Goal: Task Accomplishment & Management: Use online tool/utility

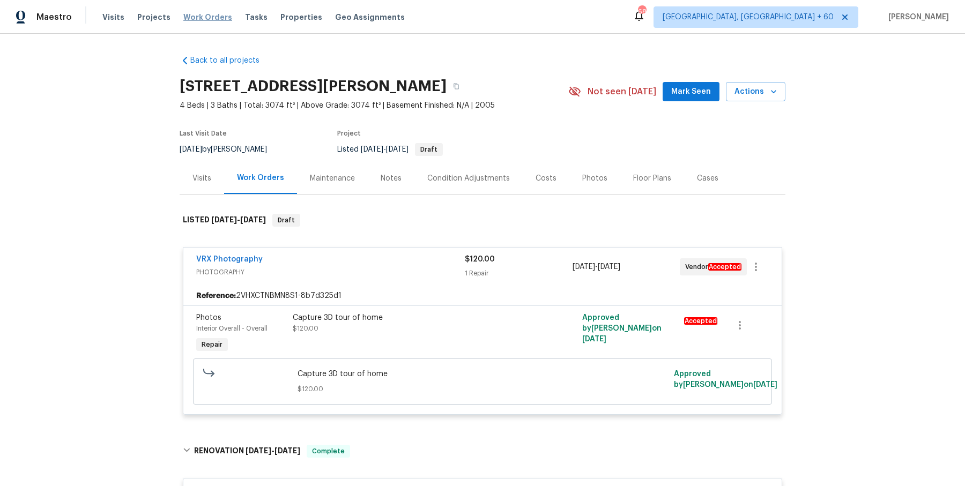
scroll to position [4139, 0]
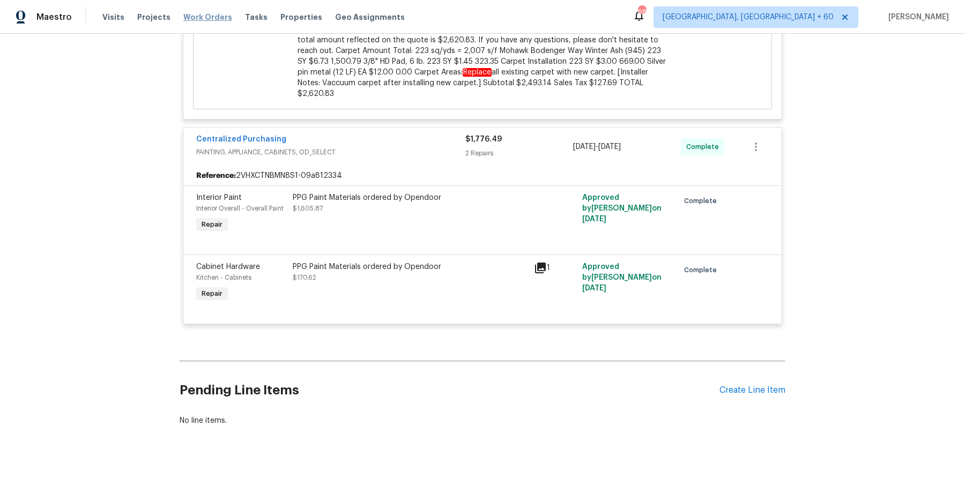
click at [197, 14] on span "Work Orders" at bounding box center [207, 17] width 49 height 11
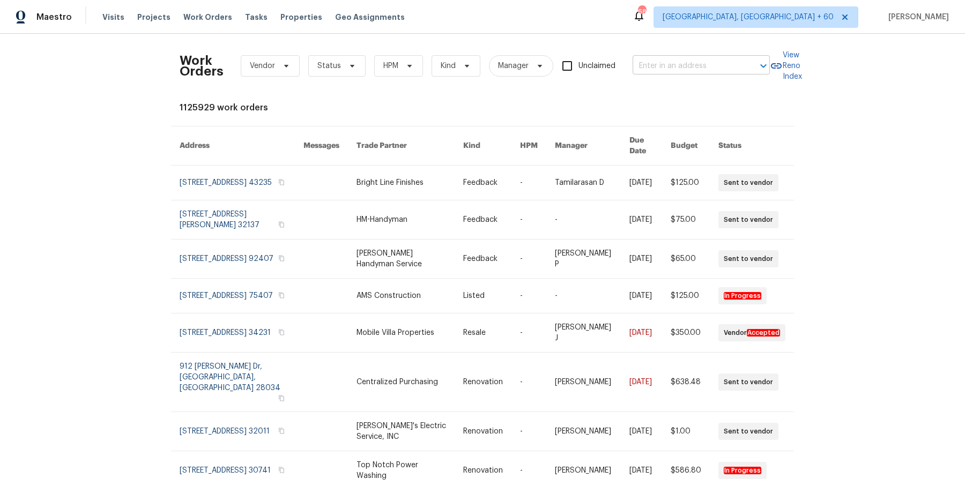
click at [689, 64] on input "text" at bounding box center [686, 66] width 107 height 17
paste input "917 Buchanan St Indianapolis, IN 46203 -"
type input "917 Buchanan St Indianapolis, IN 46203"
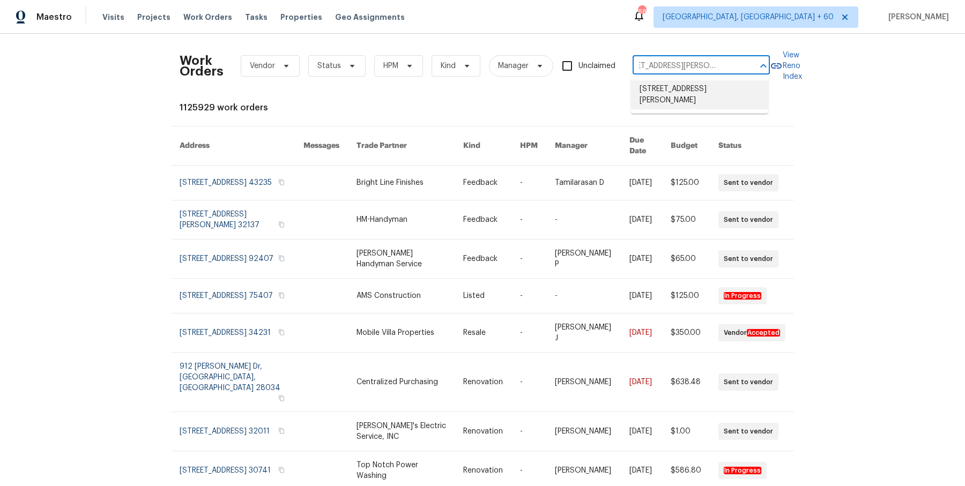
click at [711, 92] on li "917 Buchanan St, Indianapolis, IN 46203" at bounding box center [699, 94] width 137 height 29
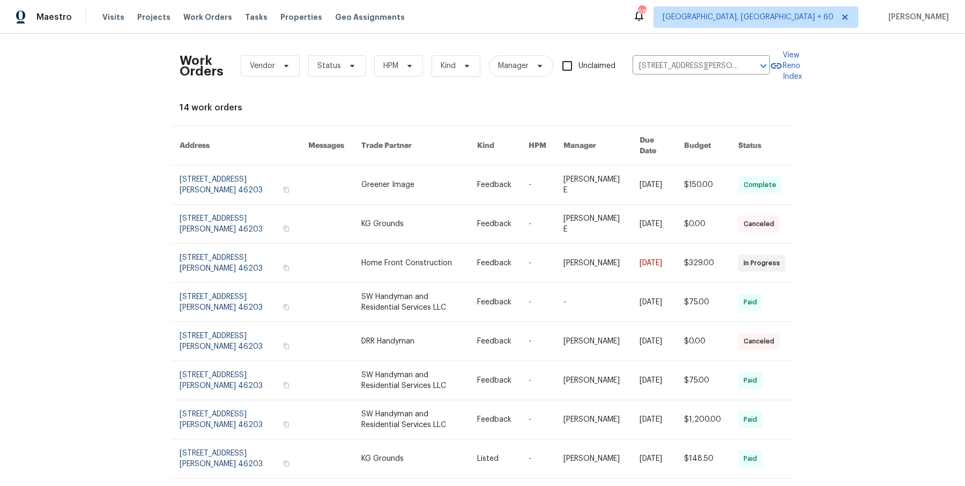
click at [482, 177] on link at bounding box center [502, 185] width 51 height 39
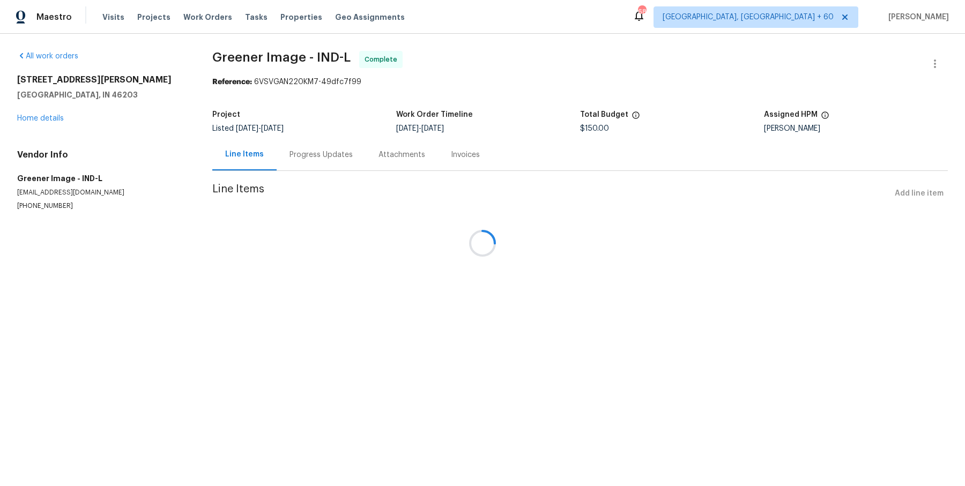
click at [29, 116] on div at bounding box center [482, 243] width 965 height 486
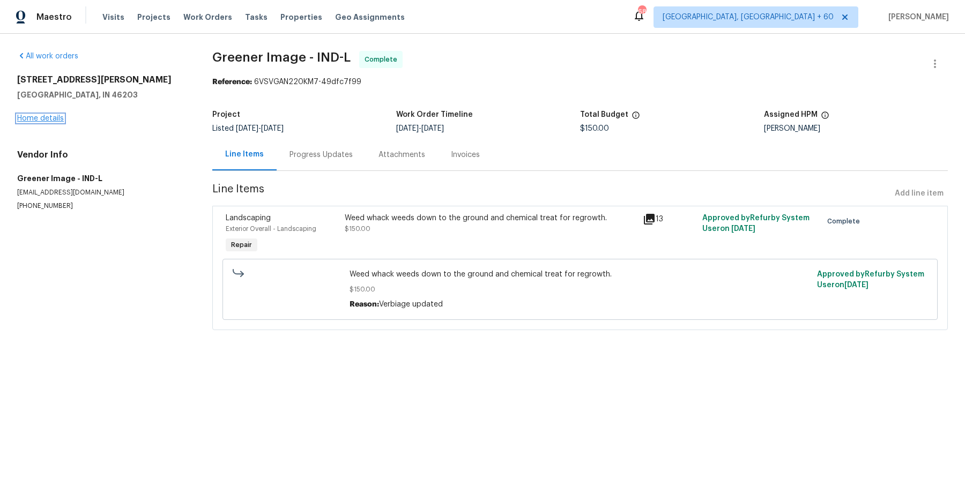
click at [34, 121] on link "Home details" at bounding box center [40, 119] width 47 height 8
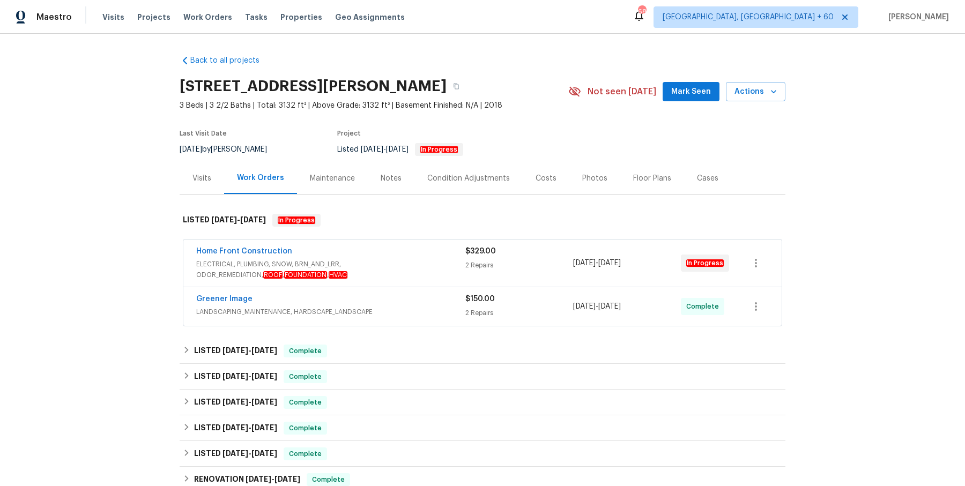
click at [427, 244] on div "Home Front Construction ELECTRICAL, PLUMBING, SNOW, BRN_AND_LRR, ODOR_REMEDIATI…" at bounding box center [482, 263] width 598 height 47
click at [427, 268] on span "ELECTRICAL, PLUMBING, SNOW, BRN_AND_LRR, ODOR_REMEDIATION, ROOF , FOUNDATION , …" at bounding box center [330, 269] width 269 height 21
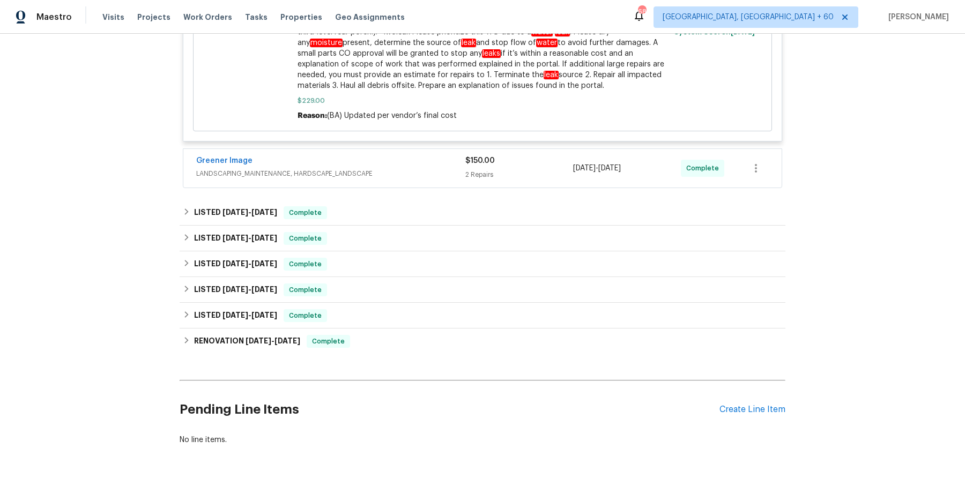
click at [436, 174] on span "LANDSCAPING_MAINTENANCE, HARDSCAPE_LANDSCAPE" at bounding box center [330, 173] width 269 height 11
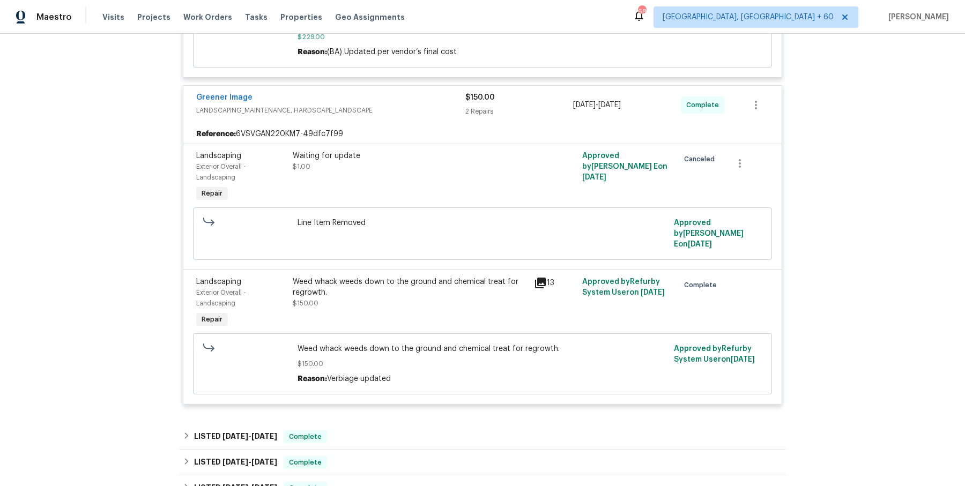
scroll to position [824, 0]
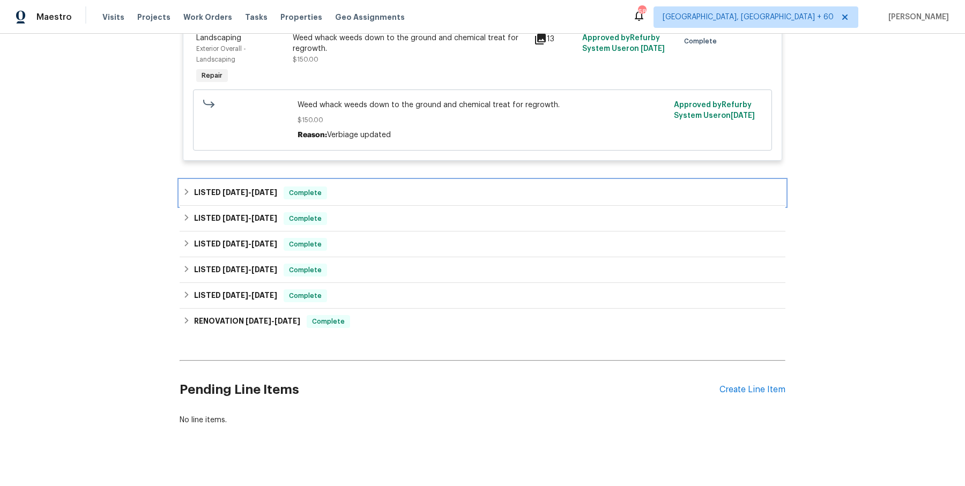
click at [432, 187] on div "LISTED 9/22/25 - 9/25/25 Complete" at bounding box center [482, 193] width 599 height 13
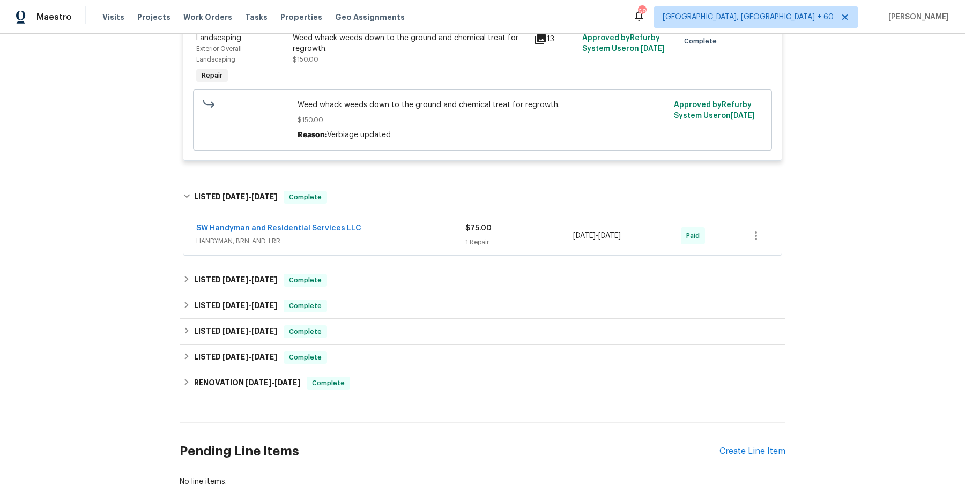
click at [425, 236] on span "HANDYMAN, BRN_AND_LRR" at bounding box center [330, 241] width 269 height 11
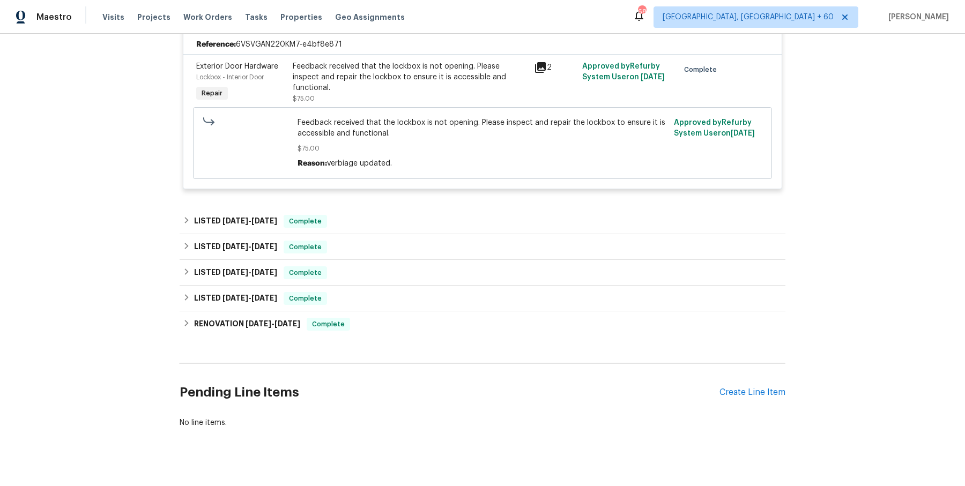
scroll to position [1055, 0]
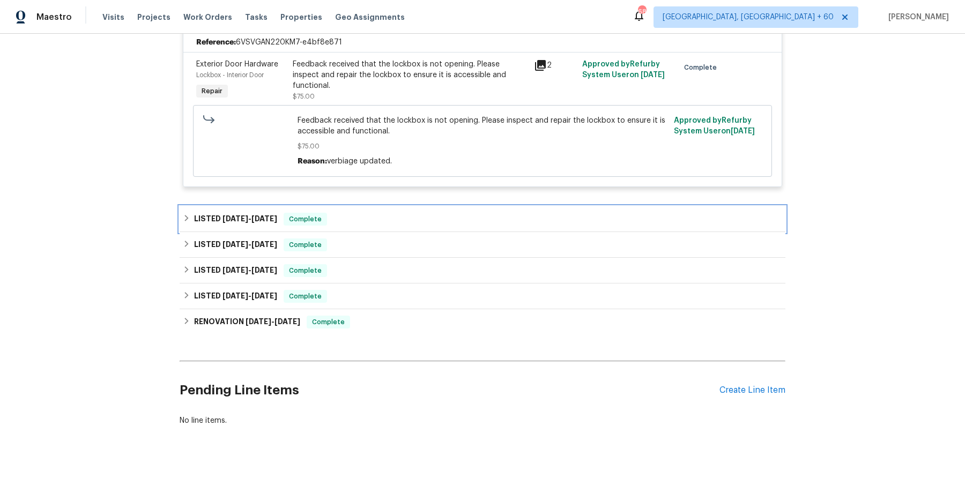
click at [425, 213] on div "LISTED 7/31/25 - 9/12/25 Complete" at bounding box center [482, 219] width 599 height 13
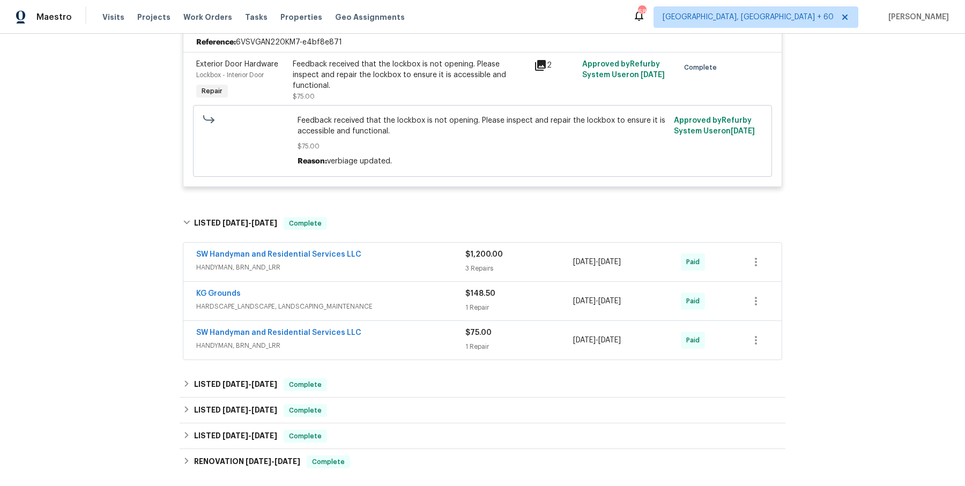
click at [409, 262] on span "HANDYMAN, BRN_AND_LRR" at bounding box center [330, 267] width 269 height 11
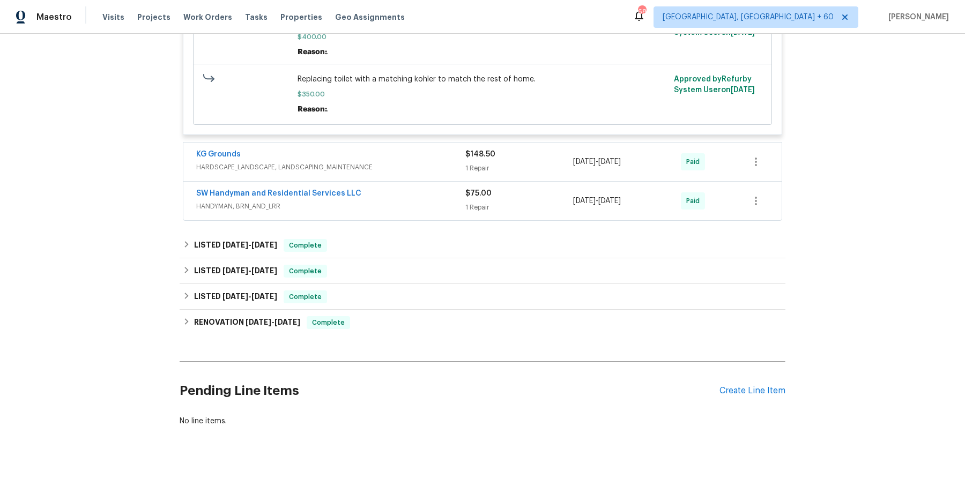
click at [427, 149] on div "KG Grounds" at bounding box center [330, 155] width 269 height 13
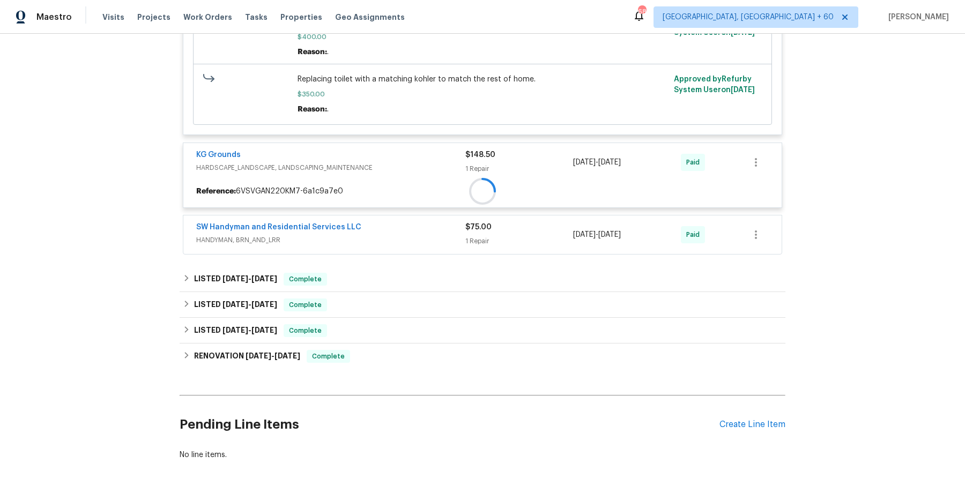
scroll to position [1881, 0]
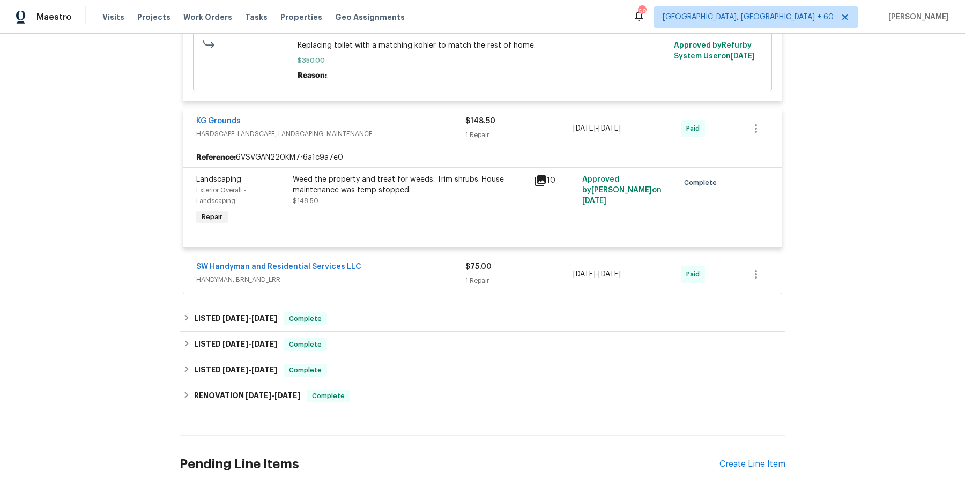
click at [416, 274] on span "HANDYMAN, BRN_AND_LRR" at bounding box center [330, 279] width 269 height 11
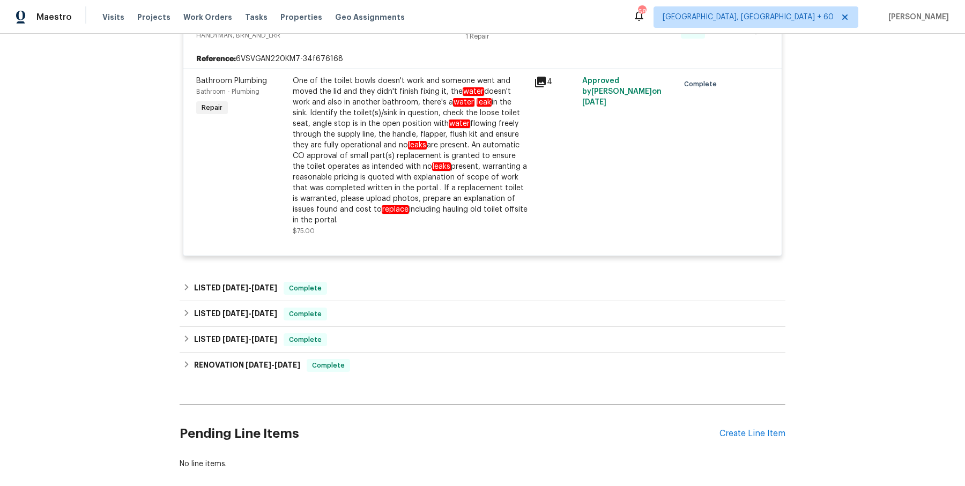
scroll to position [2138, 0]
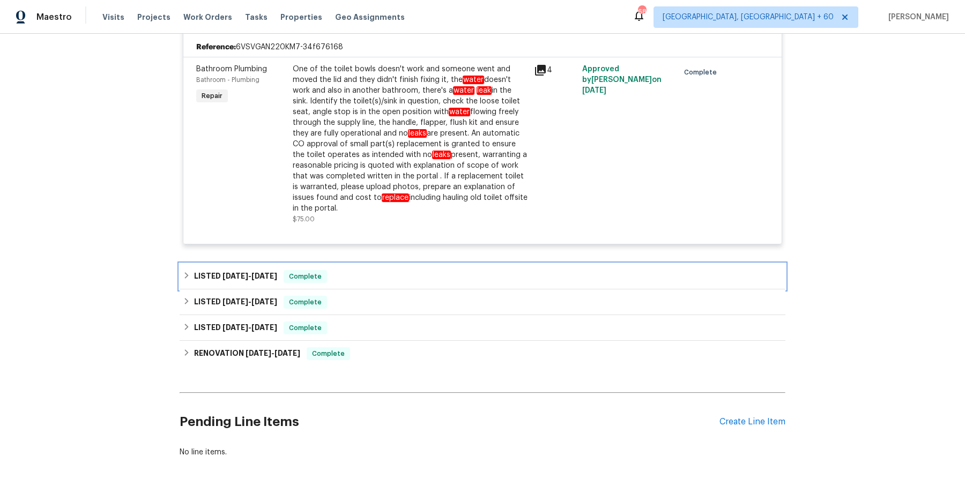
click at [416, 270] on div "LISTED 6/3/25 - 6/5/25 Complete" at bounding box center [482, 276] width 599 height 13
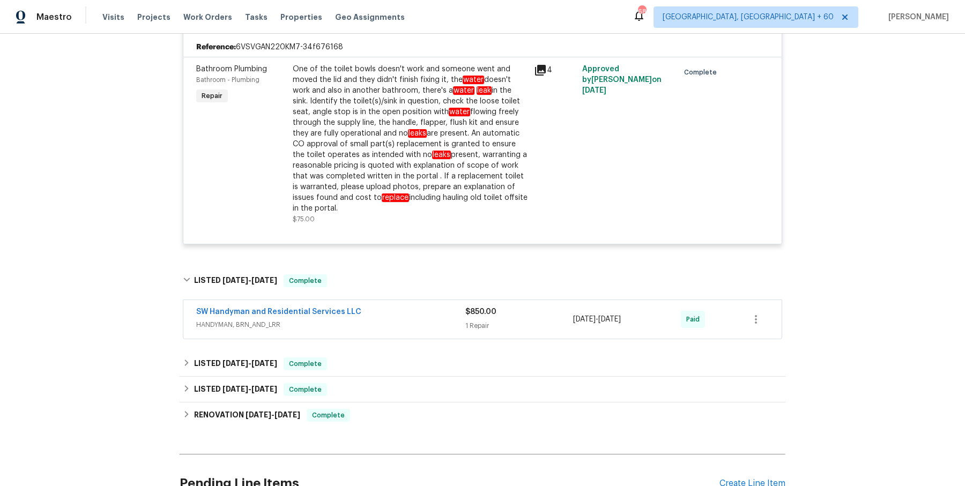
click at [405, 307] on div "SW Handyman and Residential Services LLC" at bounding box center [330, 313] width 269 height 13
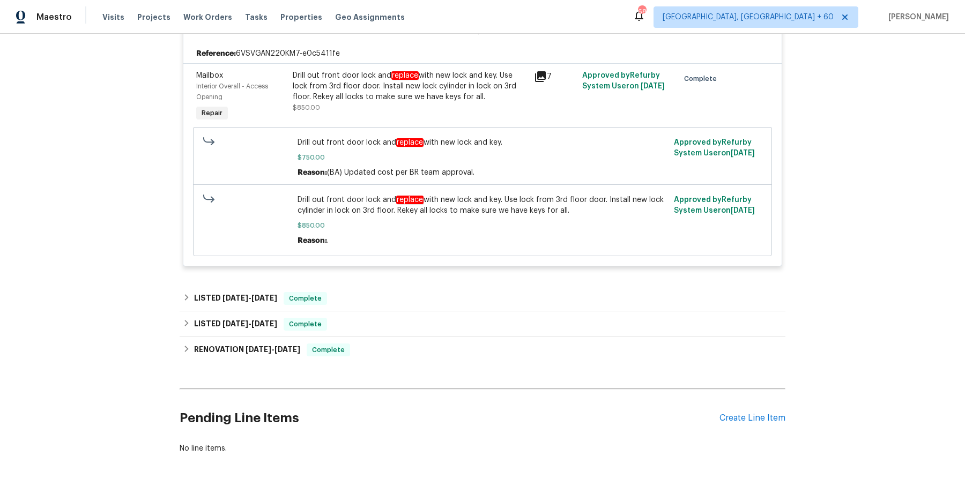
scroll to position [2421, 0]
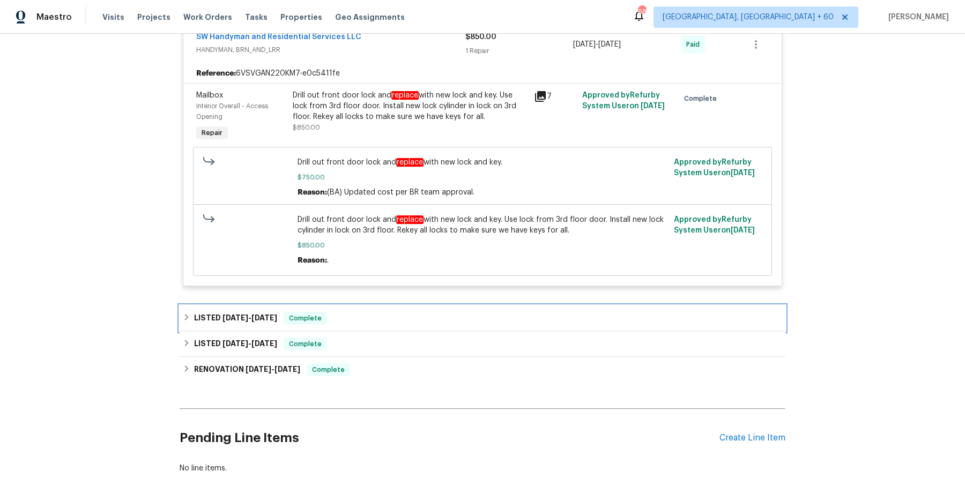
click at [382, 312] on div "LISTED 5/20/25 - 5/22/25 Complete" at bounding box center [482, 318] width 599 height 13
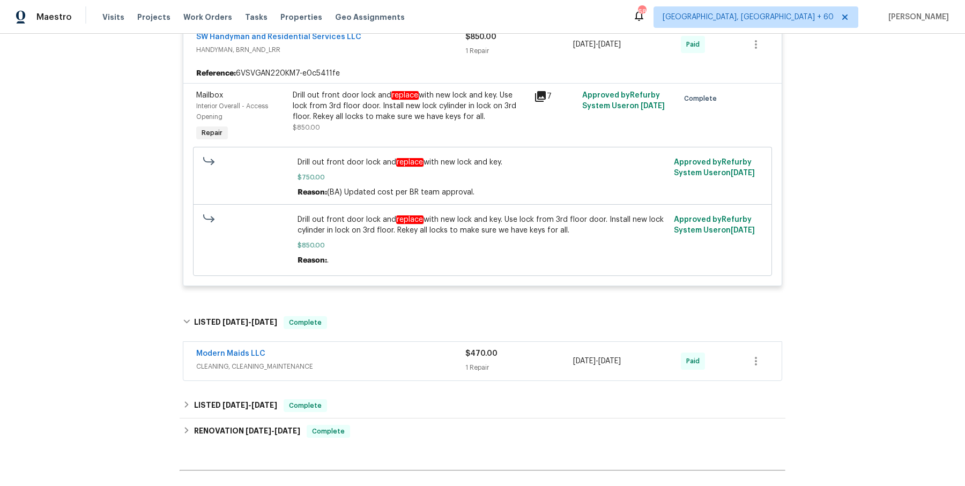
click at [377, 348] on div "Modern Maids LLC" at bounding box center [330, 354] width 269 height 13
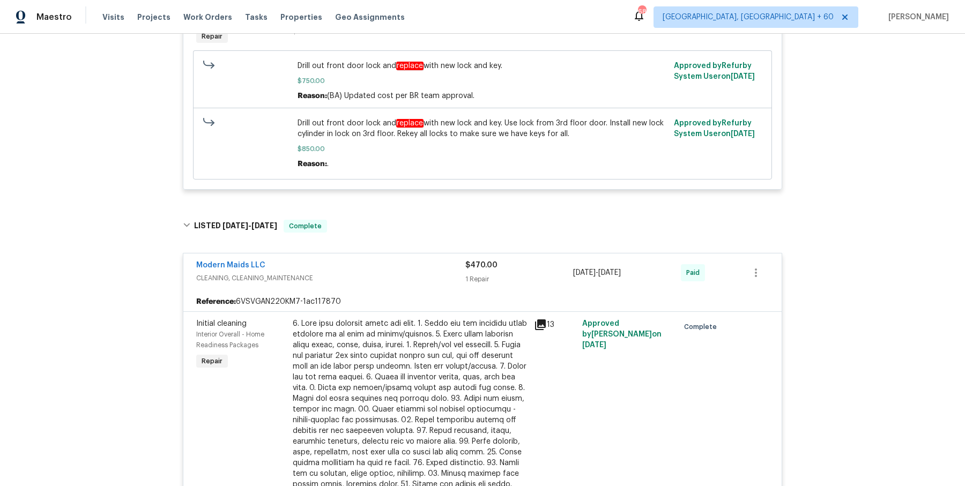
scroll to position [2827, 0]
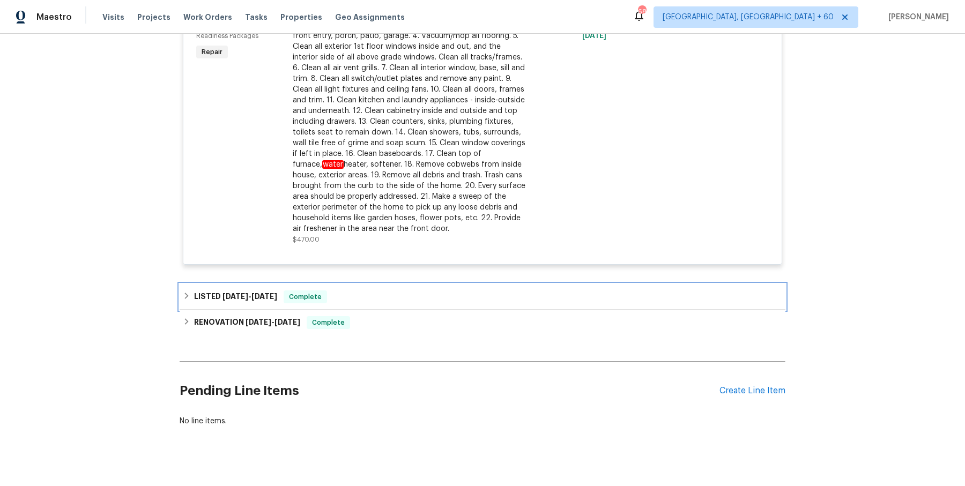
click at [391, 284] on div "LISTED 3/20/25 - 4/17/25 Complete" at bounding box center [483, 297] width 606 height 26
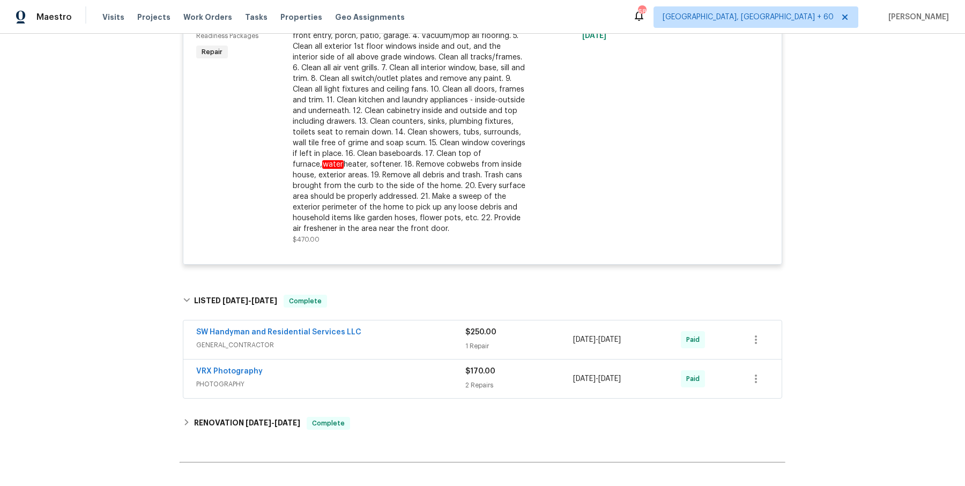
click at [381, 344] on div "SW Handyman and Residential Services LLC GENERAL_CONTRACTOR $250.00 1 Repair 4/…" at bounding box center [482, 340] width 598 height 39
click at [395, 327] on div "SW Handyman and Residential Services LLC" at bounding box center [330, 333] width 269 height 13
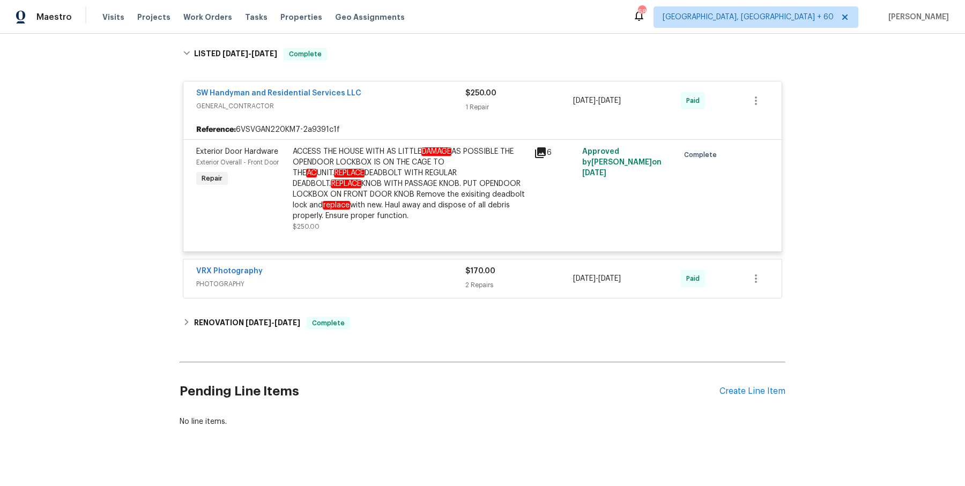
click at [395, 266] on div "VRX Photography" at bounding box center [330, 272] width 269 height 13
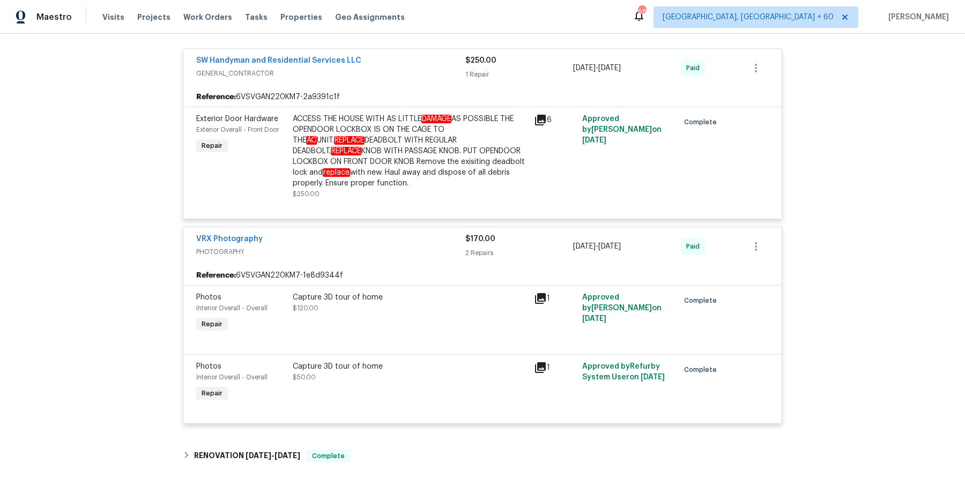
scroll to position [3240, 0]
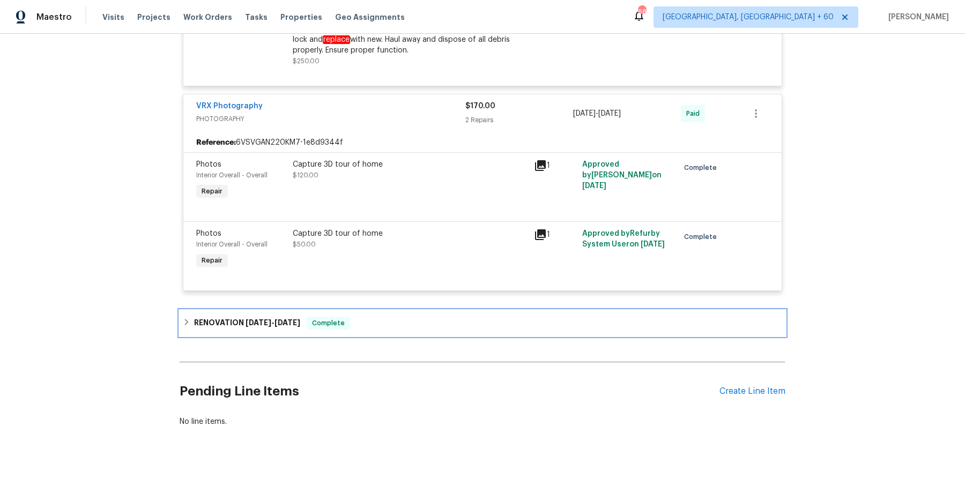
click at [363, 317] on div "RENOVATION 2/10/25 - 2/24/25 Complete" at bounding box center [482, 323] width 599 height 13
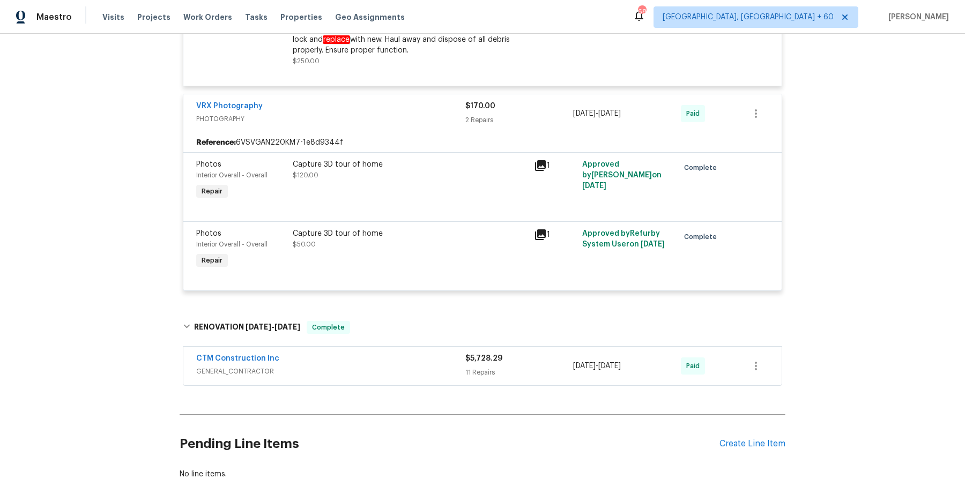
click at [388, 366] on span "GENERAL_CONTRACTOR" at bounding box center [330, 371] width 269 height 11
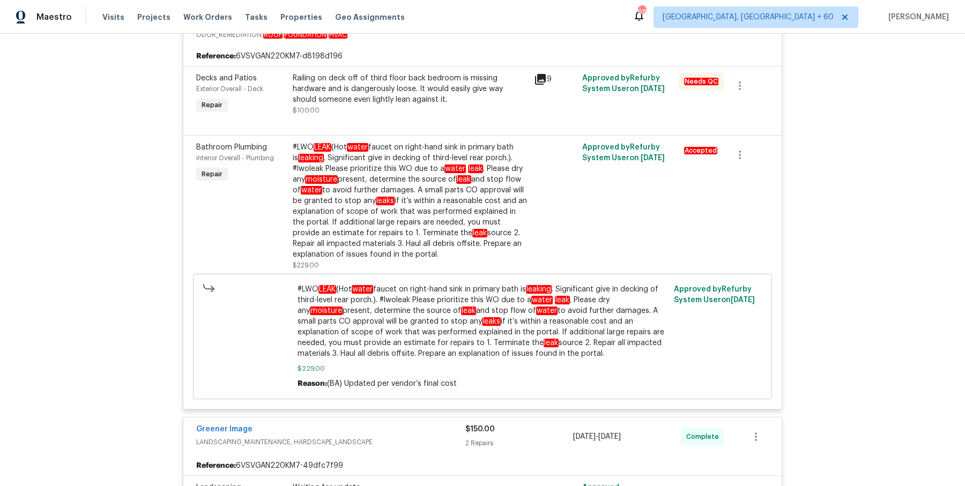
scroll to position [0, 0]
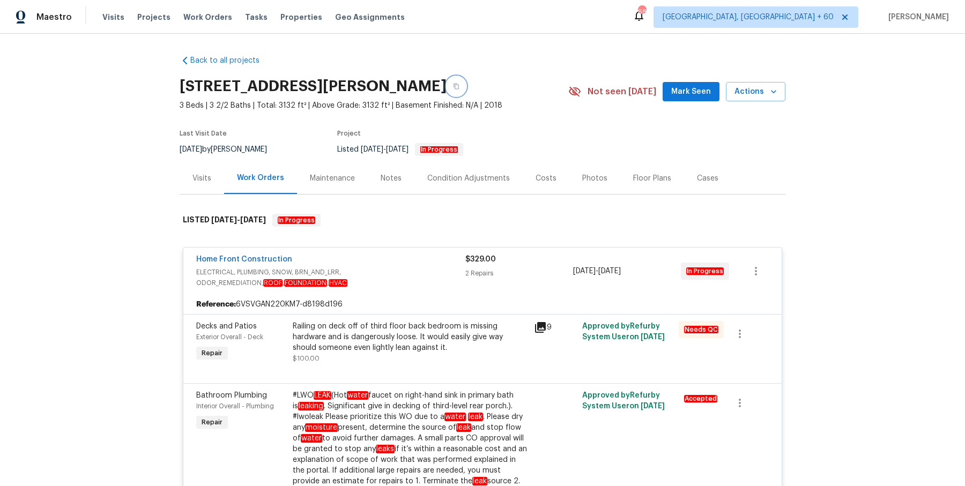
click at [459, 85] on icon "button" at bounding box center [456, 86] width 6 height 6
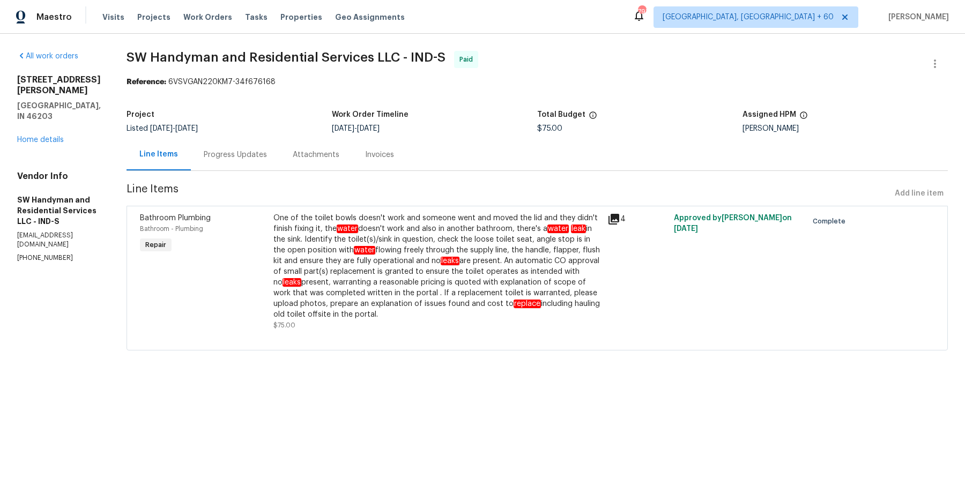
click at [254, 150] on div "Progress Updates" at bounding box center [235, 155] width 63 height 11
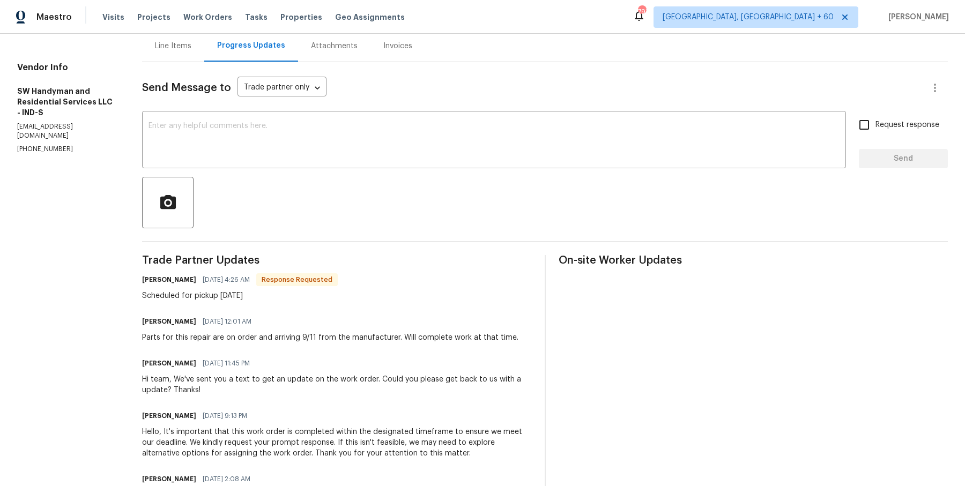
scroll to position [54, 0]
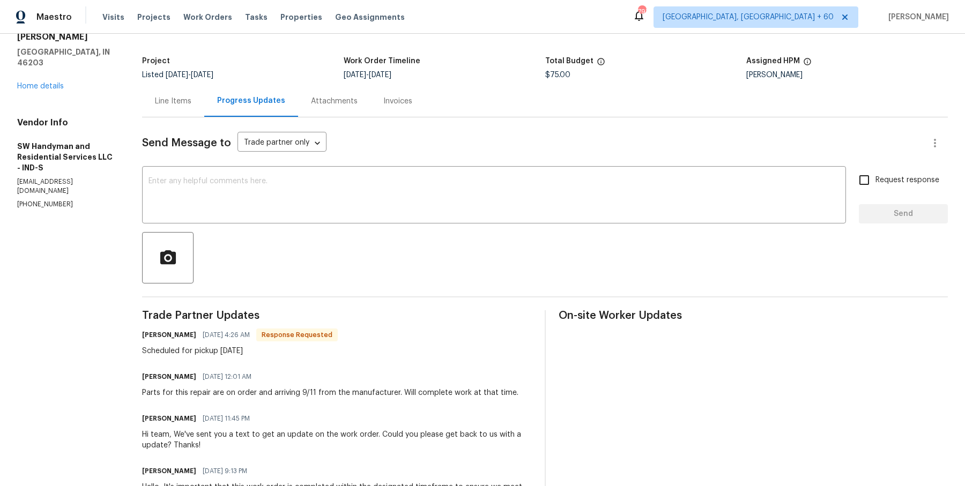
click at [183, 84] on div "Project Listed 7/31/2025 - 9/12/2025 Work Order Timeline 8/19/2025 - 9/12/2025 …" at bounding box center [545, 68] width 806 height 34
click at [180, 105] on div "Line Items" at bounding box center [173, 101] width 36 height 11
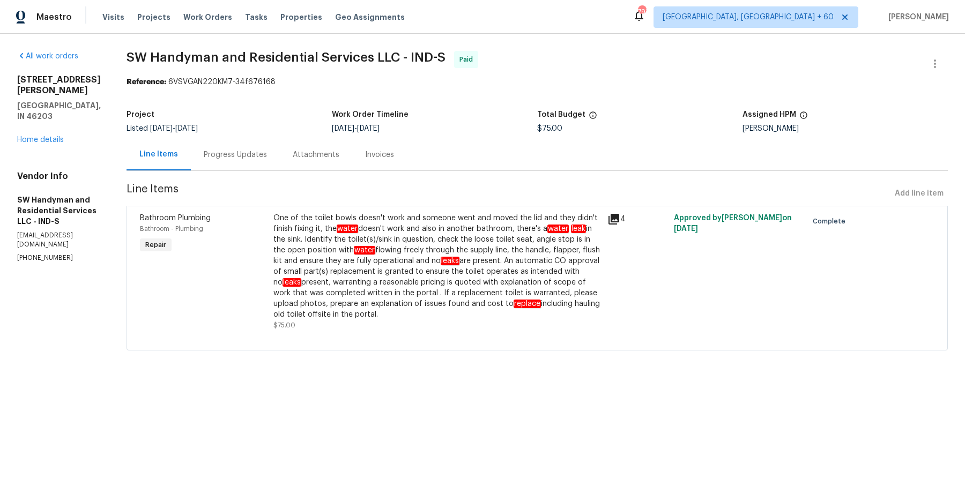
click at [383, 268] on div "One of the toilet bowls doesn't work and someone went and moved the lid and the…" at bounding box center [437, 266] width 328 height 107
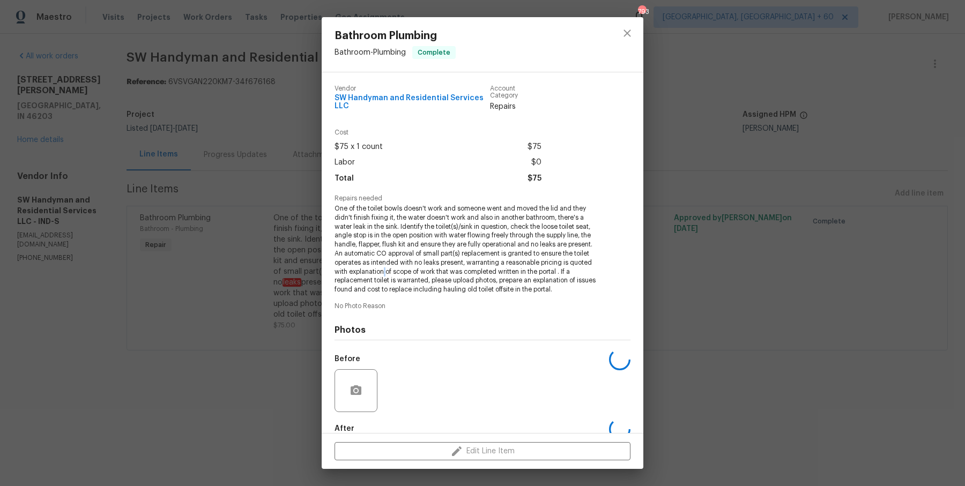
click at [383, 268] on span "One of the toilet bowls doesn't work and someone went and moved the lid and the…" at bounding box center [468, 249] width 266 height 90
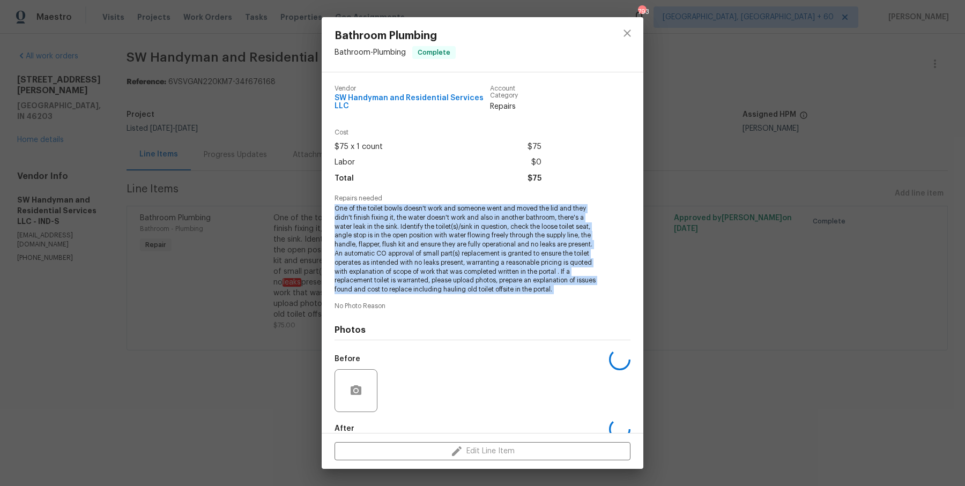
click at [383, 268] on span "One of the toilet bowls doesn't work and someone went and moved the lid and the…" at bounding box center [468, 249] width 266 height 90
copy span "One of the toilet bowls doesn't work and someone went and moved the lid and the…"
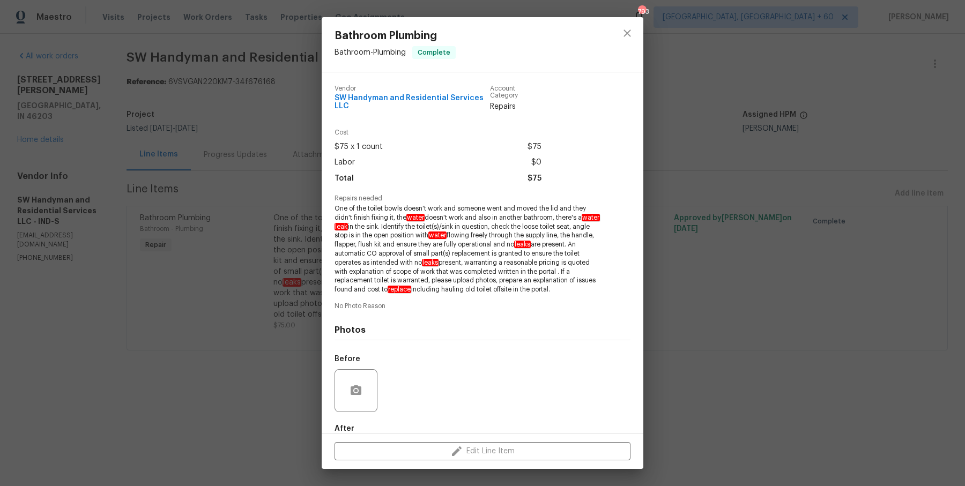
click at [257, 188] on div "Bathroom Plumbing Bathroom - Plumbing Complete Vendor SW Handyman and Residenti…" at bounding box center [482, 243] width 965 height 486
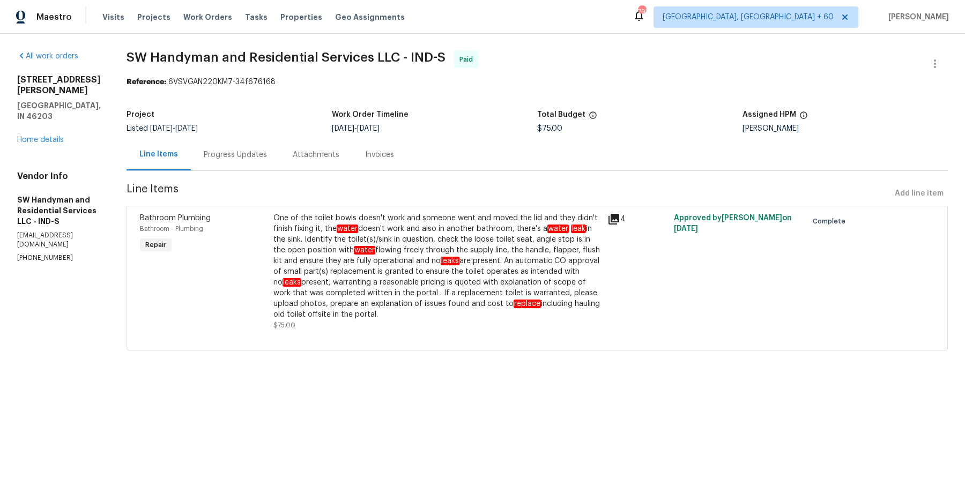
click at [254, 164] on div "Progress Updates" at bounding box center [235, 155] width 89 height 32
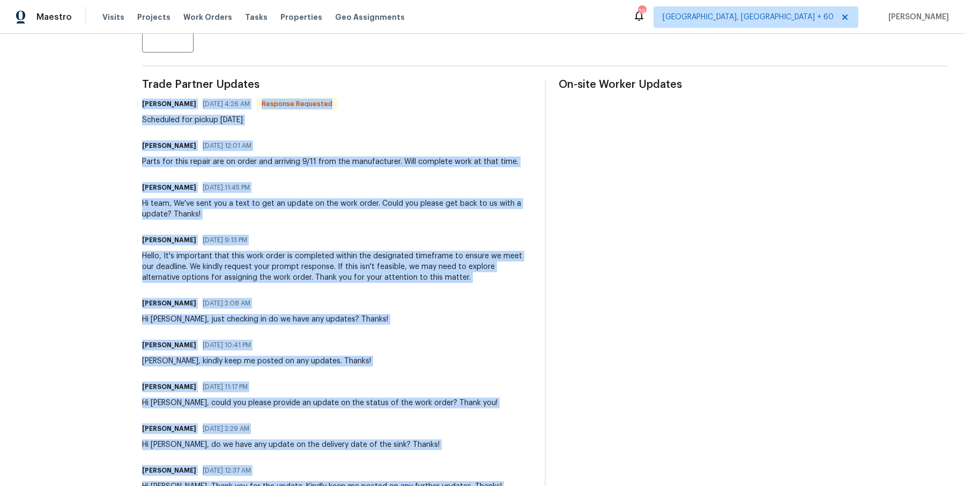
scroll to position [593, 0]
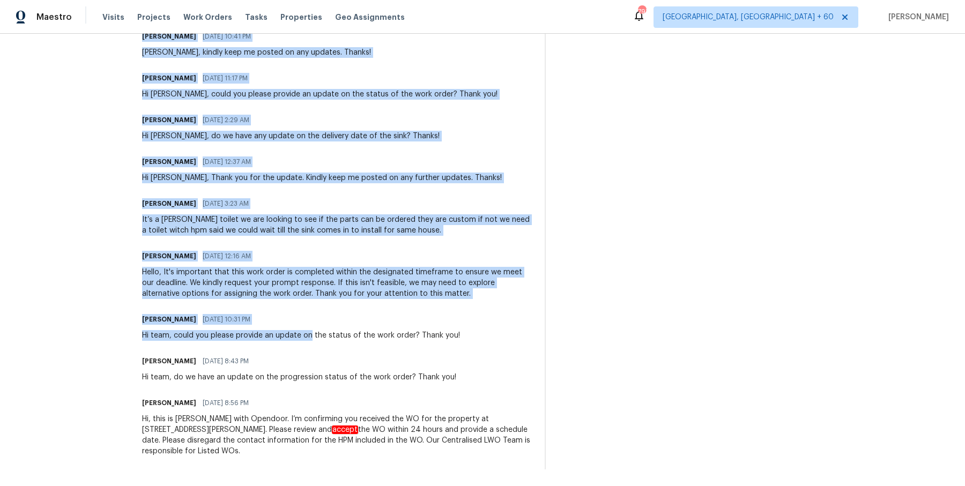
drag, startPoint x: 142, startPoint y: 101, endPoint x: 320, endPoint y: 528, distance: 461.9
click at [320, 486] on html "Maestro Visits Projects Work Orders Tasks Properties Geo Assignments 793 Albuqu…" at bounding box center [482, 243] width 965 height 486
copy div "Lindy Wert 09/06/2025 4:26 AM Response Requested Scheduled for pickup tomorrow …"
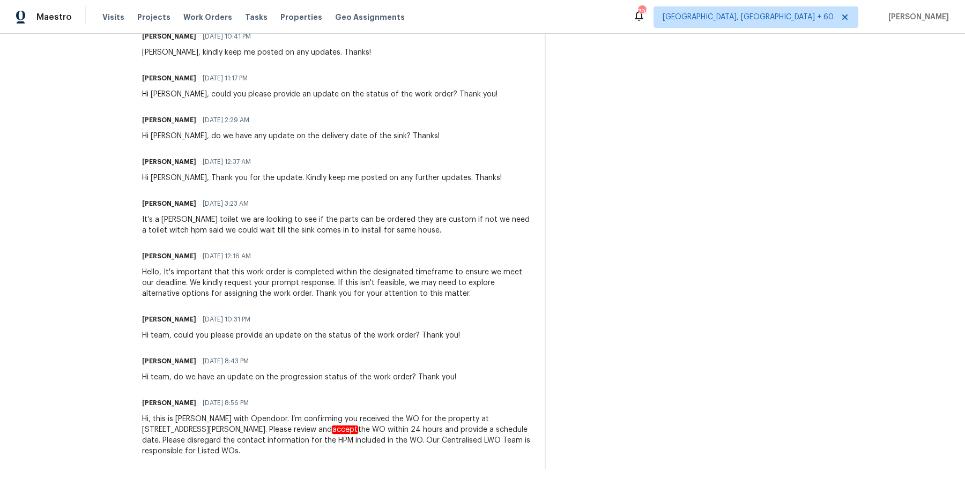
click at [377, 231] on div "It’s a Koehler toilet we are looking to see if the parts can be ordered they ar…" at bounding box center [336, 224] width 389 height 21
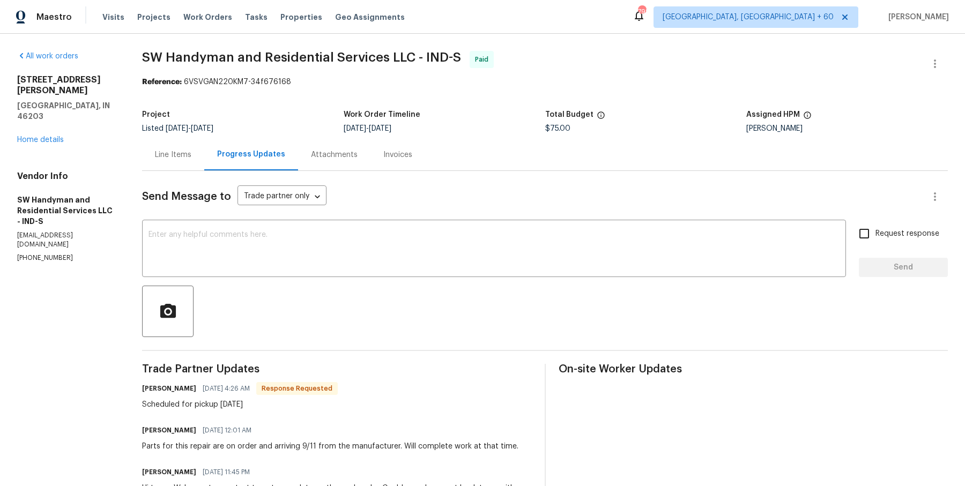
click at [193, 150] on div "Line Items" at bounding box center [173, 155] width 62 height 32
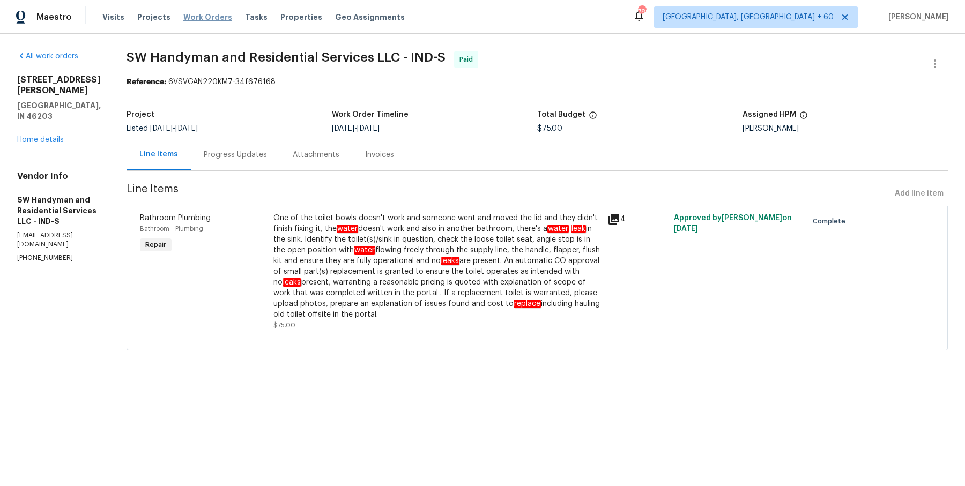
click at [205, 13] on span "Work Orders" at bounding box center [207, 17] width 49 height 11
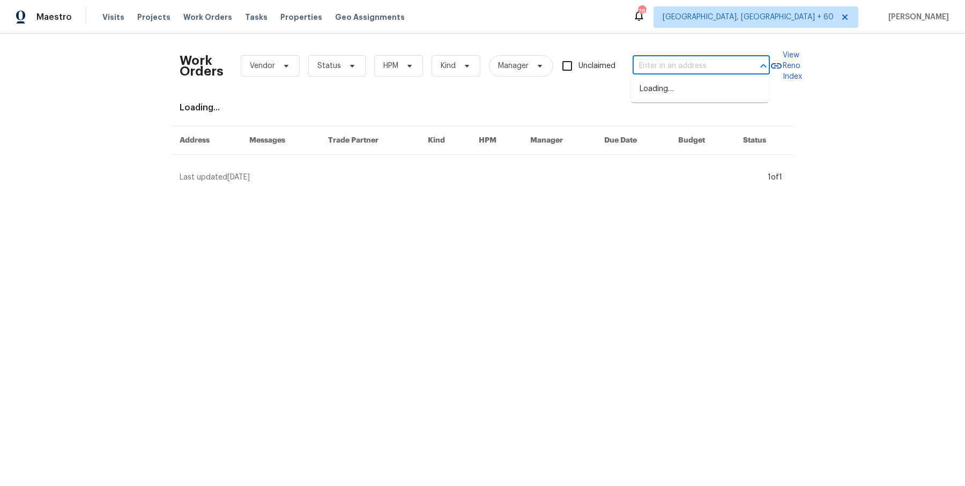
click at [667, 66] on input "text" at bounding box center [686, 66] width 107 height 17
paste input "[STREET_ADDRESS][PERSON_NAME]"
type input "[STREET_ADDRESS][PERSON_NAME]"
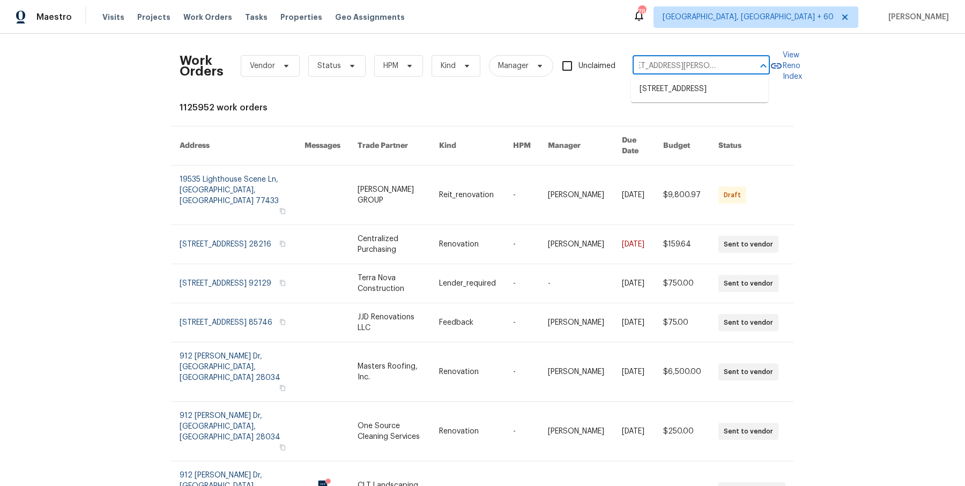
click at [662, 93] on li "[STREET_ADDRESS]" at bounding box center [699, 89] width 137 height 18
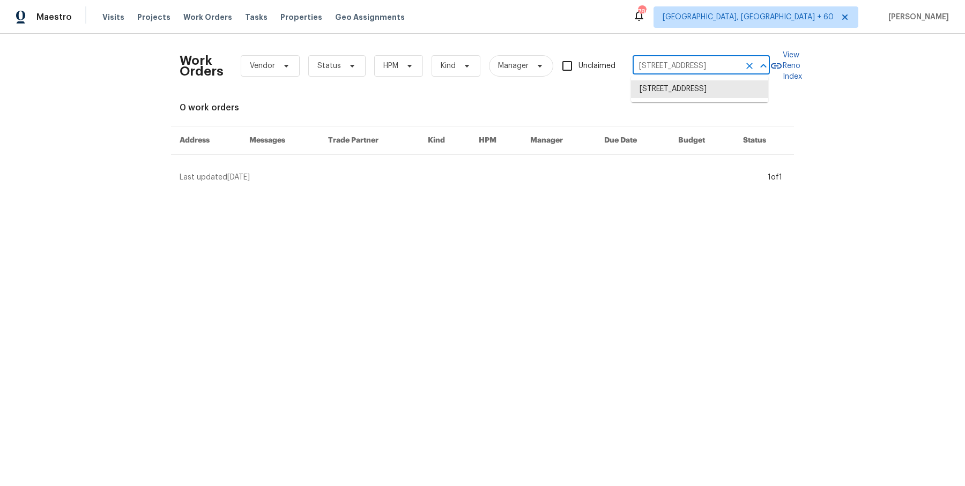
click at [694, 70] on input "[STREET_ADDRESS]" at bounding box center [686, 66] width 107 height 17
click at [651, 92] on li "[STREET_ADDRESS]" at bounding box center [699, 89] width 137 height 18
click at [123, 19] on div "Visits Projects Work Orders Tasks Properties Geo Assignments" at bounding box center [259, 16] width 315 height 21
click at [113, 18] on span "Visits" at bounding box center [113, 17] width 22 height 11
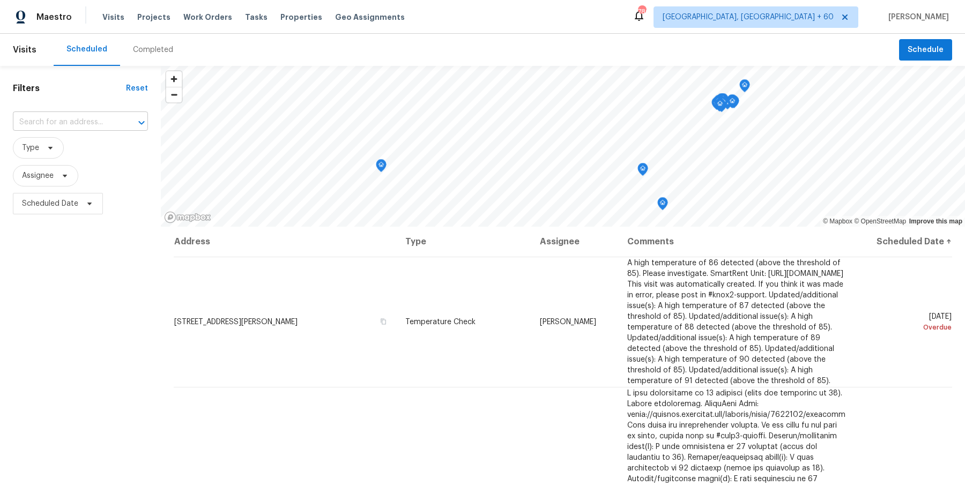
click at [111, 122] on input "text" at bounding box center [65, 122] width 105 height 17
paste input "[STREET_ADDRESS][PERSON_NAME]"
type input "[STREET_ADDRESS][PERSON_NAME]"
click at [105, 147] on li "[STREET_ADDRESS]" at bounding box center [80, 146] width 135 height 18
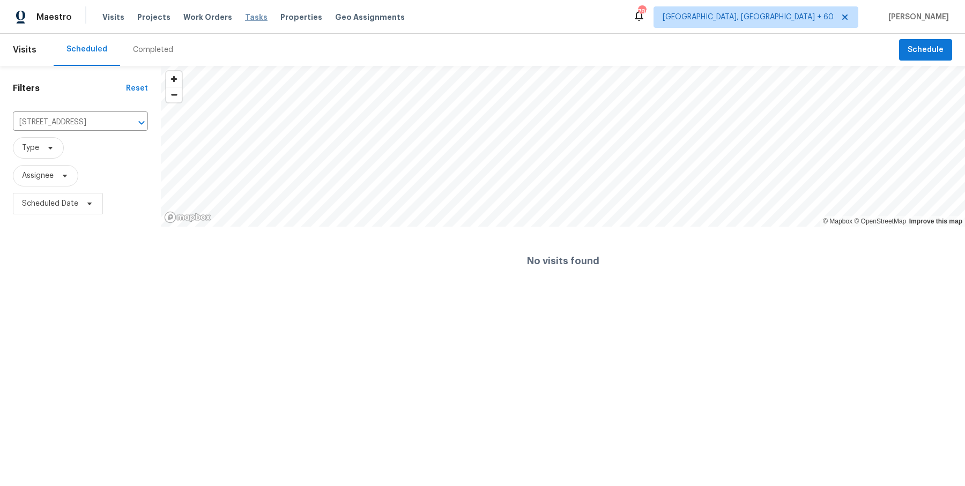
click at [251, 17] on span "Tasks" at bounding box center [256, 17] width 23 height 8
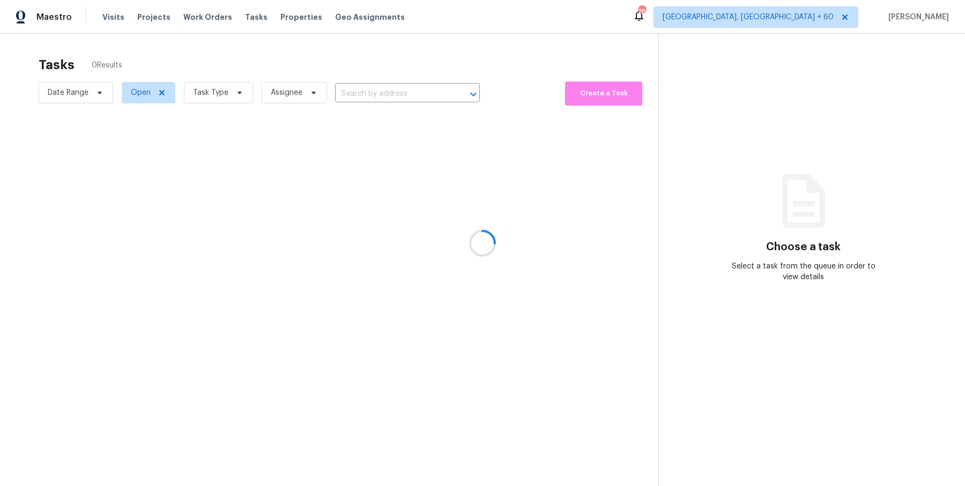
click at [447, 98] on div at bounding box center [482, 243] width 965 height 486
click at [419, 86] on div at bounding box center [482, 243] width 965 height 486
click at [410, 110] on div at bounding box center [482, 243] width 965 height 486
click at [409, 97] on div at bounding box center [482, 243] width 965 height 486
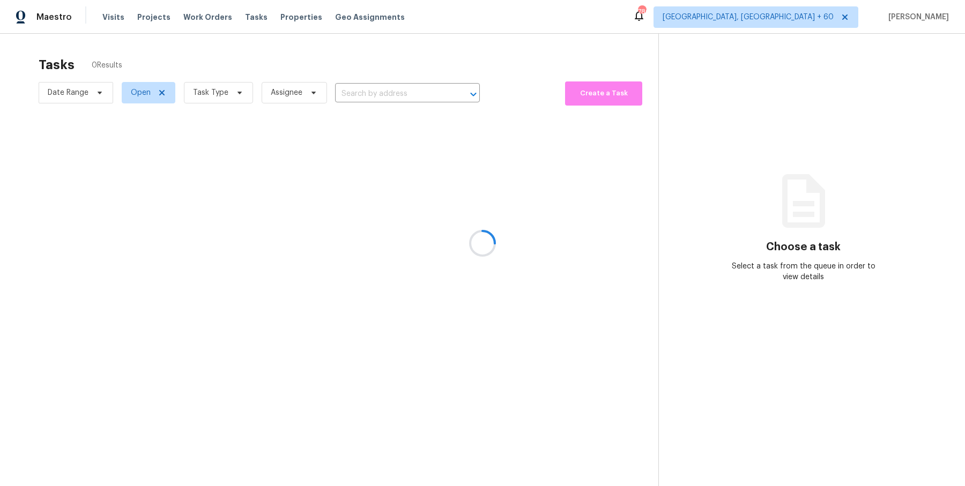
click at [406, 92] on div at bounding box center [482, 243] width 965 height 486
click at [418, 95] on div at bounding box center [482, 243] width 965 height 486
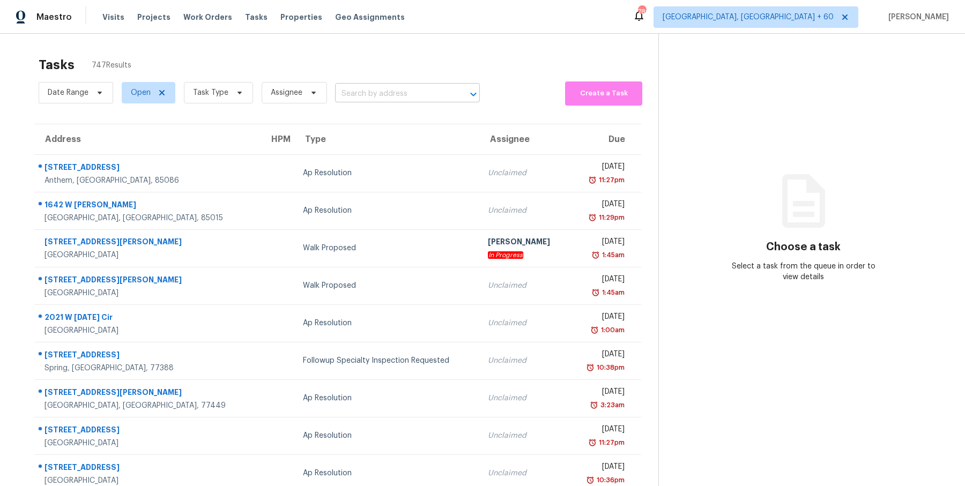
click at [345, 97] on input "text" at bounding box center [392, 94] width 115 height 17
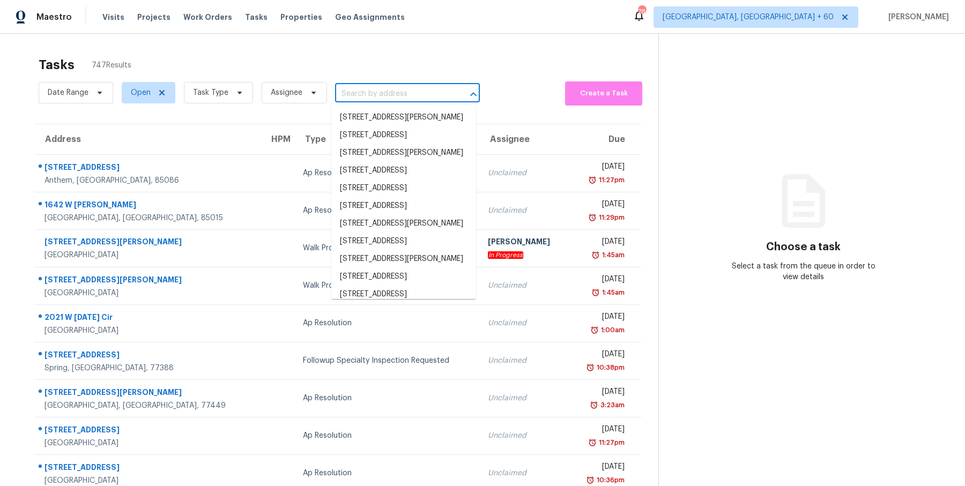
paste input "[STREET_ADDRESS][PERSON_NAME]"
type input "[STREET_ADDRESS][PERSON_NAME]"
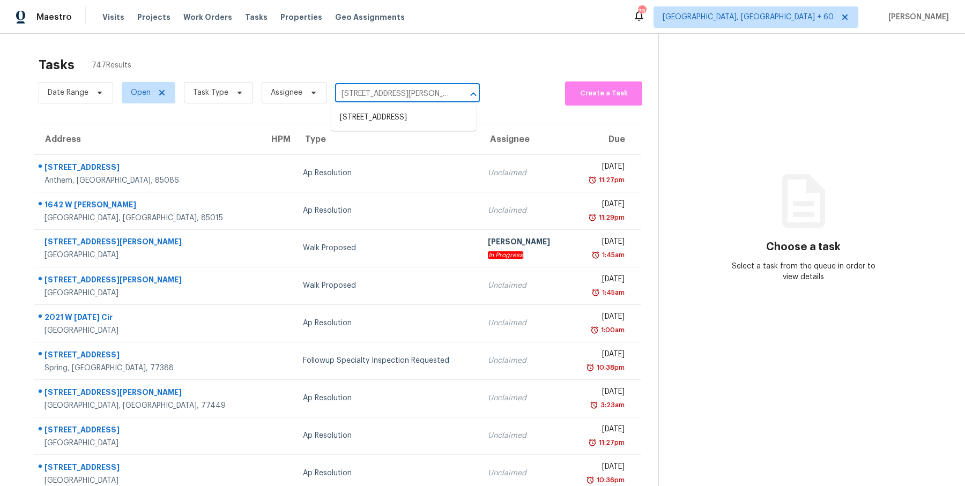
scroll to position [0, 48]
click at [351, 110] on li "[STREET_ADDRESS]" at bounding box center [403, 118] width 145 height 18
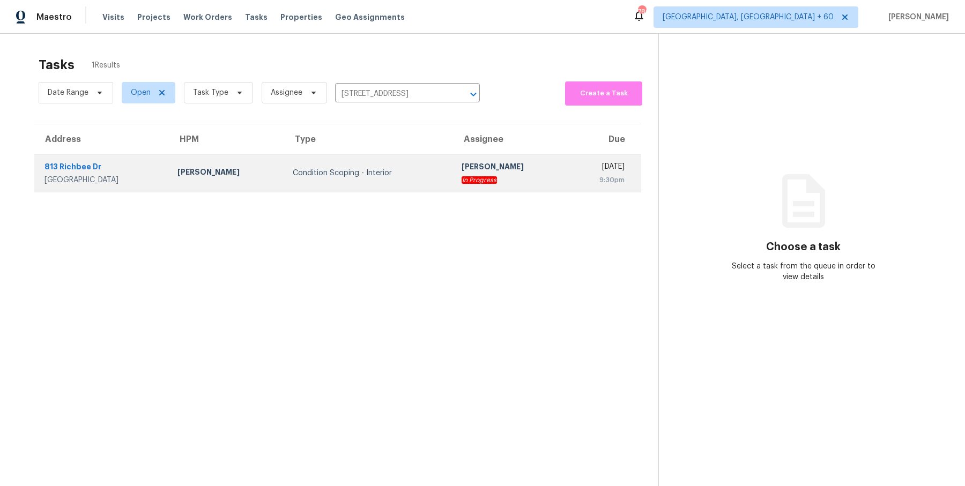
click at [363, 172] on div "Condition Scoping - Interior" at bounding box center [369, 173] width 152 height 11
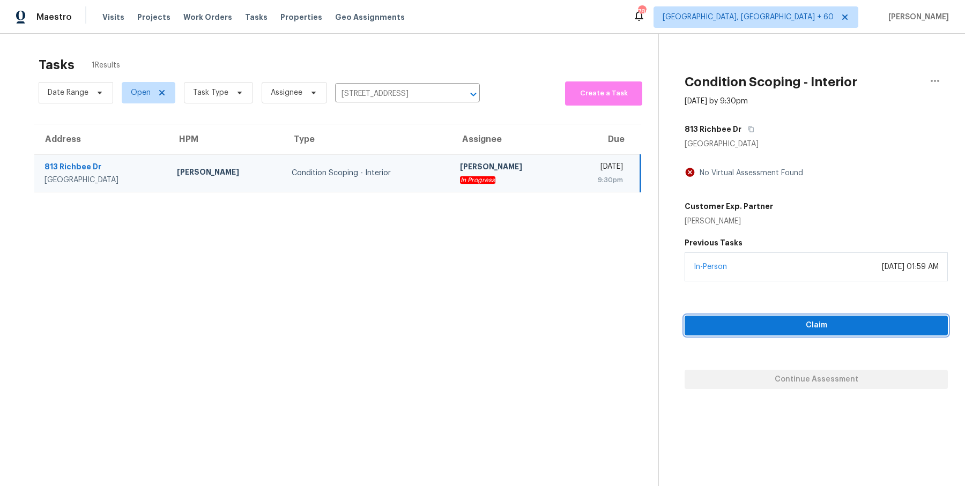
click at [770, 320] on span "Claim" at bounding box center [816, 325] width 246 height 13
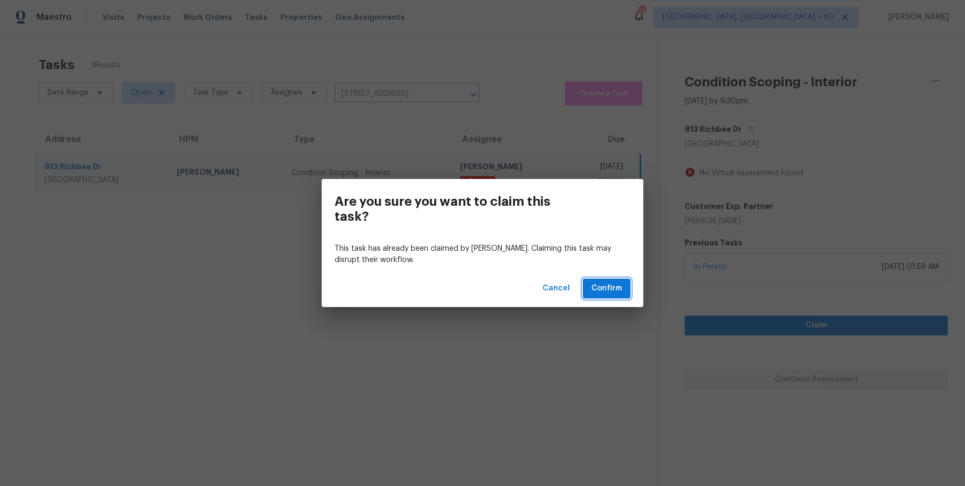
click at [622, 292] on button "Confirm" at bounding box center [607, 289] width 48 height 20
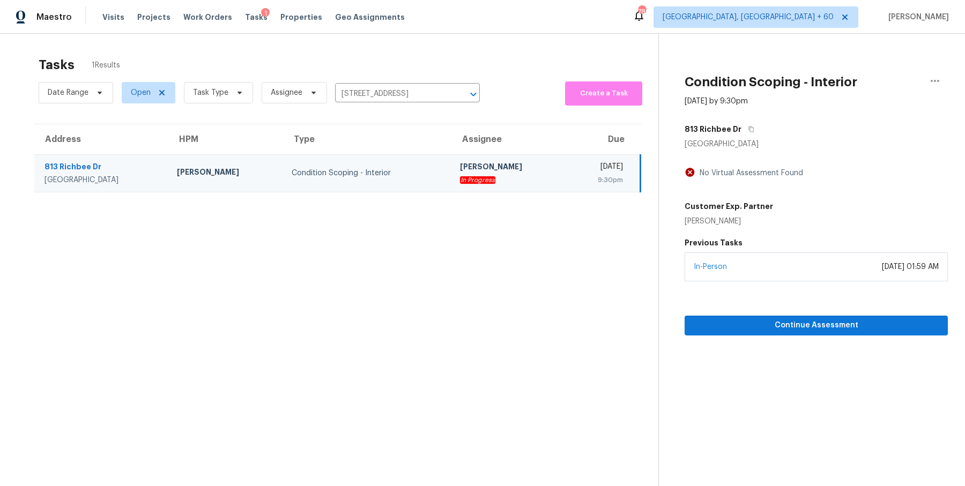
click at [418, 103] on div "Date Range Open Task Type Assignee 813 Richbee Dr, Altamonte Springs, FL 32714 ​" at bounding box center [259, 93] width 441 height 28
click at [456, 98] on icon "Clear" at bounding box center [459, 94] width 11 height 11
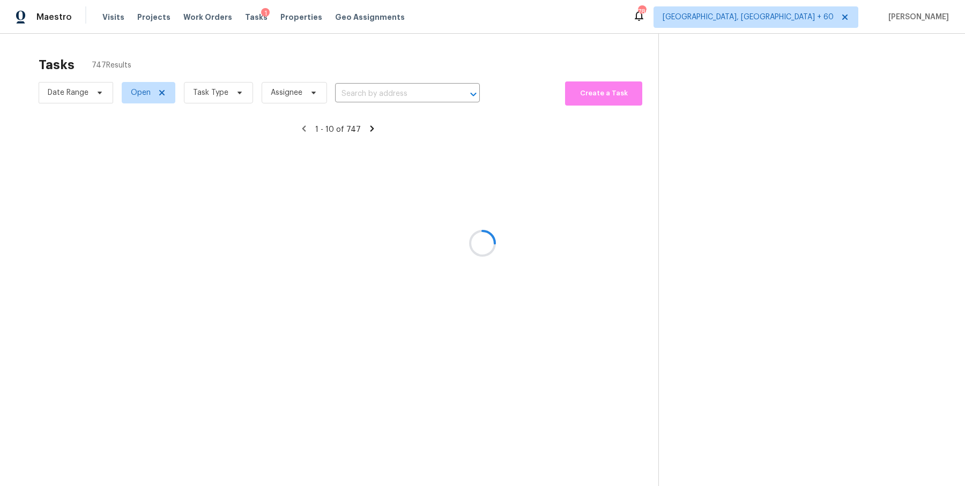
click at [452, 94] on div at bounding box center [482, 243] width 965 height 486
click at [446, 90] on div at bounding box center [482, 243] width 965 height 486
click at [437, 92] on div at bounding box center [482, 243] width 965 height 486
click at [419, 96] on div at bounding box center [482, 243] width 965 height 486
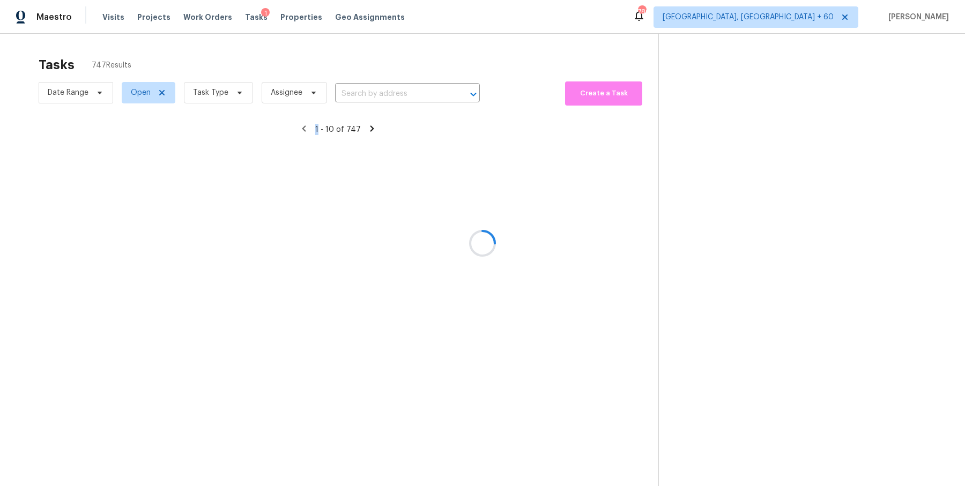
click at [419, 96] on div at bounding box center [482, 243] width 965 height 486
click at [416, 92] on div at bounding box center [482, 243] width 965 height 486
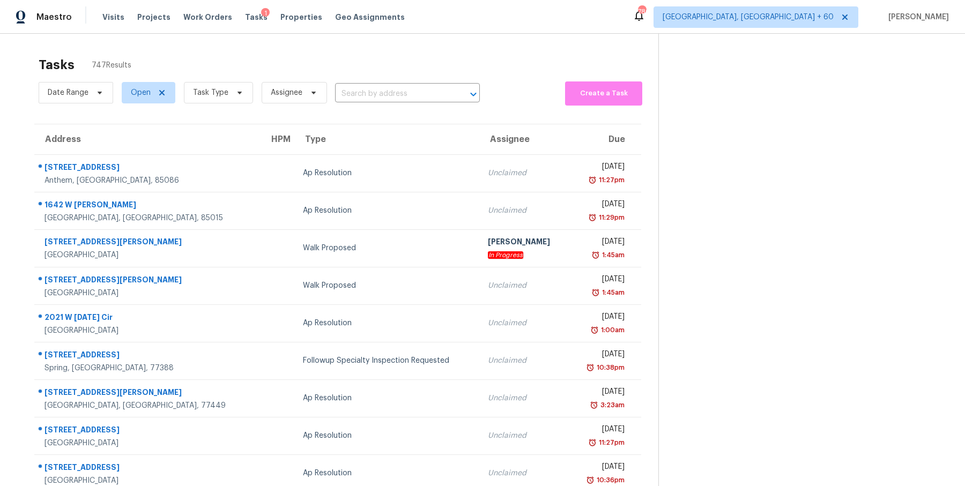
click at [415, 97] on input "text" at bounding box center [392, 94] width 115 height 17
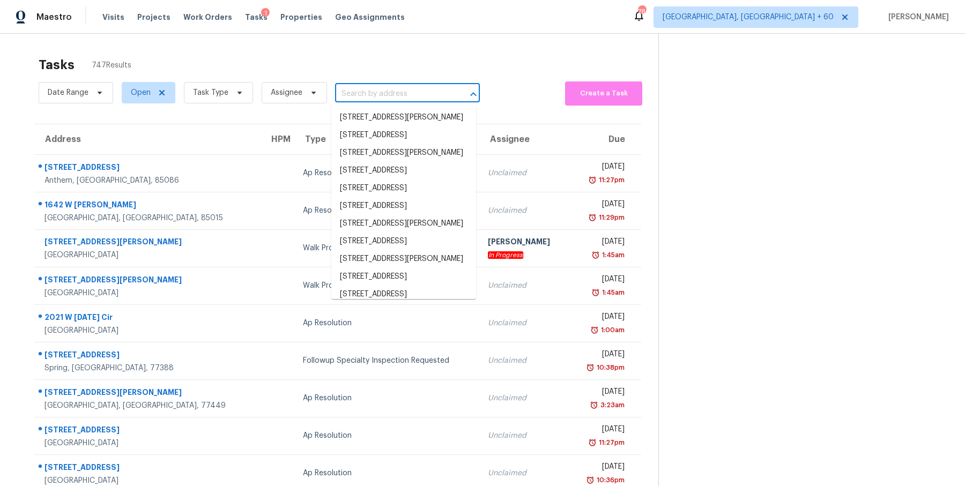
paste input "3150 Kendal Way Lakeland, FL, 33813"
type input "3150 Kendal Way Lakeland, FL, 33813"
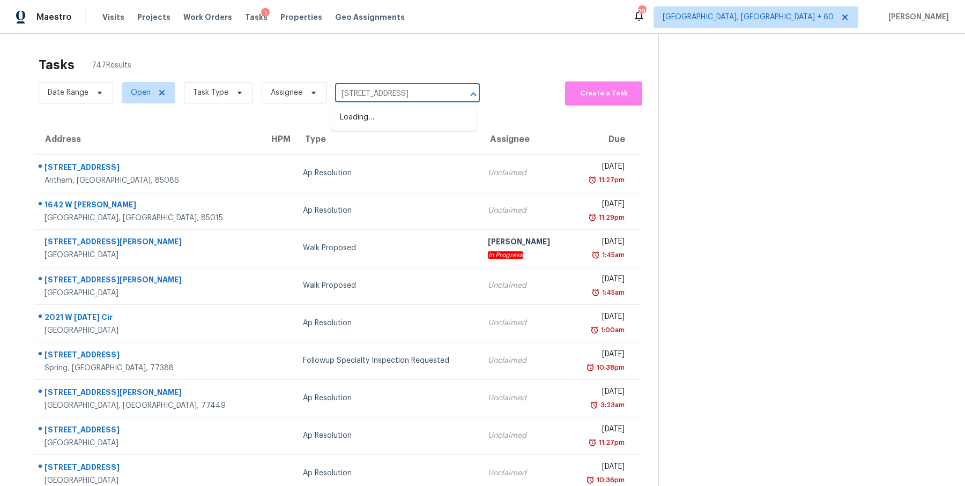
scroll to position [0, 21]
click at [406, 119] on li "3150 Kendal Way, Lakeland, FL 33813" at bounding box center [403, 118] width 145 height 18
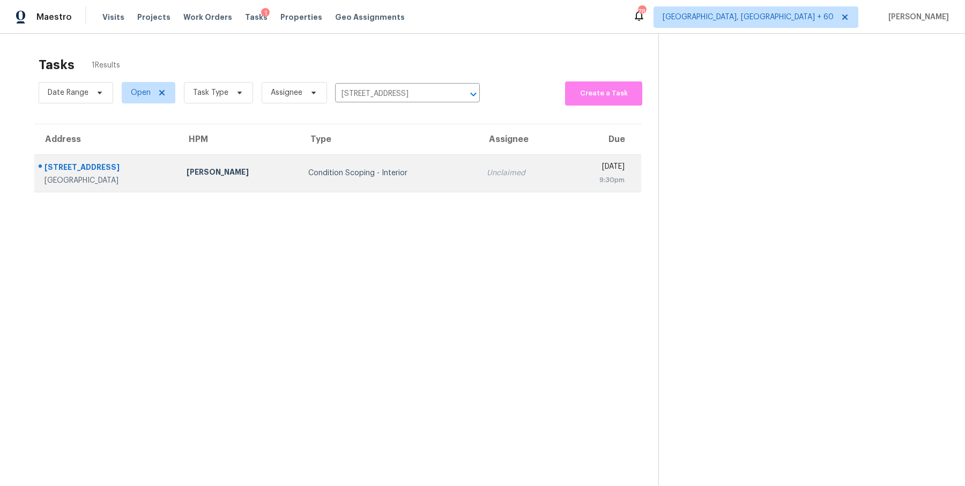
click at [487, 170] on div "Unclaimed" at bounding box center [521, 173] width 69 height 11
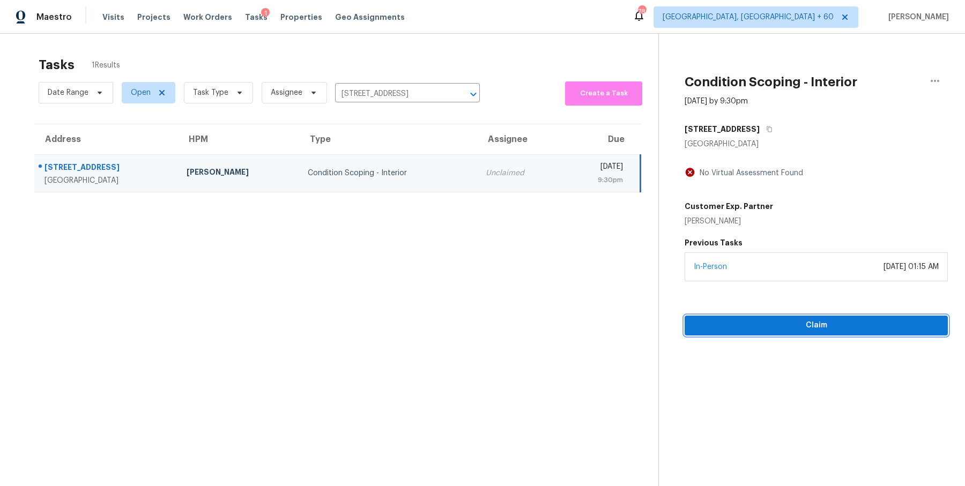
click at [872, 333] on button "Claim" at bounding box center [816, 326] width 263 height 20
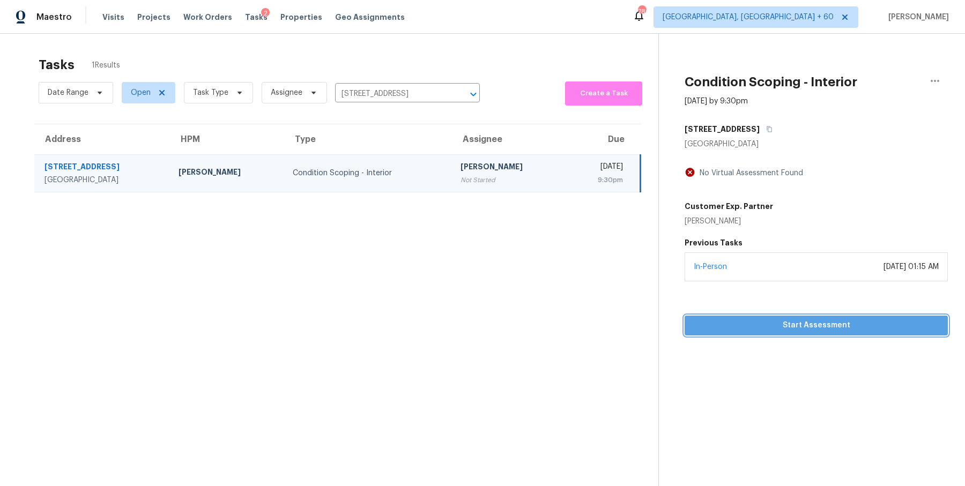
click at [852, 328] on span "Start Assessment" at bounding box center [816, 325] width 246 height 13
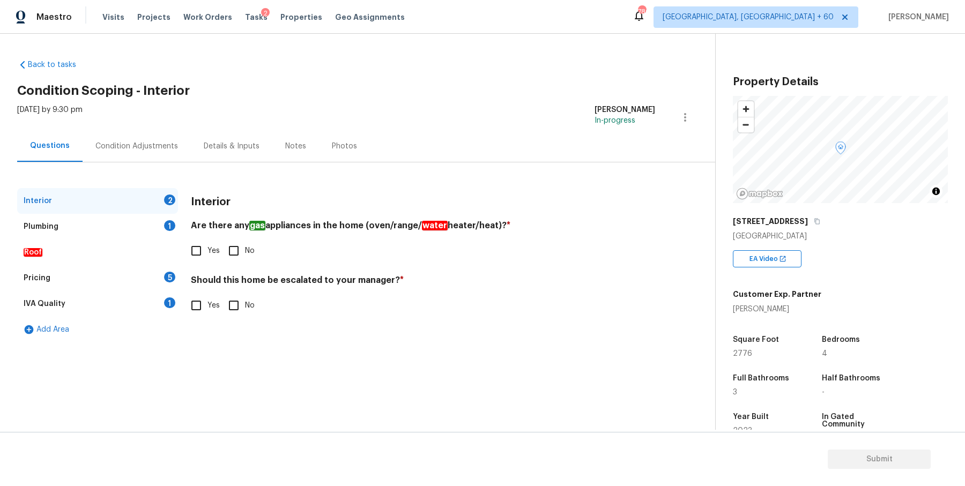
click at [243, 250] on input "No" at bounding box center [233, 251] width 23 height 23
checkbox input "true"
click at [236, 308] on input "No" at bounding box center [233, 305] width 23 height 23
checkbox input "true"
click at [74, 227] on div "Plumbing 1" at bounding box center [97, 227] width 161 height 26
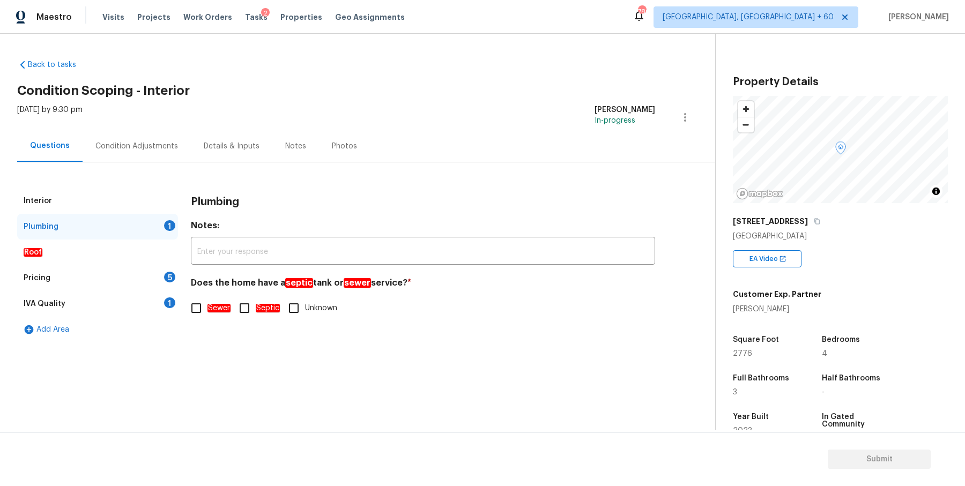
click at [202, 304] on input "Sewer" at bounding box center [196, 308] width 23 height 23
checkbox input "true"
click at [257, 371] on section "Back to tasks Condition Scoping - Interior Wed, Oct 15 2025 by 9:30 pm Naresh A…" at bounding box center [366, 240] width 698 height 379
click at [93, 252] on div "Roof" at bounding box center [97, 253] width 161 height 26
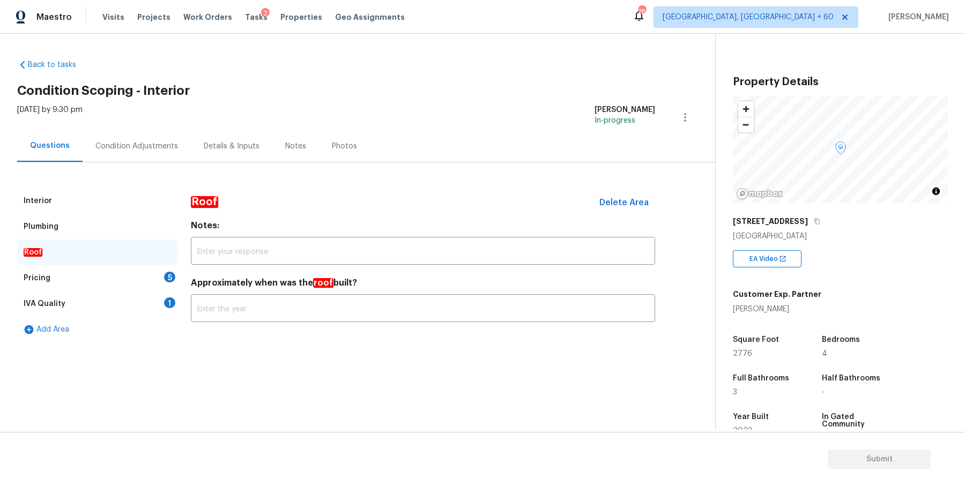
click at [87, 271] on div "Pricing 5" at bounding box center [97, 278] width 161 height 26
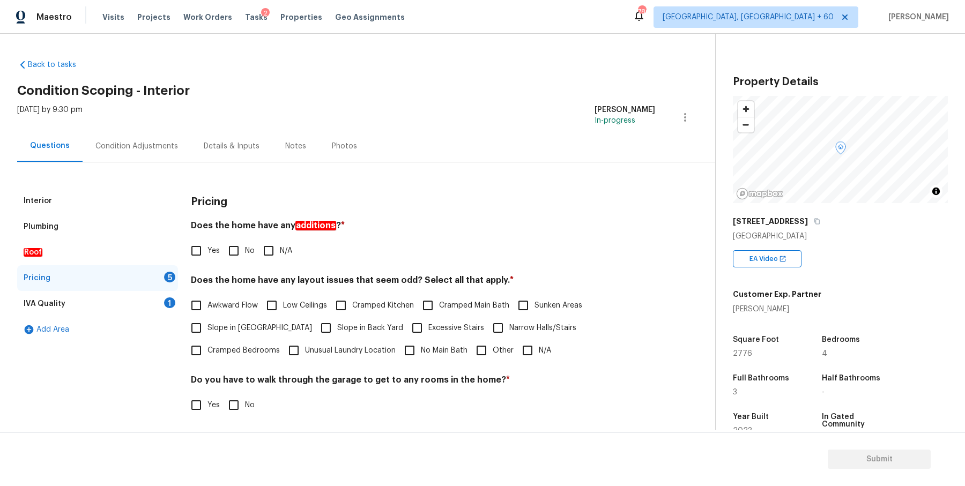
click at [86, 259] on div "Roof" at bounding box center [97, 253] width 161 height 26
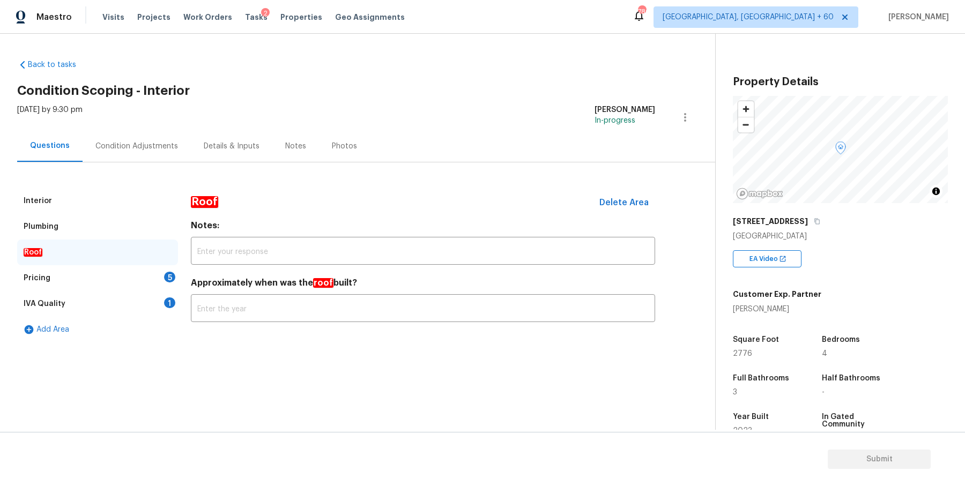
click at [70, 279] on div "Pricing 5" at bounding box center [97, 278] width 161 height 26
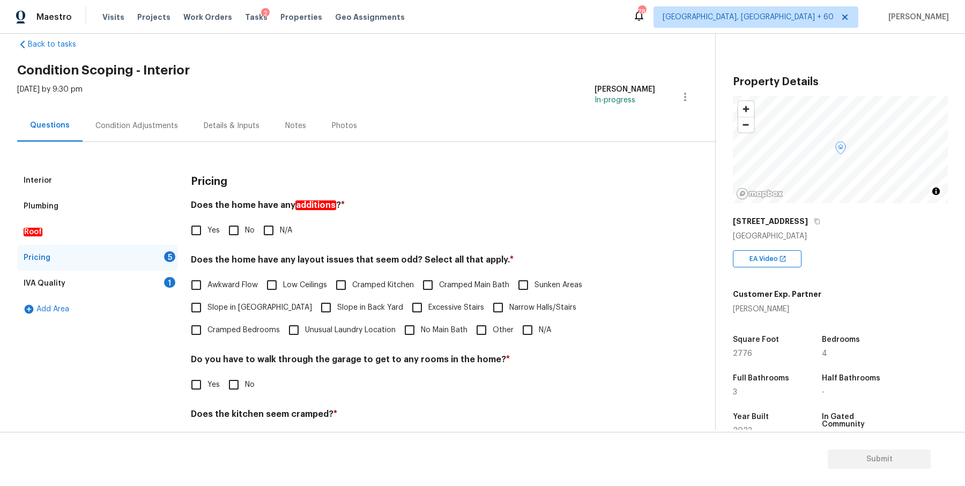
scroll to position [23, 0]
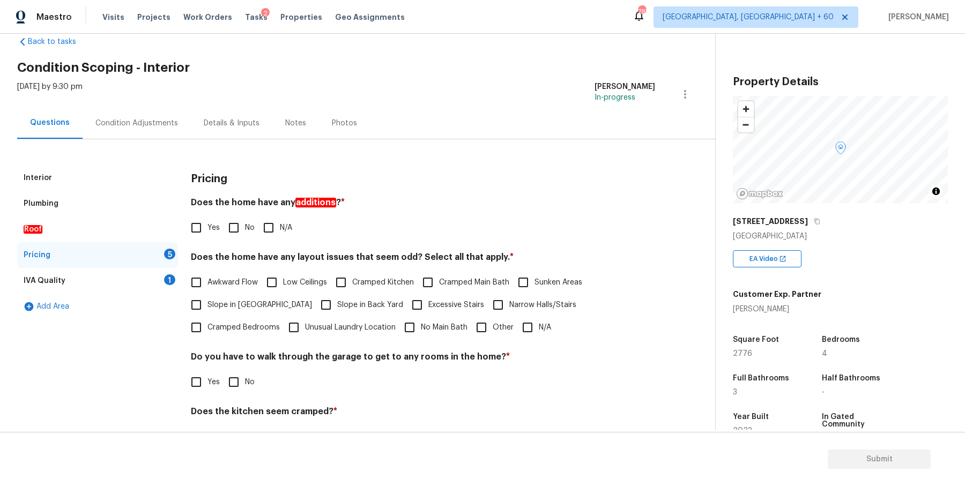
click at [233, 229] on input "No" at bounding box center [233, 228] width 23 height 23
checkbox input "true"
click at [516, 329] on input "N/A" at bounding box center [527, 327] width 23 height 23
checkbox input "true"
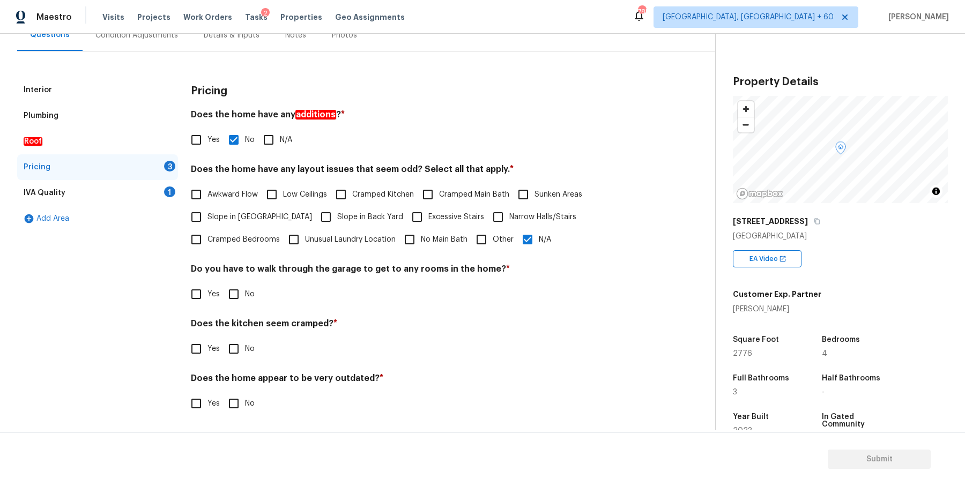
scroll to position [110, 0]
click at [231, 292] on input "No" at bounding box center [233, 295] width 23 height 23
checkbox input "true"
click at [233, 352] on input "No" at bounding box center [233, 349] width 23 height 23
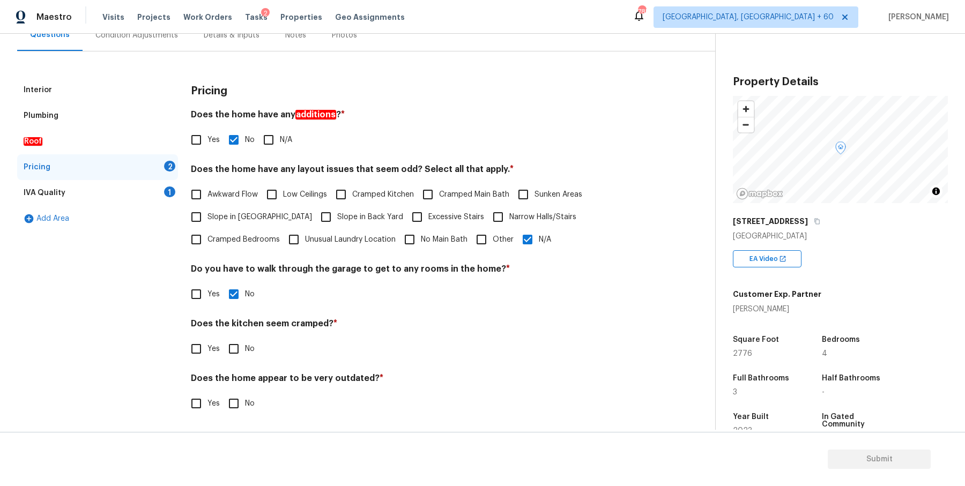
checkbox input "true"
click at [238, 404] on input "No" at bounding box center [233, 403] width 23 height 23
checkbox input "true"
click at [102, 197] on div "IVA Quality 1" at bounding box center [97, 193] width 161 height 26
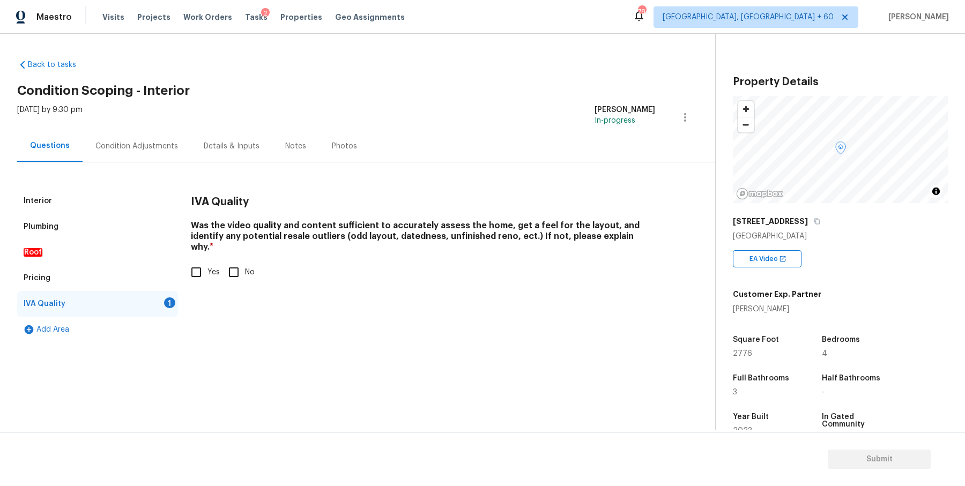
click at [195, 266] on input "Yes" at bounding box center [196, 272] width 23 height 23
checkbox input "true"
click at [98, 325] on div "Add Area" at bounding box center [97, 330] width 161 height 26
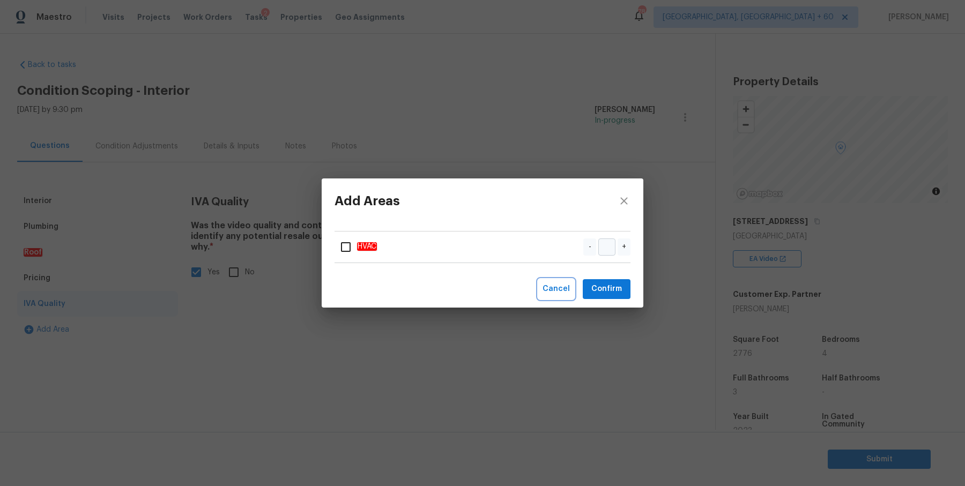
click at [551, 287] on span "Cancel" at bounding box center [556, 289] width 27 height 13
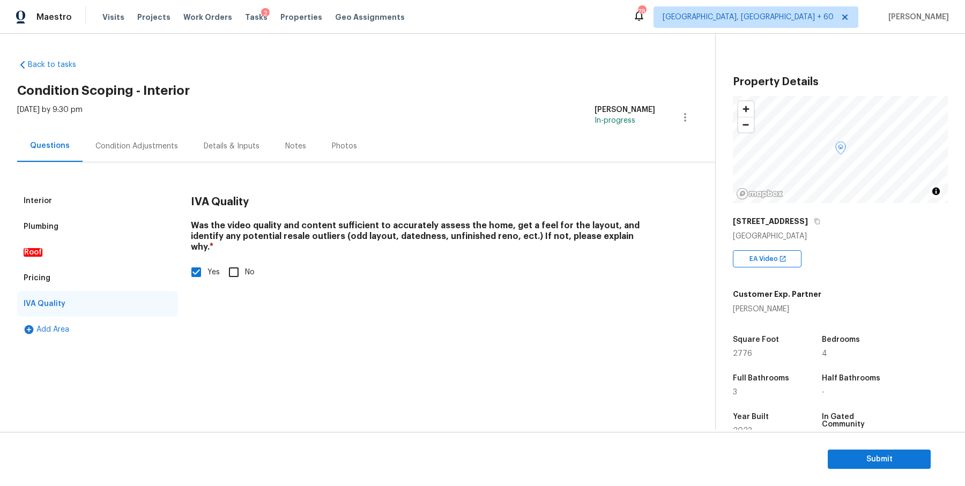
click at [152, 150] on div "Condition Adjustments" at bounding box center [136, 146] width 83 height 11
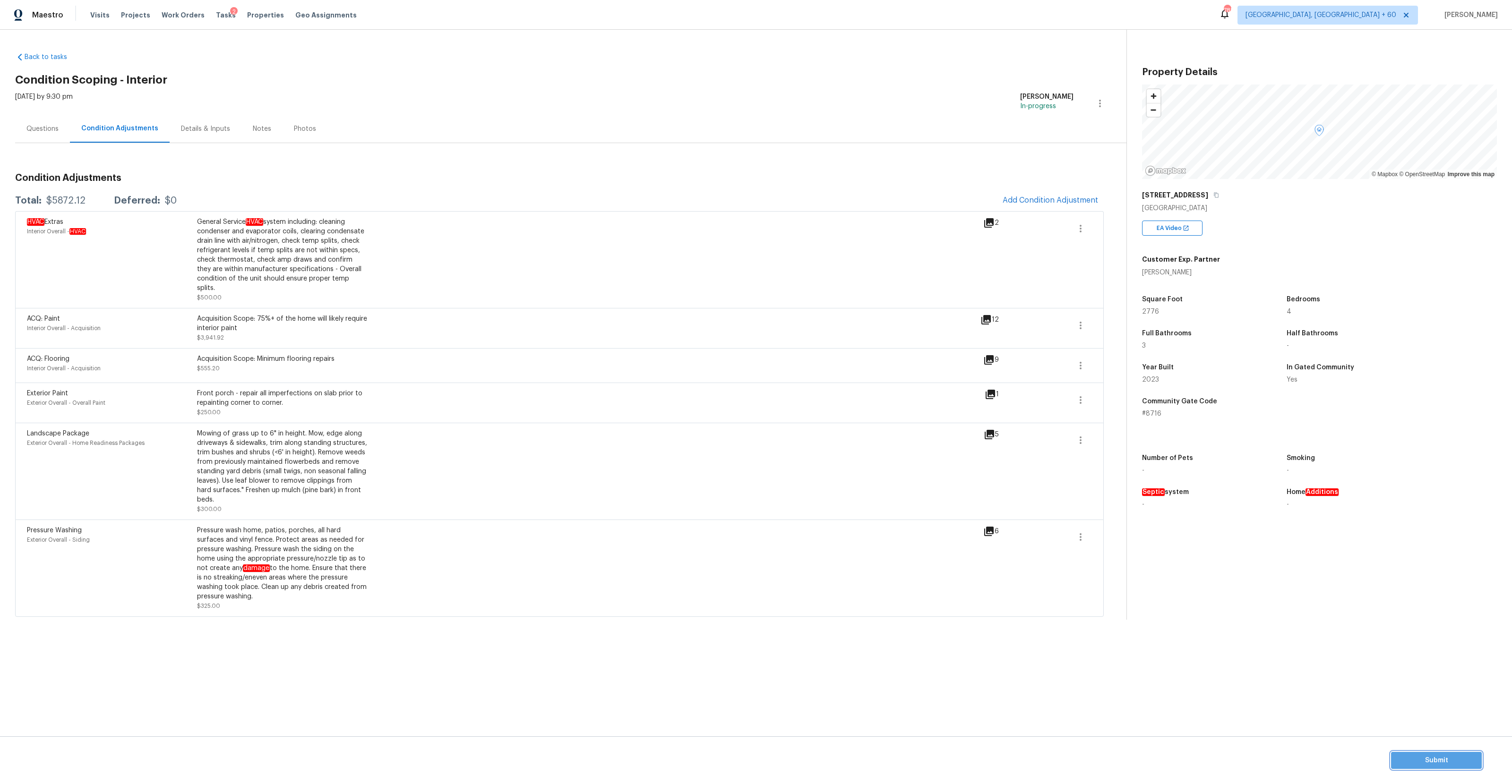
click at [849, 428] on span "Submit" at bounding box center [1436, 760] width 76 height 11
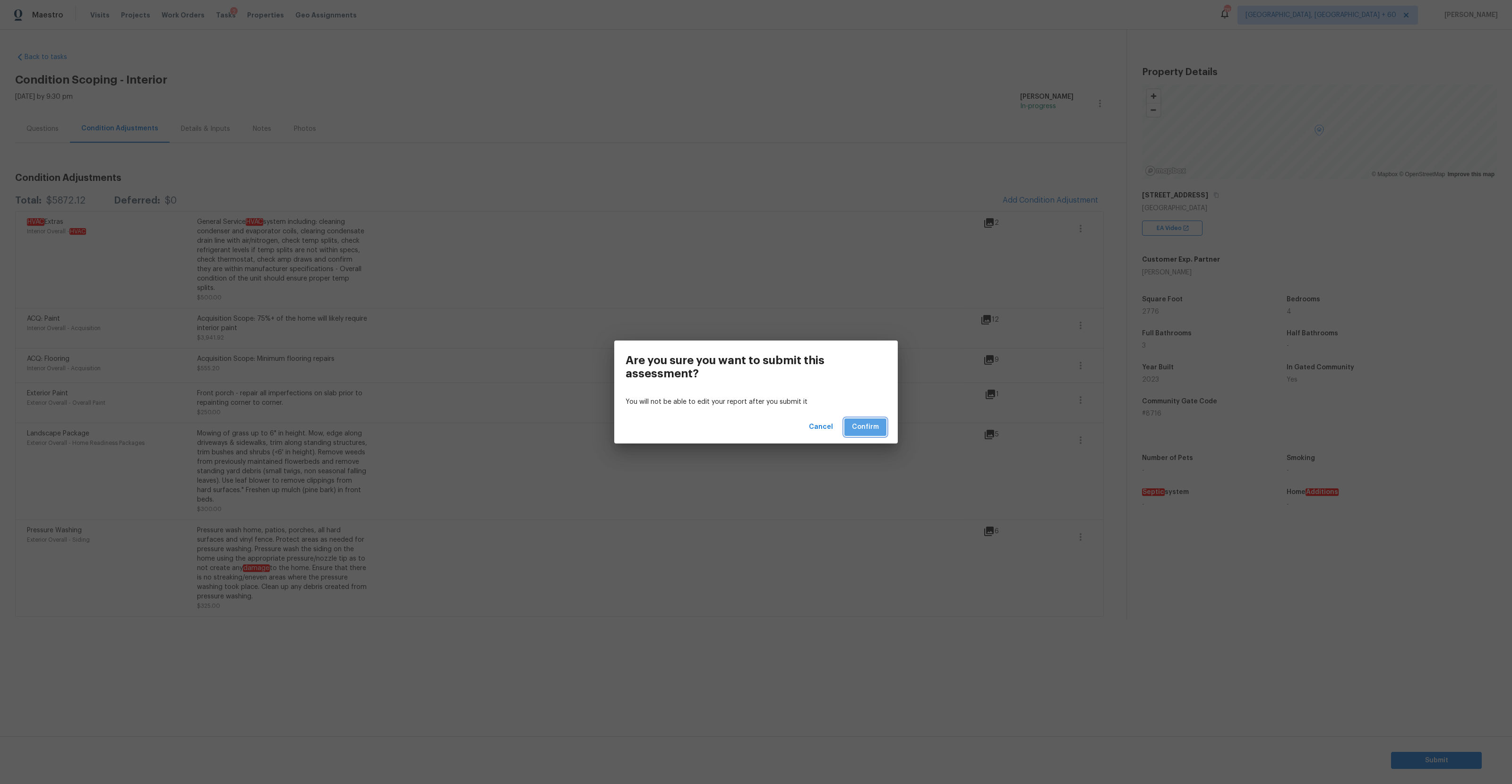
click at [849, 425] on span "Confirm" at bounding box center [865, 426] width 27 height 11
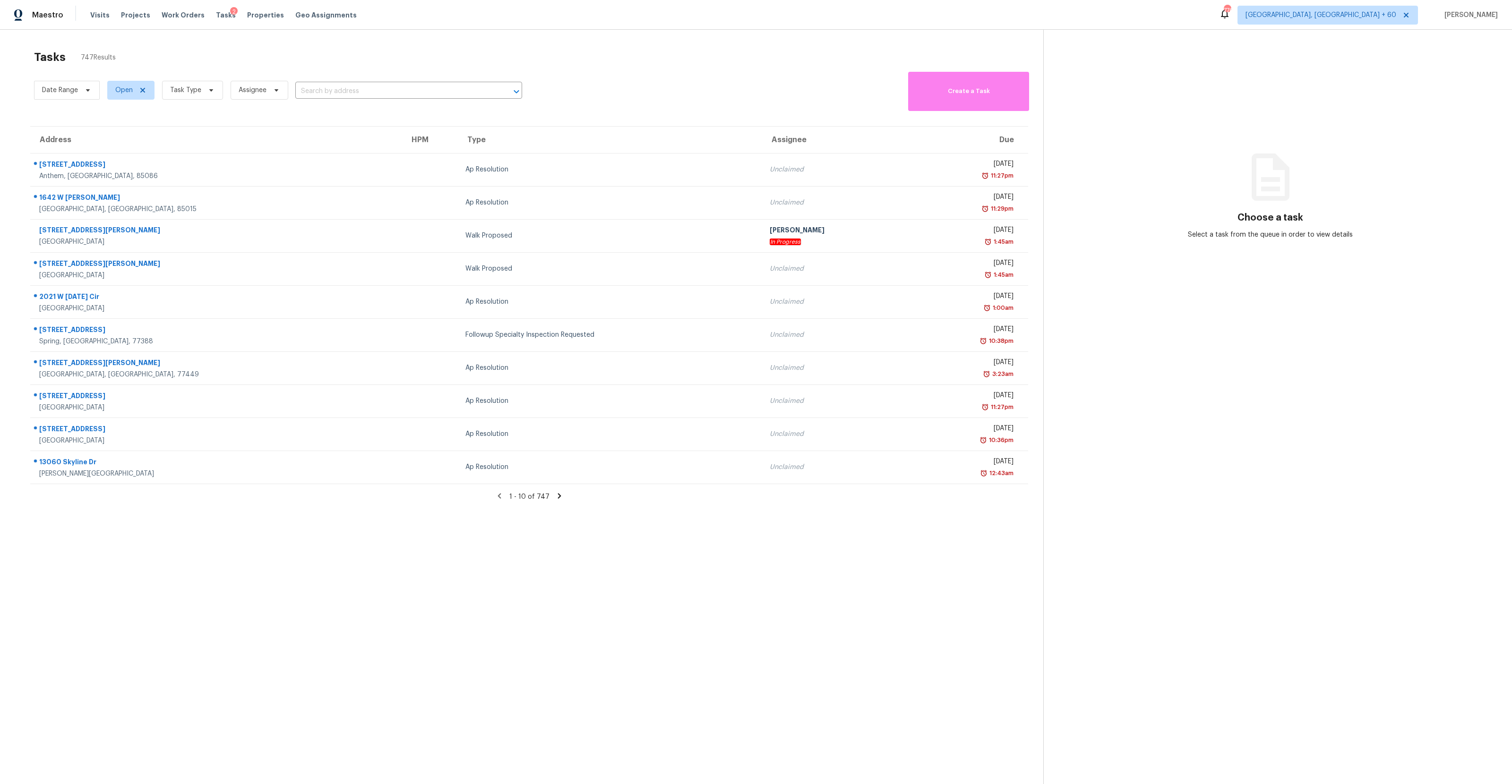
click at [230, 12] on div "2" at bounding box center [233, 11] width 8 height 10
click at [216, 17] on span "Tasks" at bounding box center [226, 15] width 20 height 7
click at [221, 17] on span "Tasks" at bounding box center [226, 15] width 20 height 7
click at [221, 18] on span "Tasks" at bounding box center [226, 15] width 20 height 7
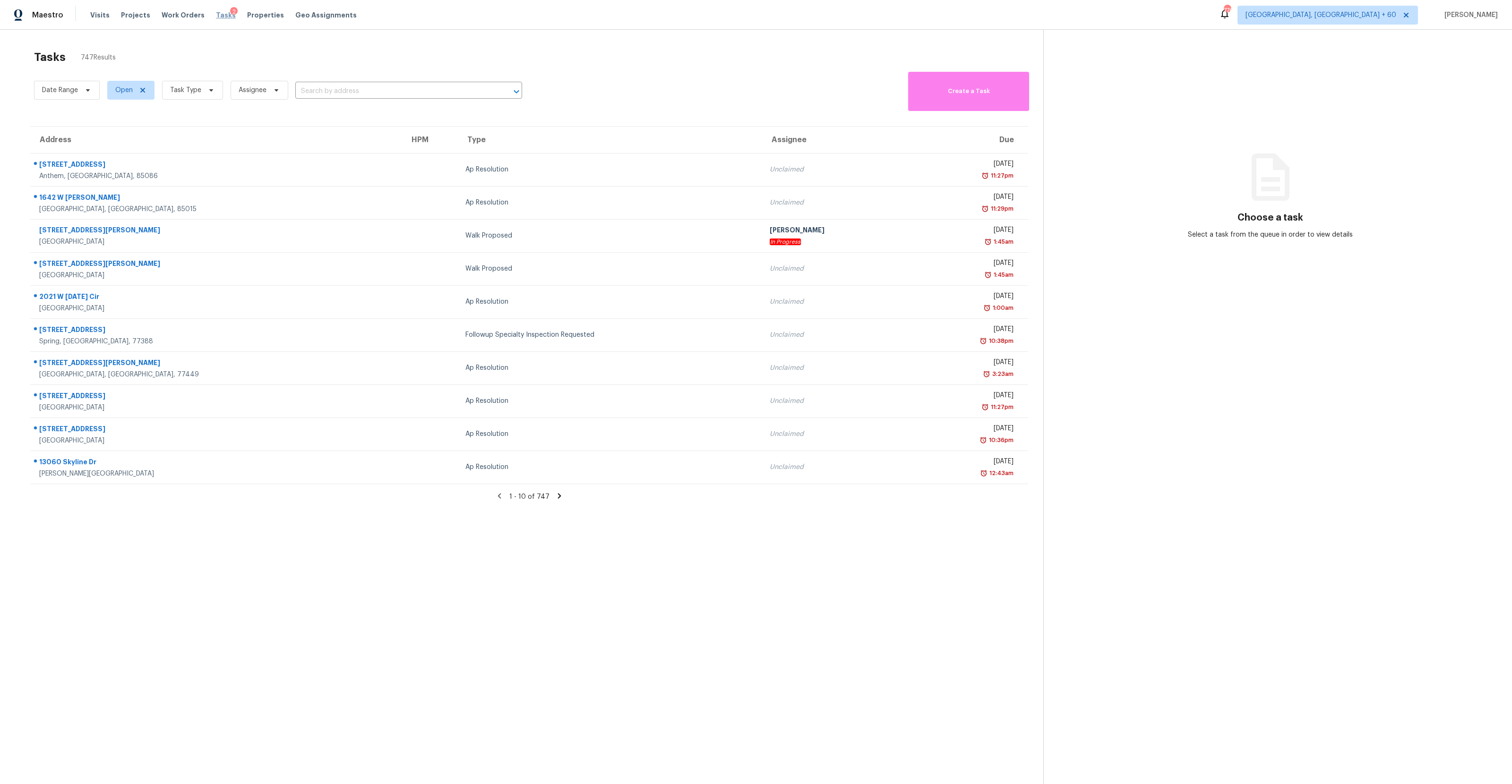
click at [221, 18] on span "Tasks" at bounding box center [226, 15] width 20 height 7
click at [332, 92] on input "text" at bounding box center [395, 91] width 200 height 15
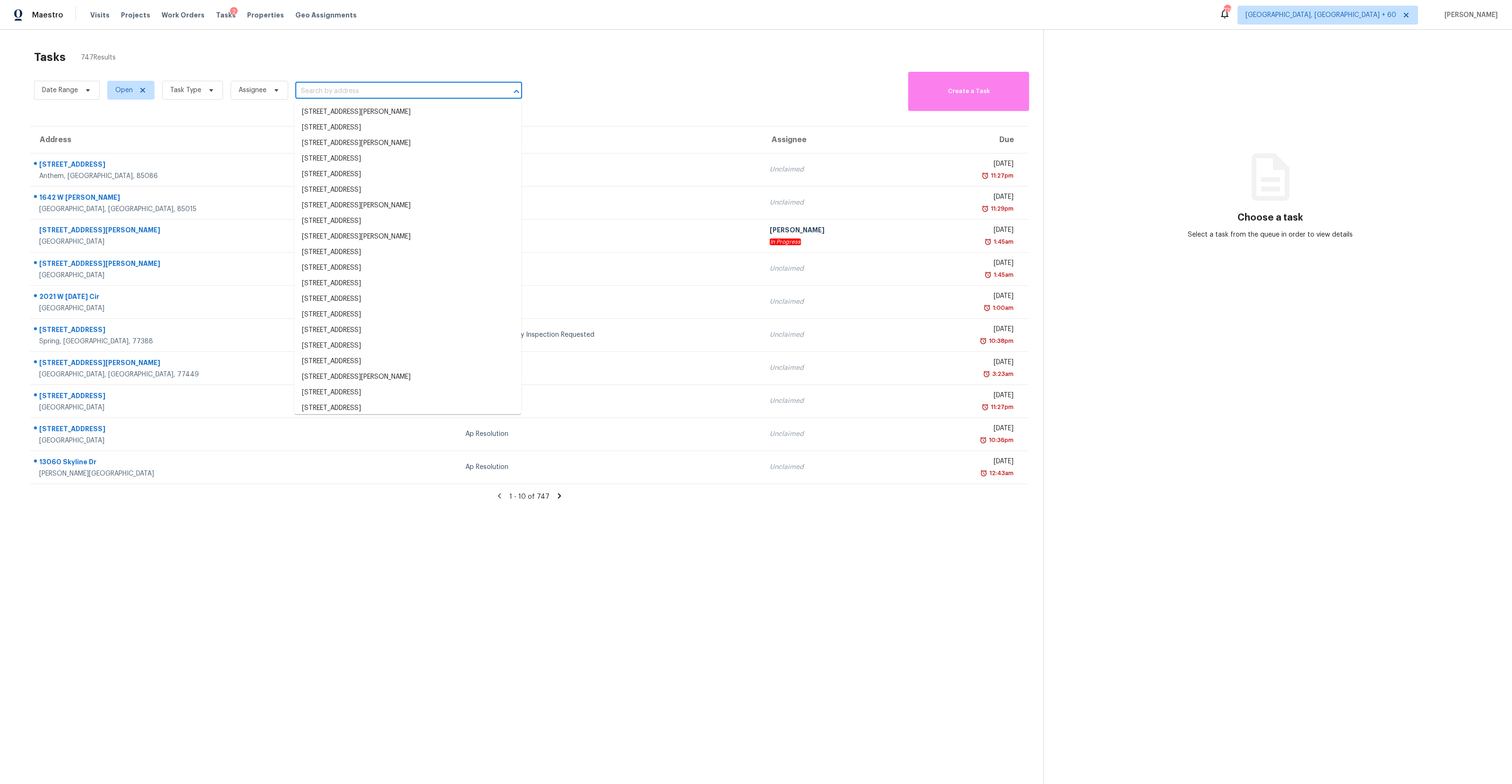
paste input "1419 N Thunderbird Ave Gilbert, AZ, 85234"
type input "1419 N Thunderbird Ave Gilbert, AZ, 85234"
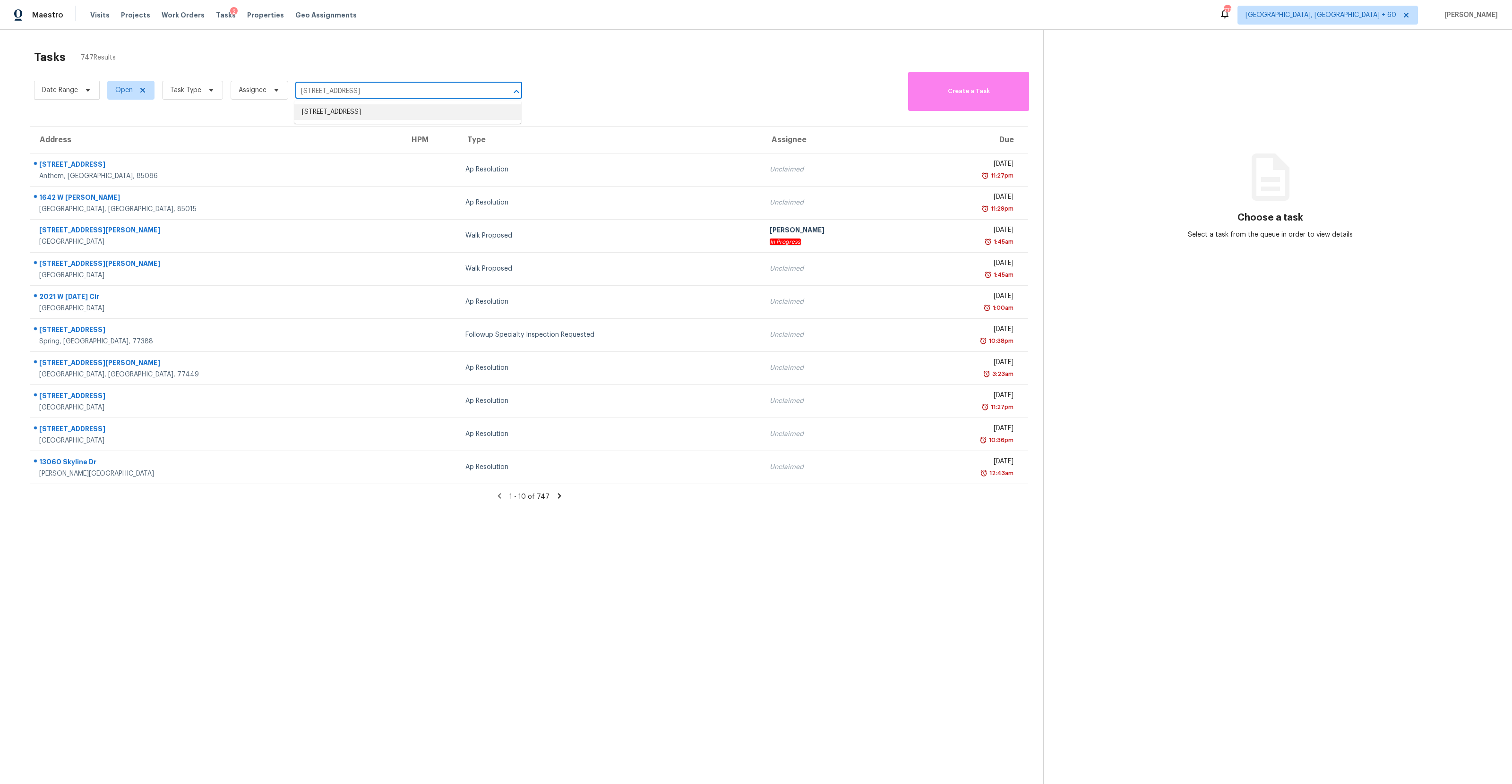
click at [336, 111] on li "1419 N Thunderbird Ave, Gilbert, AZ 85234" at bounding box center [407, 112] width 226 height 16
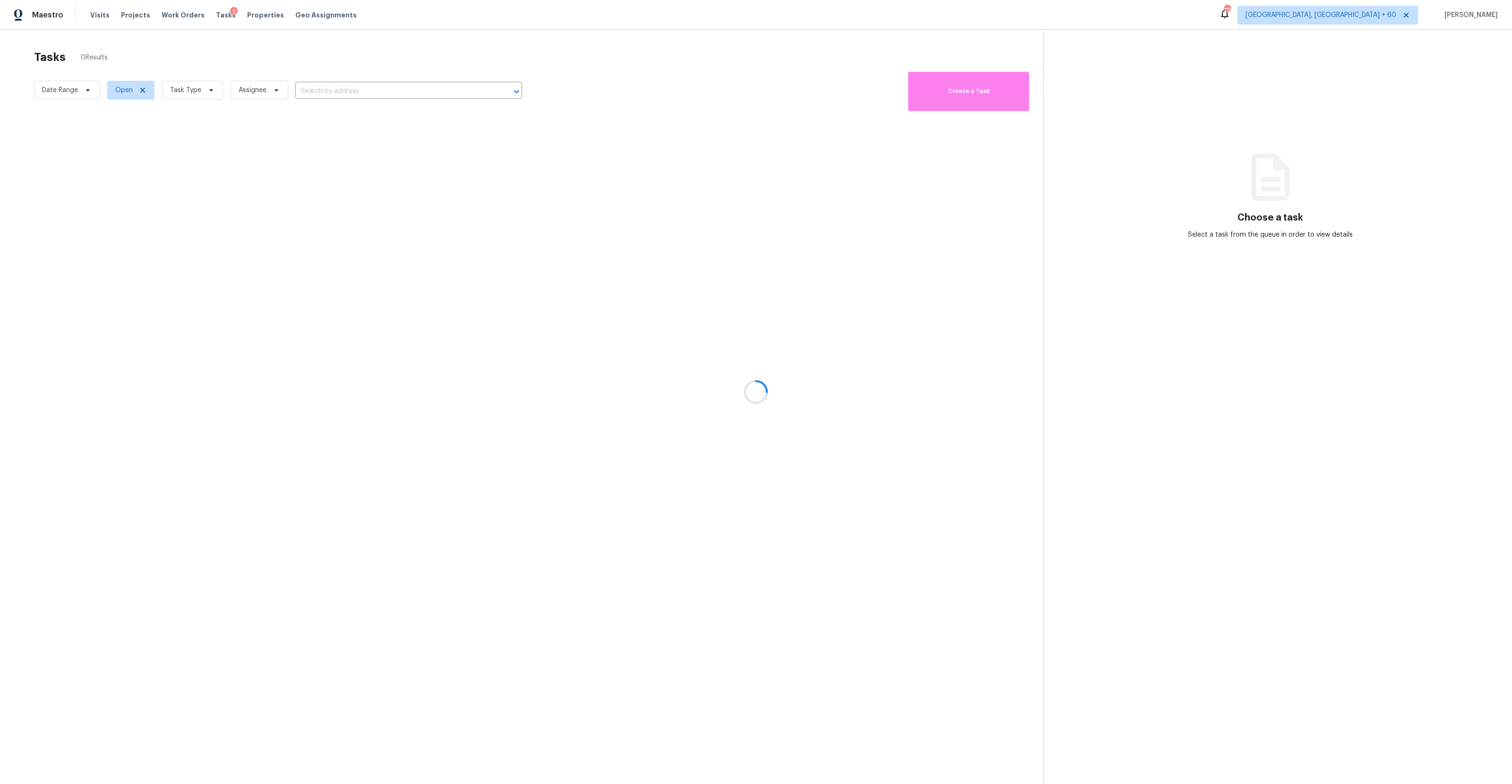
type input "1419 N Thunderbird Ave, Gilbert, AZ 85234"
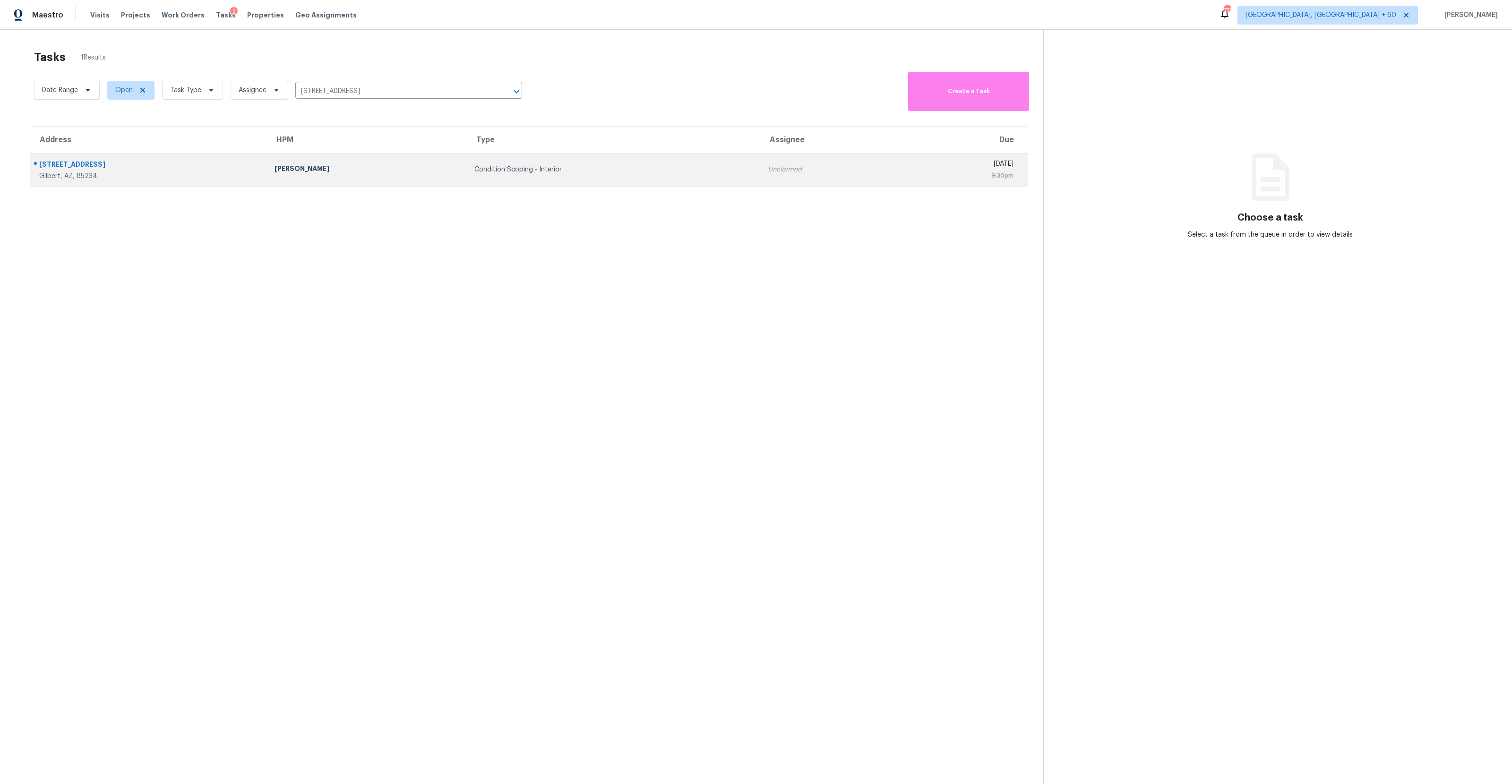
click at [351, 171] on div "Austin Hatch" at bounding box center [367, 169] width 185 height 11
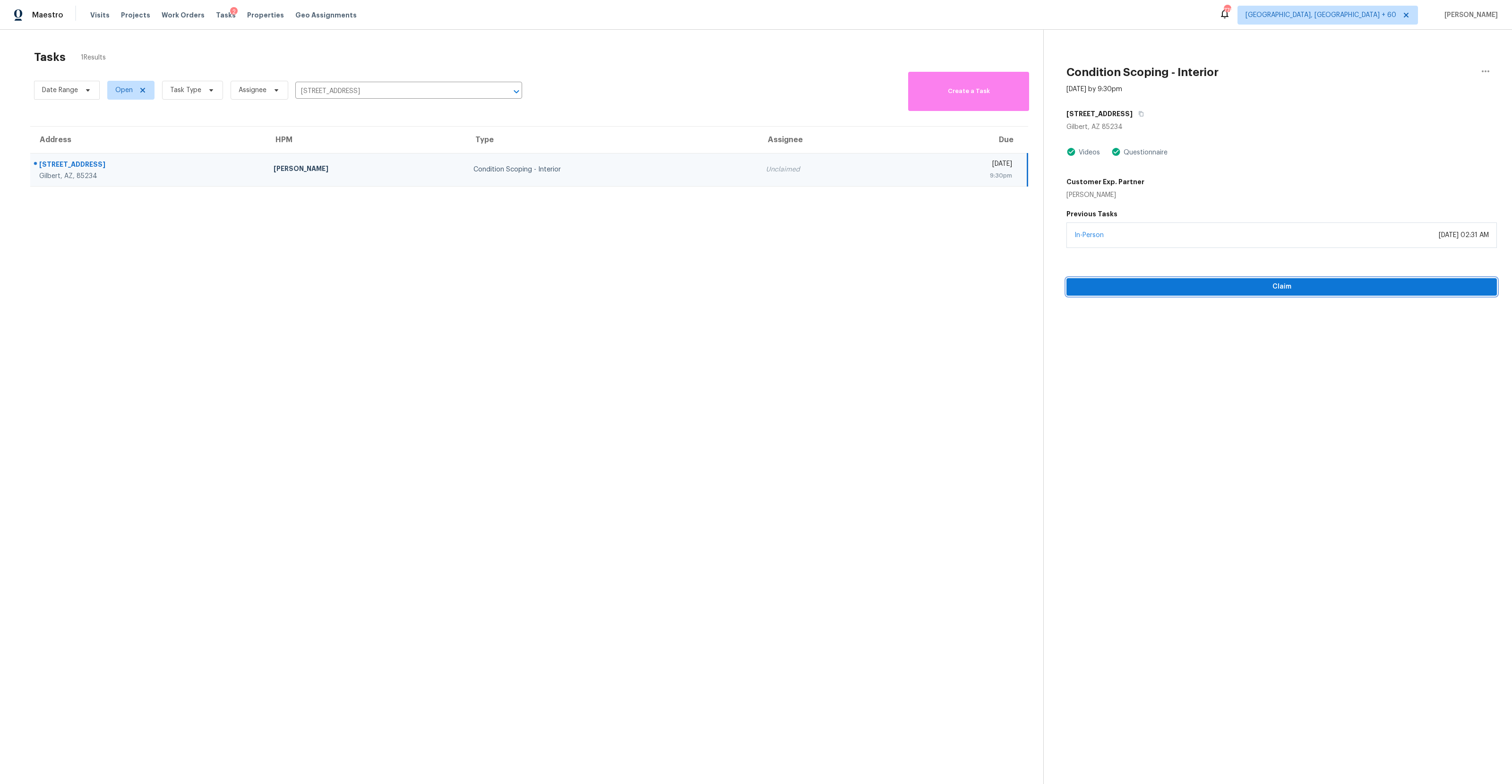
click at [849, 292] on span "Claim" at bounding box center [1281, 286] width 415 height 11
click at [849, 291] on span "Start Assessment" at bounding box center [1281, 286] width 415 height 11
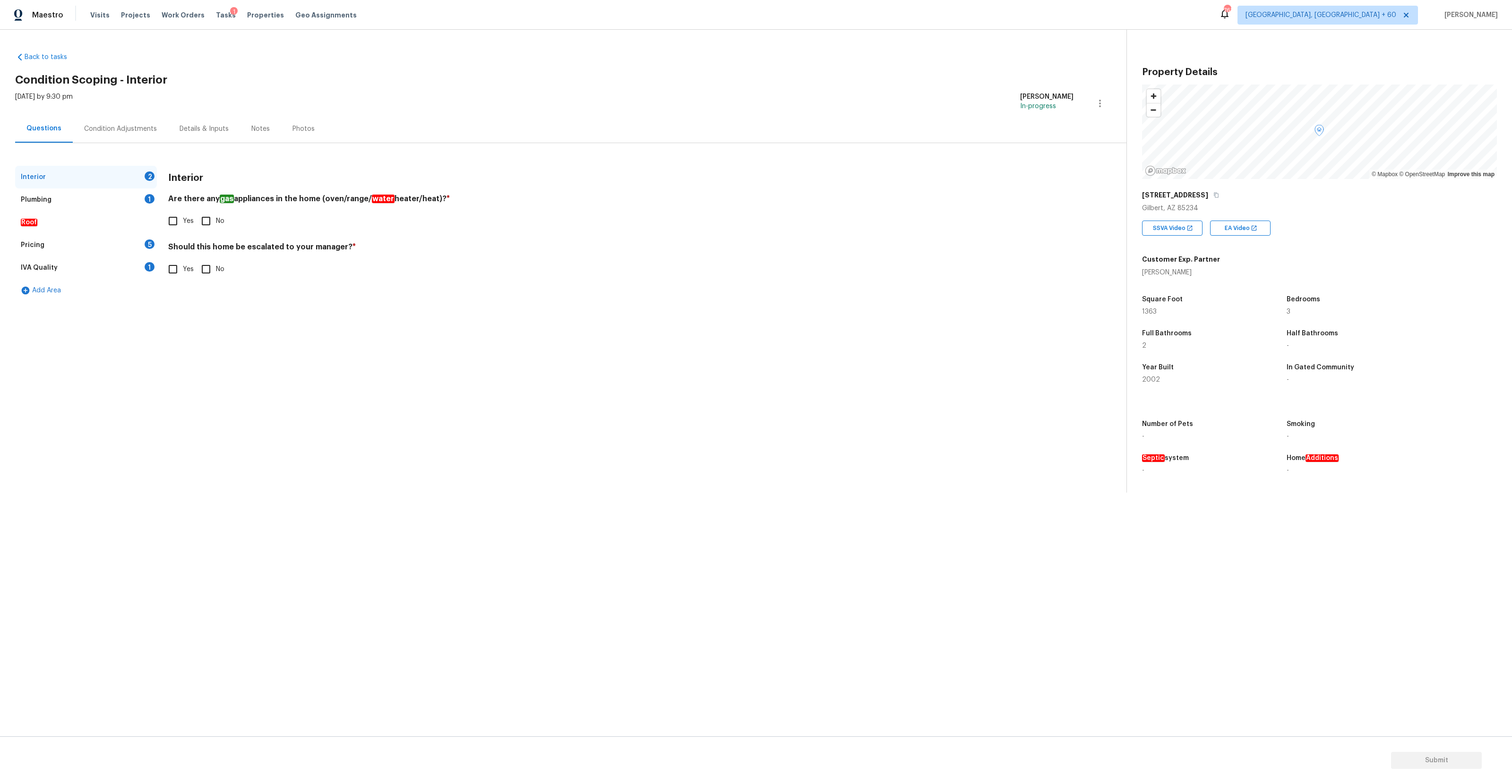
click at [174, 223] on input "Yes" at bounding box center [173, 221] width 20 height 20
checkbox input "true"
click at [207, 272] on input "No" at bounding box center [205, 269] width 20 height 20
checkbox input "true"
click at [51, 202] on div "Plumbing 1" at bounding box center [85, 200] width 142 height 23
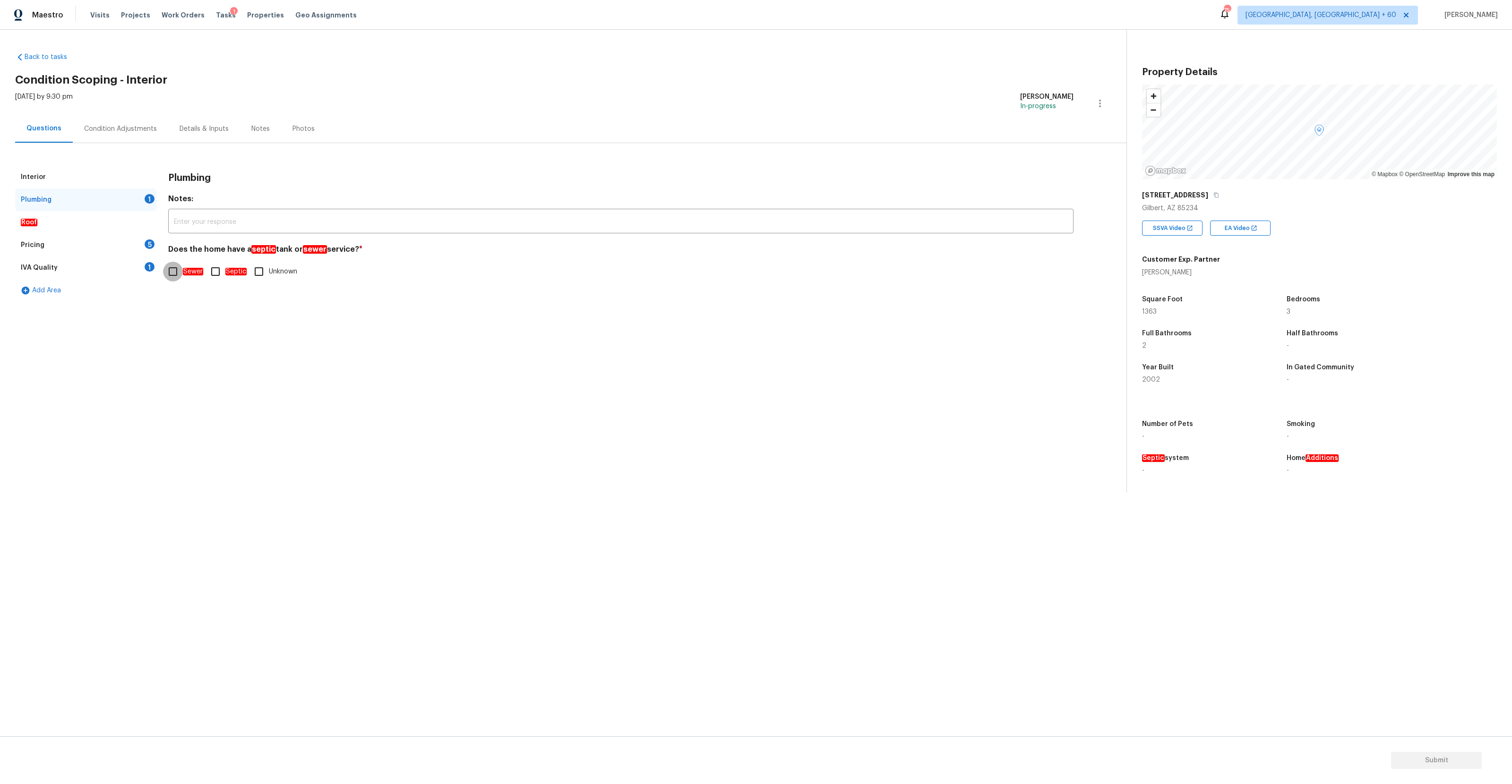
click at [175, 273] on input "Sewer" at bounding box center [173, 271] width 20 height 20
checkbox input "true"
click at [67, 218] on div "Roof" at bounding box center [85, 223] width 142 height 23
click at [62, 240] on div "Pricing 5" at bounding box center [85, 245] width 142 height 23
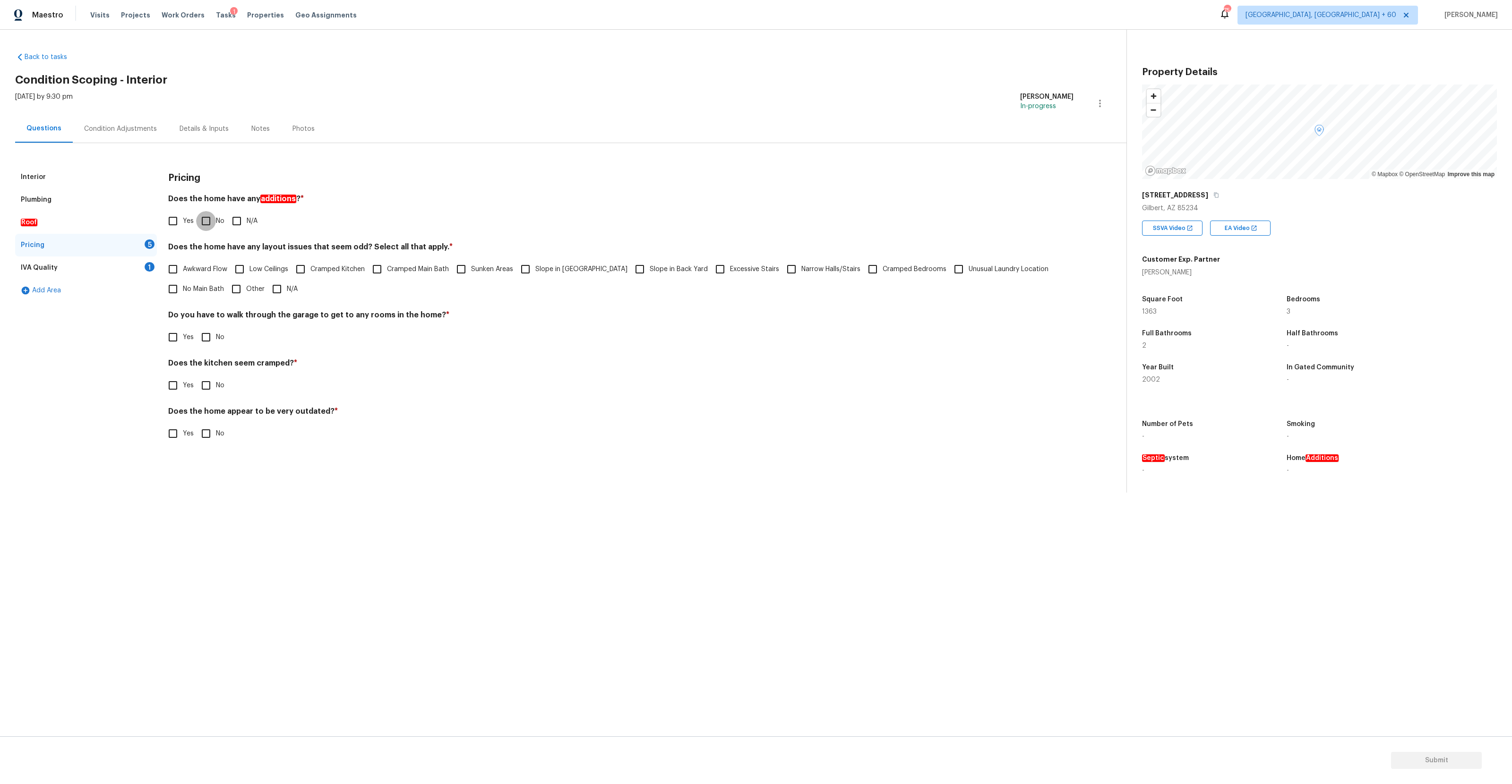
click at [205, 222] on input "No" at bounding box center [205, 221] width 20 height 20
checkbox input "true"
click at [277, 292] on input "N/A" at bounding box center [277, 289] width 20 height 20
checkbox input "true"
click at [206, 344] on input "No" at bounding box center [205, 337] width 20 height 20
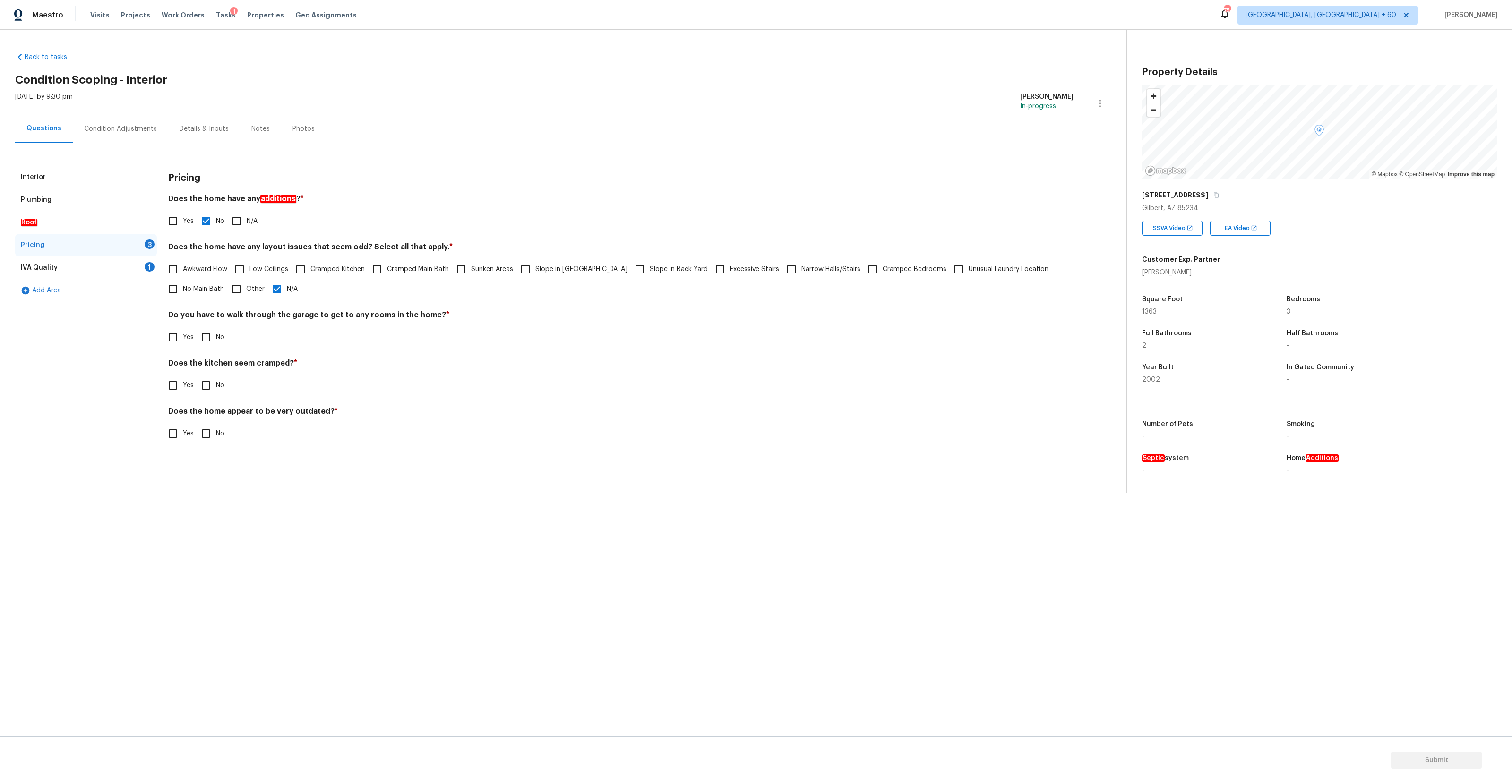
checkbox input "true"
click at [204, 388] on input "No" at bounding box center [205, 385] width 20 height 20
checkbox input "true"
click at [208, 428] on input "No" at bounding box center [205, 433] width 20 height 20
checkbox input "true"
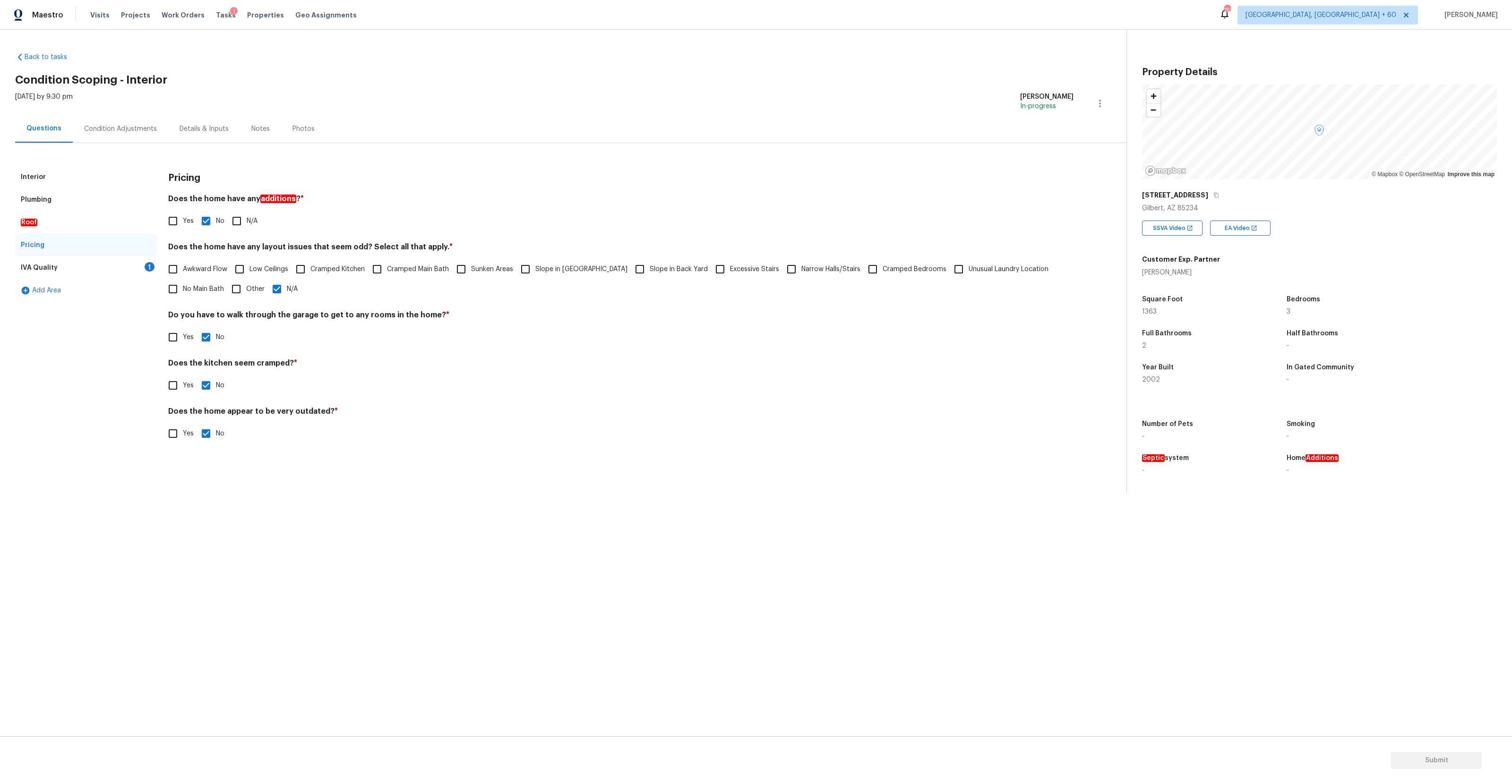
click at [139, 122] on div "Condition Adjustments" at bounding box center [121, 129] width 95 height 28
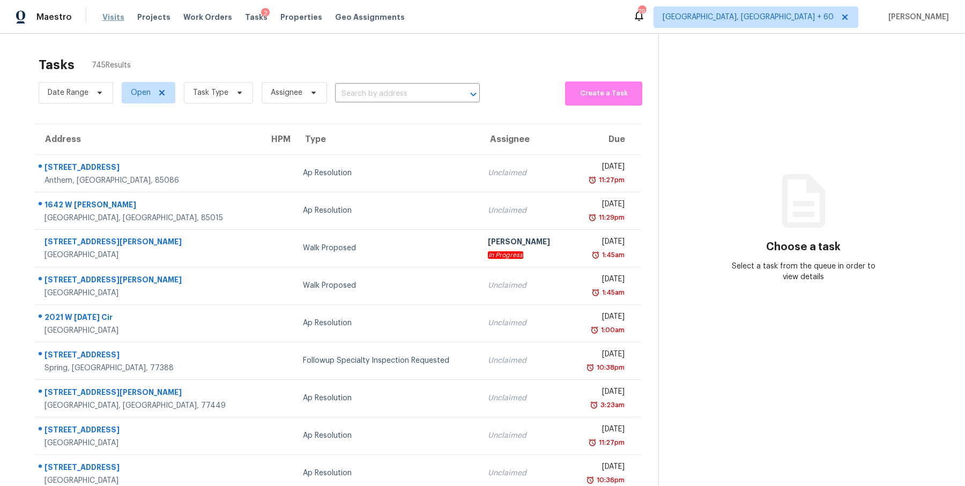
click at [110, 16] on span "Visits" at bounding box center [113, 17] width 22 height 11
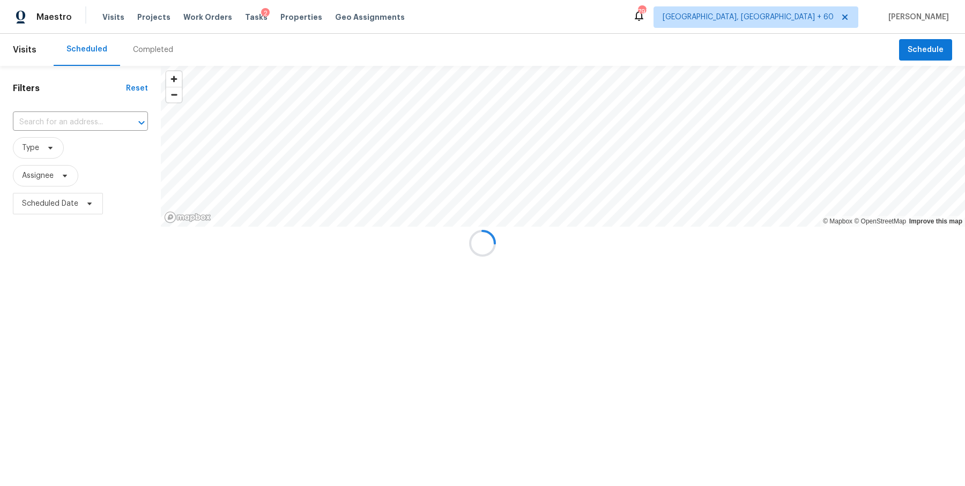
click at [57, 117] on div at bounding box center [482, 243] width 965 height 486
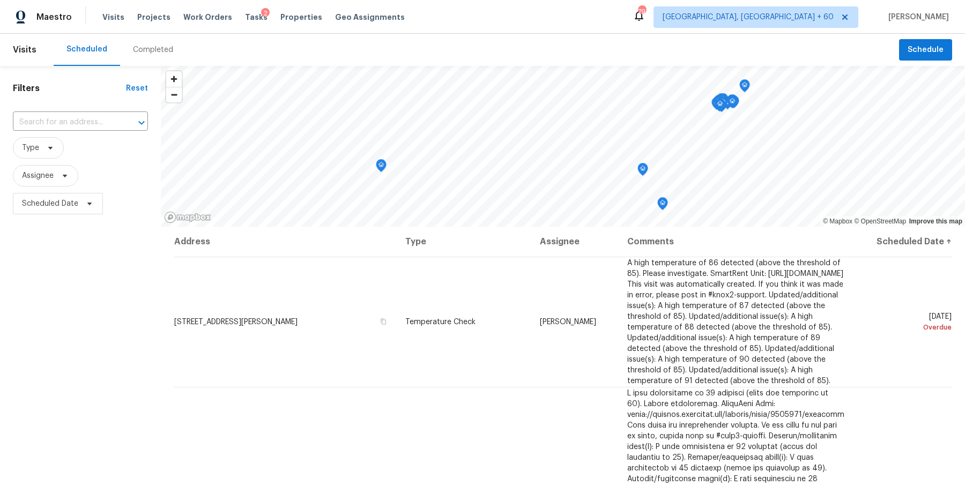
click at [57, 117] on input "text" at bounding box center [65, 122] width 105 height 17
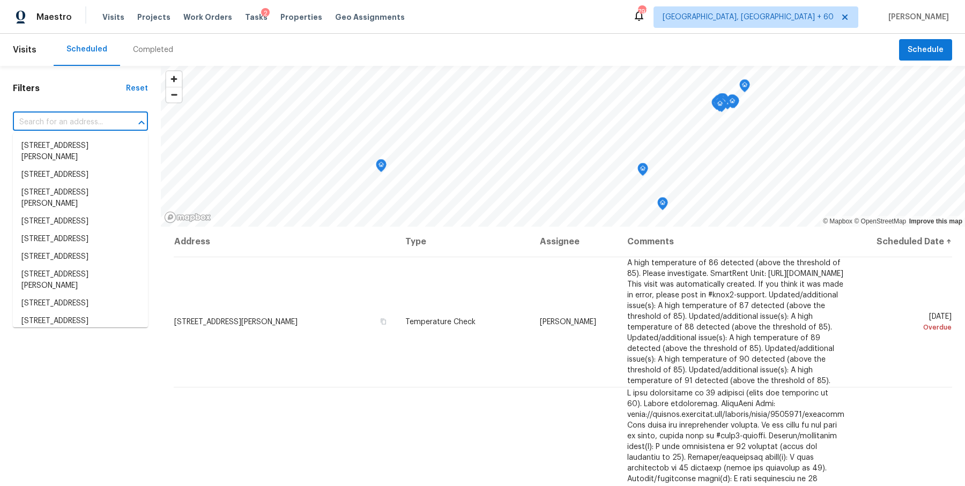
paste input "3150 Kendal Way Lakeland, FL, 33813"
type input "3150 Kendal Way Lakeland, FL, 33813"
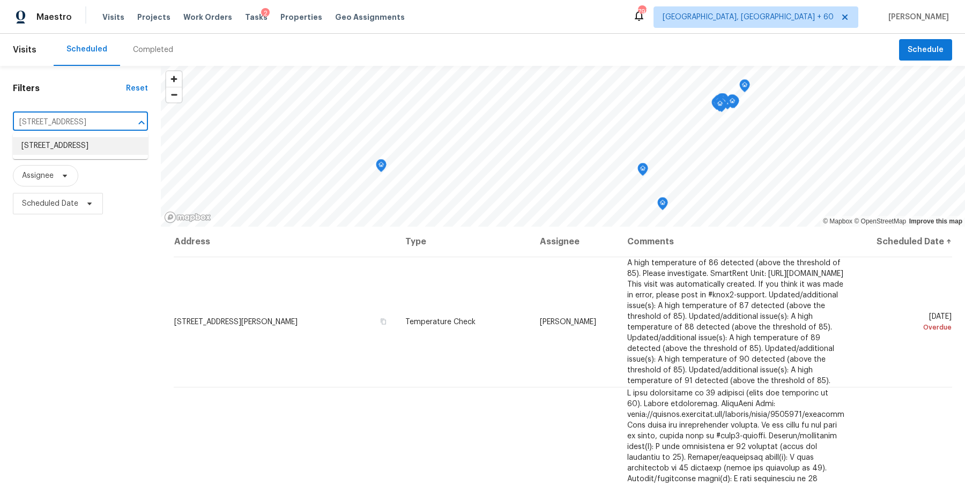
click at [55, 145] on li "3150 Kendal Way, Lakeland, FL 33813" at bounding box center [80, 146] width 135 height 18
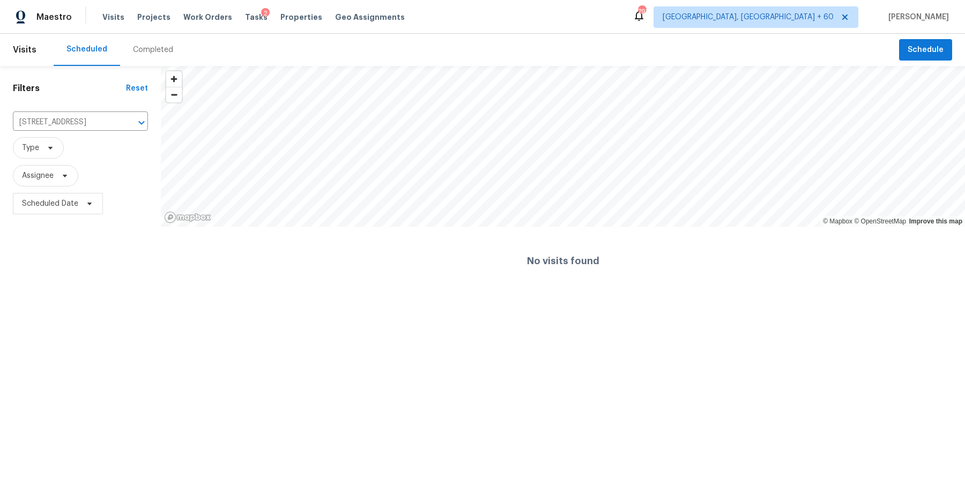
click at [143, 55] on div "Completed" at bounding box center [153, 49] width 40 height 11
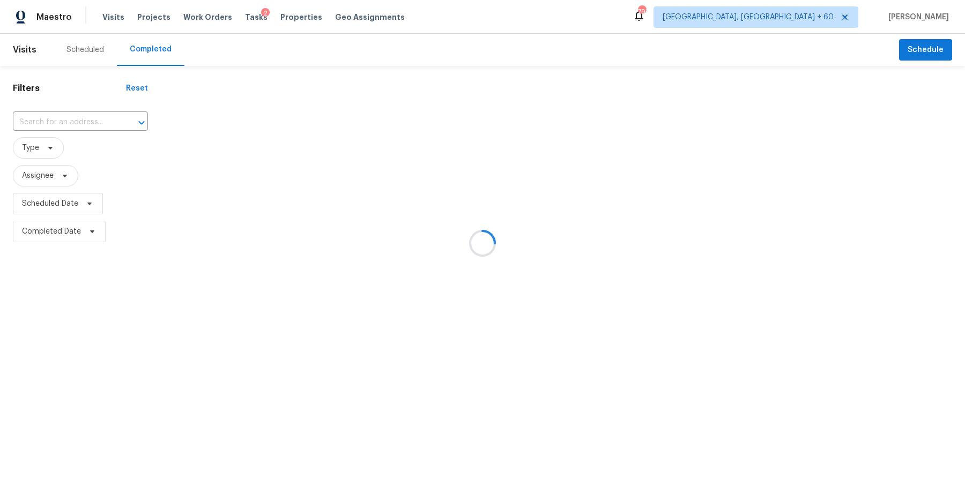
click at [117, 113] on div at bounding box center [482, 243] width 965 height 486
click at [114, 119] on div at bounding box center [482, 243] width 965 height 486
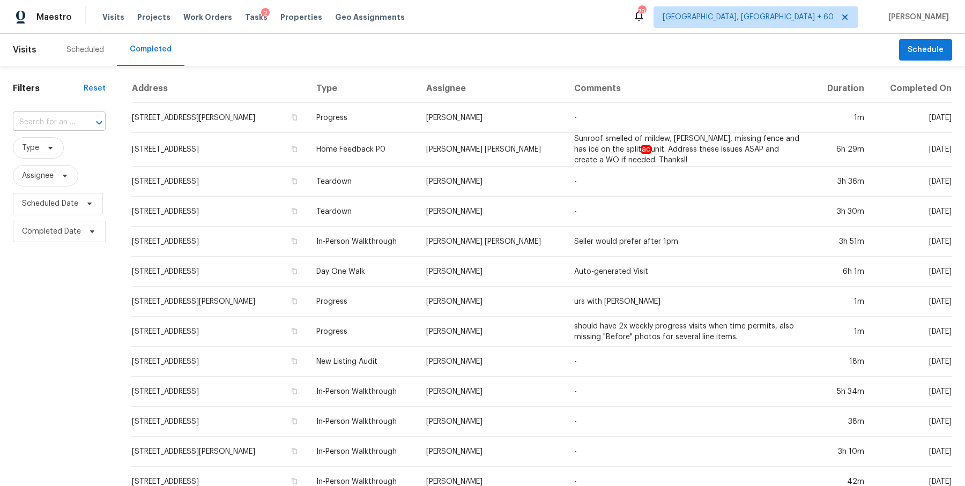
click at [78, 120] on div at bounding box center [92, 122] width 28 height 15
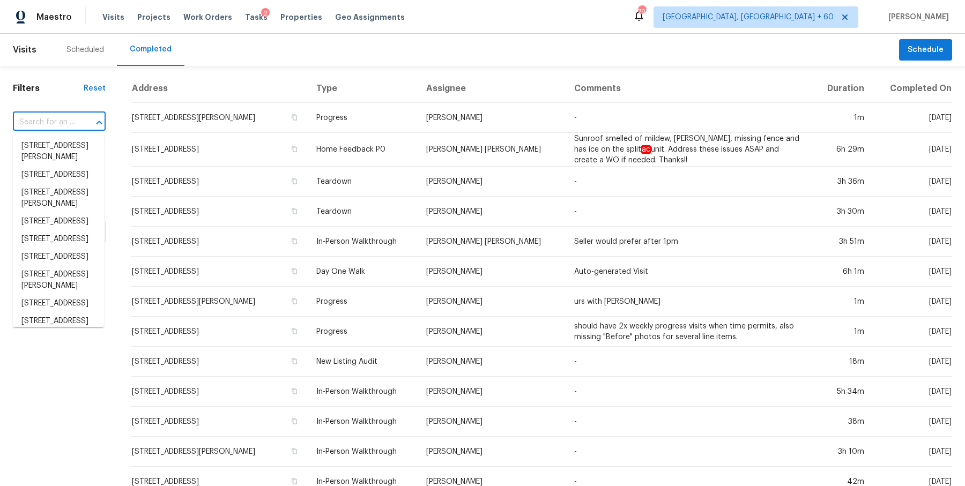
paste input "3150 Kendal Way Lakeland, FL, 33813"
type input "3150 Kendal Way Lakeland, FL, 33813"
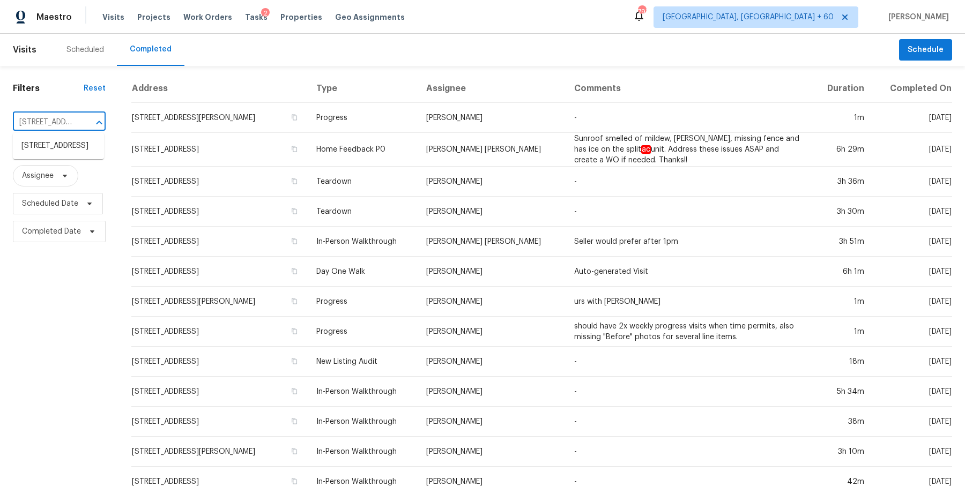
scroll to position [0, 76]
click at [70, 151] on li "3150 Kendal Way, Lakeland, FL 33813" at bounding box center [58, 146] width 91 height 18
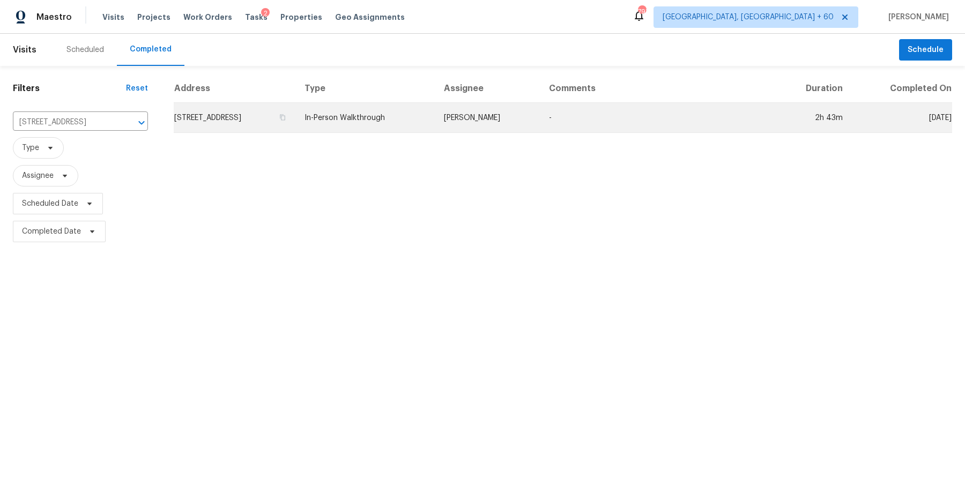
click at [425, 114] on td "In-Person Walkthrough" at bounding box center [365, 118] width 139 height 30
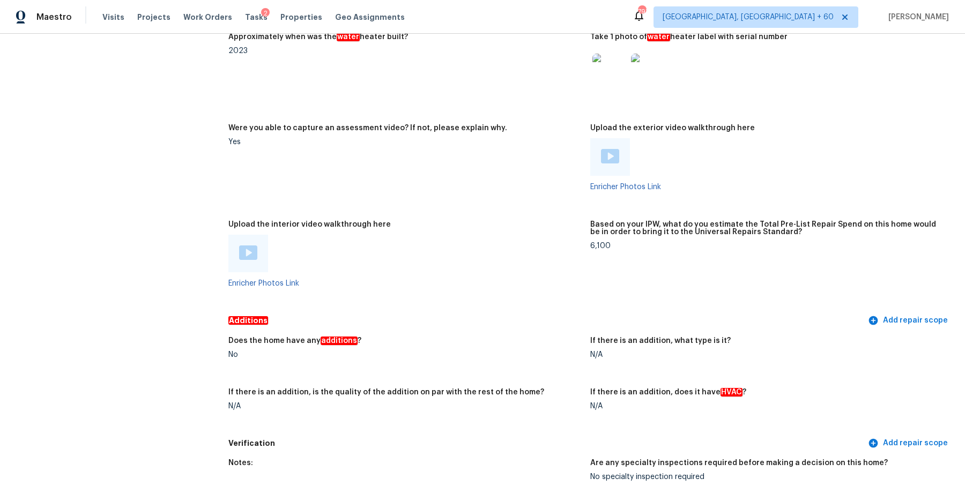
scroll to position [2136, 0]
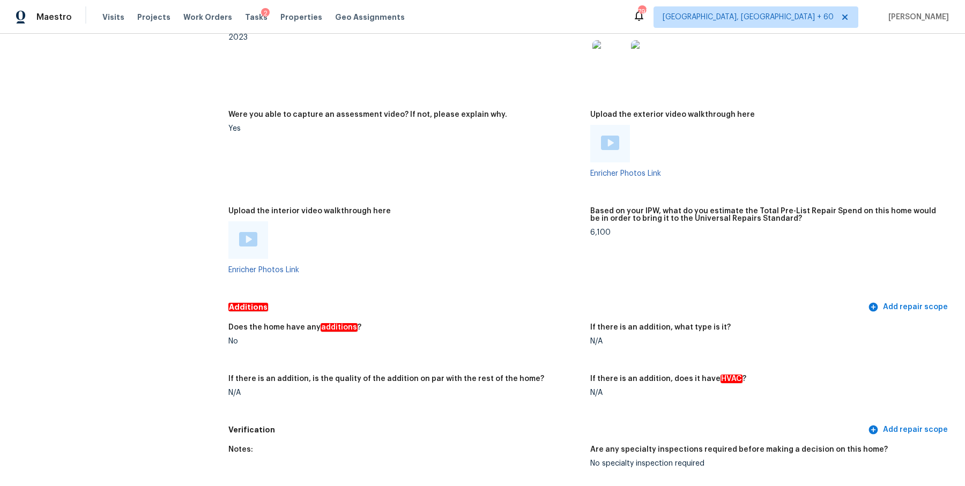
click at [238, 223] on div at bounding box center [248, 240] width 40 height 38
click at [244, 232] on img at bounding box center [248, 239] width 18 height 14
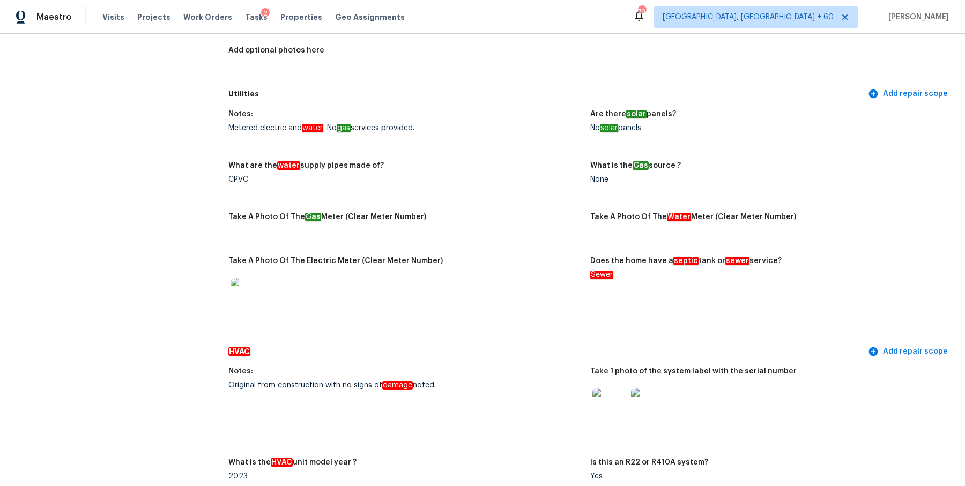
scroll to position [0, 0]
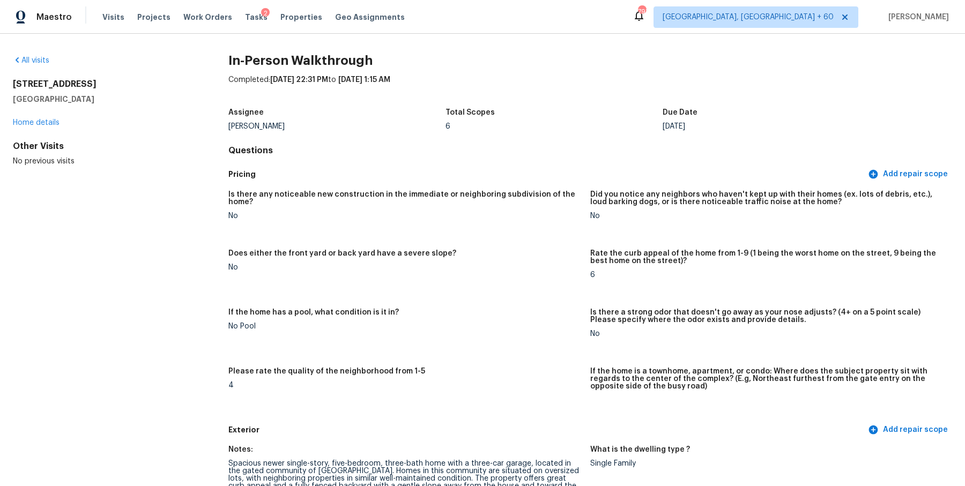
drag, startPoint x: 11, startPoint y: 81, endPoint x: 89, endPoint y: 95, distance: 79.1
click at [89, 95] on div "All visits 3150 Kendal Way Lakeland, FL 33813 Home details Other Visits No prev…" at bounding box center [482, 260] width 965 height 452
copy div "3150 Kendal Way Lakeland, FL 33813"
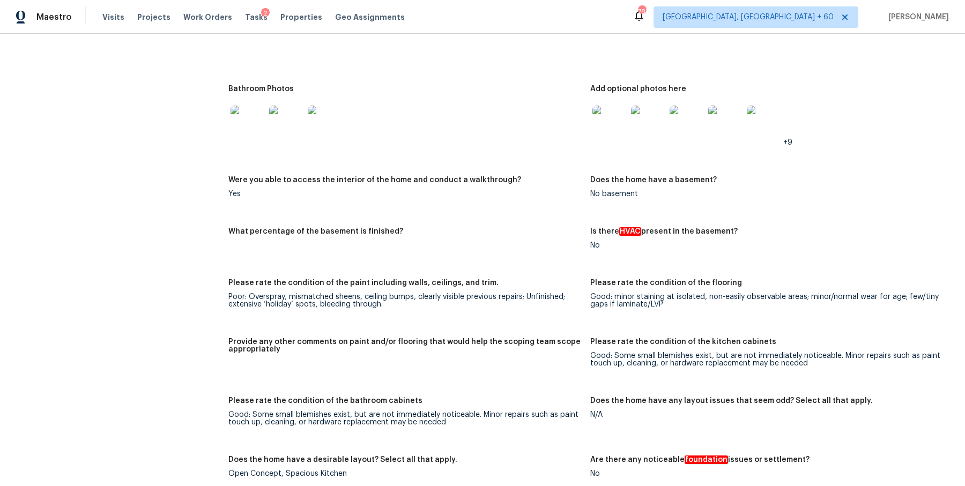
scroll to position [1402, 0]
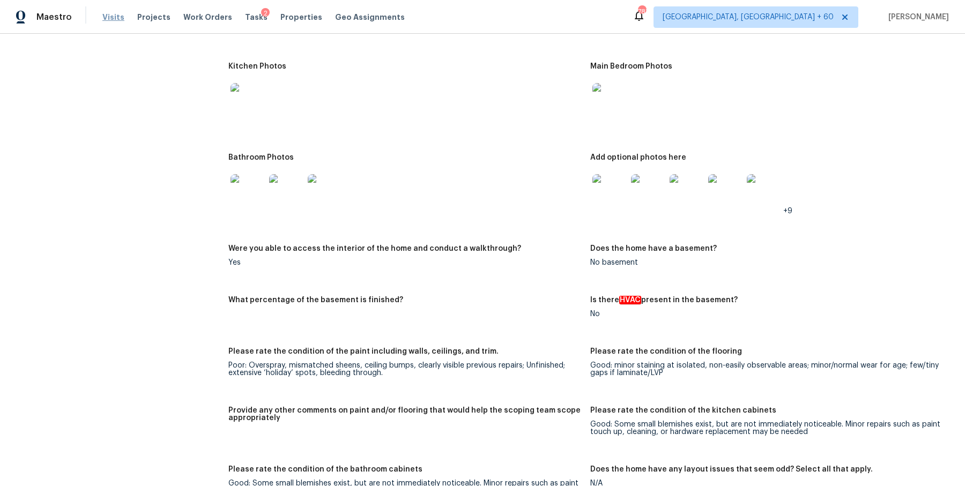
click at [120, 20] on span "Visits" at bounding box center [113, 17] width 22 height 11
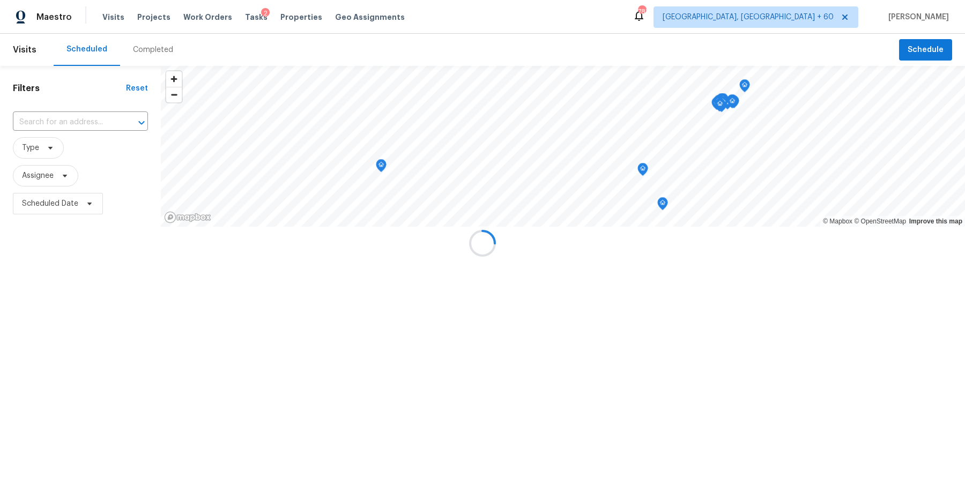
click at [58, 119] on div at bounding box center [482, 243] width 965 height 486
click at [68, 121] on div at bounding box center [482, 243] width 965 height 486
click at [87, 120] on div at bounding box center [482, 243] width 965 height 486
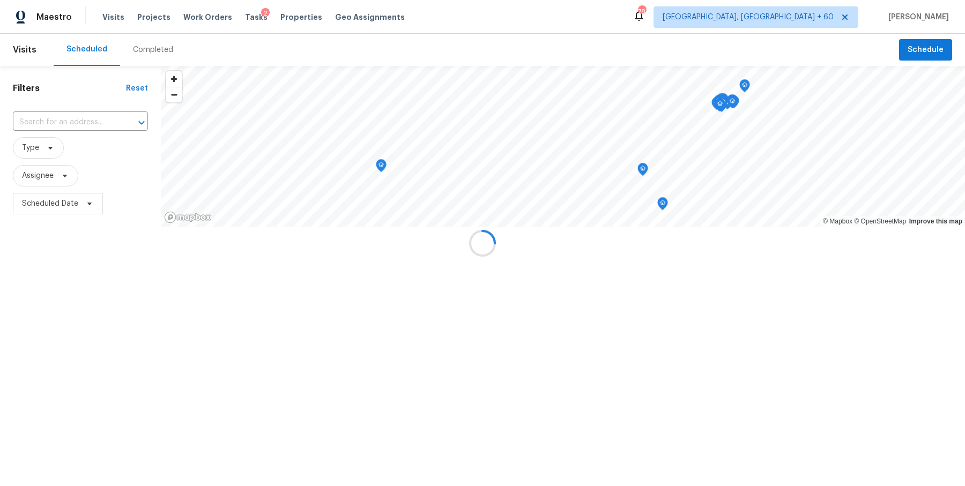
click at [84, 119] on div at bounding box center [482, 243] width 965 height 486
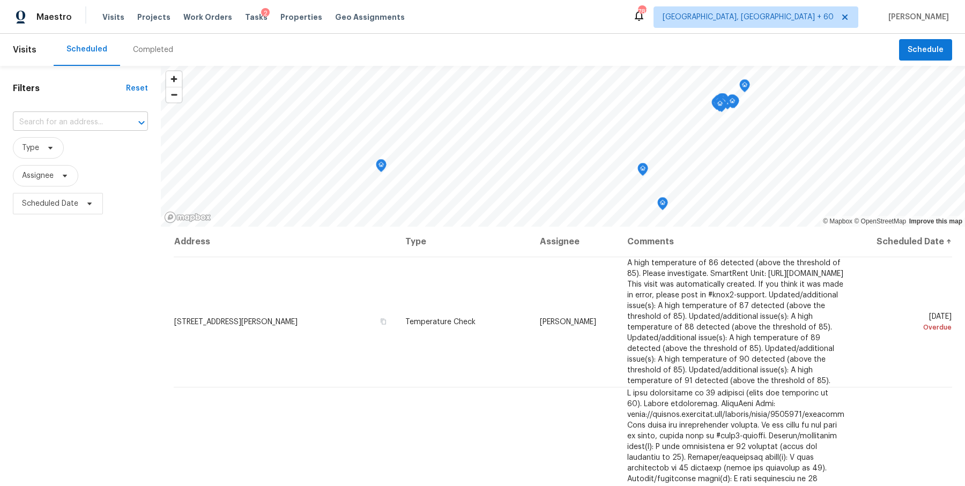
click at [85, 119] on input "text" at bounding box center [65, 122] width 105 height 17
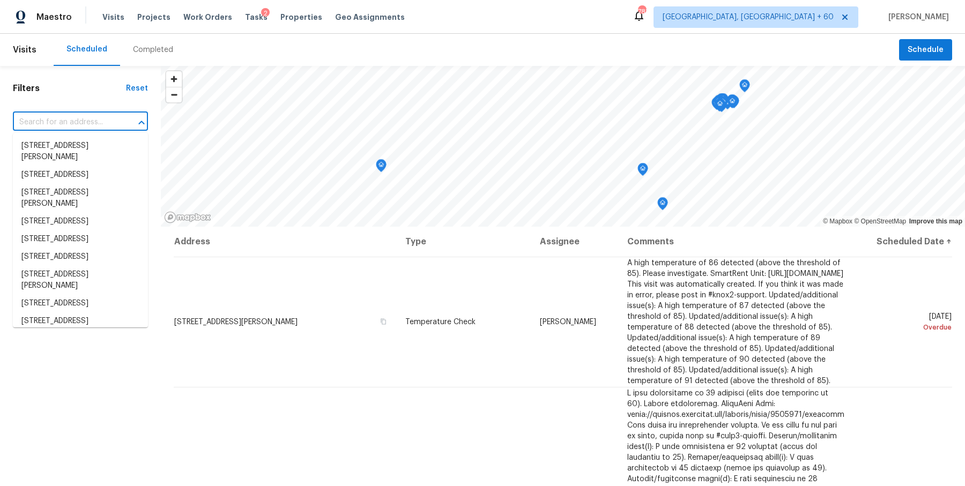
paste input "1419 N Thunderbird Ave Gilbert, AZ, 85234"
type input "1419 N Thunderbird Ave Gilbert, AZ, 85234"
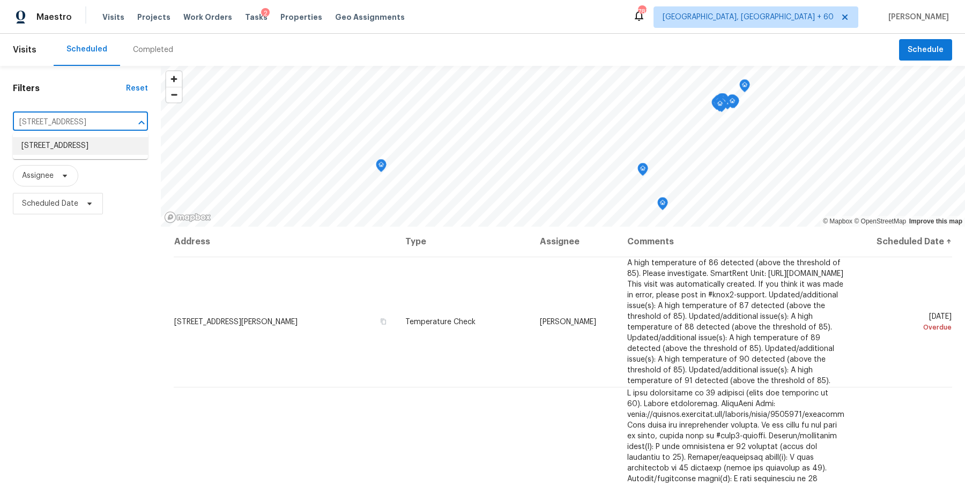
click at [77, 139] on li "1419 N Thunderbird Ave, Gilbert, AZ 85234" at bounding box center [80, 146] width 135 height 18
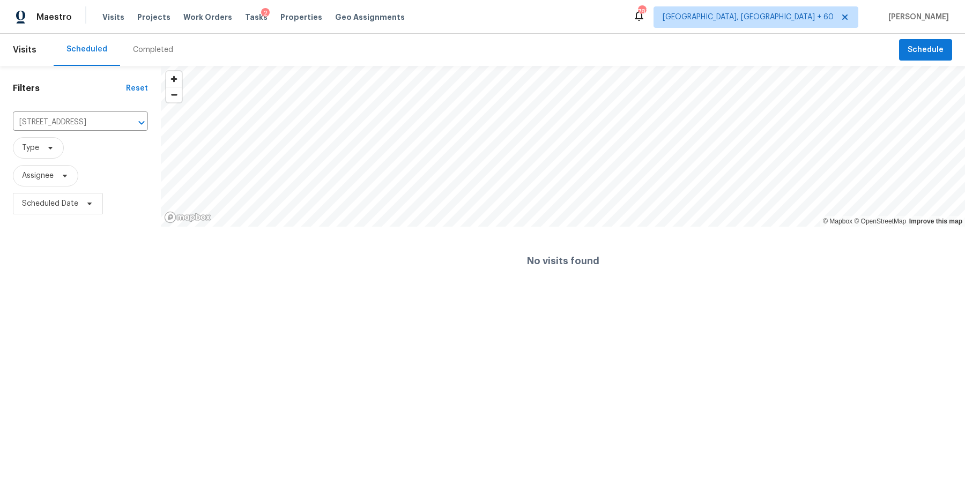
click at [131, 55] on div "Completed" at bounding box center [153, 50] width 66 height 32
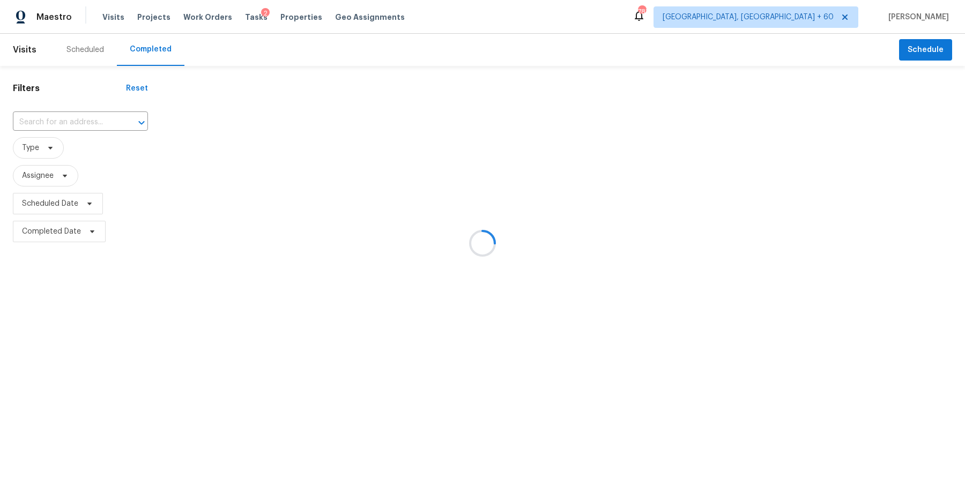
click at [97, 115] on div at bounding box center [482, 243] width 965 height 486
click at [92, 127] on div at bounding box center [482, 243] width 965 height 486
click at [100, 115] on div at bounding box center [482, 243] width 965 height 486
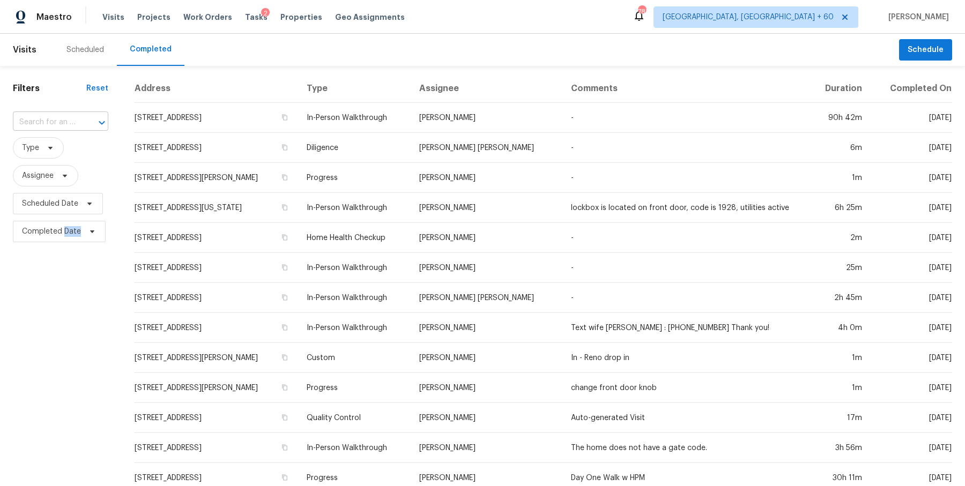
click at [82, 123] on div at bounding box center [94, 122] width 28 height 15
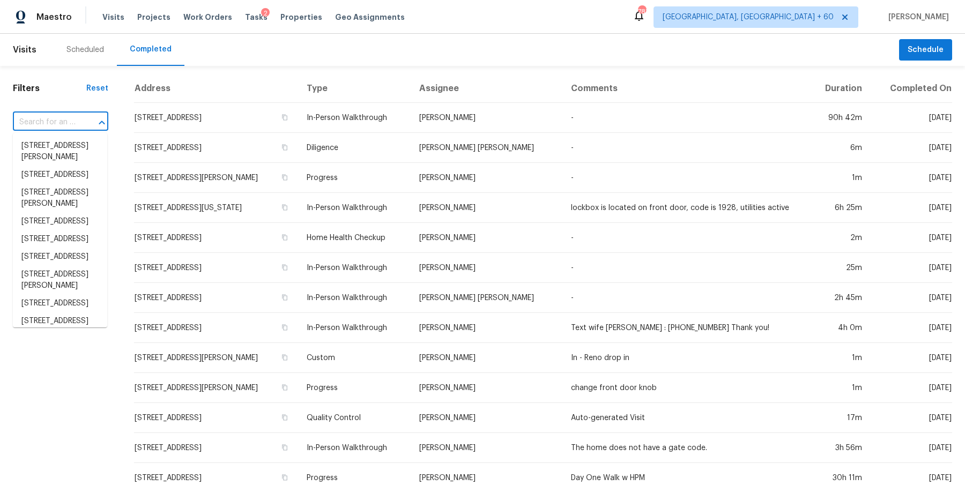
paste input "1419 N Thunderbird Ave Gilbert, AZ, 85234"
type input "1419 N Thunderbird Ave Gilbert, AZ, 85234"
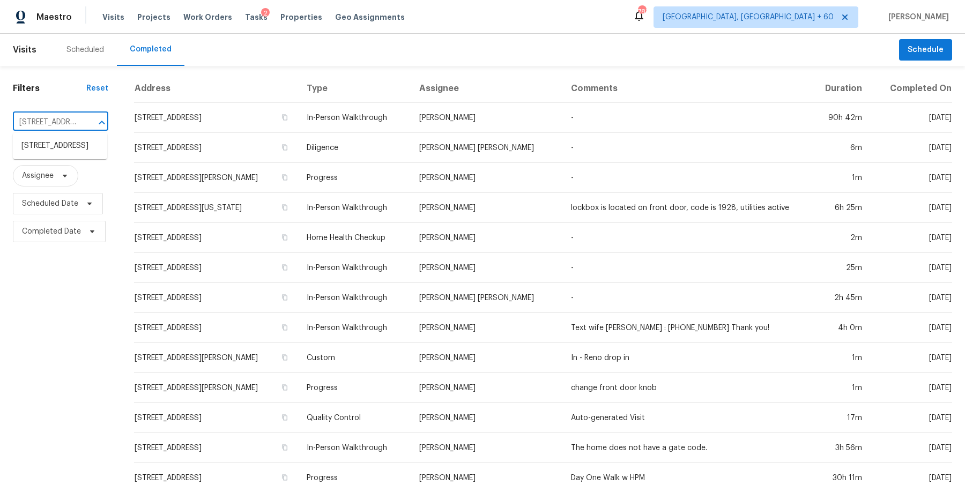
scroll to position [0, 91]
click at [66, 149] on li "1419 N Thunderbird Ave, Gilbert, AZ 85234" at bounding box center [60, 146] width 94 height 18
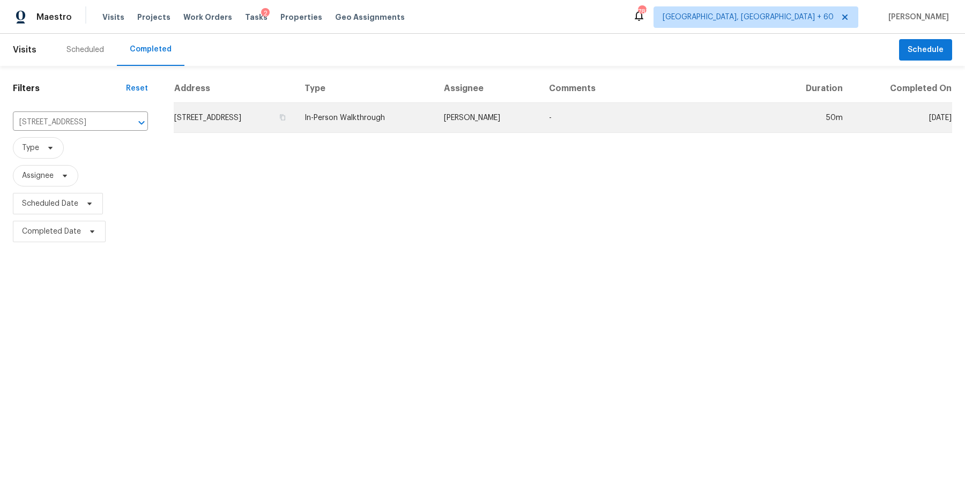
click at [435, 112] on td "In-Person Walkthrough" at bounding box center [365, 118] width 139 height 30
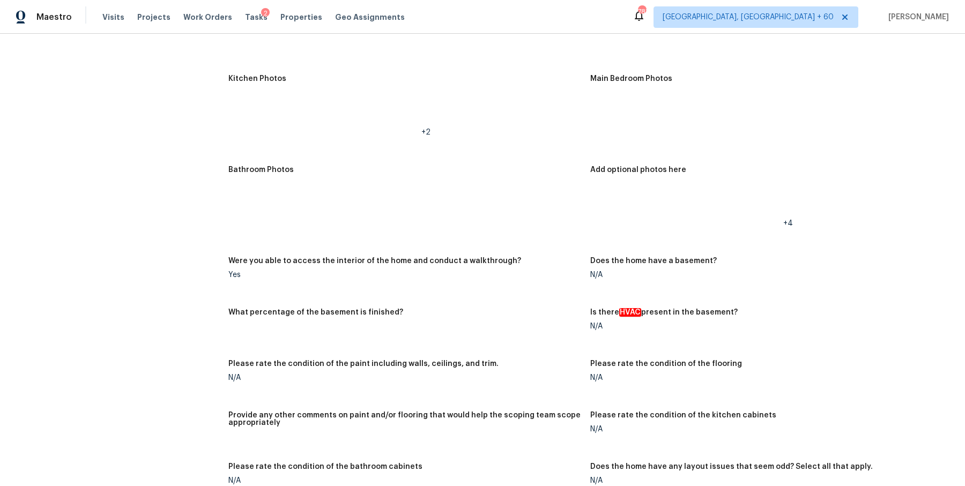
scroll to position [1754, 0]
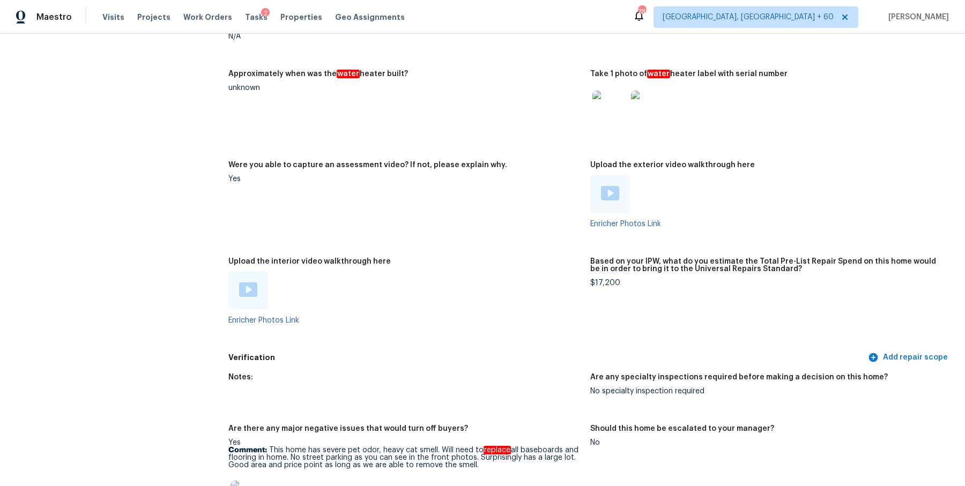
click at [242, 297] on div at bounding box center [248, 291] width 40 height 38
click at [249, 295] on img at bounding box center [248, 290] width 18 height 14
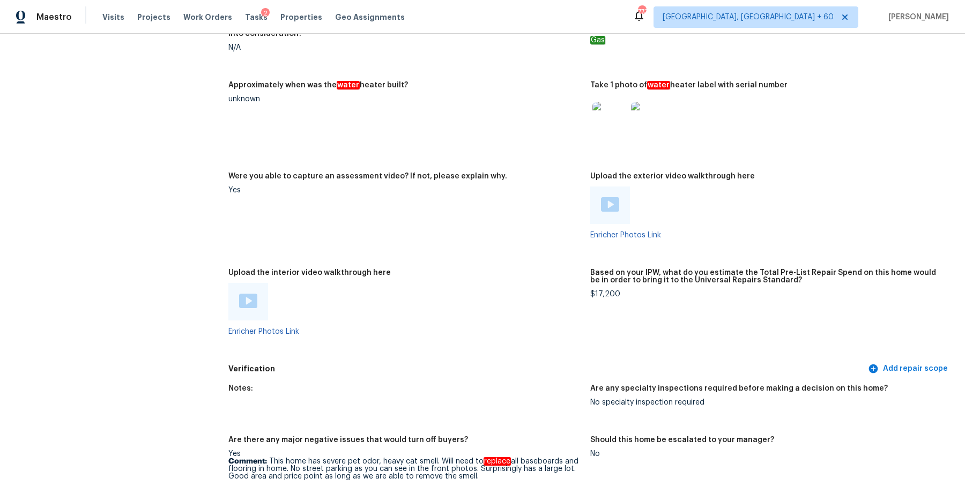
scroll to position [1747, 0]
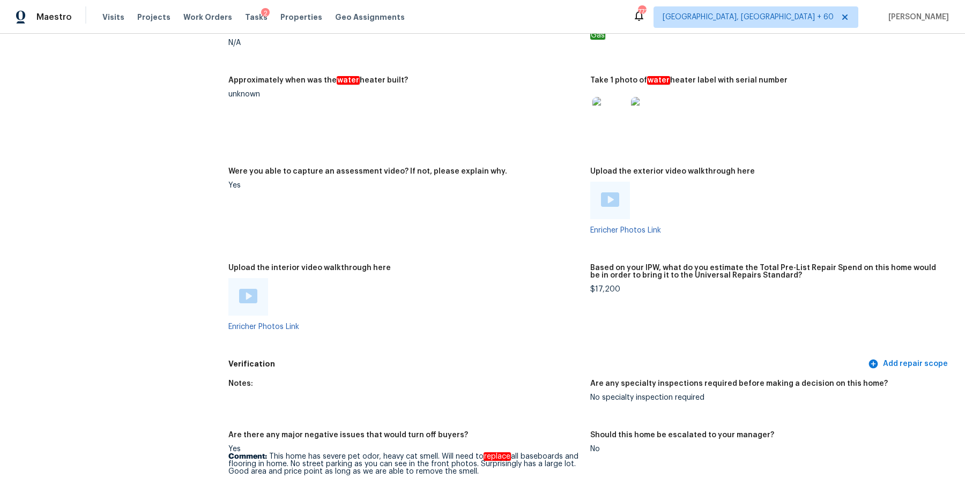
click at [254, 299] on img at bounding box center [248, 296] width 18 height 14
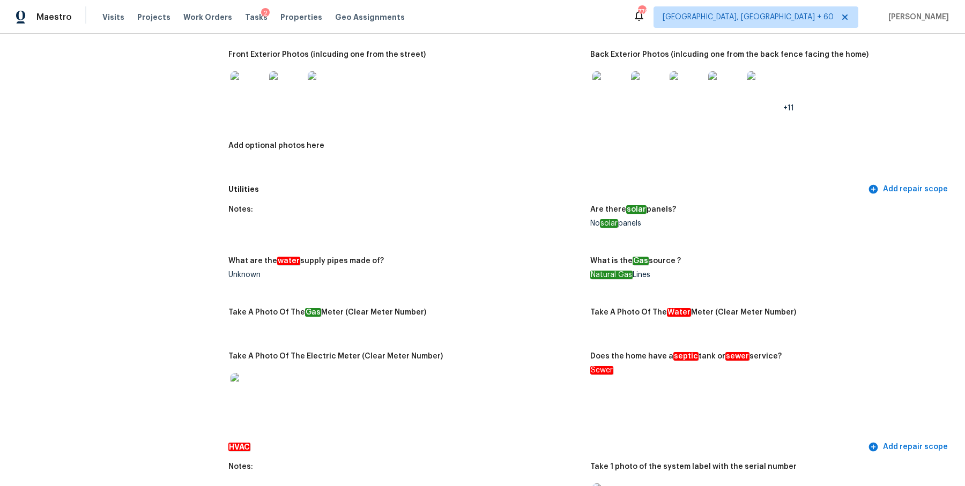
scroll to position [0, 0]
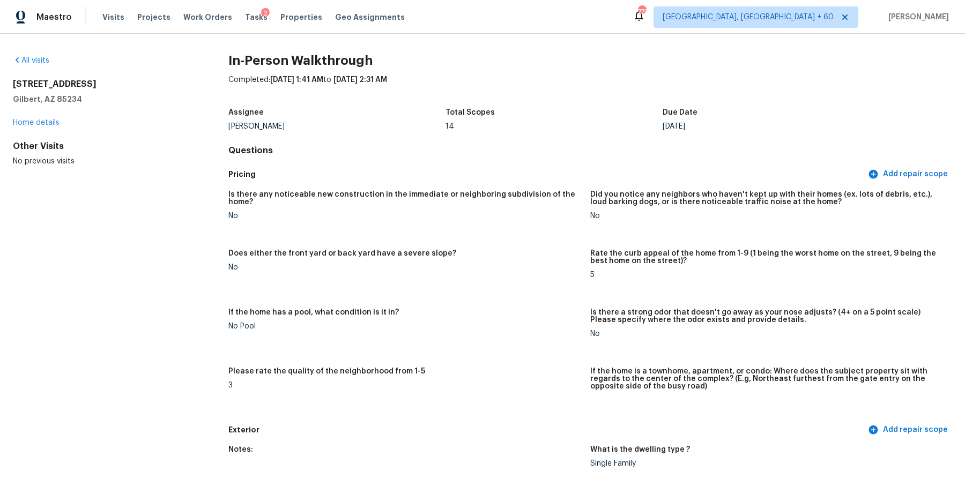
click at [455, 173] on h5 "Pricing" at bounding box center [546, 174] width 637 height 11
drag, startPoint x: 81, startPoint y: 105, endPoint x: 6, endPoint y: 85, distance: 77.5
click at [6, 85] on div "All visits 1419 N Thunderbird Ave Gilbert, AZ 85234 Home details Other Visits N…" at bounding box center [482, 260] width 965 height 452
copy div "1419 N Thunderbird Ave Gilbert, AZ 85234"
click at [210, 21] on span "Work Orders" at bounding box center [207, 17] width 49 height 11
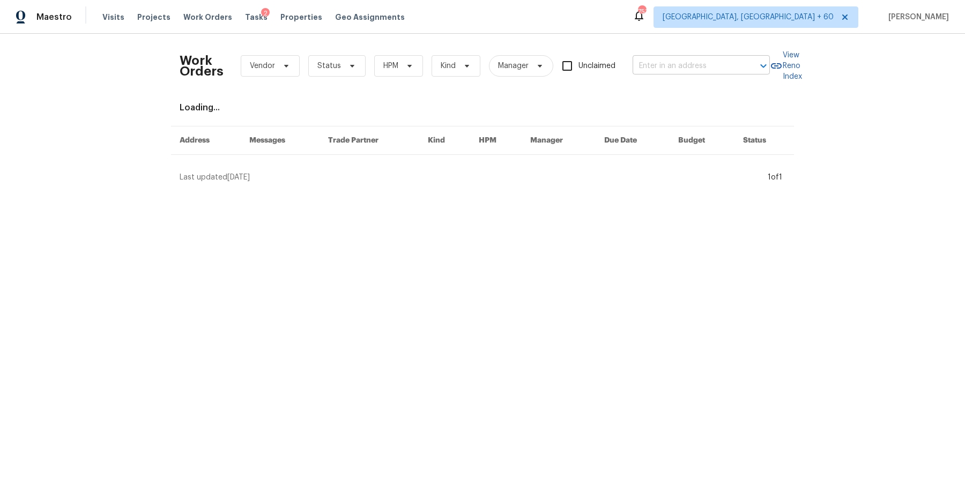
click at [657, 61] on input "text" at bounding box center [686, 66] width 107 height 17
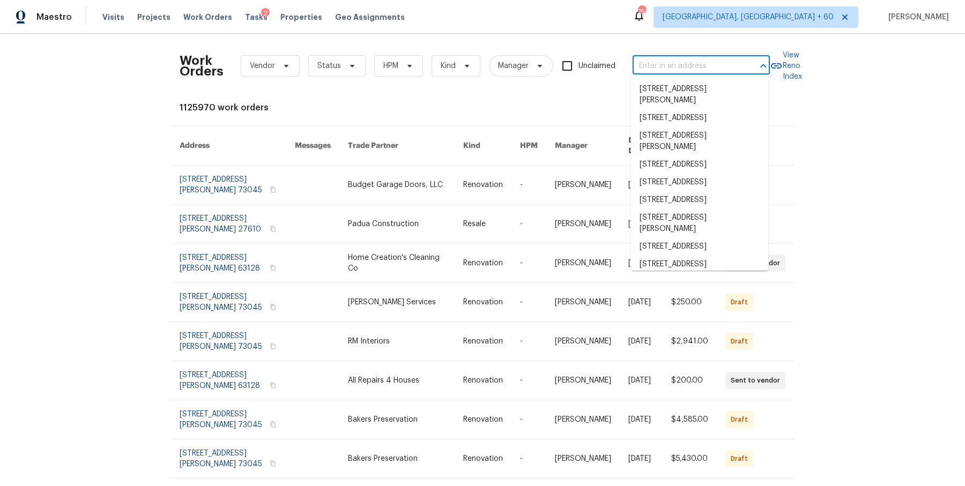
paste input "[STREET_ADDRESS][US_STATE]"
type input "[STREET_ADDRESS][US_STATE]"
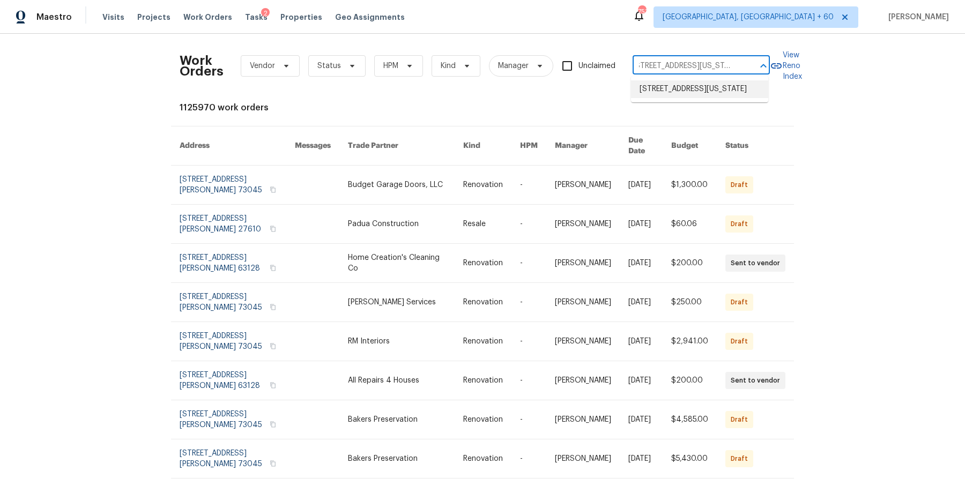
click at [652, 92] on li "[STREET_ADDRESS][US_STATE]" at bounding box center [699, 89] width 137 height 18
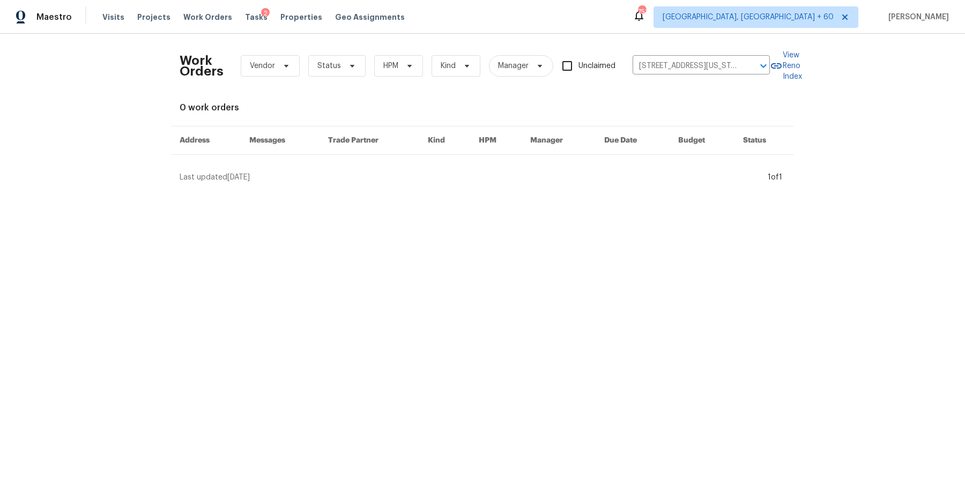
click at [93, 14] on div "Maestro Visits Projects Work Orders Tasks 2 Properties Geo Assignments" at bounding box center [209, 16] width 418 height 21
click at [111, 17] on span "Visits" at bounding box center [113, 17] width 22 height 11
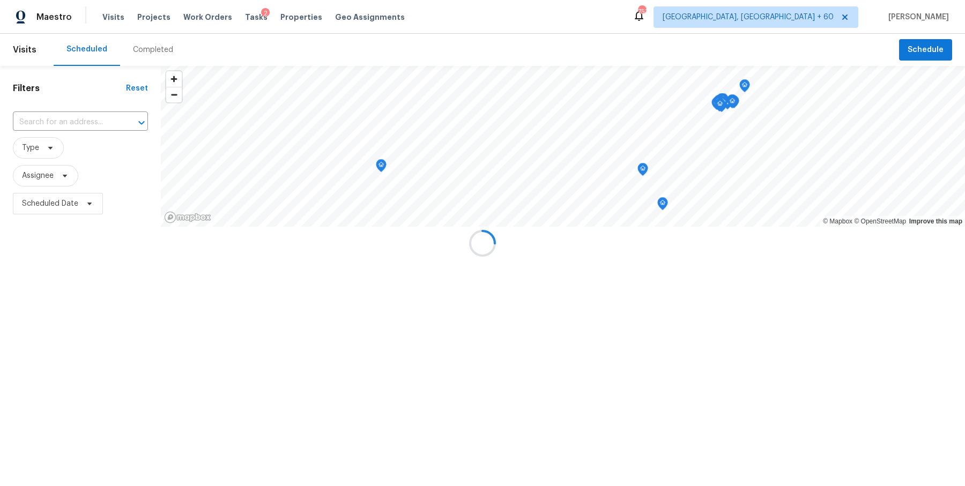
click at [102, 107] on div at bounding box center [482, 243] width 965 height 486
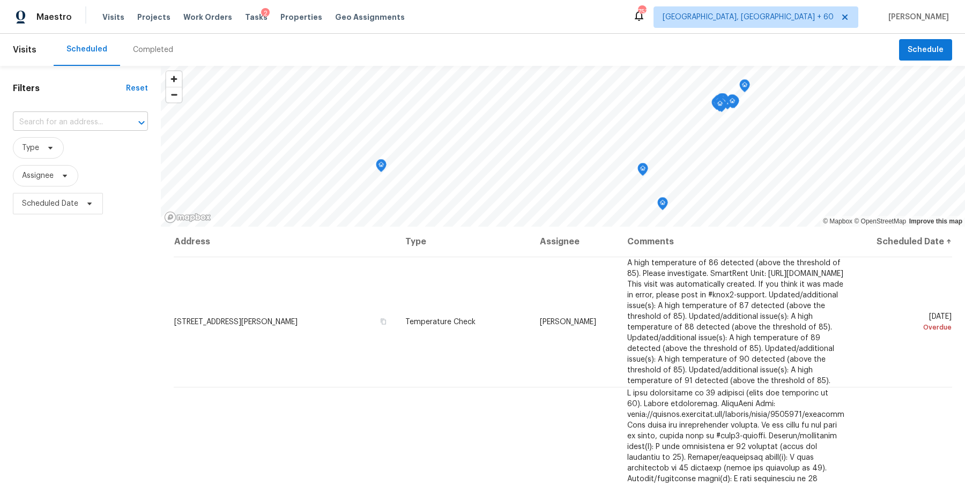
click at [96, 120] on input "text" at bounding box center [65, 122] width 105 height 17
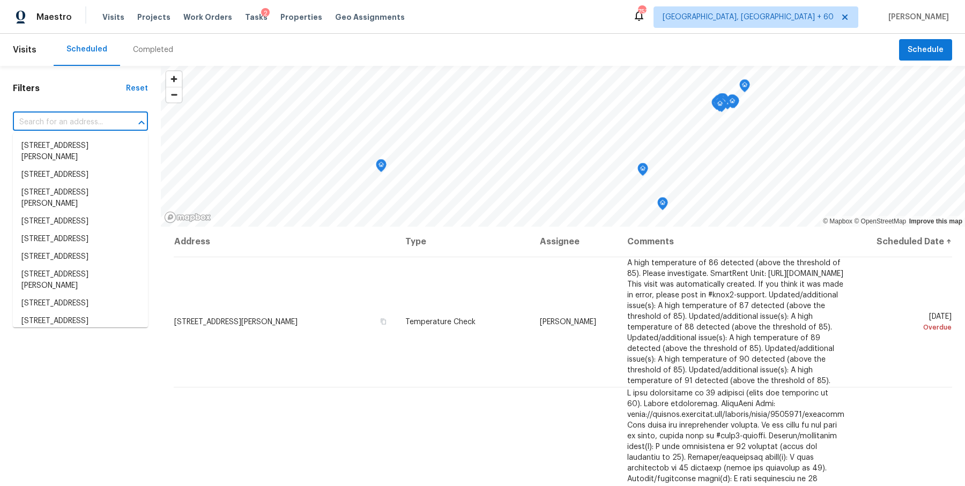
click at [154, 62] on div "Completed" at bounding box center [153, 50] width 66 height 32
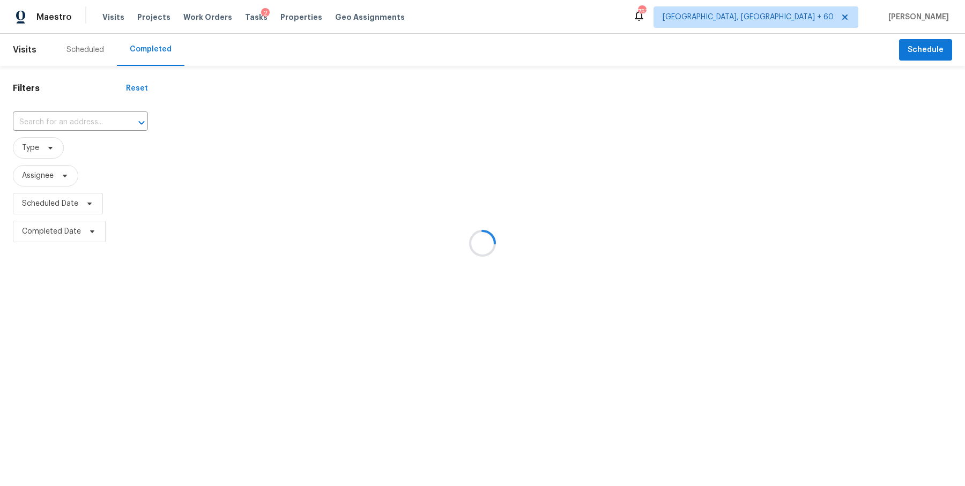
click at [94, 130] on div at bounding box center [482, 243] width 965 height 486
click at [94, 119] on div at bounding box center [482, 243] width 965 height 486
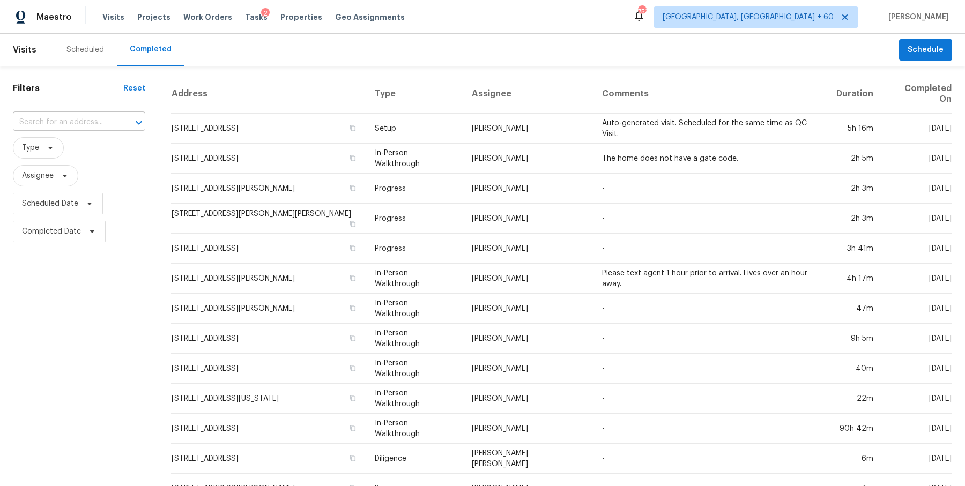
click at [94, 119] on input "text" at bounding box center [64, 122] width 102 height 17
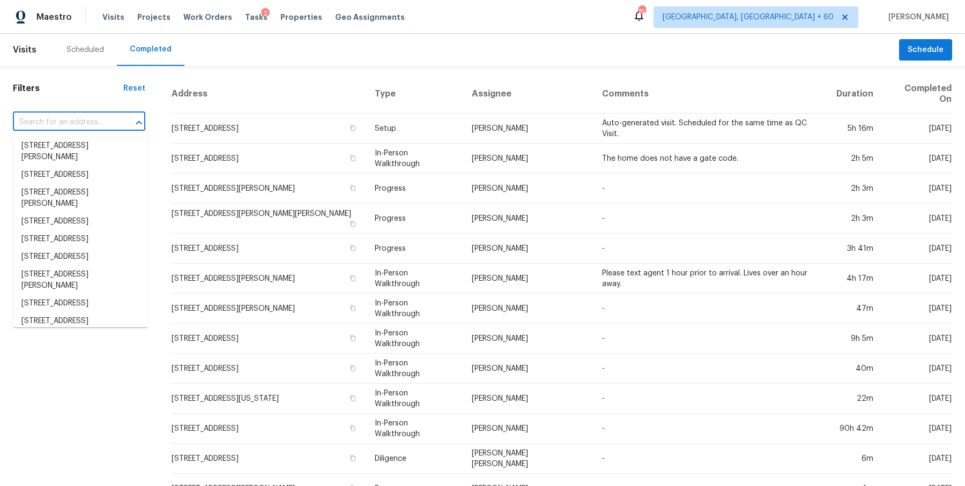
paste input "7100 Ridge Manor Ln Oklahoma City, OK, 73150"
type input "7100 Ridge Manor Ln Oklahoma City, OK, 73150"
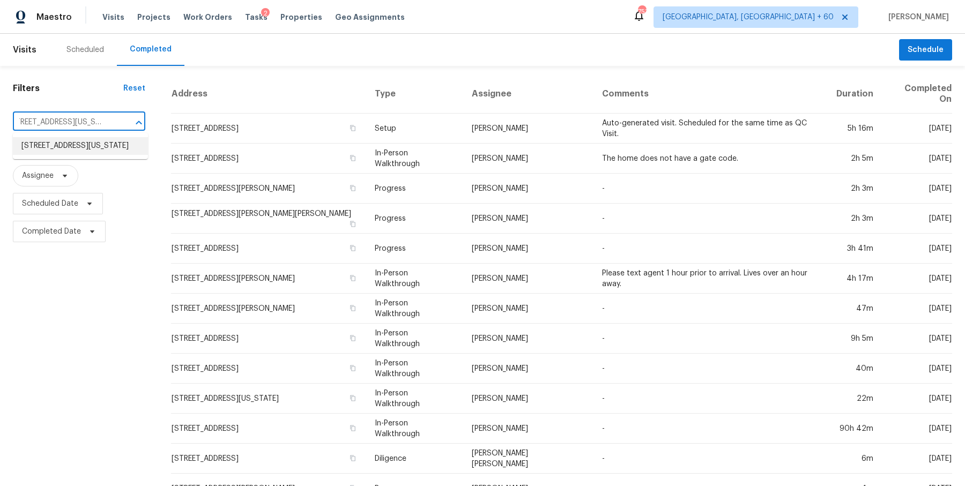
click at [98, 152] on li "7100 Ridge Manor Ln, Oklahoma City, OK 73150" at bounding box center [80, 146] width 135 height 18
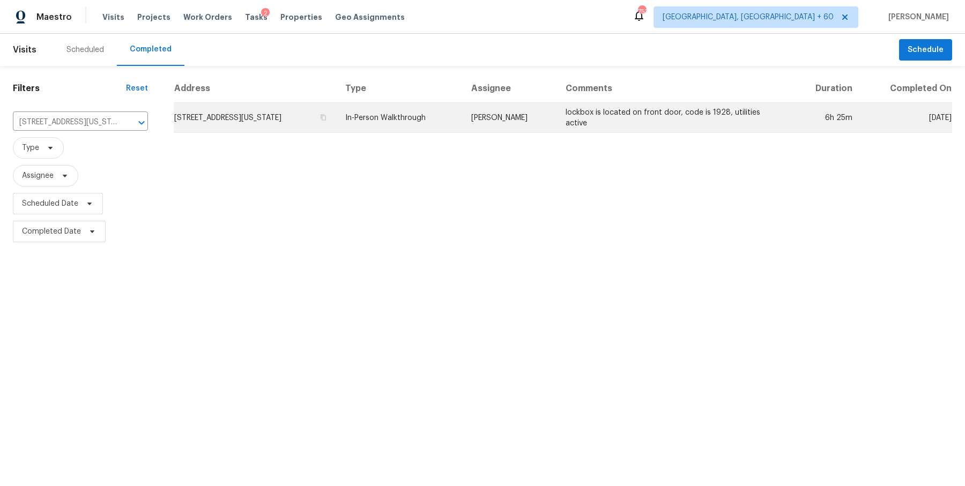
click at [558, 127] on td "Jason Leeth" at bounding box center [510, 118] width 95 height 30
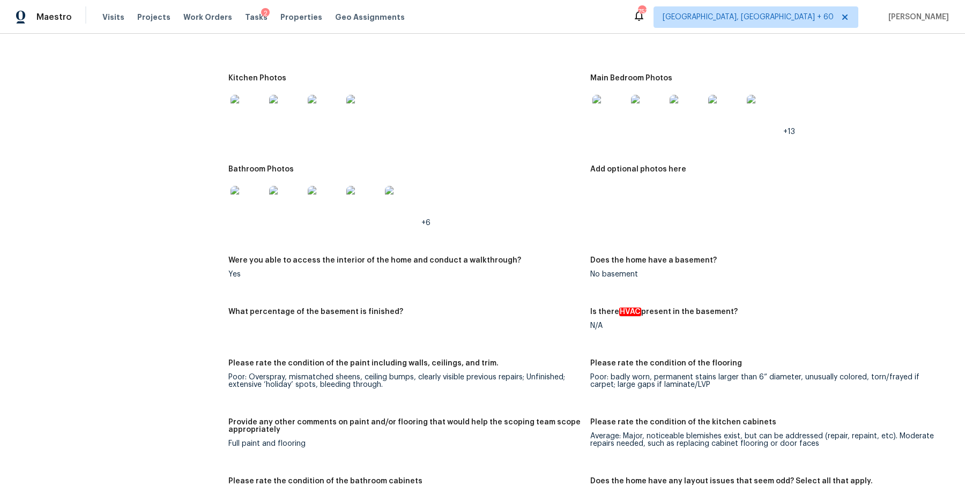
scroll to position [1890, 0]
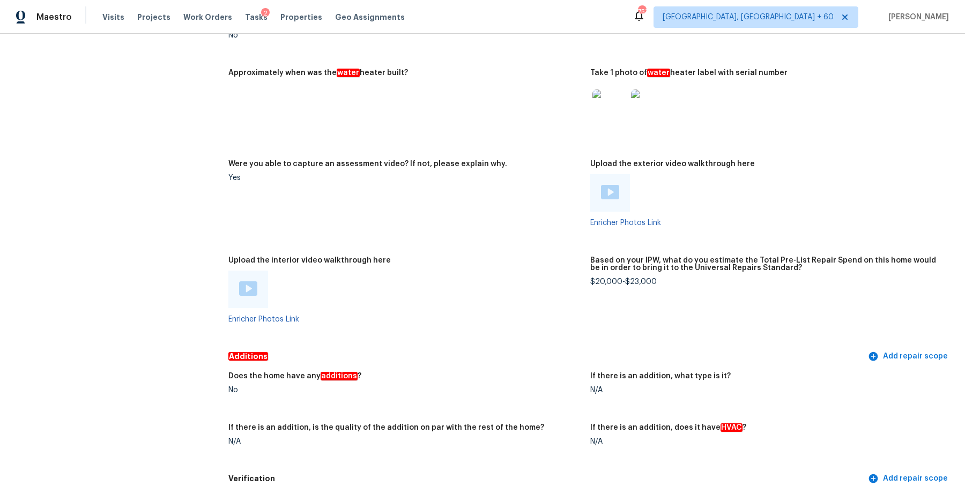
click at [242, 295] on div at bounding box center [248, 289] width 18 height 16
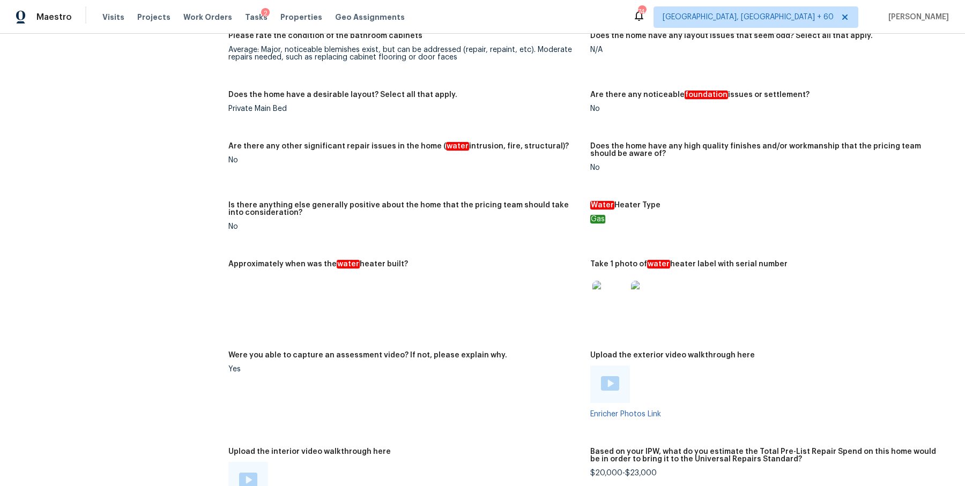
scroll to position [2435, 0]
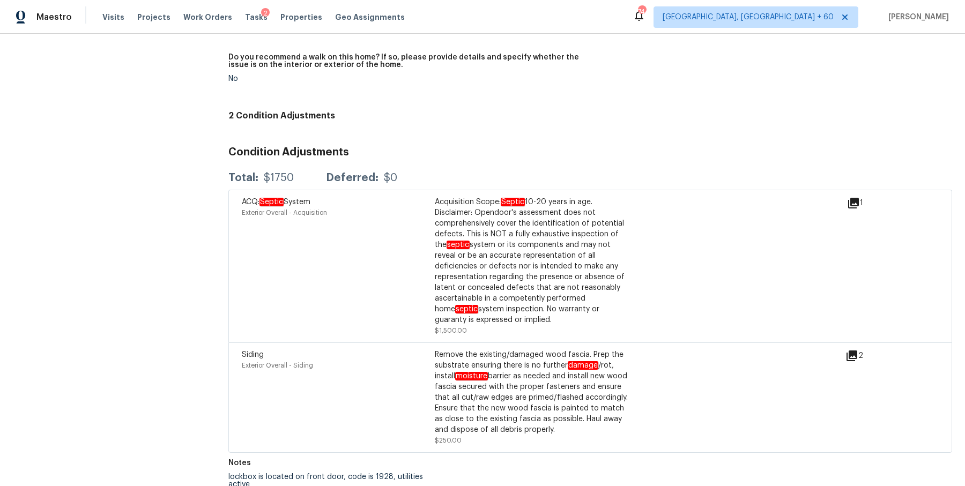
click at [503, 277] on div "Acquisition Scope: Septic 10-20 years in age. Disclaimer: Opendoor's assessment…" at bounding box center [531, 261] width 193 height 129
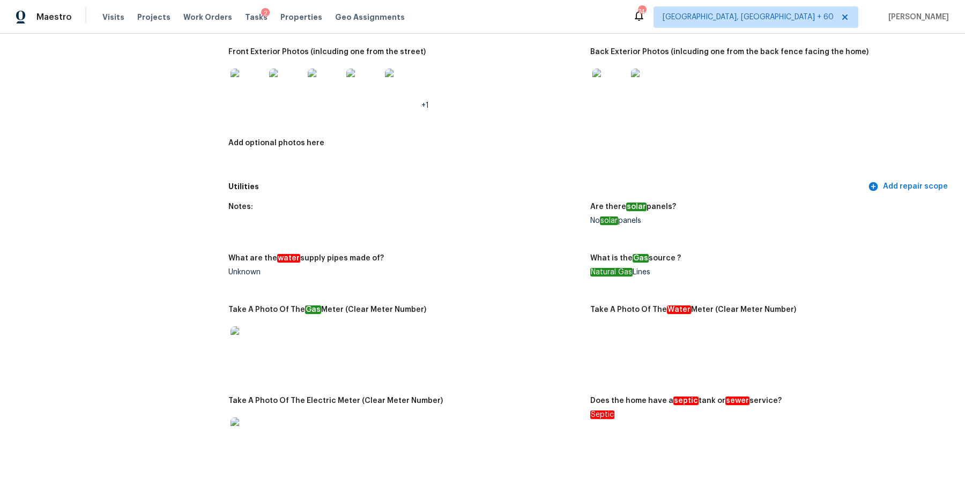
scroll to position [0, 0]
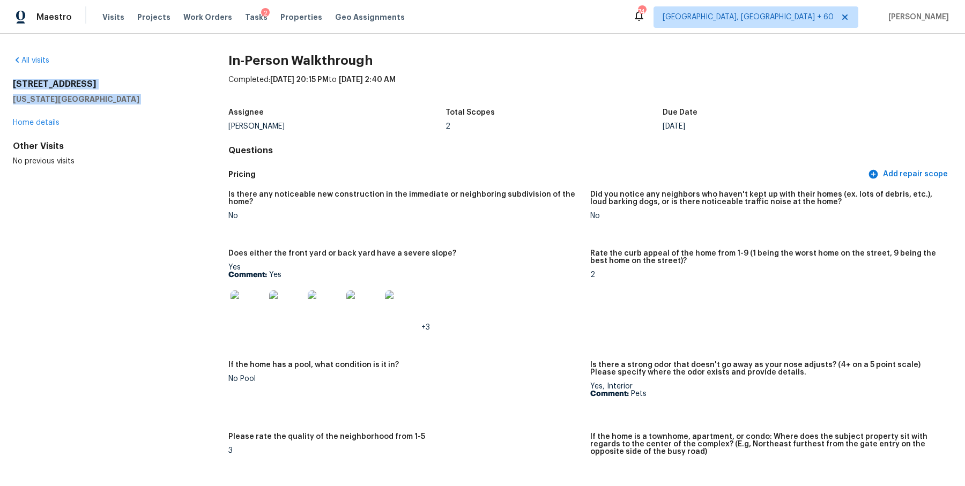
drag, startPoint x: 117, startPoint y: 106, endPoint x: 7, endPoint y: 71, distance: 115.8
click at [7, 71] on div "All visits 7100 Ridge Manor Ln Oklahoma City, OK 73150 Home details Other Visit…" at bounding box center [482, 260] width 965 height 452
copy div "7100 Ridge Manor Ln Oklahoma City, OK 73150"
click at [81, 86] on h2 "7100 Ridge Manor Ln" at bounding box center [103, 84] width 181 height 11
drag, startPoint x: 110, startPoint y: 96, endPoint x: 11, endPoint y: 83, distance: 99.6
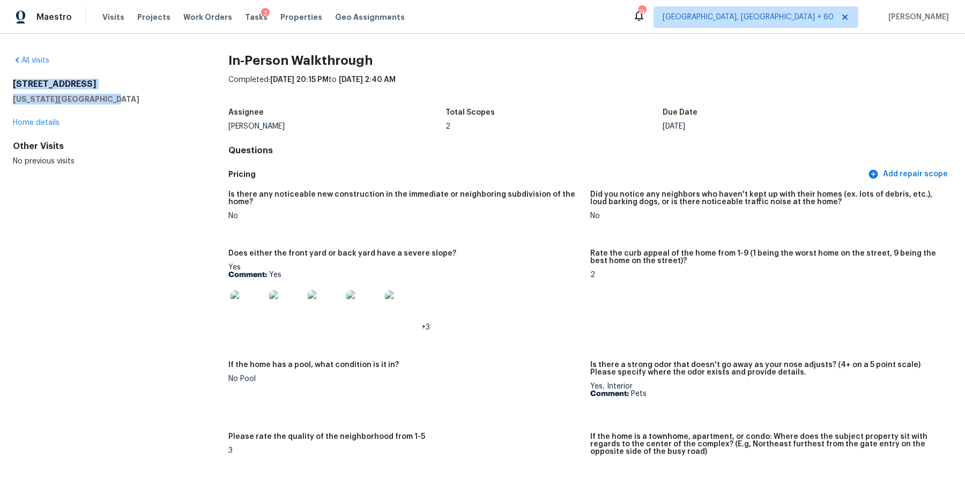
click at [11, 83] on div "All visits 7100 Ridge Manor Ln Oklahoma City, OK 73150 Home details Other Visit…" at bounding box center [482, 260] width 965 height 452
copy div "7100 Ridge Manor Ln Oklahoma City, OK 73150"
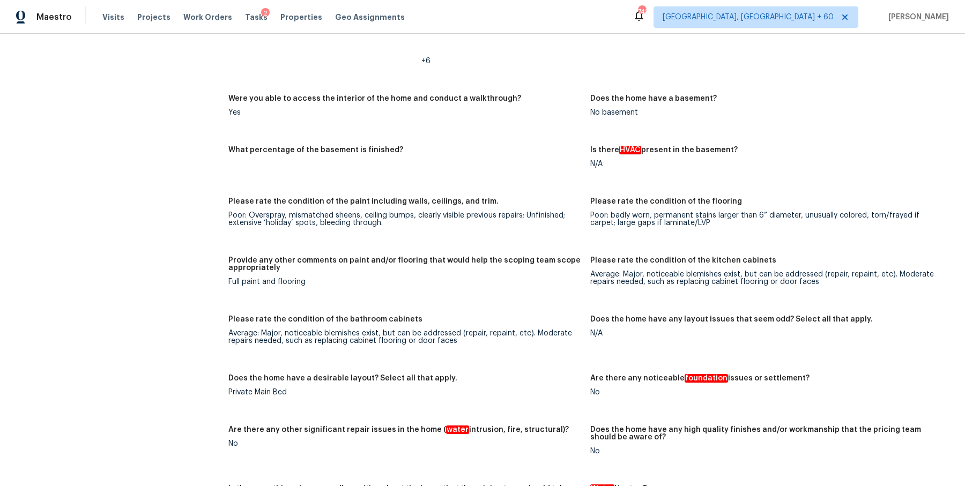
scroll to position [1071, 0]
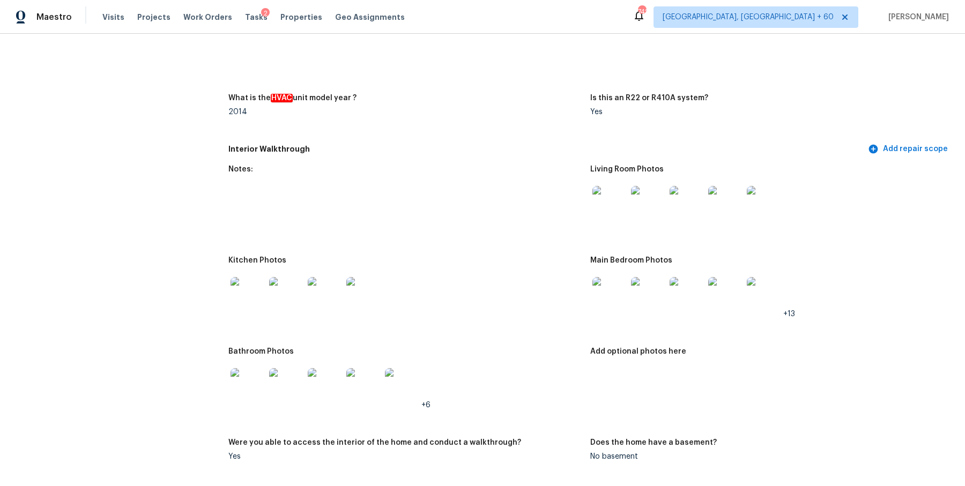
click at [252, 296] on img at bounding box center [248, 294] width 34 height 34
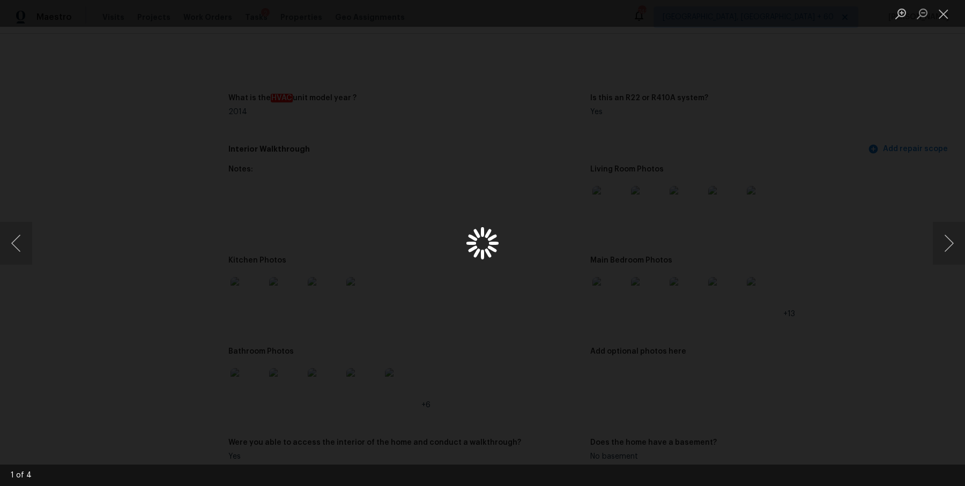
click at [252, 296] on div "Lightbox" at bounding box center [482, 243] width 965 height 486
click at [947, 241] on button "Next image" at bounding box center [949, 243] width 32 height 43
click at [931, 179] on div "Lightbox" at bounding box center [482, 243] width 965 height 486
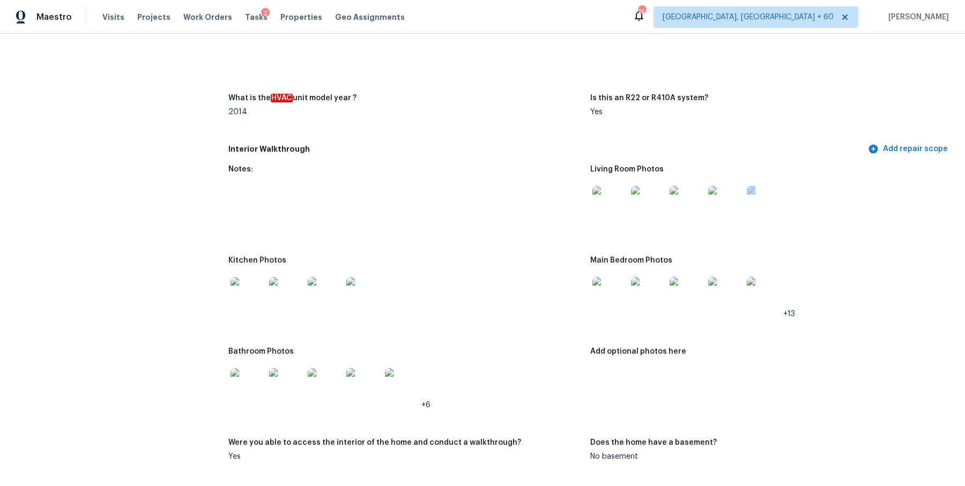
click at [931, 180] on div at bounding box center [766, 203] width 353 height 47
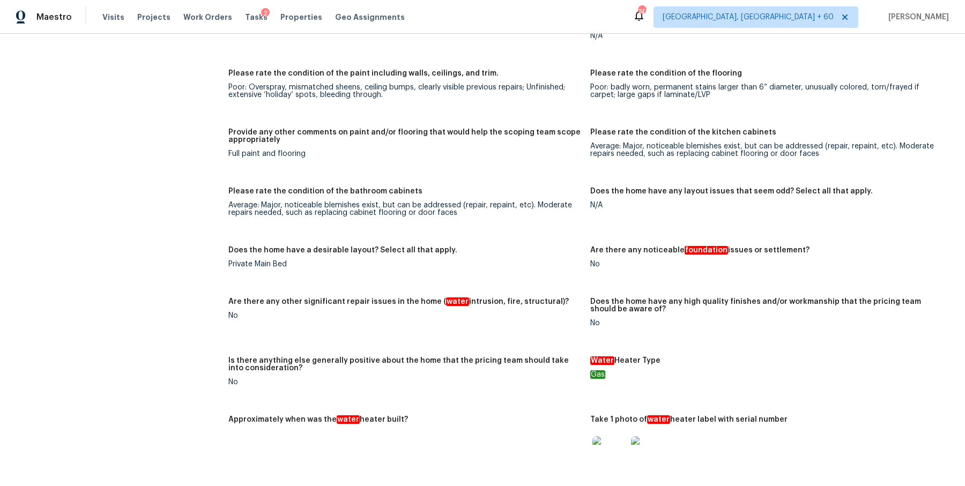
scroll to position [2435, 0]
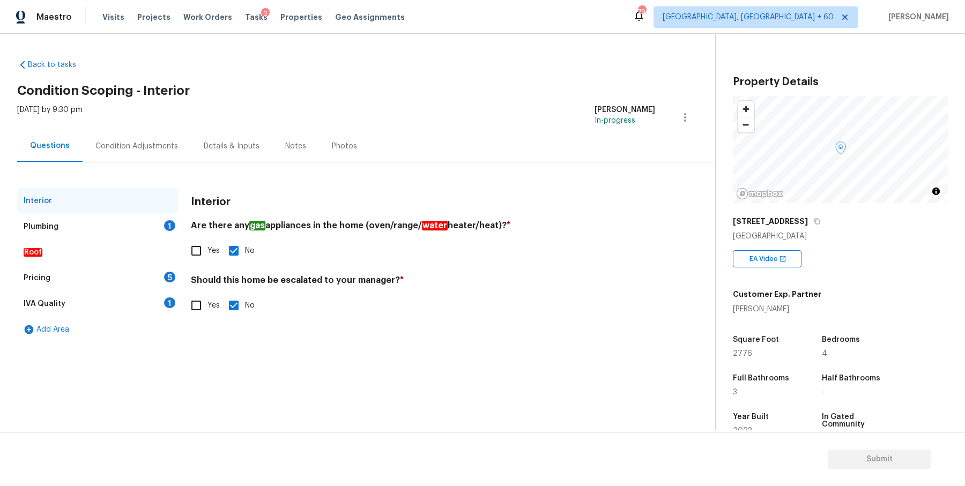
click at [194, 23] on div "Visits Projects Work Orders Tasks 2 Properties Geo Assignments" at bounding box center [259, 16] width 315 height 21
click at [137, 19] on span "Projects" at bounding box center [153, 17] width 33 height 11
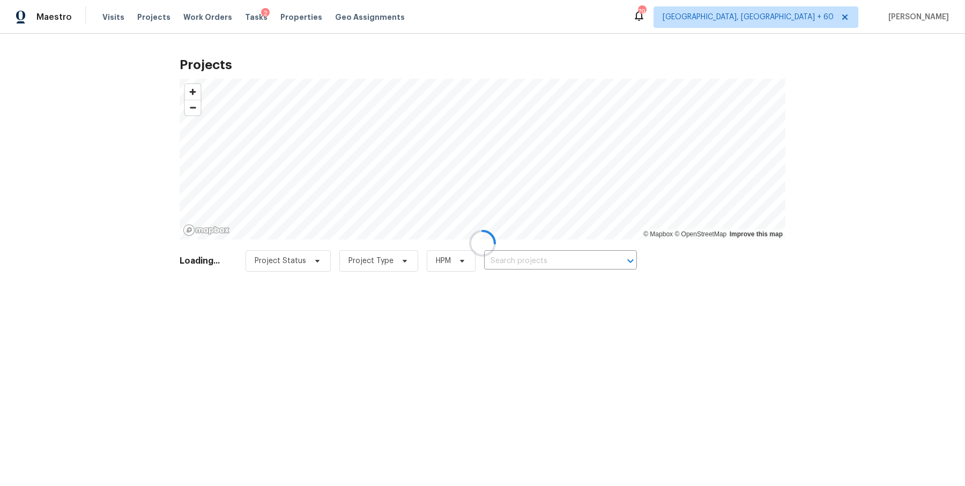
click at [121, 19] on div at bounding box center [482, 243] width 965 height 486
click at [112, 19] on div at bounding box center [482, 243] width 965 height 486
click at [241, 26] on div at bounding box center [482, 243] width 965 height 486
click at [241, 15] on div at bounding box center [482, 243] width 965 height 486
click at [242, 15] on div at bounding box center [482, 243] width 965 height 486
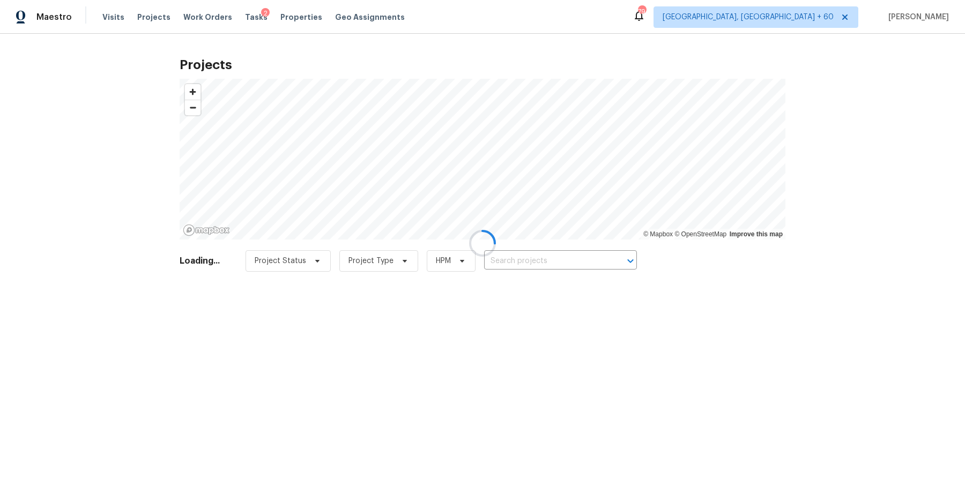
click at [239, 12] on div at bounding box center [482, 243] width 965 height 486
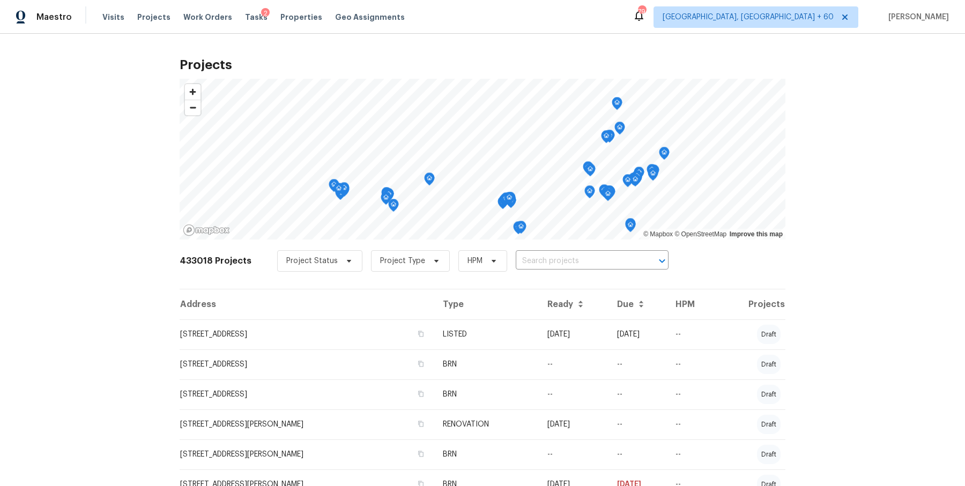
click at [249, 21] on div "Tasks 2" at bounding box center [256, 17] width 23 height 11
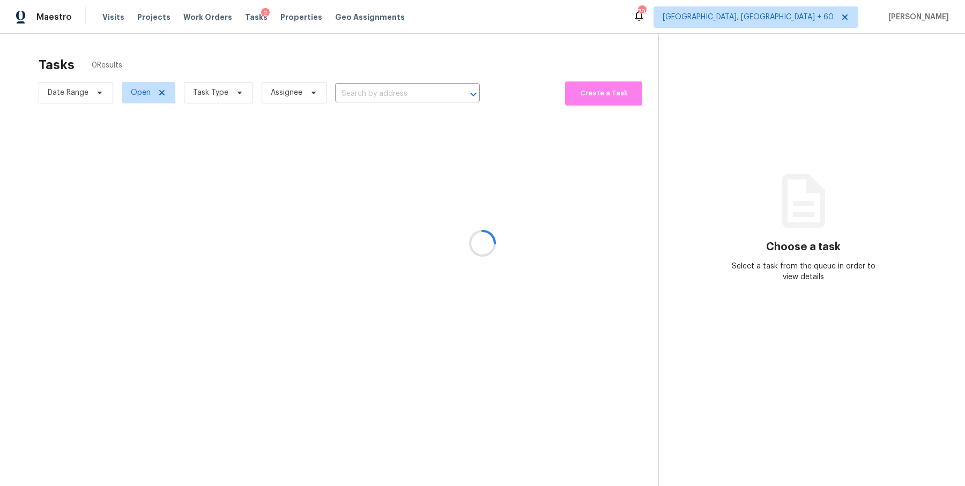
click at [249, 21] on div at bounding box center [482, 243] width 965 height 486
click at [248, 14] on div at bounding box center [482, 243] width 965 height 486
click at [247, 17] on div at bounding box center [482, 243] width 965 height 486
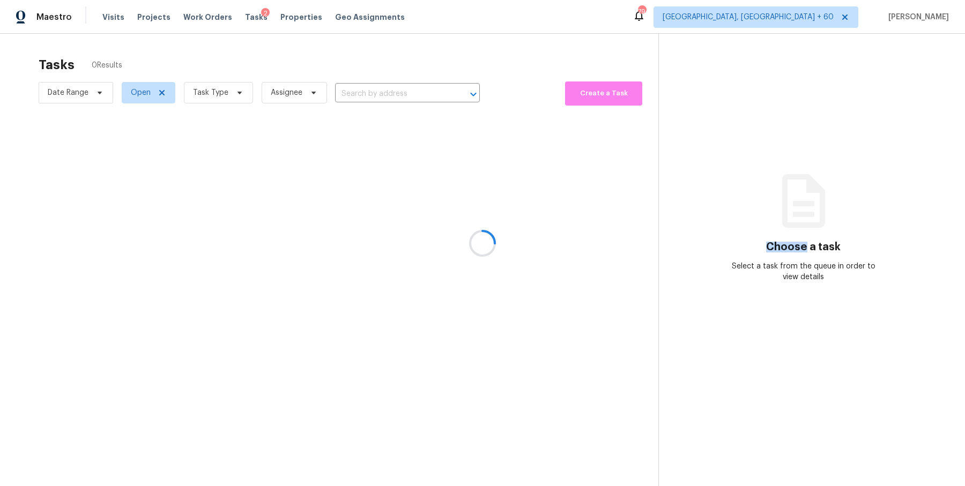
click at [247, 17] on div at bounding box center [482, 243] width 965 height 486
click at [246, 10] on div at bounding box center [482, 243] width 965 height 486
click at [246, 18] on div at bounding box center [482, 243] width 965 height 486
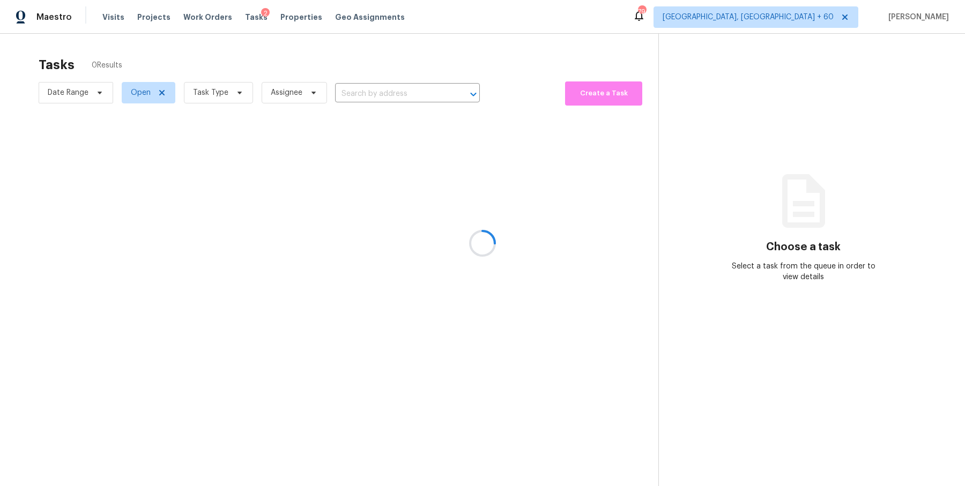
click at [246, 18] on div at bounding box center [482, 243] width 965 height 486
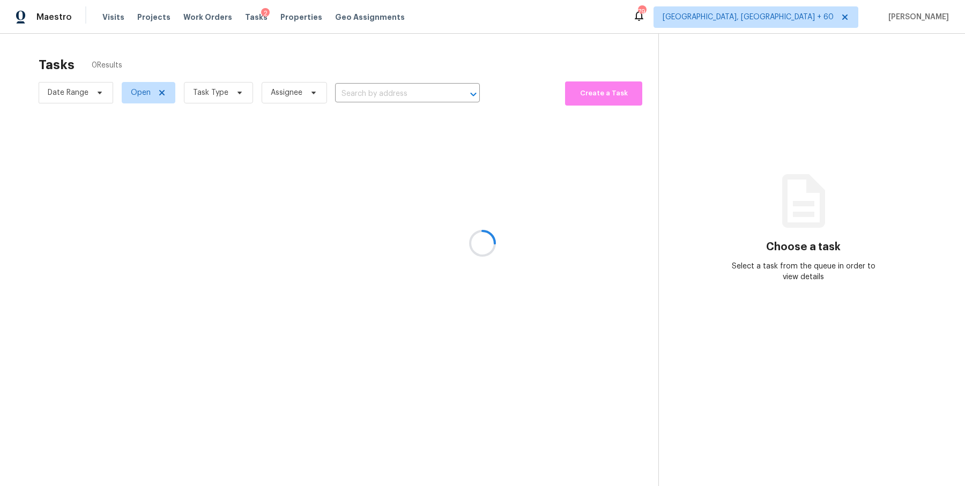
click at [246, 18] on div at bounding box center [482, 243] width 965 height 486
click at [245, 20] on div at bounding box center [482, 243] width 965 height 486
click at [245, 18] on div at bounding box center [482, 243] width 965 height 486
click at [242, 14] on div at bounding box center [482, 243] width 965 height 486
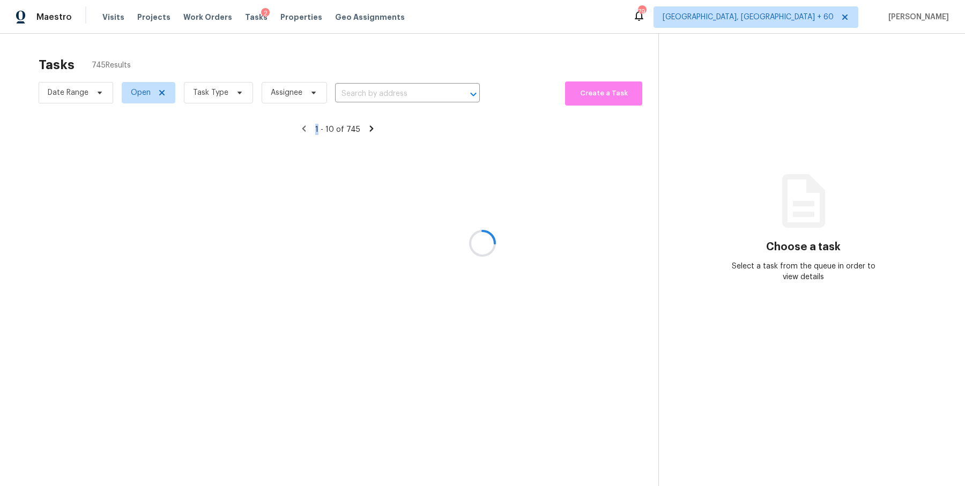
click at [242, 14] on div at bounding box center [482, 243] width 965 height 486
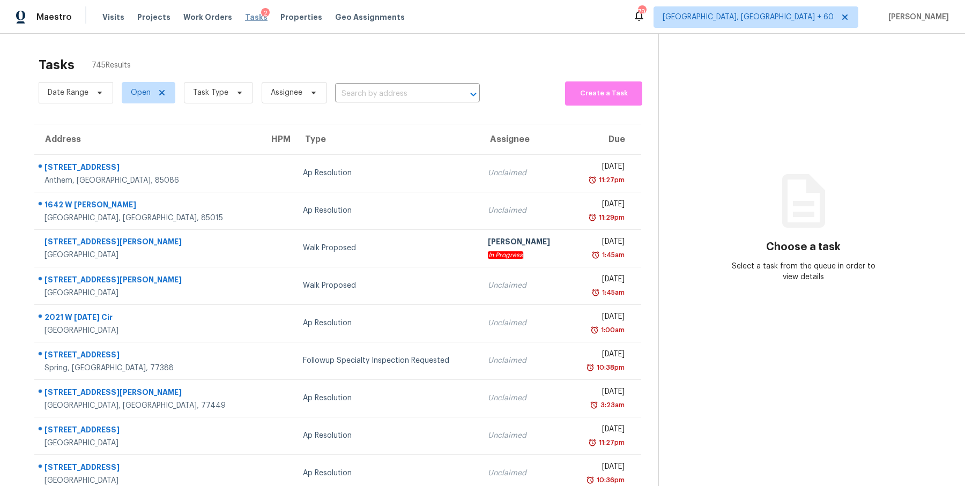
click at [246, 14] on span "Tasks" at bounding box center [256, 17] width 23 height 8
click at [380, 99] on input "text" at bounding box center [392, 94] width 115 height 17
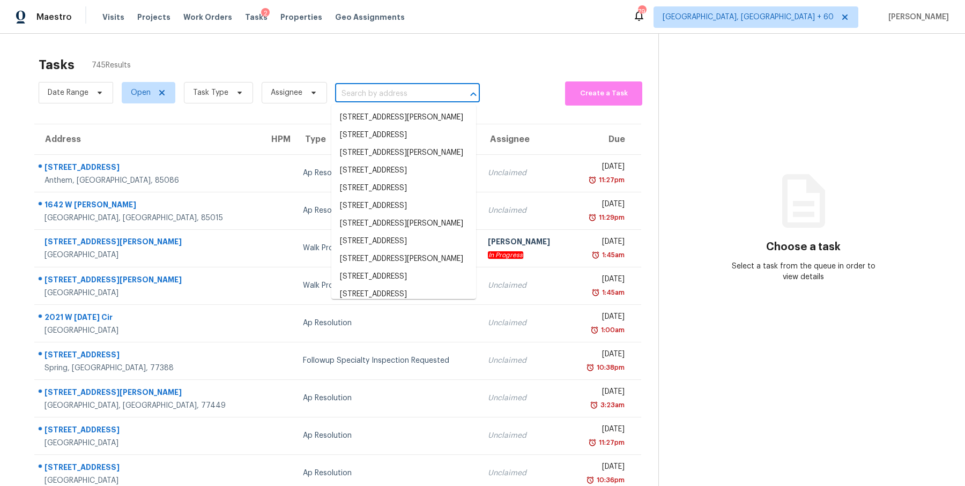
paste input "813 Richbee Dr Altamonte Springs, FL, 32714"
type input "813 Richbee Dr Altamonte Springs, FL, 32714"
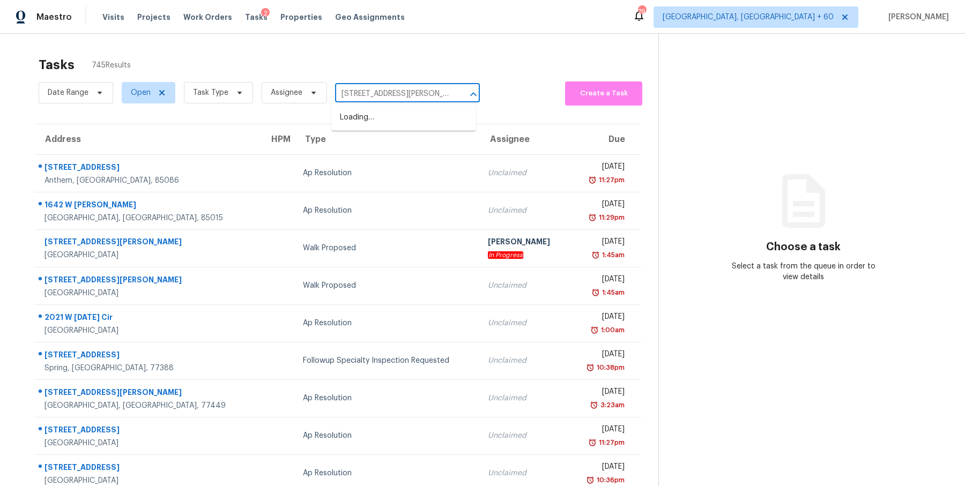
scroll to position [0, 48]
click at [380, 118] on li "813 Richbee Dr, Altamonte Springs, FL 32714" at bounding box center [403, 118] width 145 height 18
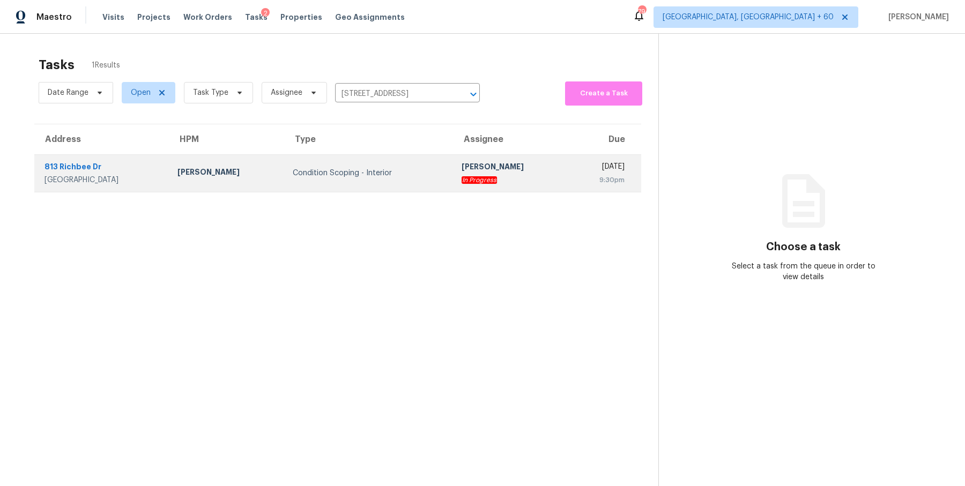
click at [391, 175] on div "Condition Scoping - Interior" at bounding box center [369, 173] width 152 height 11
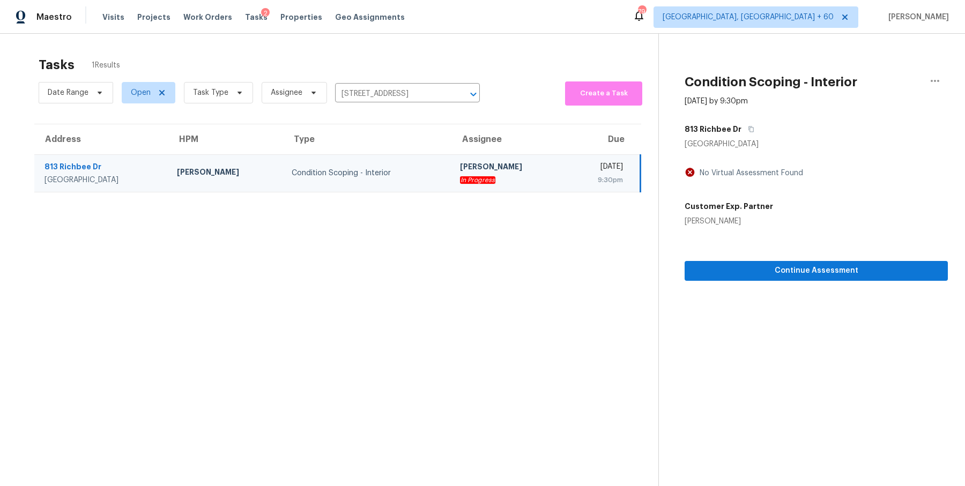
scroll to position [33, 0]
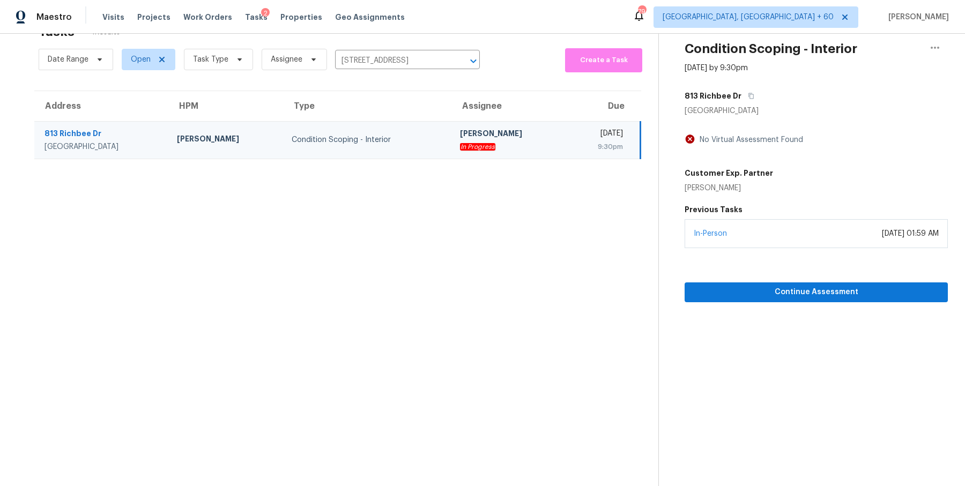
click at [480, 145] on div "In Progress" at bounding box center [509, 147] width 98 height 11
click at [801, 294] on span "Continue Assessment" at bounding box center [816, 292] width 246 height 13
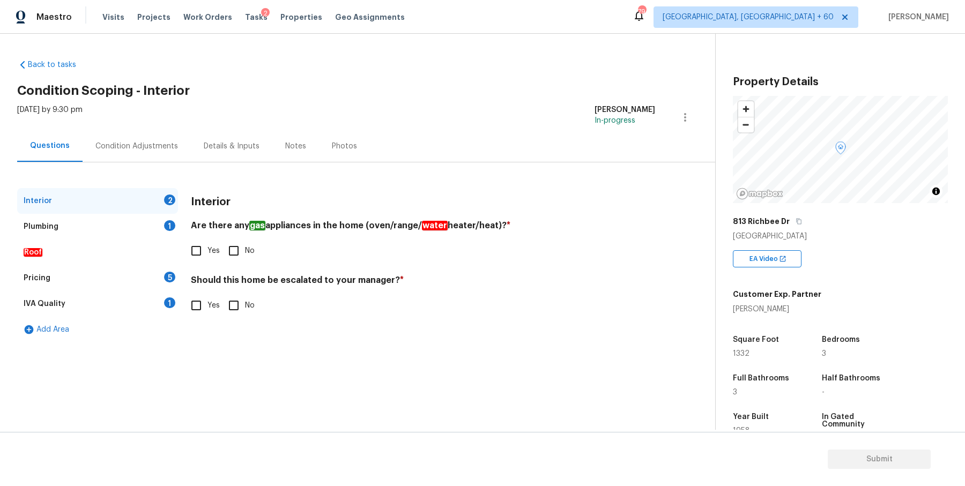
click at [122, 146] on div "Condition Adjustments" at bounding box center [136, 146] width 83 height 11
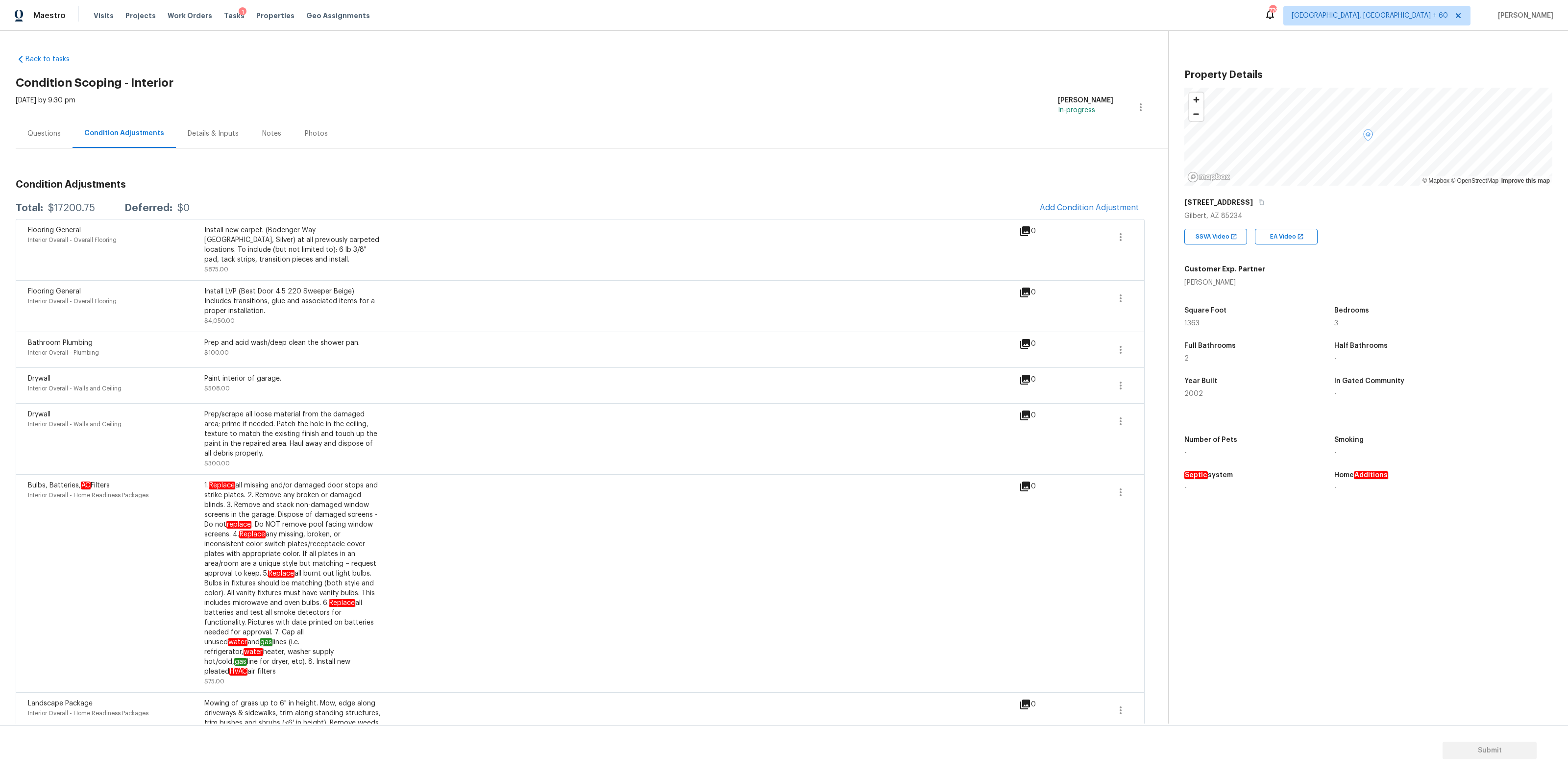
click at [191, 134] on div "Details & Inputs" at bounding box center [213, 133] width 51 height 10
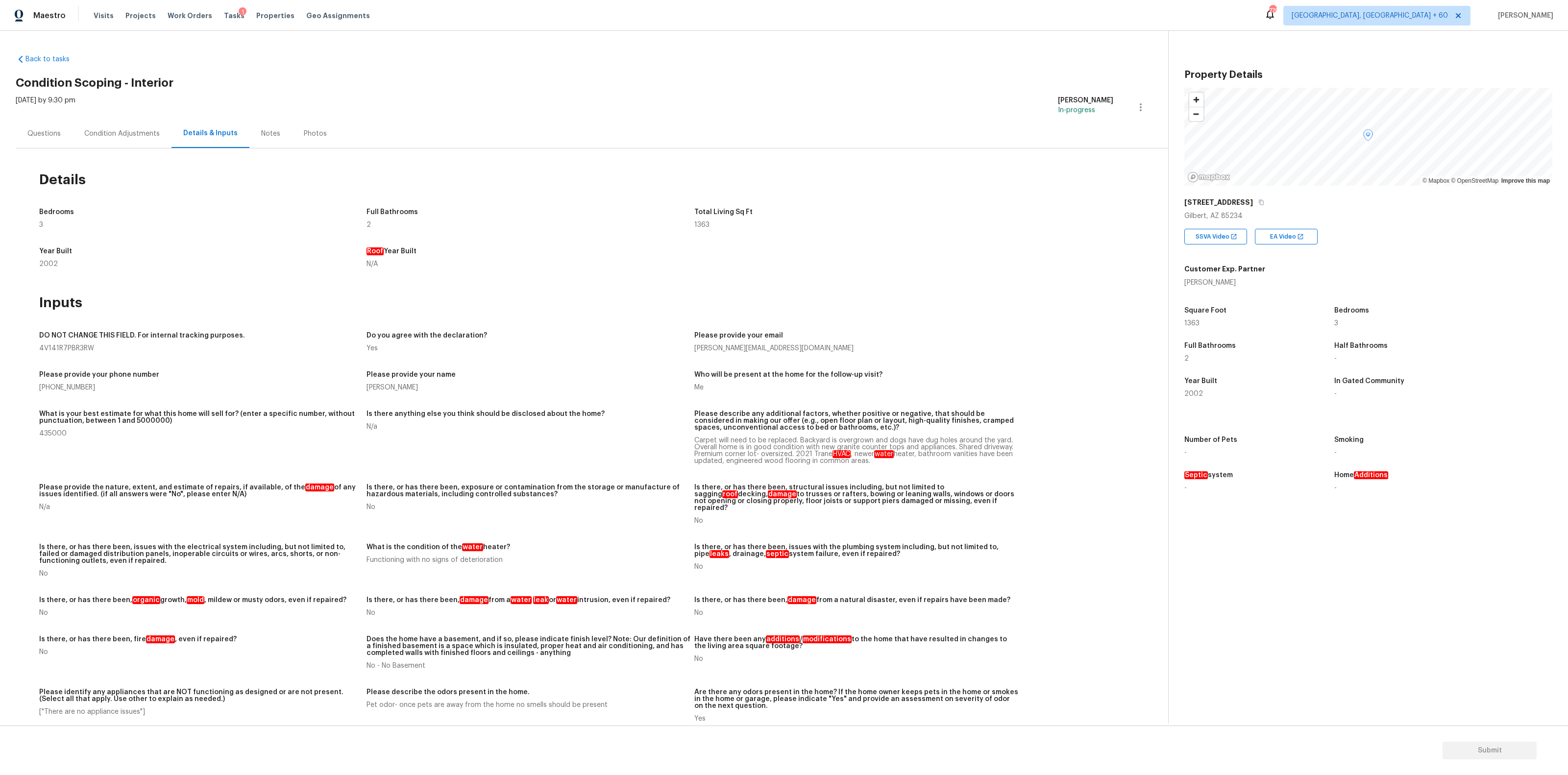
click at [58, 133] on div "Questions" at bounding box center [44, 133] width 33 height 10
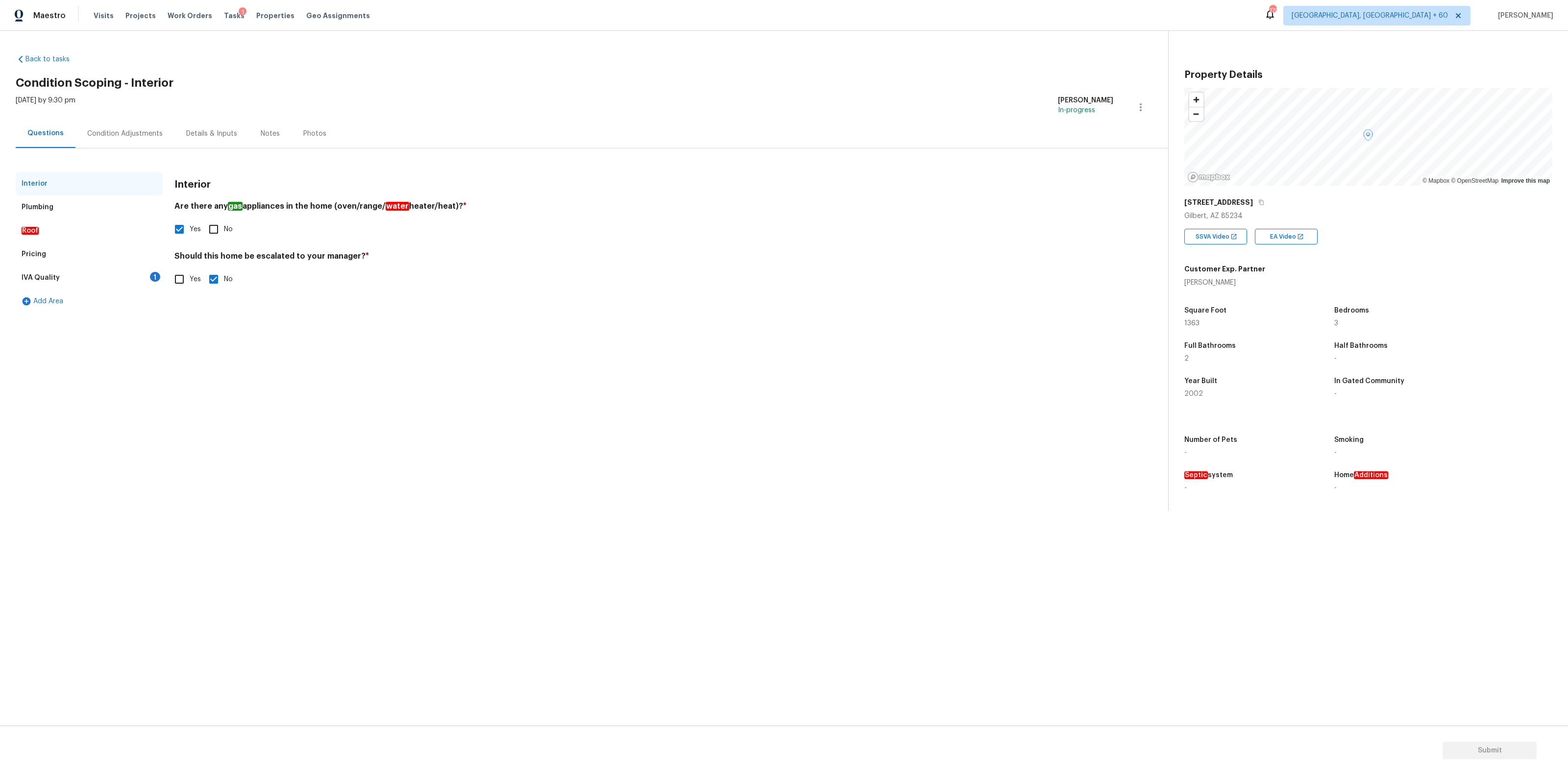
click at [132, 139] on div "Condition Adjustments" at bounding box center [125, 133] width 99 height 29
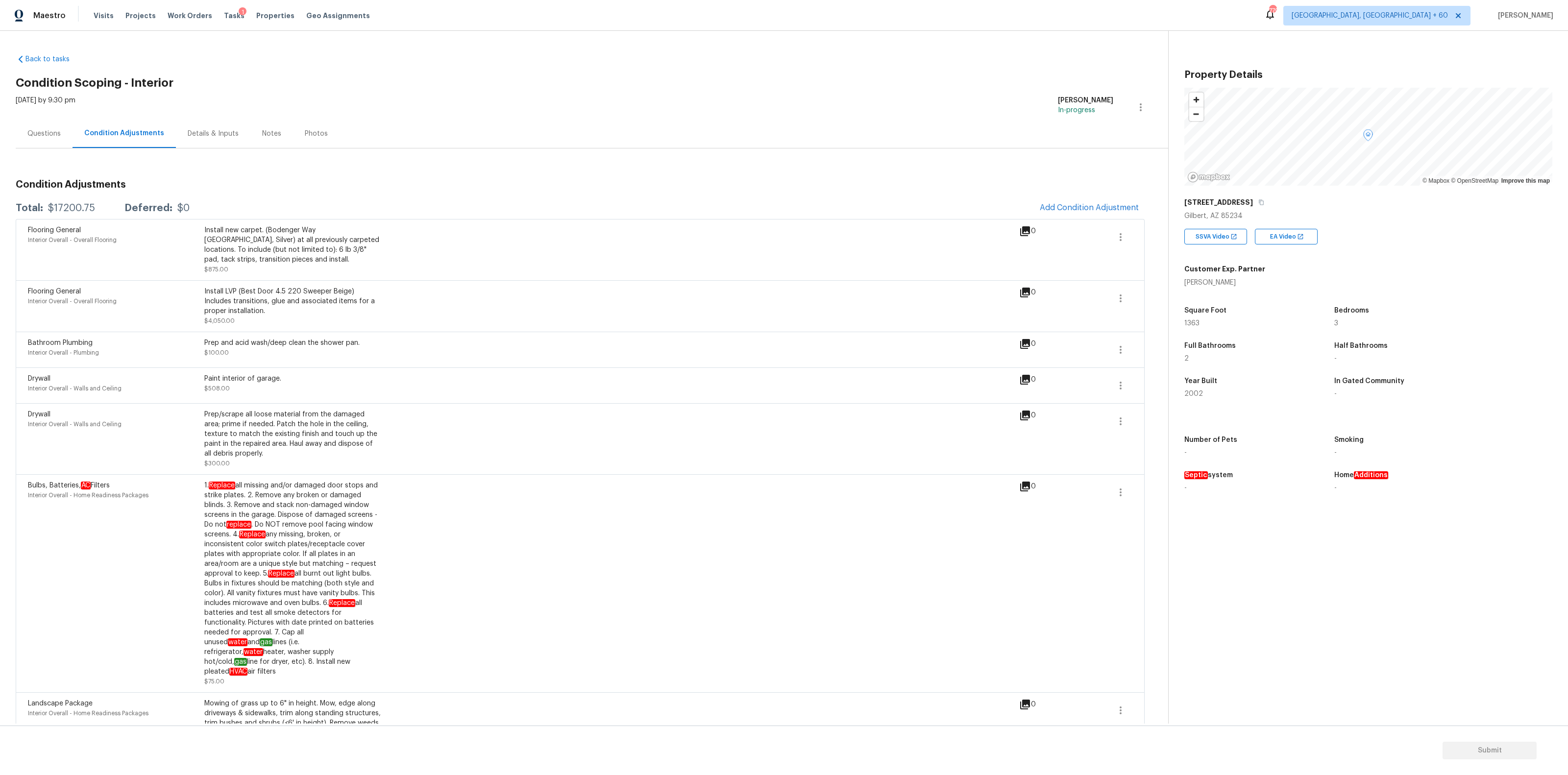
click at [55, 139] on div "Questions" at bounding box center [44, 133] width 57 height 29
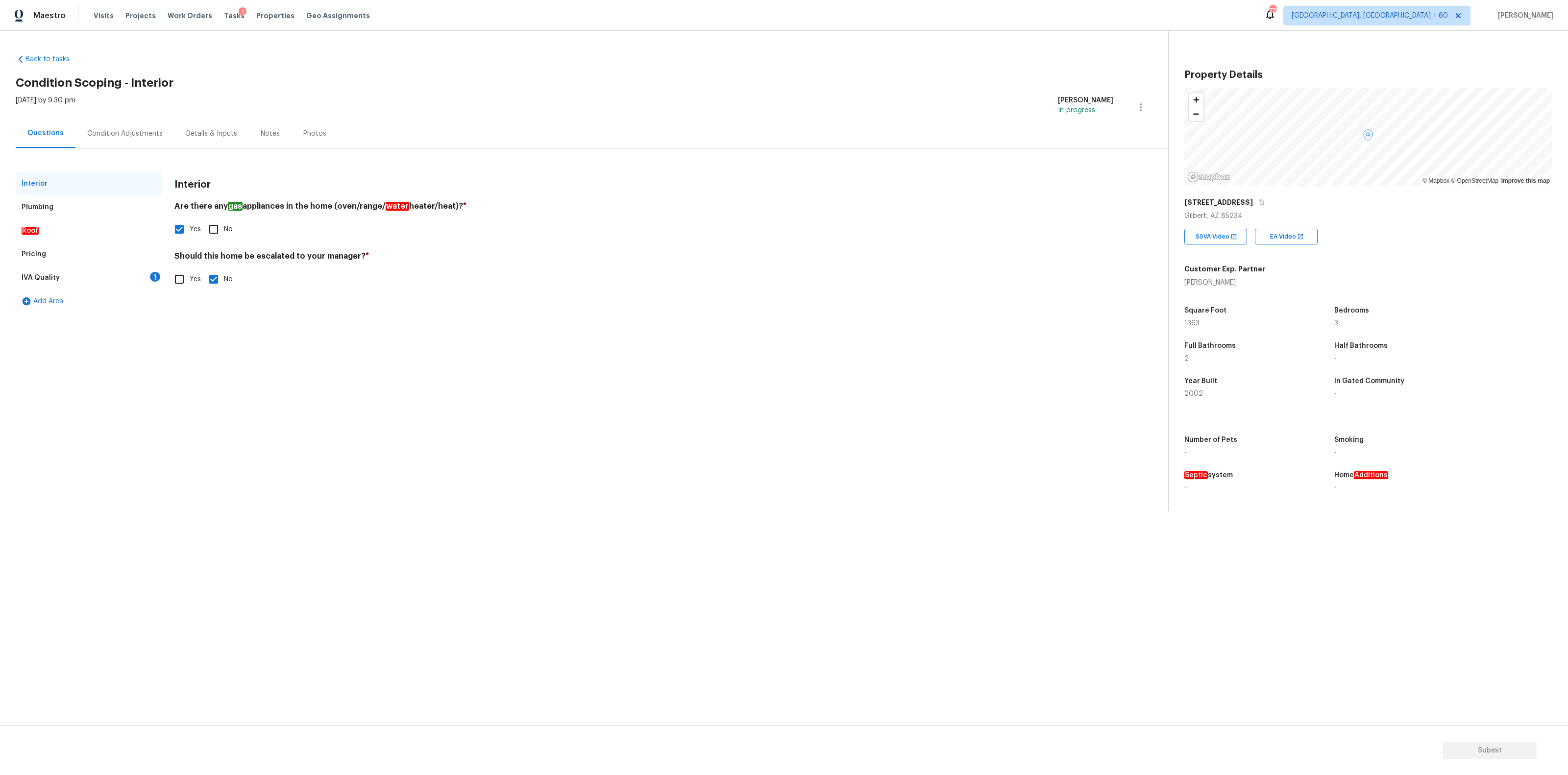
click at [60, 274] on div "IVA Quality 1" at bounding box center [89, 278] width 147 height 24
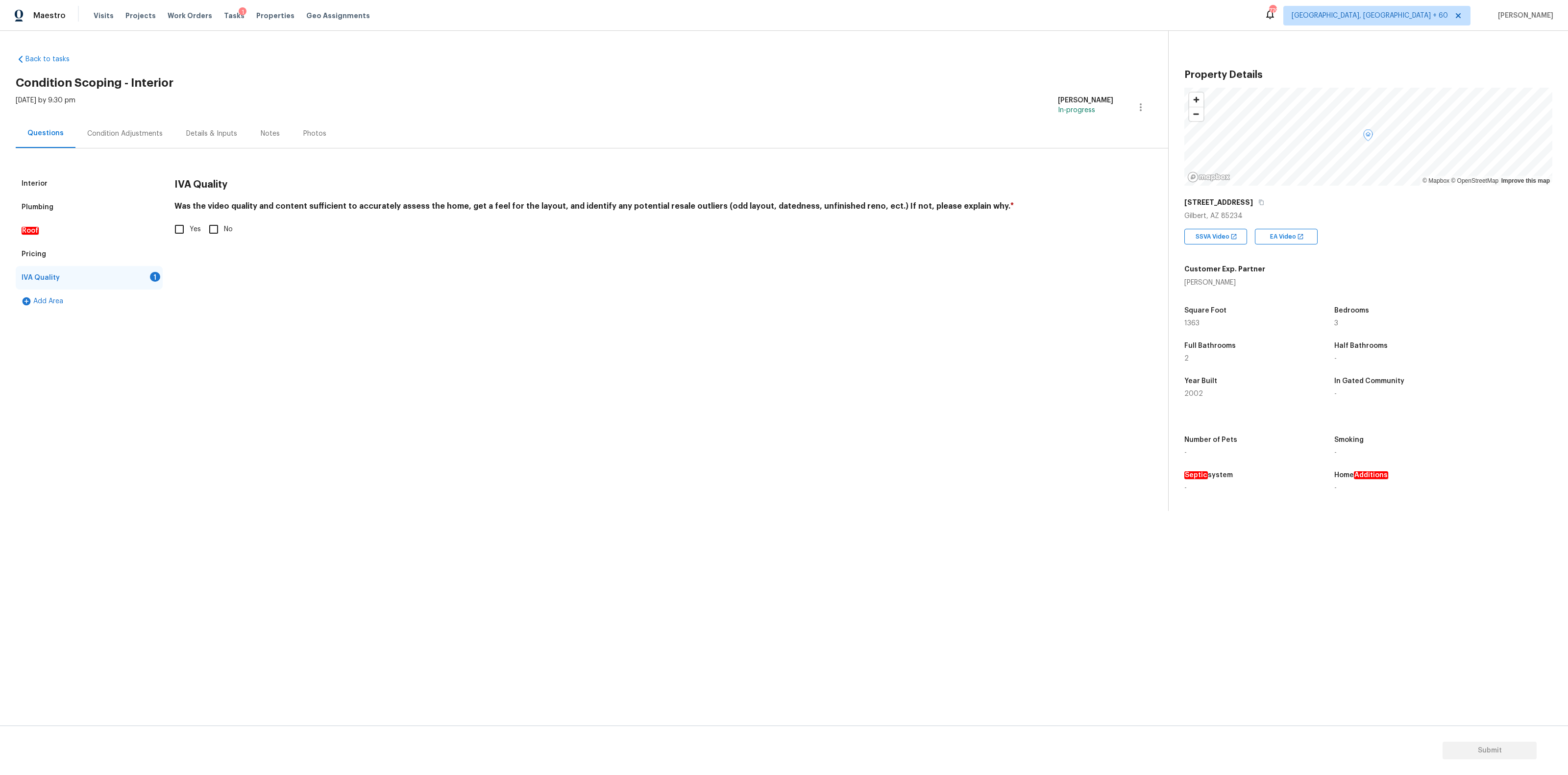
click at [58, 262] on div "Pricing" at bounding box center [89, 254] width 147 height 24
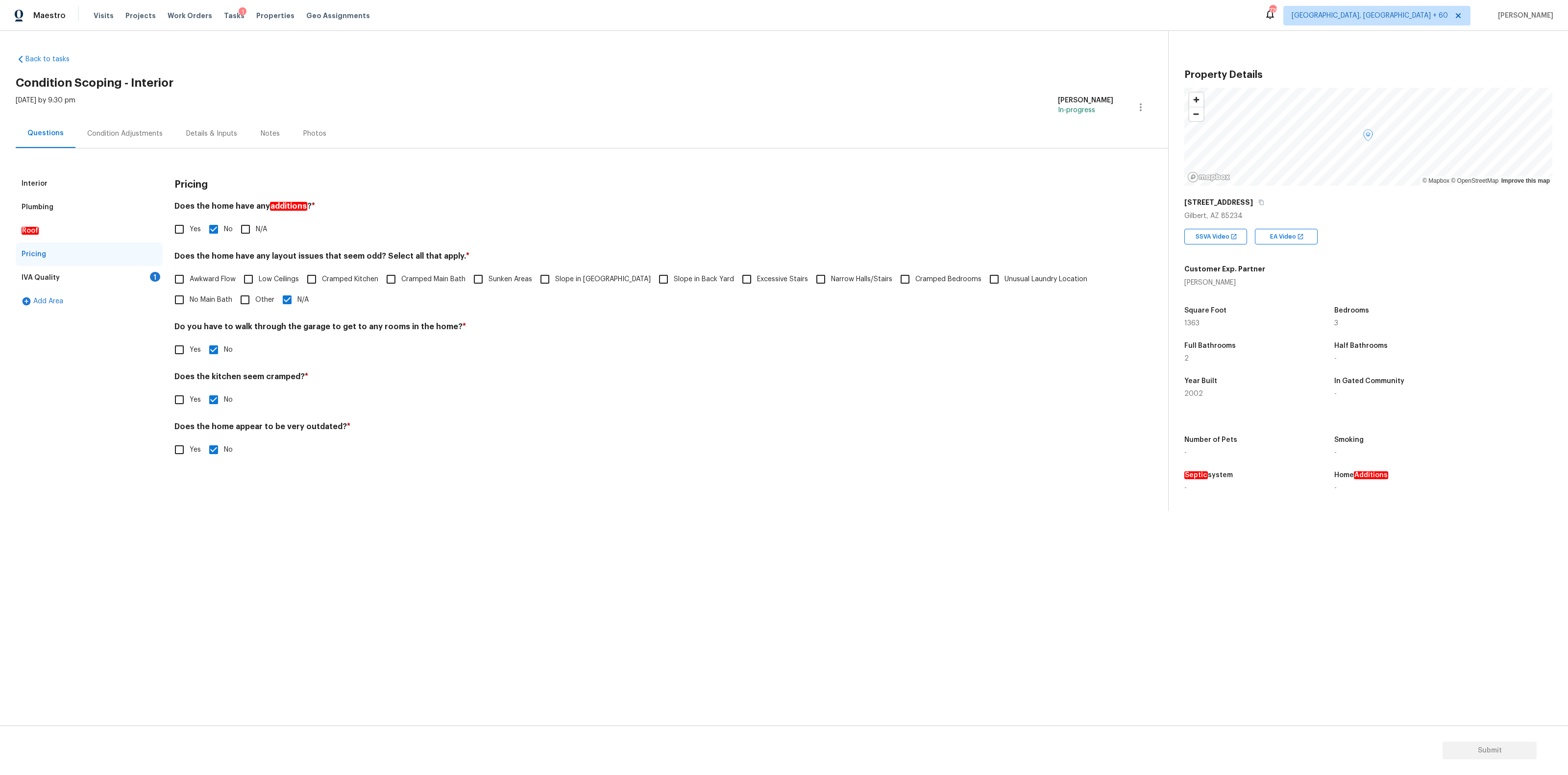
click at [62, 279] on div "IVA Quality 1" at bounding box center [89, 278] width 147 height 24
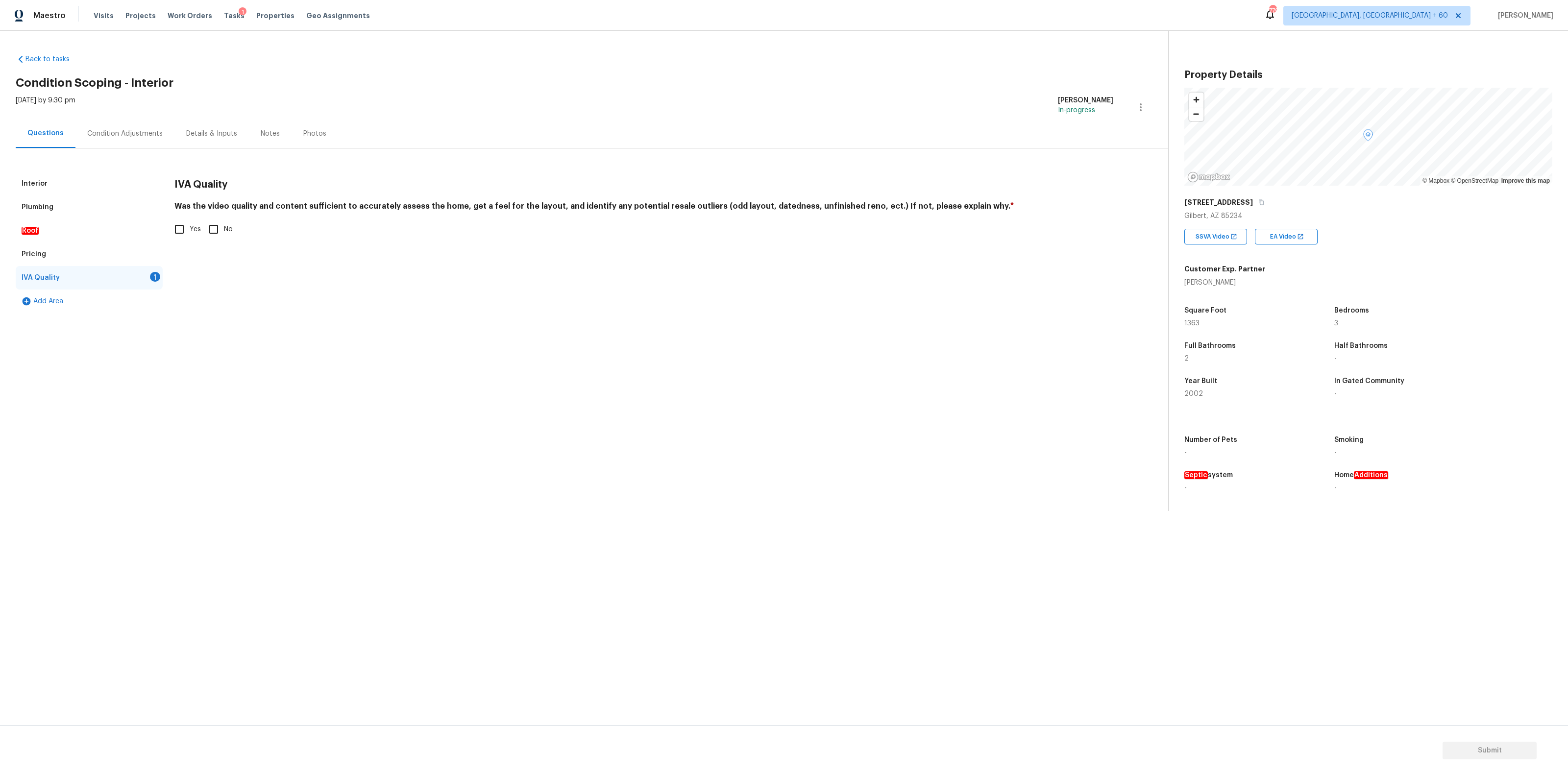
click at [179, 230] on input "Yes" at bounding box center [179, 229] width 21 height 21
checkbox input "true"
click at [1482, 756] on span "Submit" at bounding box center [1489, 750] width 79 height 12
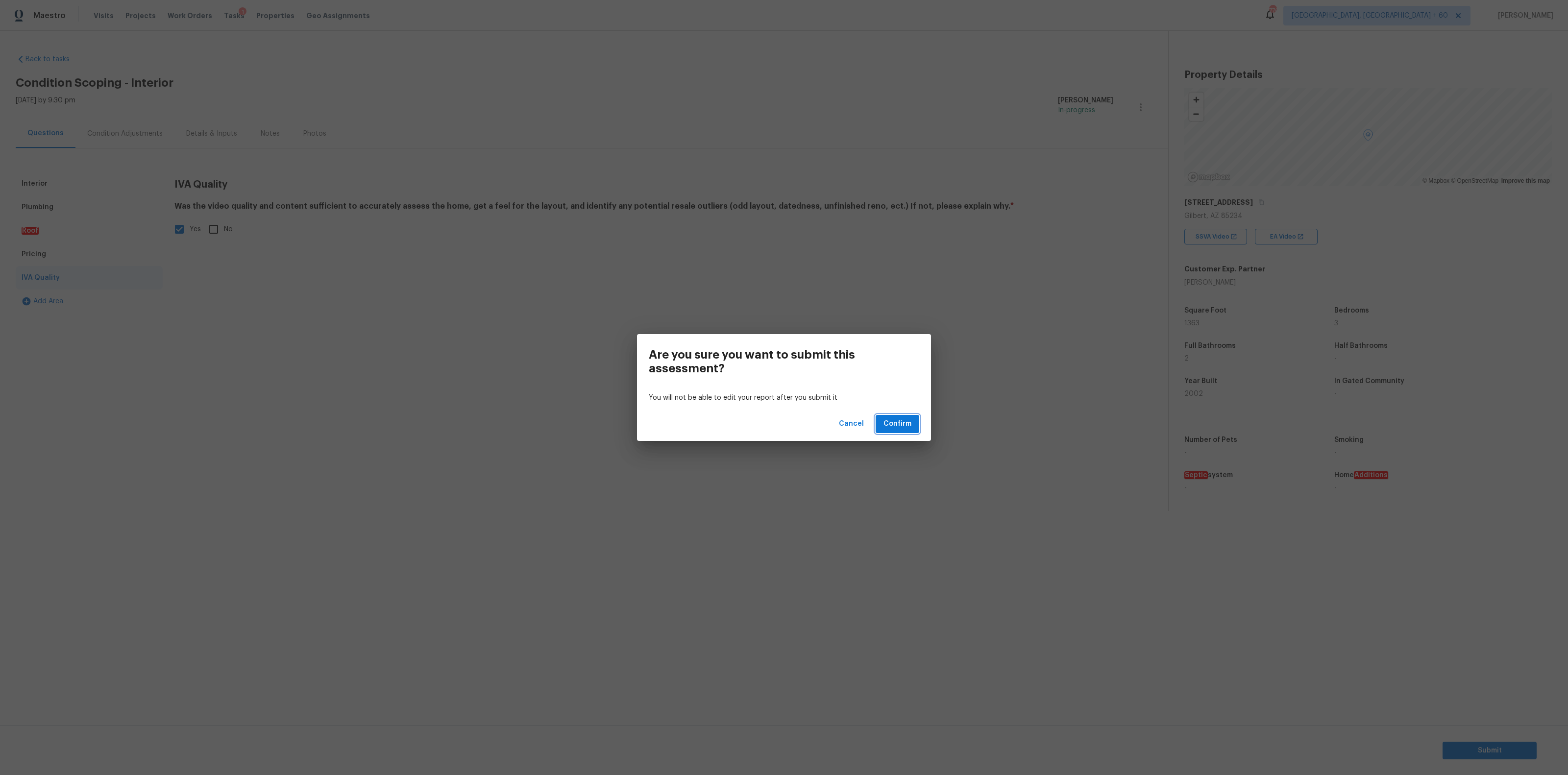
click at [892, 420] on span "Confirm" at bounding box center [897, 423] width 28 height 12
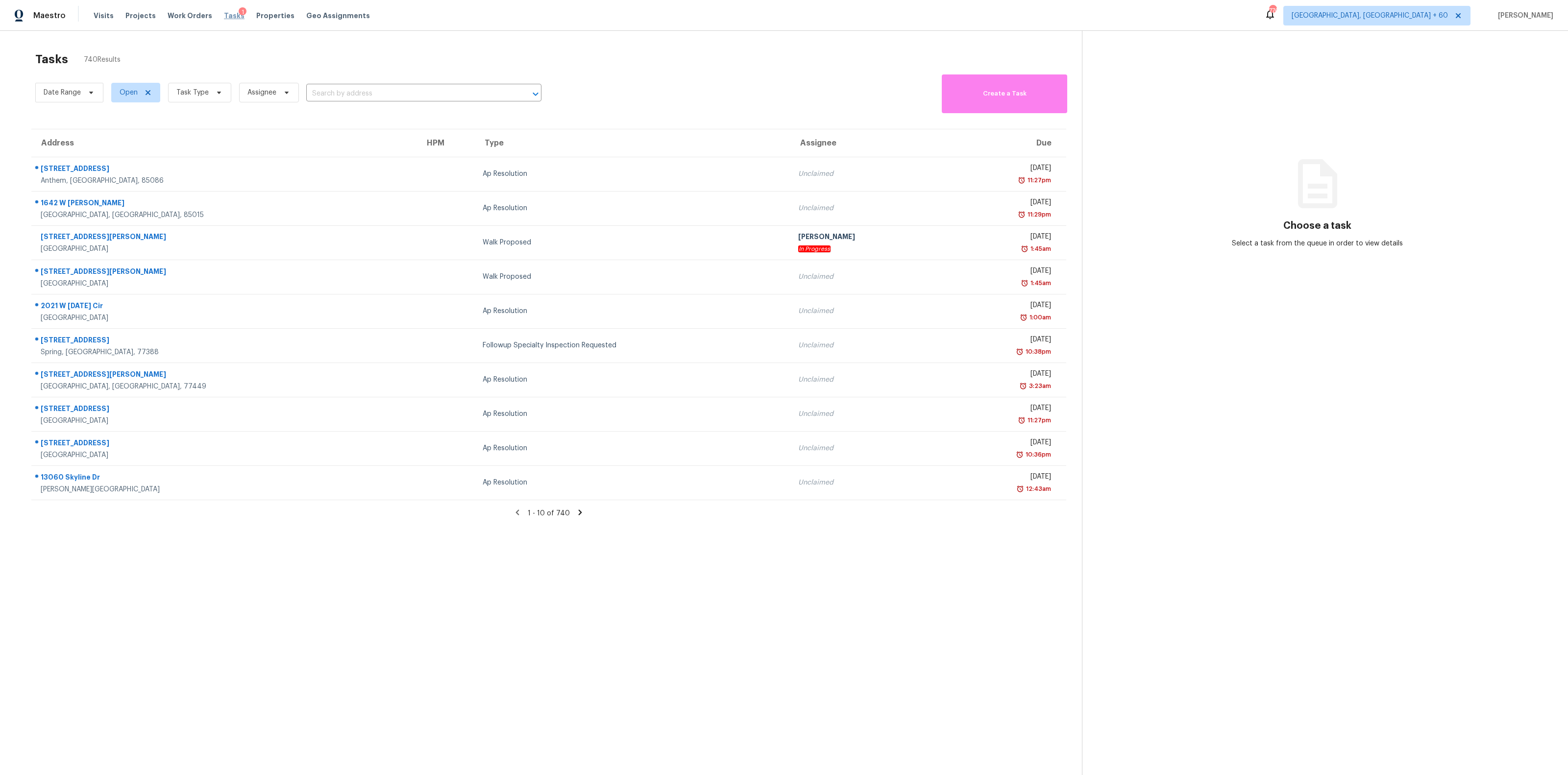
click at [224, 14] on span "Tasks" at bounding box center [234, 16] width 21 height 7
click at [225, 15] on span "Tasks" at bounding box center [234, 16] width 21 height 7
click at [226, 16] on span "Tasks" at bounding box center [234, 16] width 21 height 7
click at [186, 21] on div "Visits Projects Work Orders Tasks 1 Properties Geo Assignments" at bounding box center [237, 15] width 288 height 19
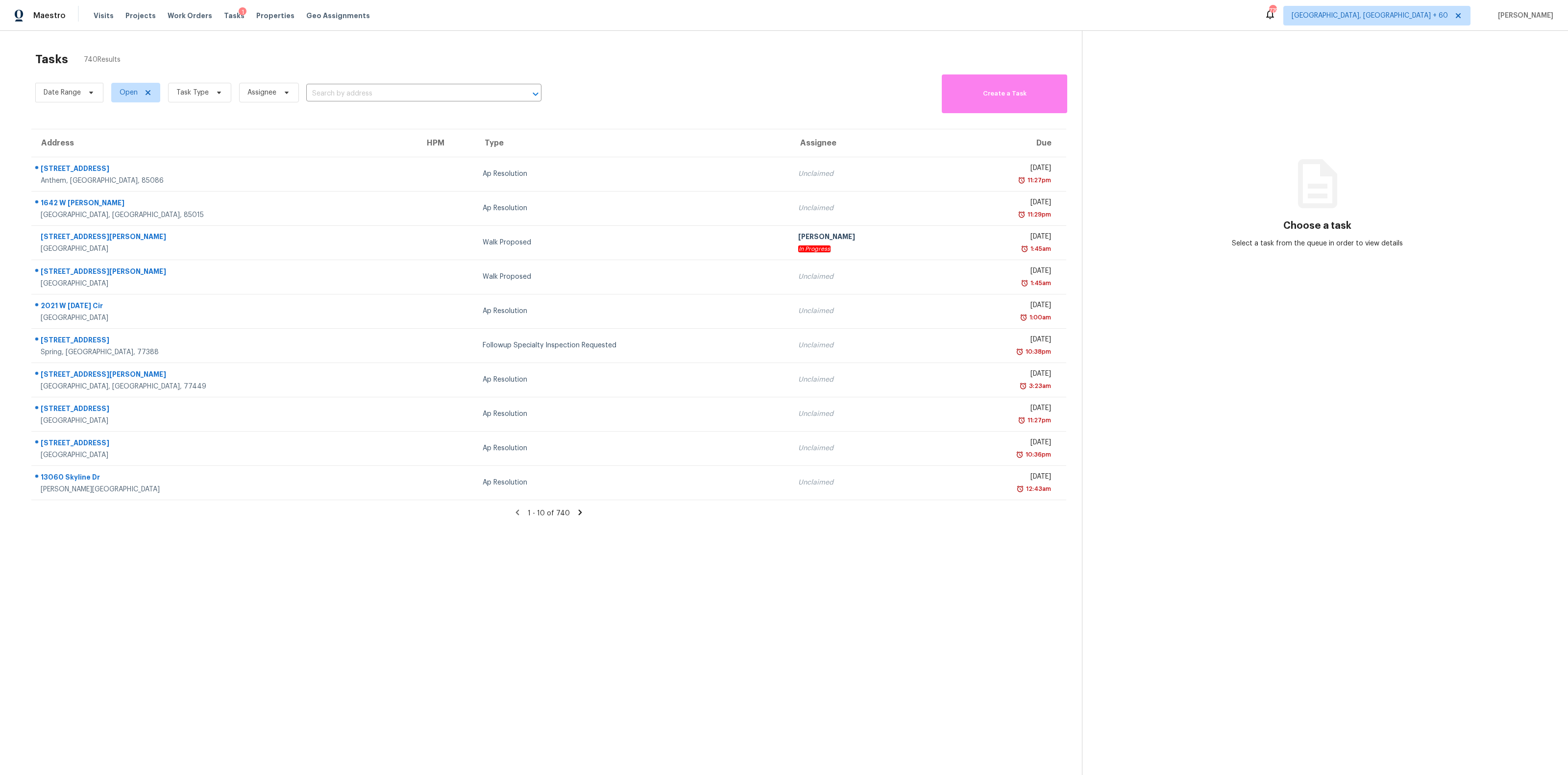
click at [238, 12] on div "1" at bounding box center [242, 12] width 8 height 10
click at [238, 16] on div "1" at bounding box center [242, 12] width 8 height 10
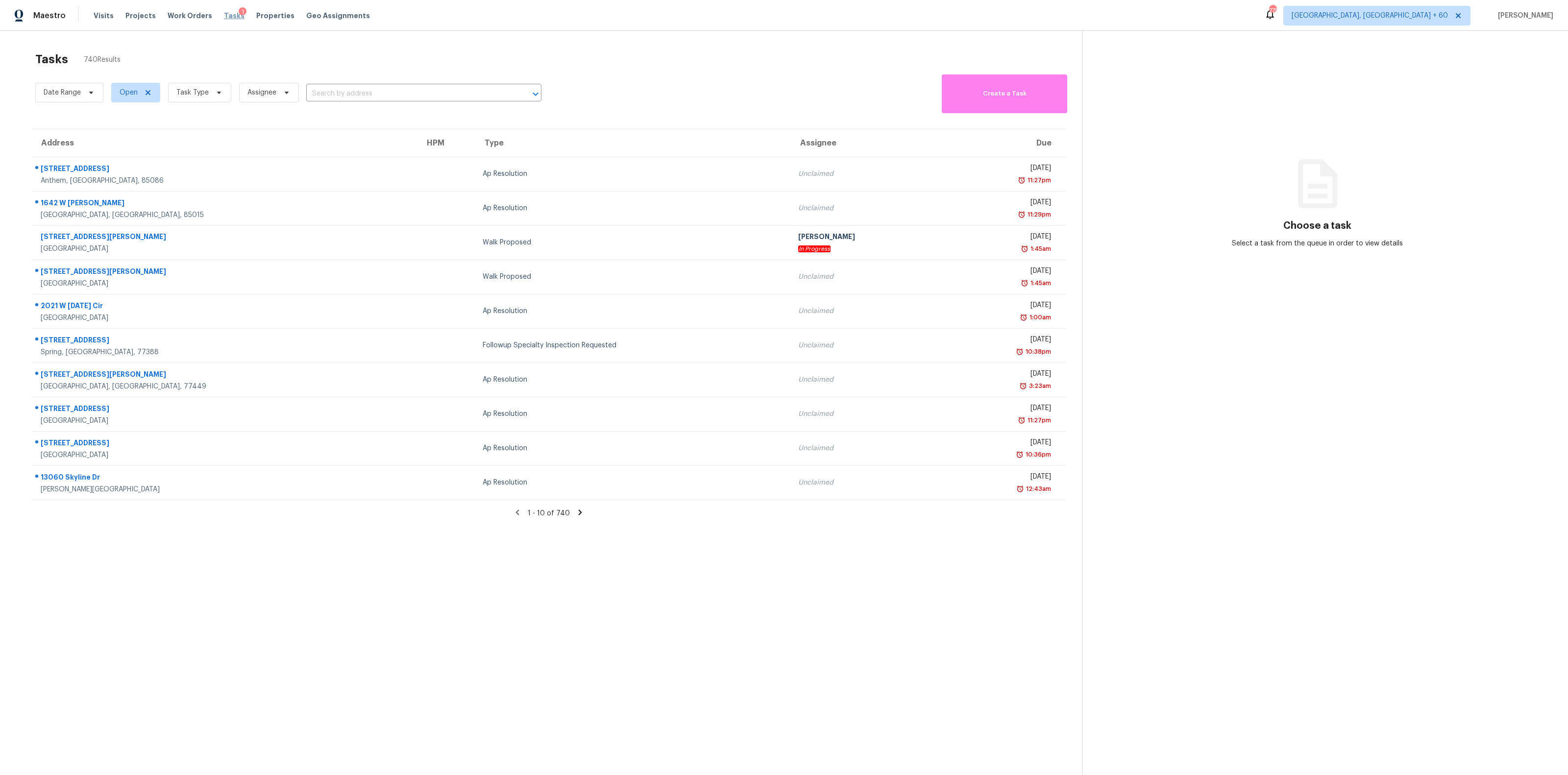
click at [224, 17] on span "Tasks" at bounding box center [234, 16] width 21 height 7
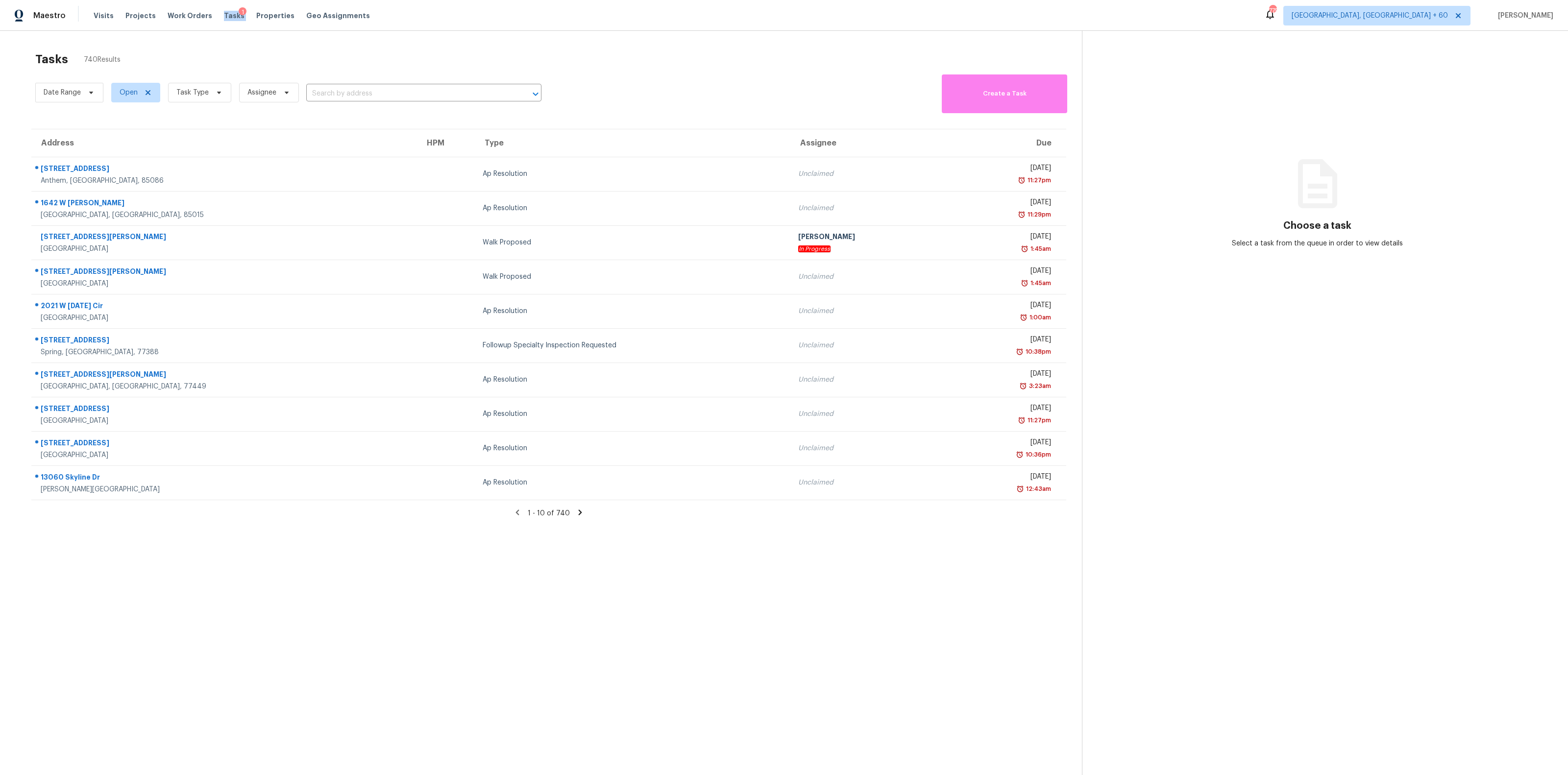
click at [225, 21] on div "Visits Projects Work Orders Tasks 1 Properties Geo Assignments" at bounding box center [237, 15] width 288 height 19
click at [158, 74] on div "Date Range Open Task Type Assignee ​" at bounding box center [289, 92] width 506 height 41
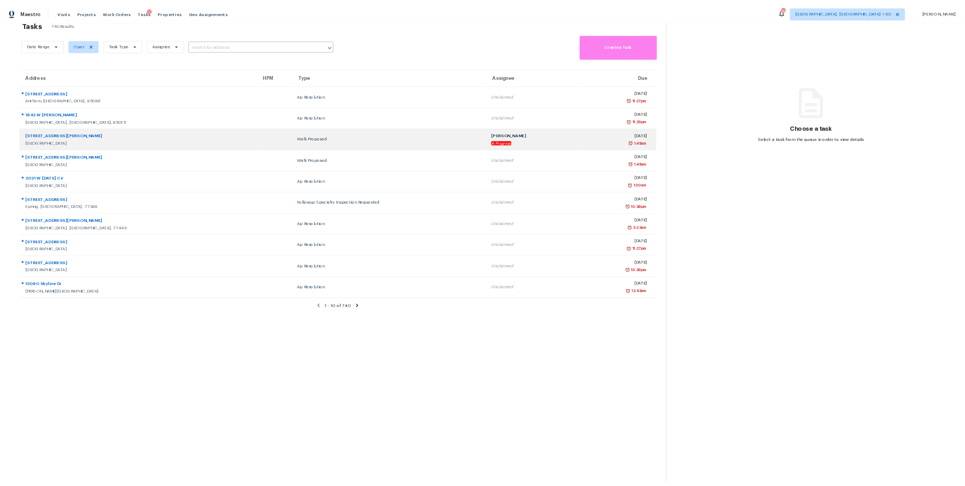
scroll to position [23, 0]
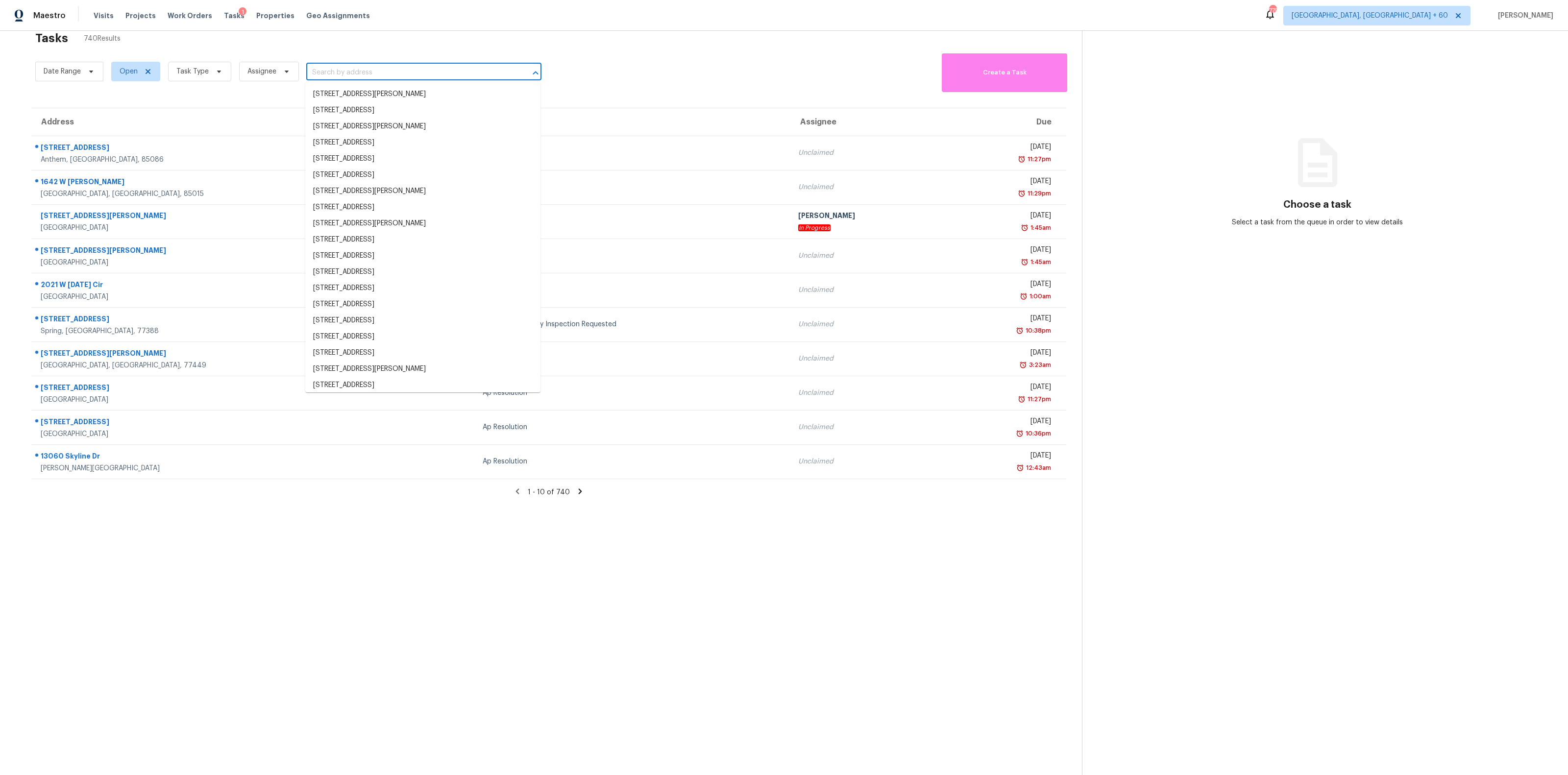
click at [453, 76] on input "text" at bounding box center [409, 72] width 207 height 16
paste input "[STREET_ADDRESS][US_STATE]"
type input "[STREET_ADDRESS][US_STATE]"
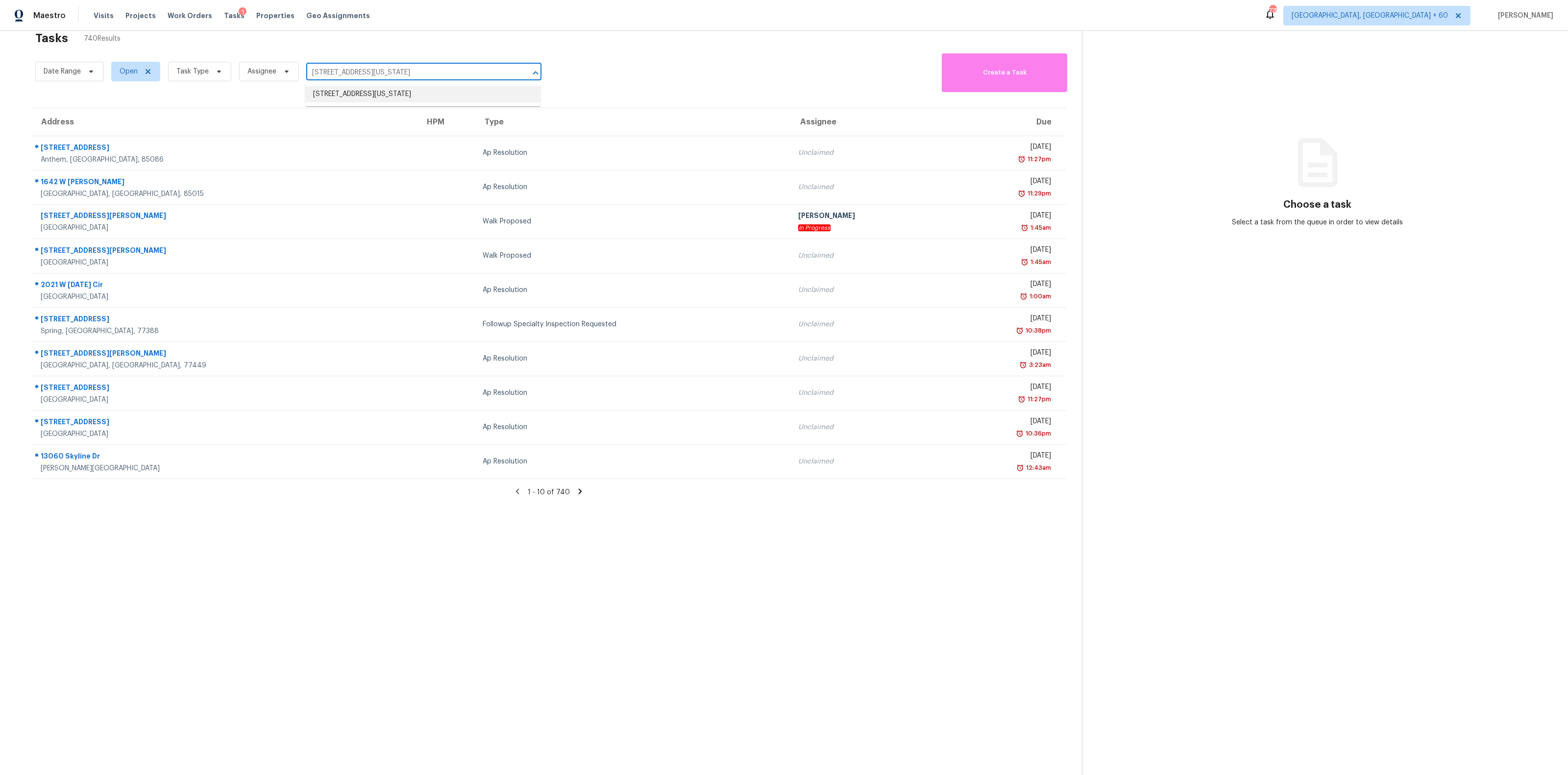
click at [418, 97] on li "[STREET_ADDRESS][US_STATE]" at bounding box center [422, 94] width 235 height 16
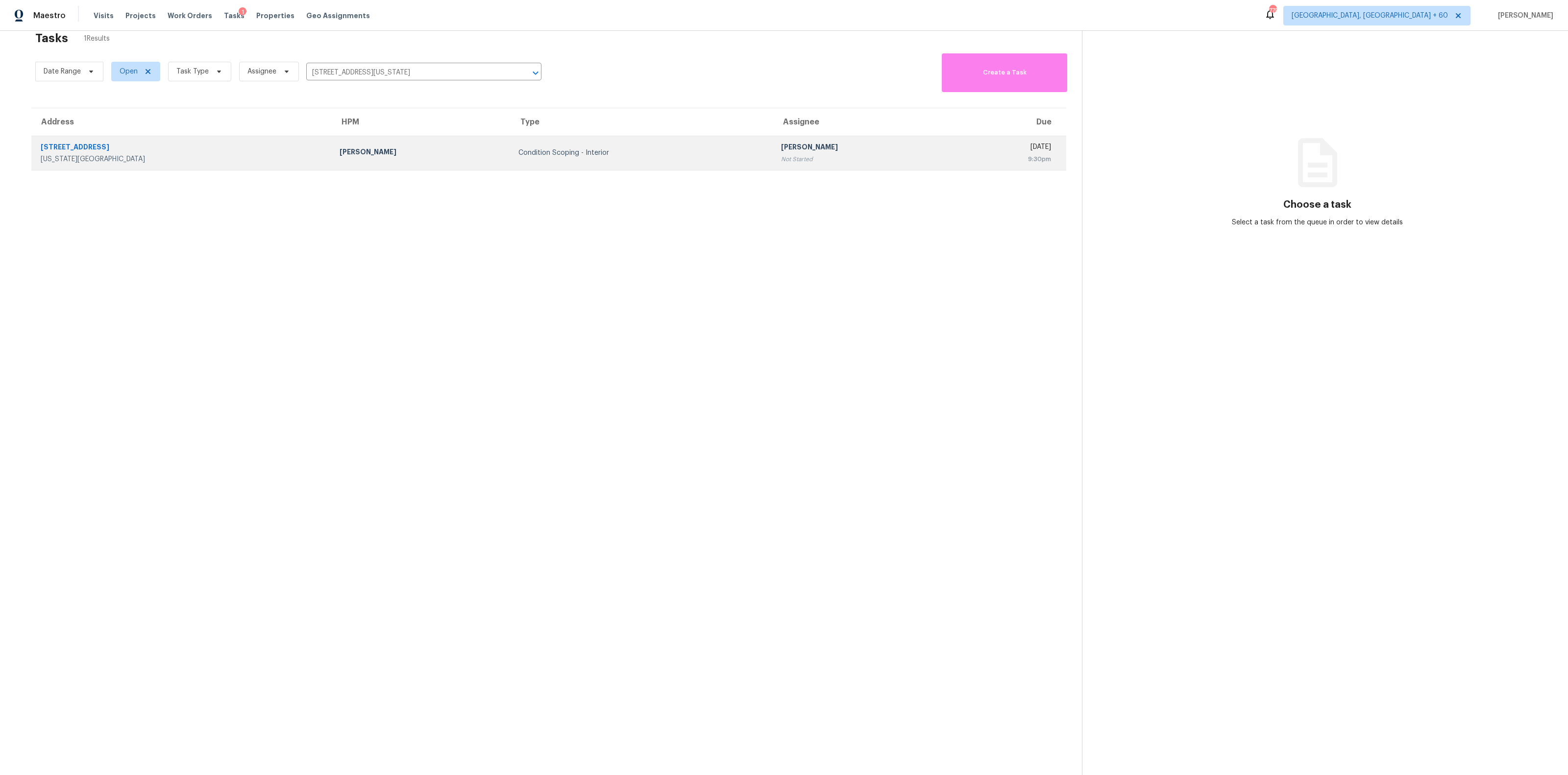
click at [801, 153] on div "[PERSON_NAME]" at bounding box center [863, 147] width 164 height 12
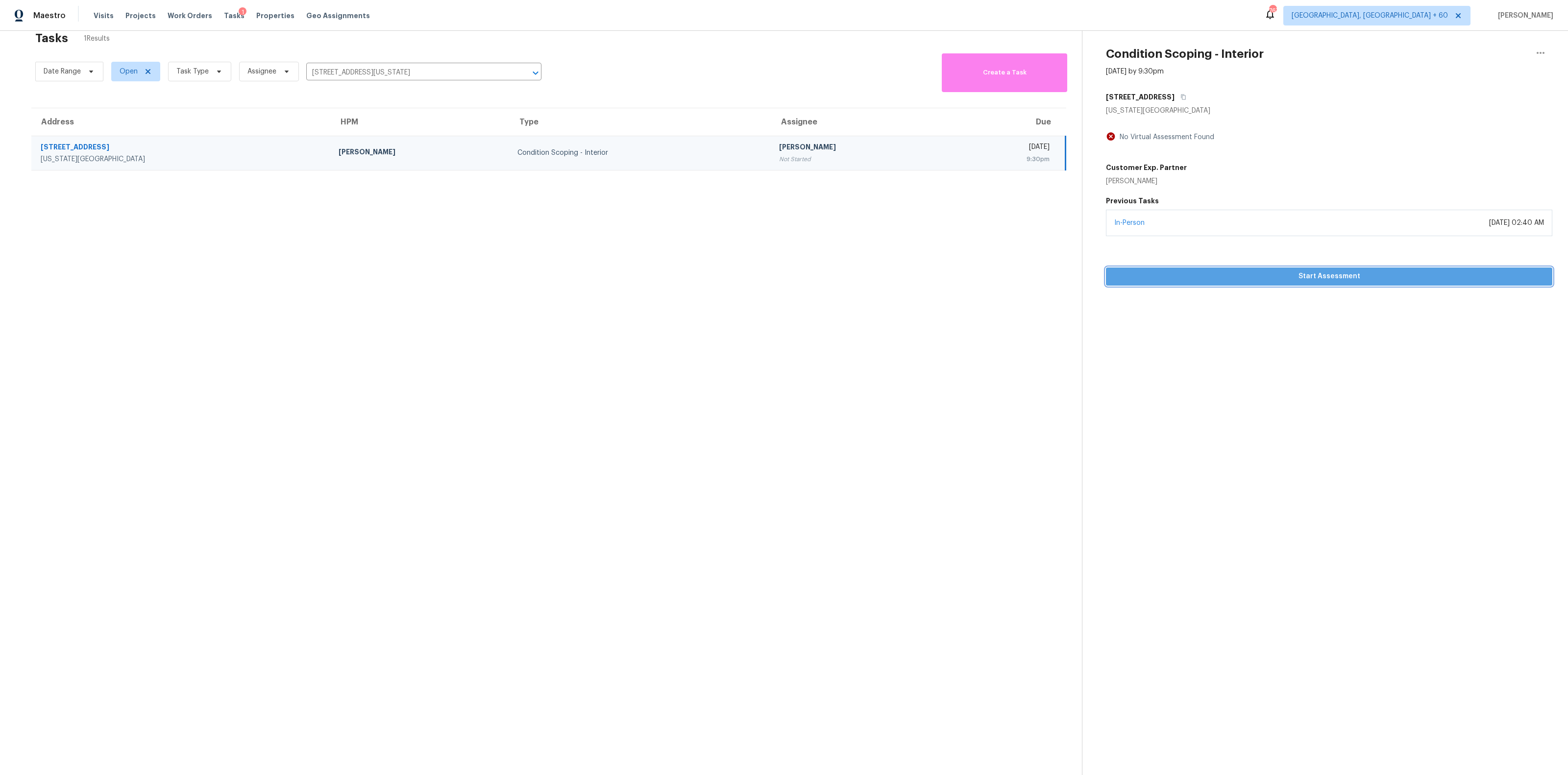
click at [1352, 280] on span "Start Assessment" at bounding box center [1329, 276] width 430 height 12
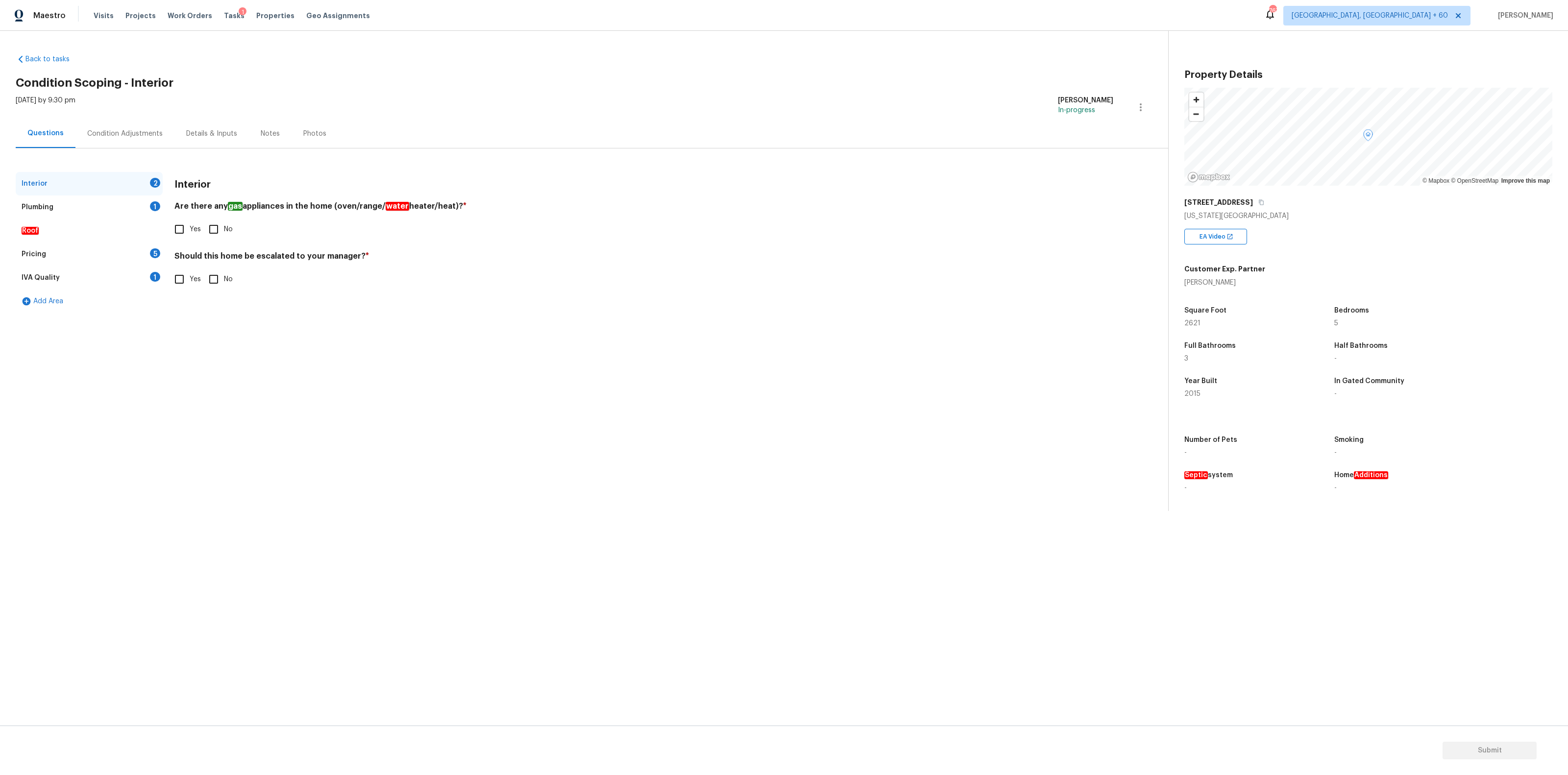
click at [181, 229] on input "Yes" at bounding box center [179, 229] width 21 height 21
checkbox input "true"
click at [215, 281] on input "No" at bounding box center [213, 279] width 21 height 21
checkbox input "true"
click at [44, 213] on div "Plumbing 1" at bounding box center [89, 207] width 147 height 24
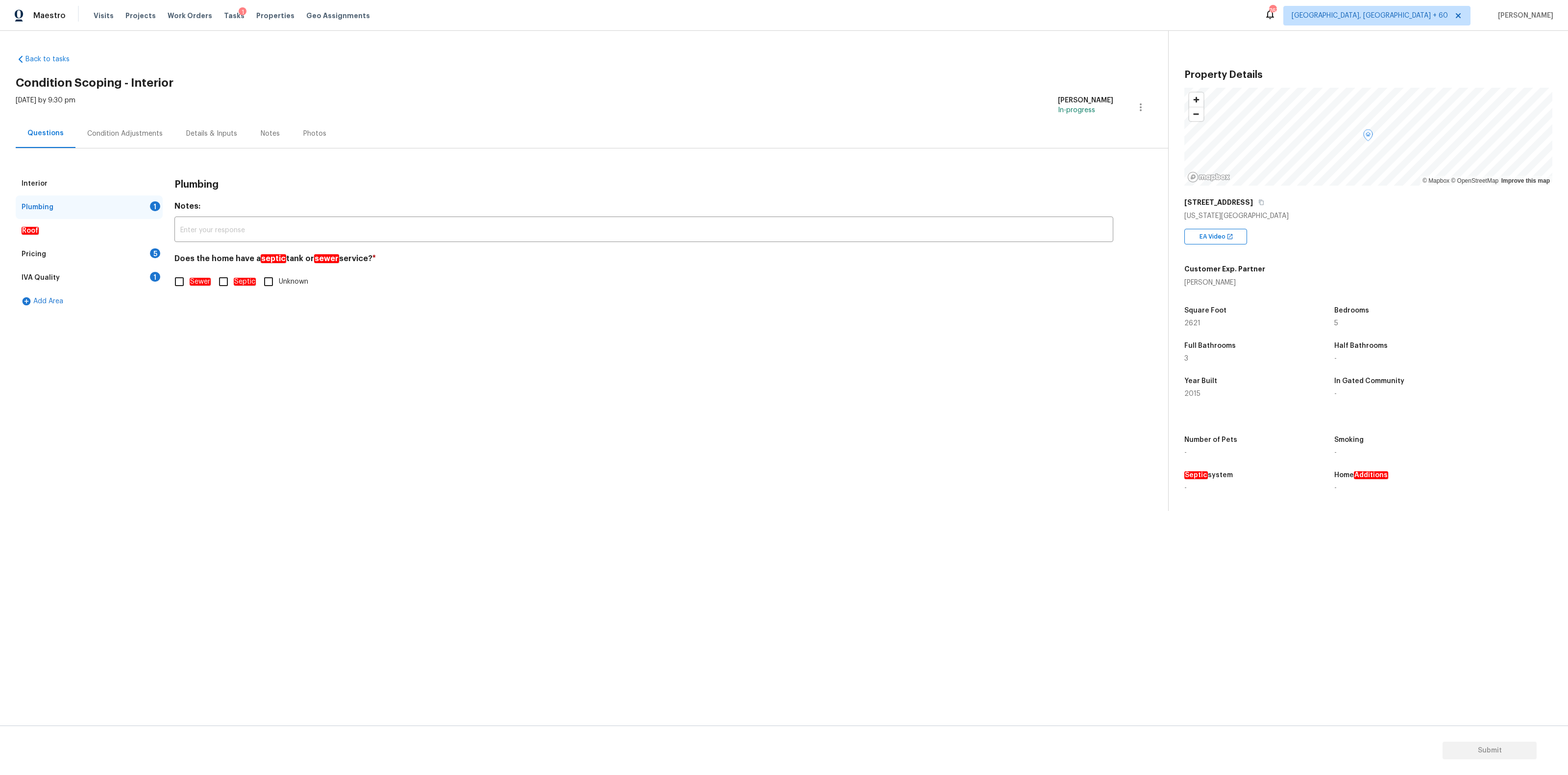
click at [224, 281] on input "Septic" at bounding box center [223, 281] width 21 height 21
checkbox input "true"
click at [29, 230] on em "Roof" at bounding box center [30, 230] width 17 height 8
click at [60, 255] on div "Pricing 5" at bounding box center [89, 254] width 147 height 24
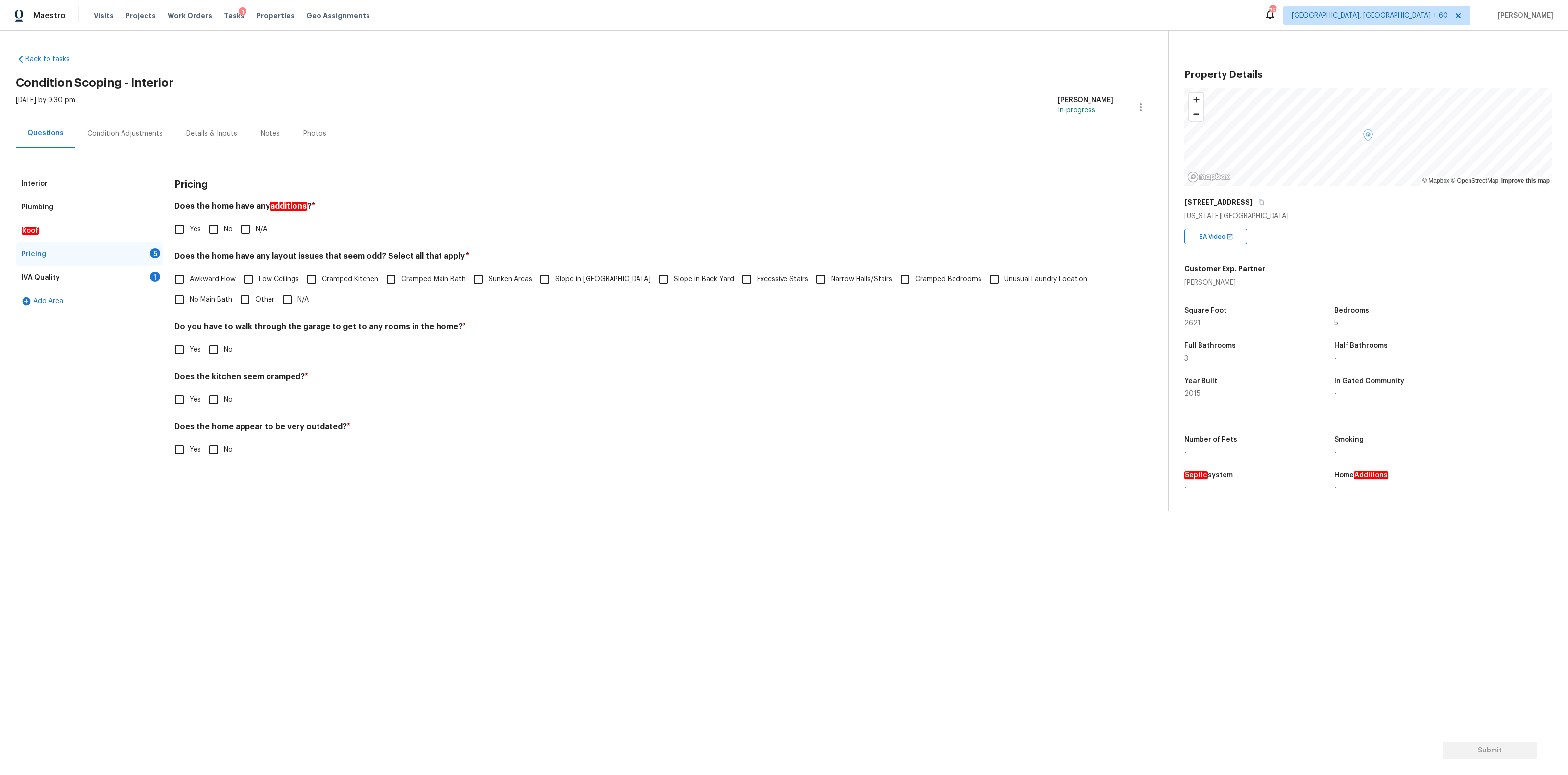
click at [213, 229] on input "No" at bounding box center [213, 229] width 21 height 21
checkbox input "true"
click at [289, 301] on input "N/A" at bounding box center [287, 300] width 21 height 21
checkbox input "true"
click at [217, 347] on input "No" at bounding box center [213, 350] width 21 height 21
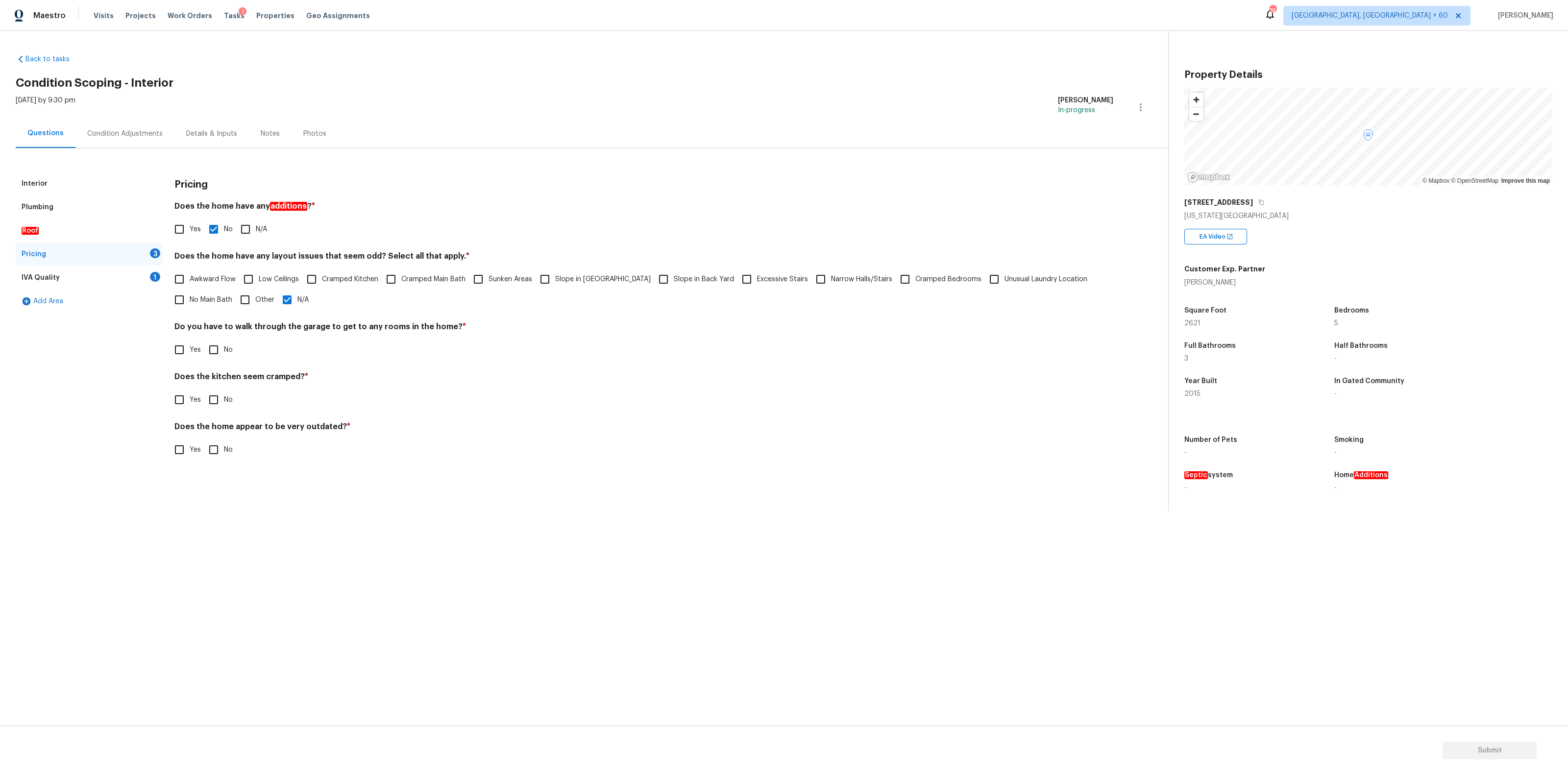
checkbox input "true"
click at [219, 398] on input "No" at bounding box center [213, 399] width 21 height 21
click at [220, 404] on input "No" at bounding box center [213, 399] width 21 height 21
checkbox input "true"
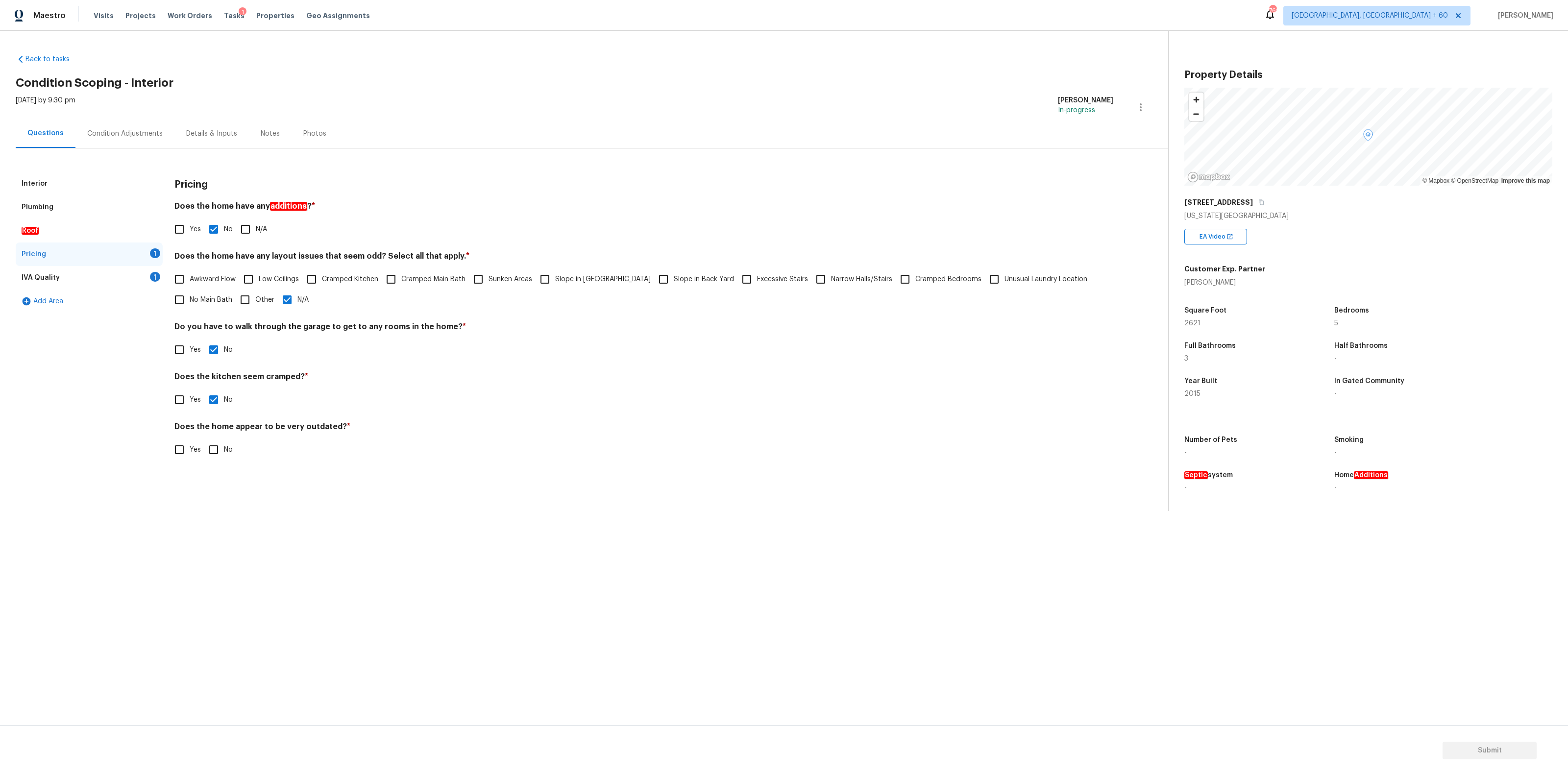
click at [219, 453] on input "No" at bounding box center [213, 450] width 21 height 21
checkbox input "true"
click at [67, 279] on div "IVA Quality 1" at bounding box center [89, 278] width 147 height 24
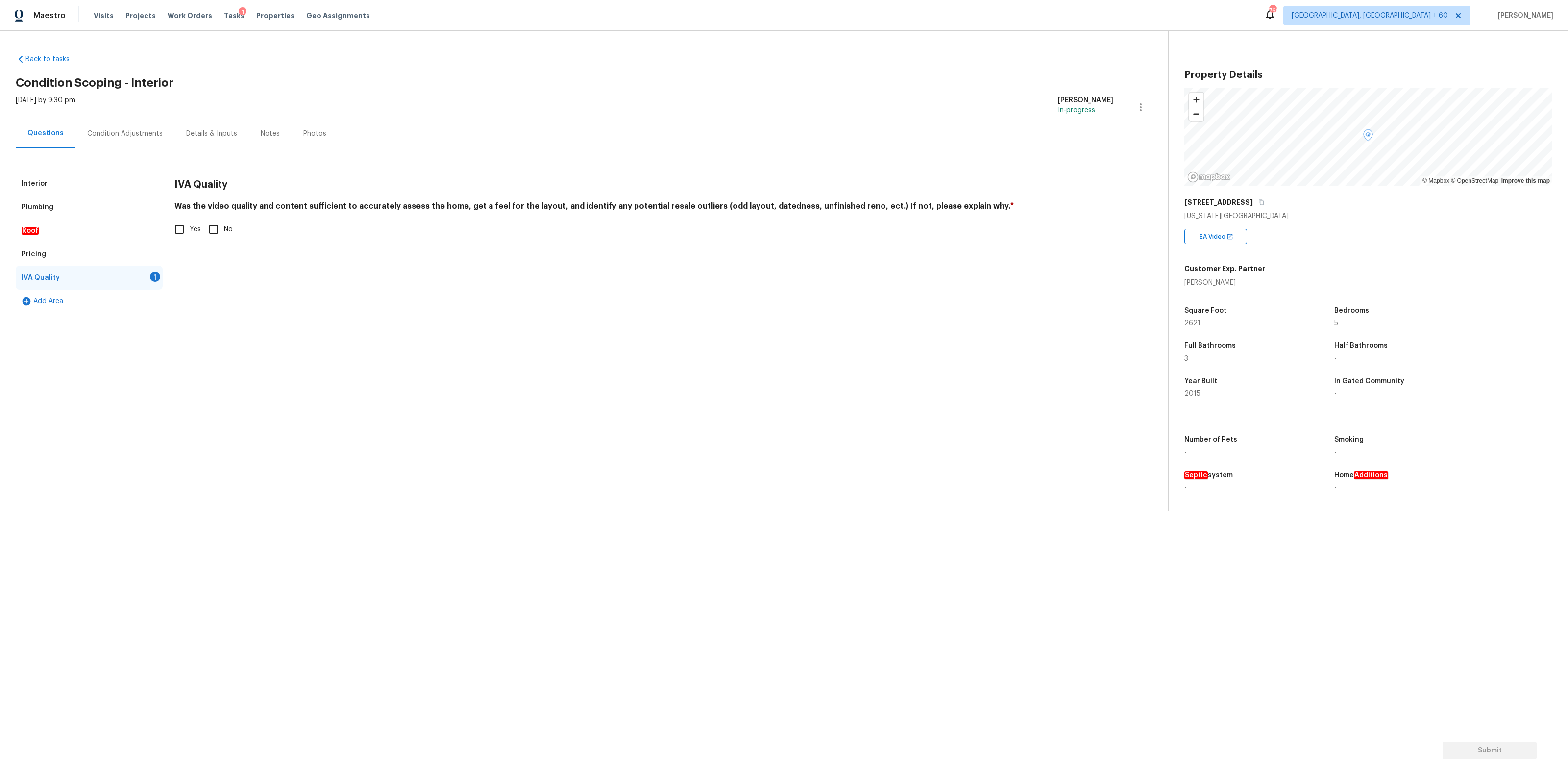
click at [182, 229] on input "Yes" at bounding box center [179, 229] width 21 height 21
checkbox input "true"
click at [120, 136] on div "Condition Adjustments" at bounding box center [124, 133] width 76 height 10
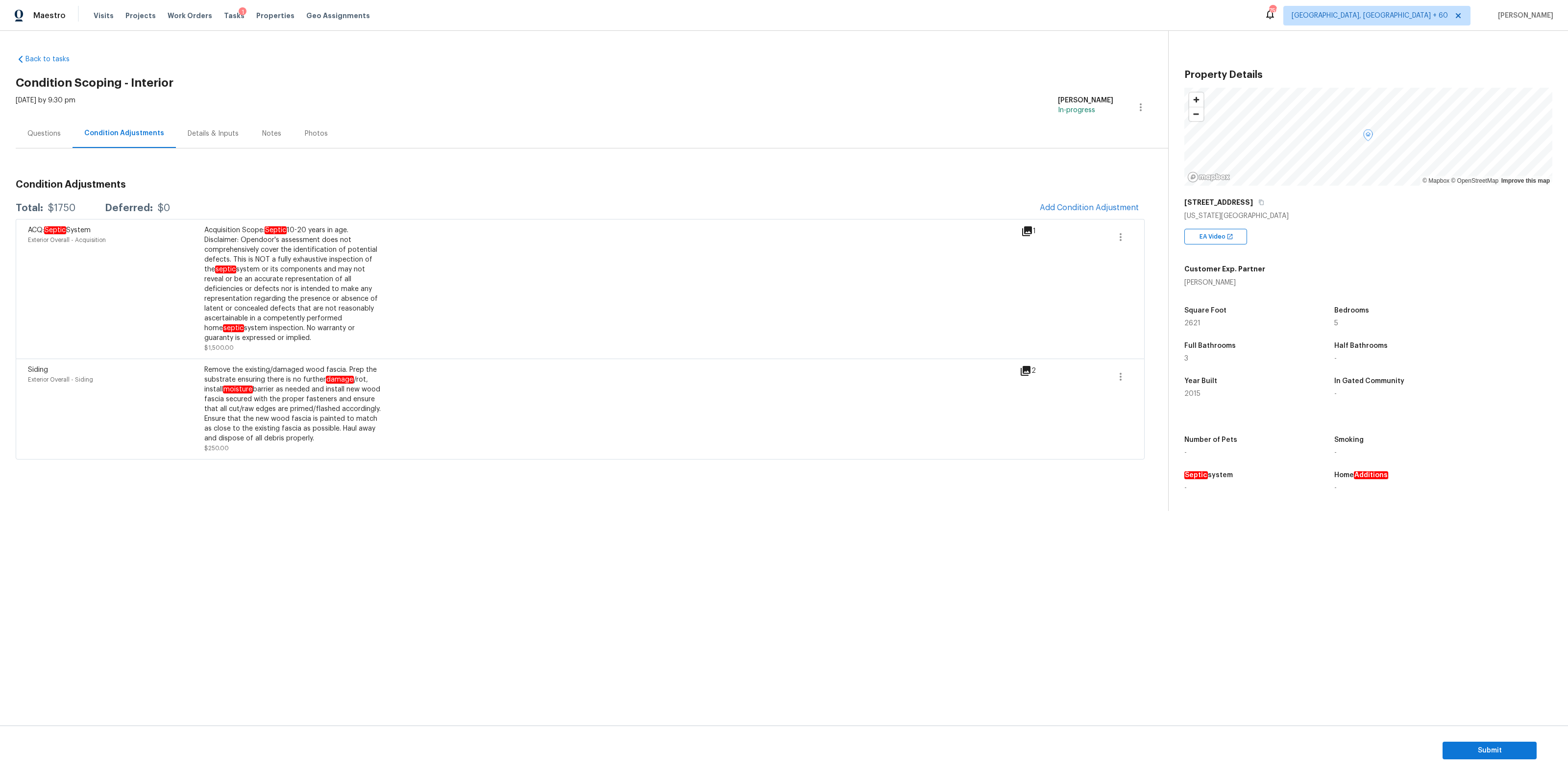
click at [44, 140] on div "Questions" at bounding box center [44, 133] width 57 height 29
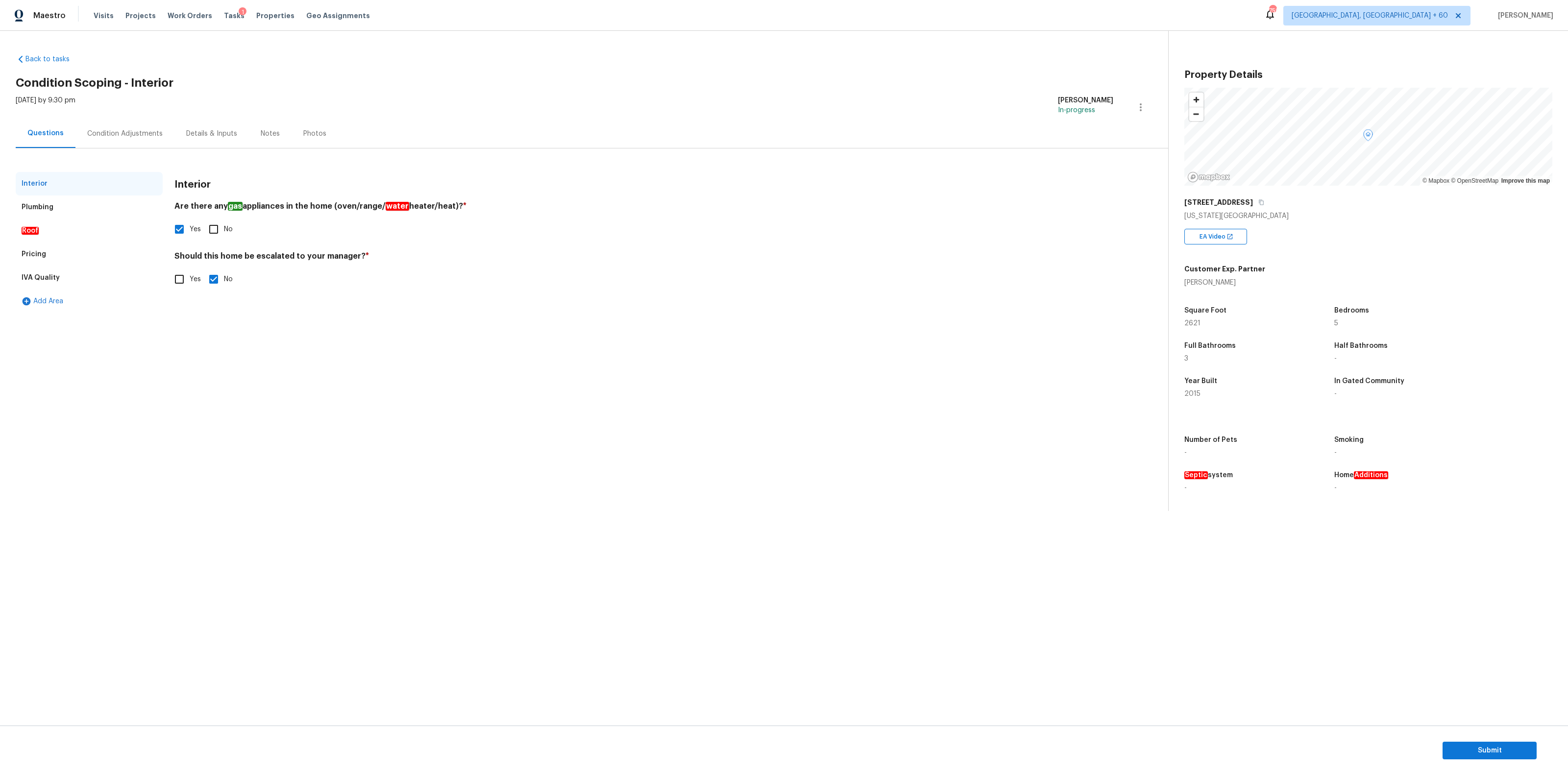
click at [58, 256] on div "Pricing" at bounding box center [89, 254] width 147 height 24
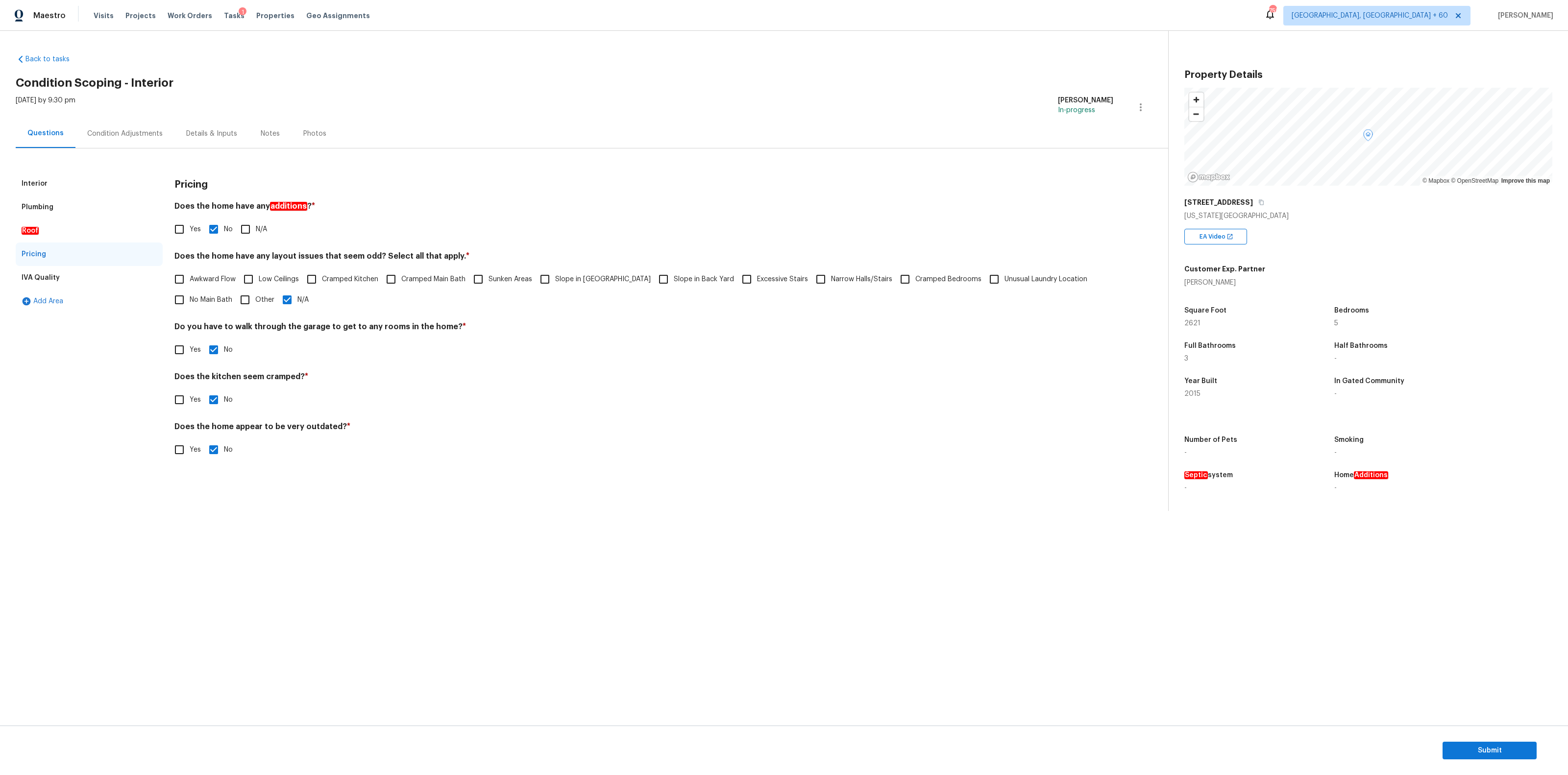
click at [544, 279] on input "Slope in Front Yard" at bounding box center [545, 279] width 21 height 21
checkbox input "true"
click at [290, 304] on input "N/A" at bounding box center [287, 300] width 21 height 21
checkbox input "false"
click at [200, 133] on div "Details & Inputs" at bounding box center [212, 133] width 51 height 10
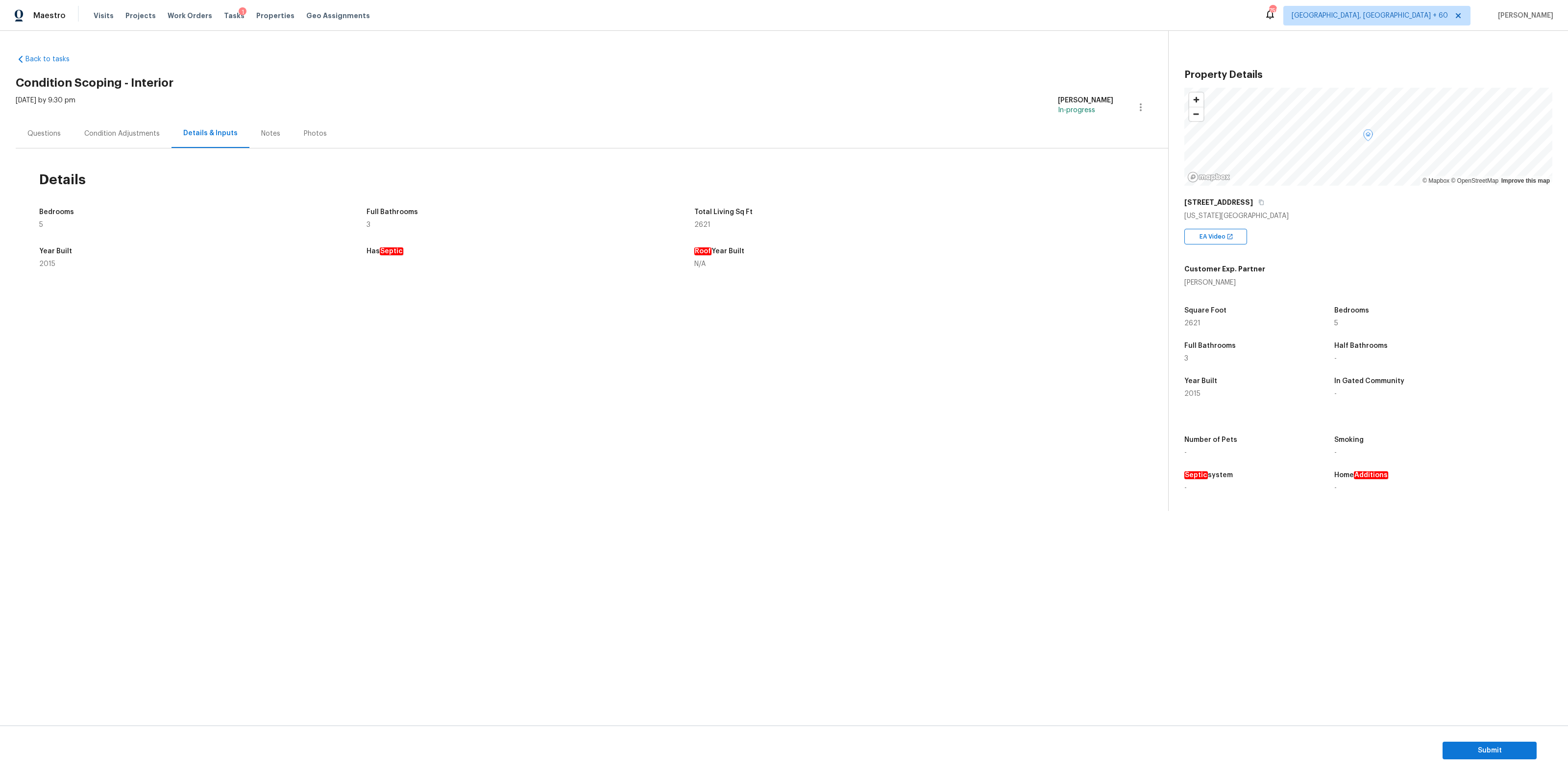
click at [131, 138] on div "Condition Adjustments" at bounding box center [122, 133] width 99 height 29
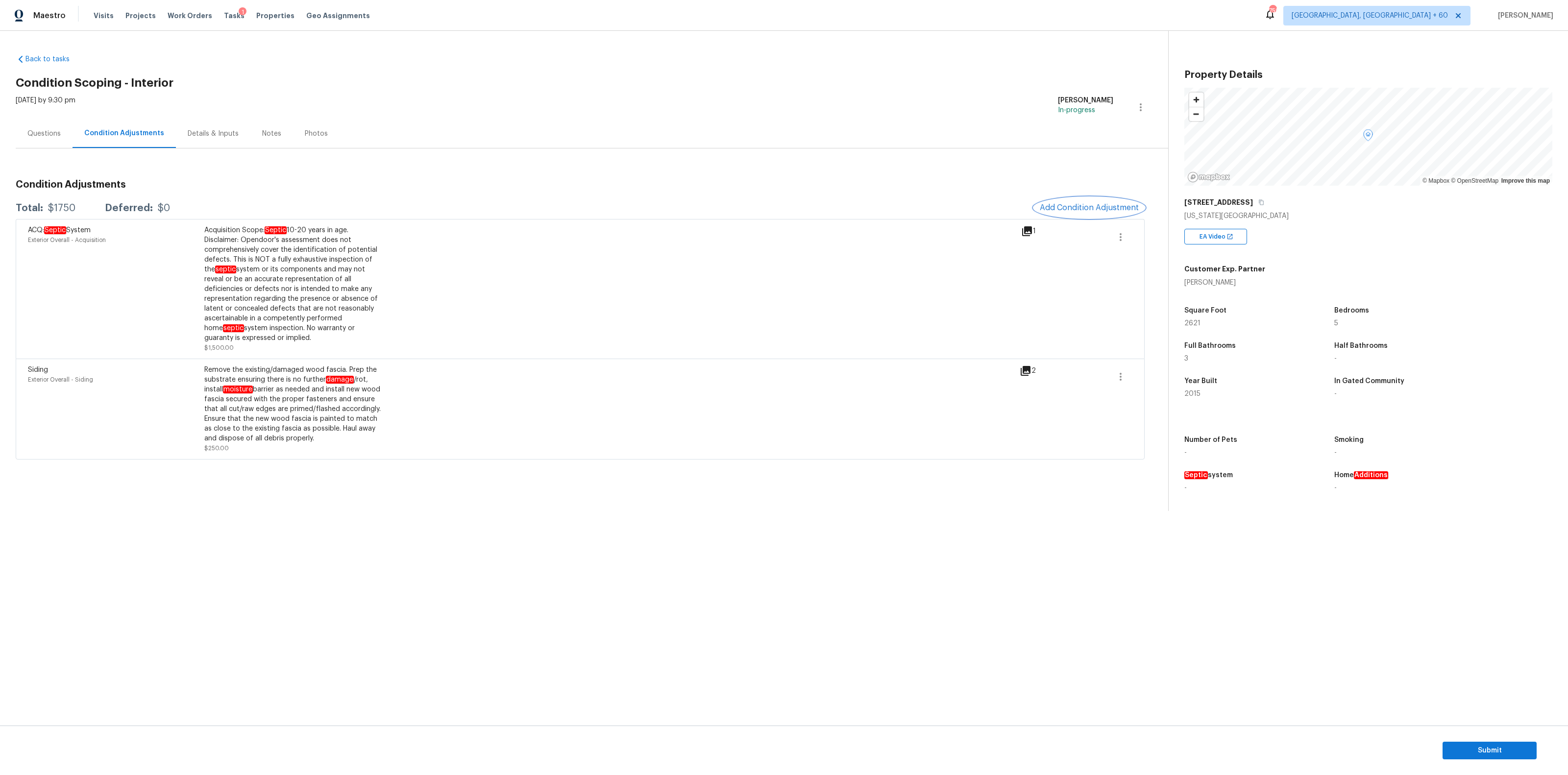
click at [1110, 208] on span "Add Condition Adjustment" at bounding box center [1089, 207] width 99 height 9
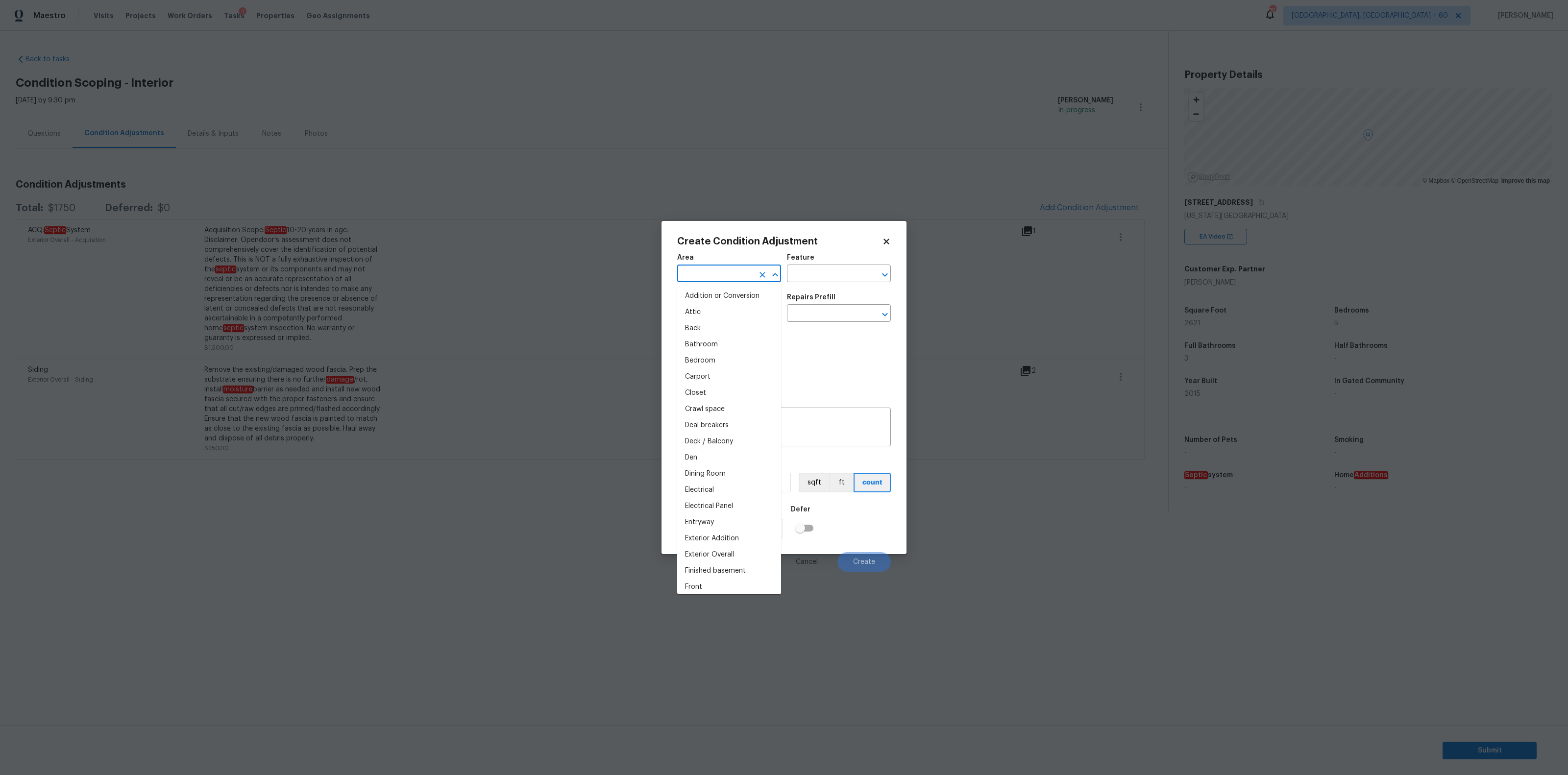
click at [729, 276] on input "text" at bounding box center [715, 274] width 77 height 16
click at [737, 311] on li "Interior Overall" at bounding box center [729, 313] width 104 height 16
type input "Interior Overall"
click at [828, 274] on input "text" at bounding box center [825, 274] width 77 height 16
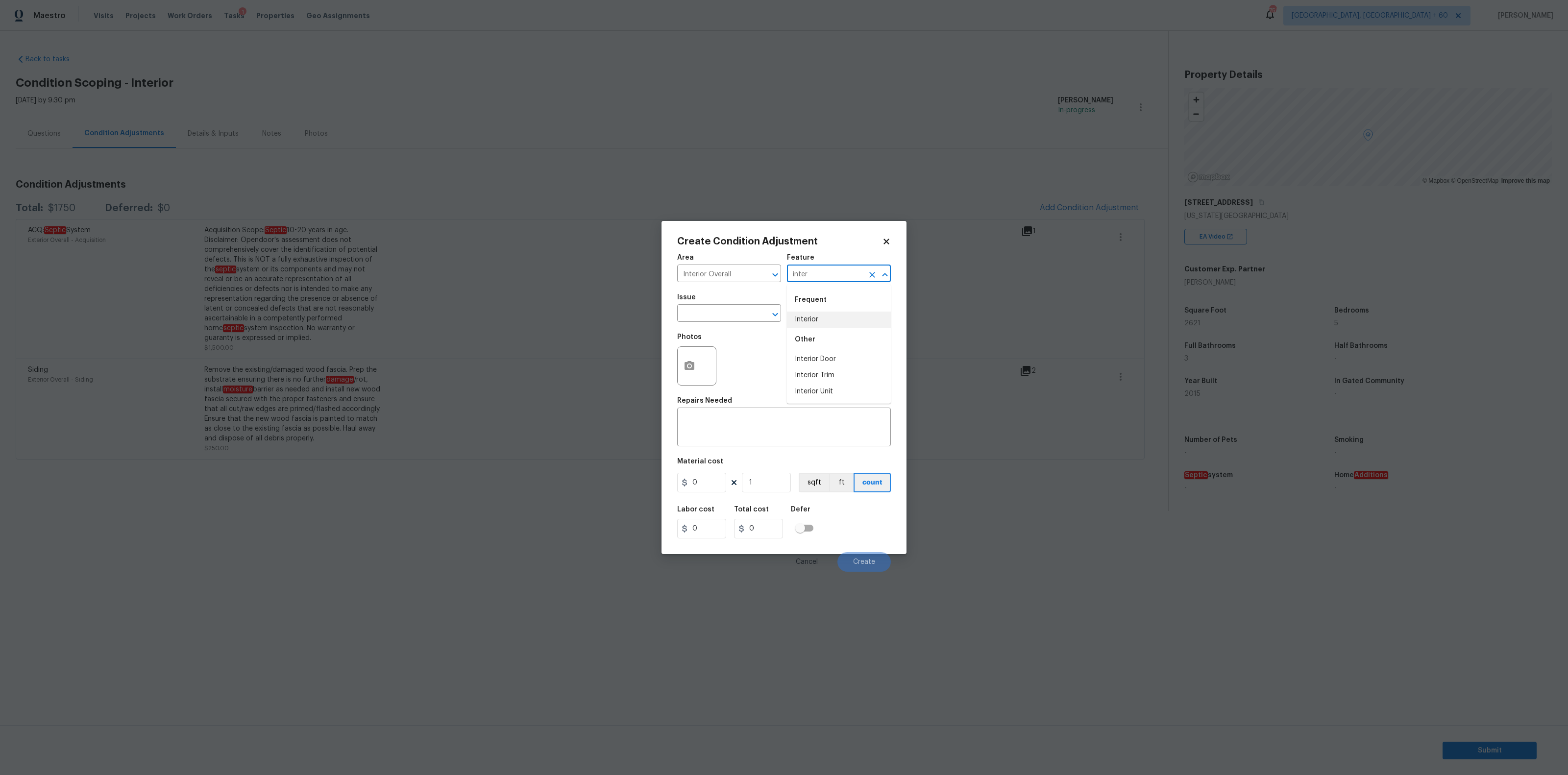
click at [838, 316] on li "Interior" at bounding box center [839, 320] width 104 height 16
type input "Interior"
click at [702, 310] on input "text" at bounding box center [715, 314] width 77 height 16
click at [712, 355] on li "ACQ: Paint" at bounding box center [729, 359] width 104 height 16
type input "ACQ: Paint"
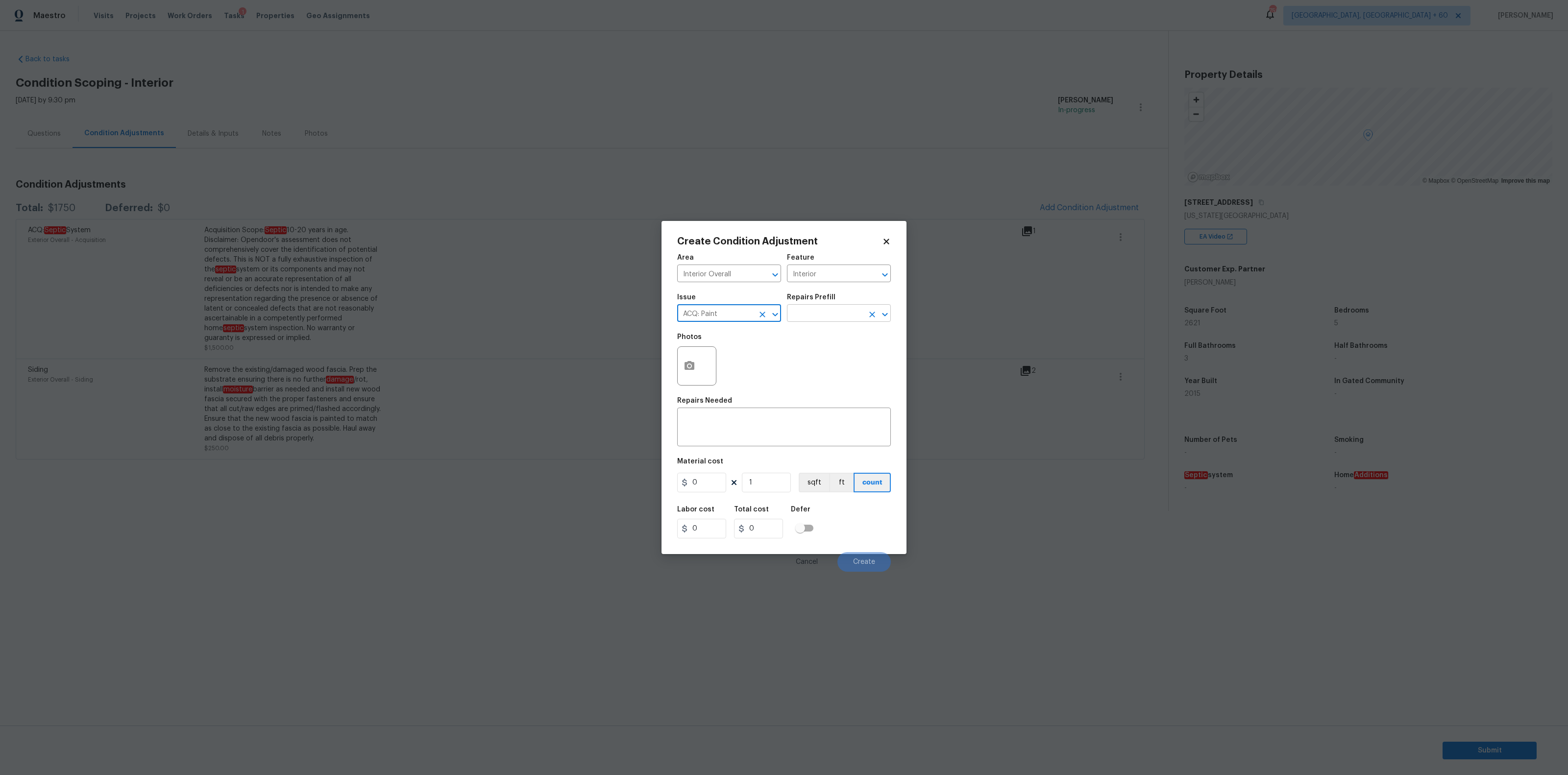
click at [822, 314] on input "text" at bounding box center [825, 314] width 77 height 16
click at [830, 421] on li "Paint 75%+ of the home $1.85" at bounding box center [839, 420] width 104 height 27
type input "Acquisition"
type textarea "Acquisition Scope: 75%+ of the home will likely require interior paint"
type input "1.85"
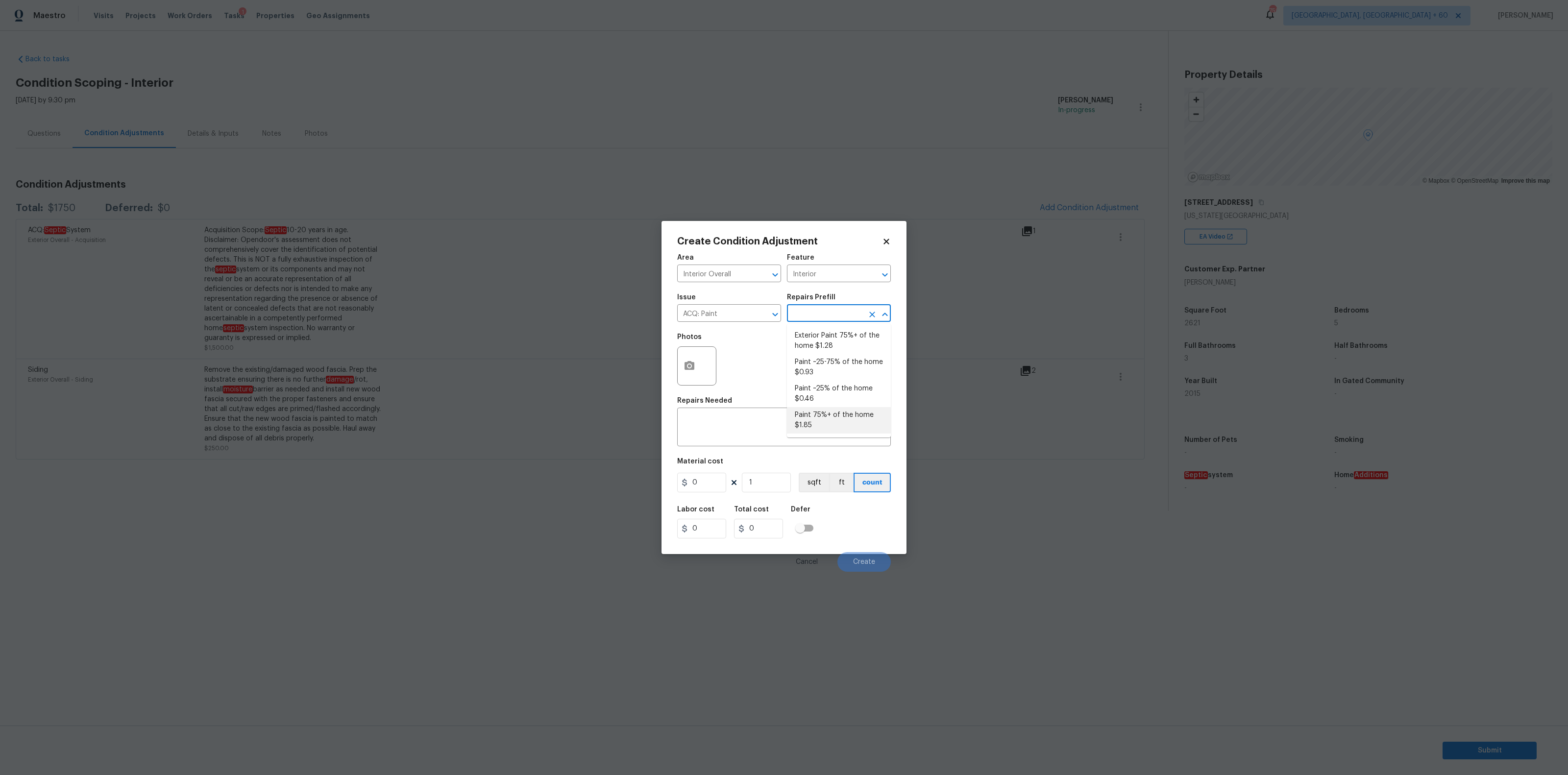
type input "1.85"
click at [758, 487] on input "1" at bounding box center [767, 482] width 49 height 19
type input "0"
type input "2"
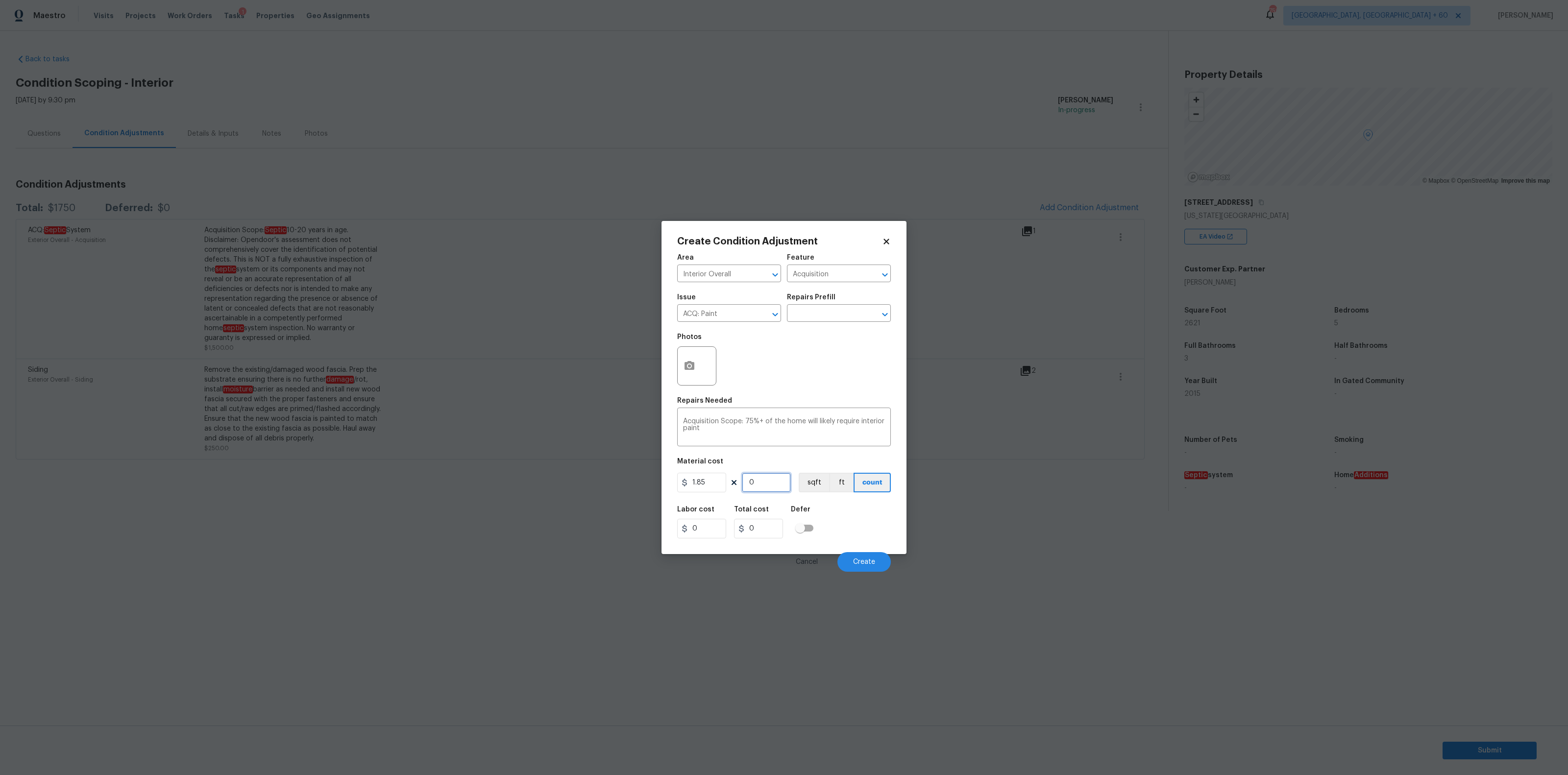
type input "3.7"
type input "26"
type input "48.1"
type input "262"
type input "484.7"
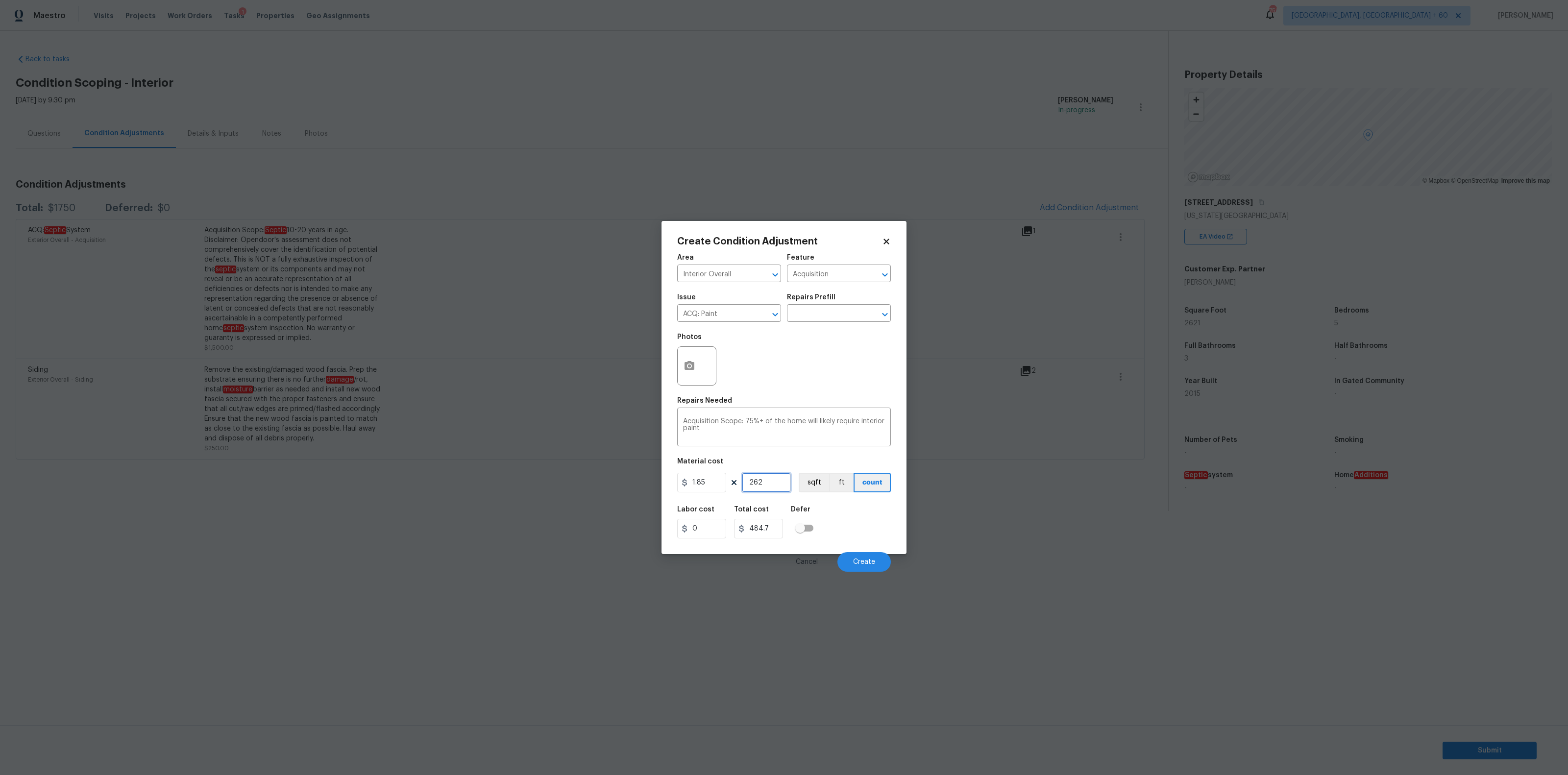
type input "2621"
type input "4848.85"
type input "2621"
click at [691, 370] on icon "button" at bounding box center [689, 366] width 12 height 12
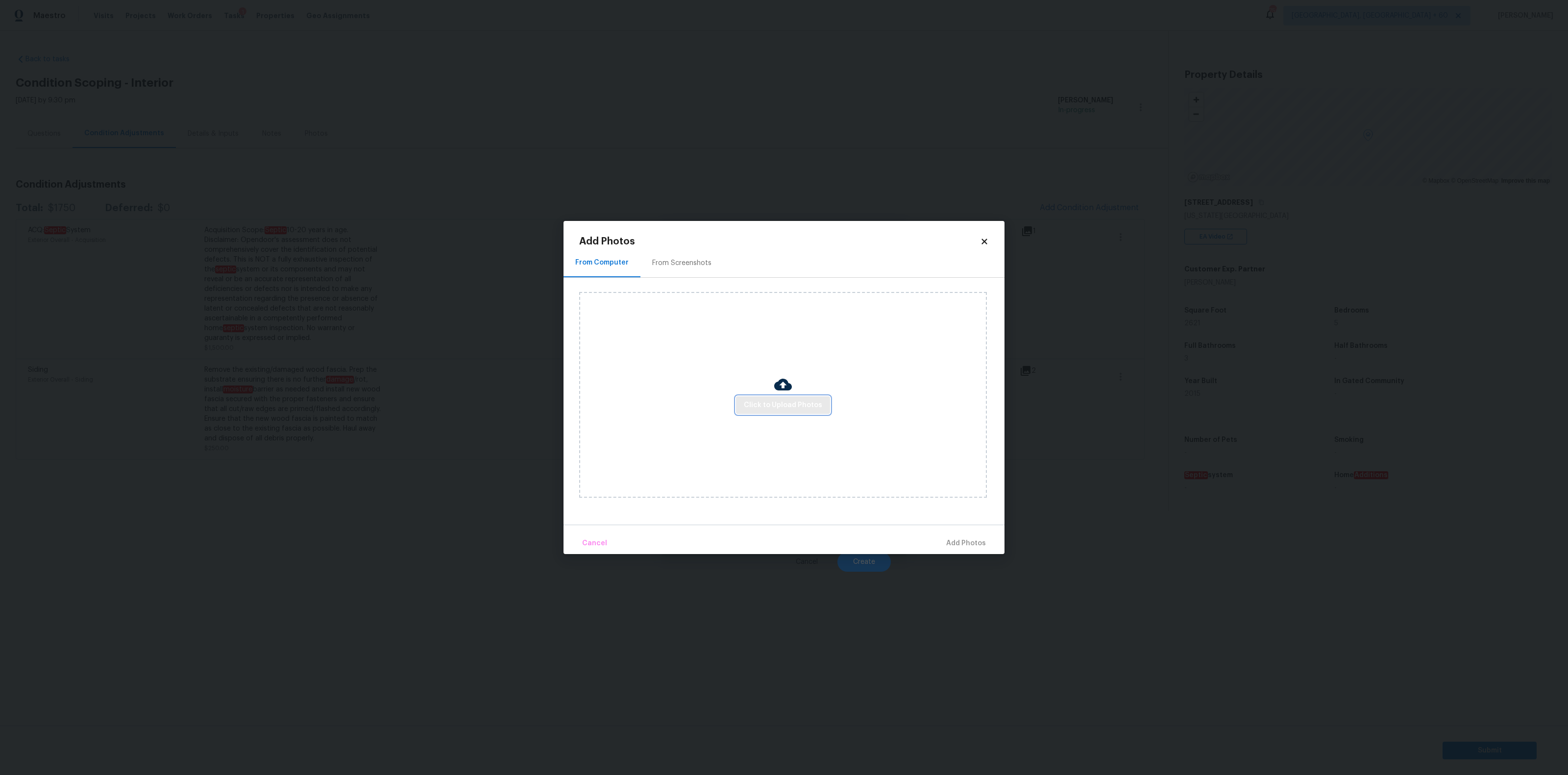
click at [758, 401] on span "Click to Upload Photos" at bounding box center [783, 405] width 79 height 12
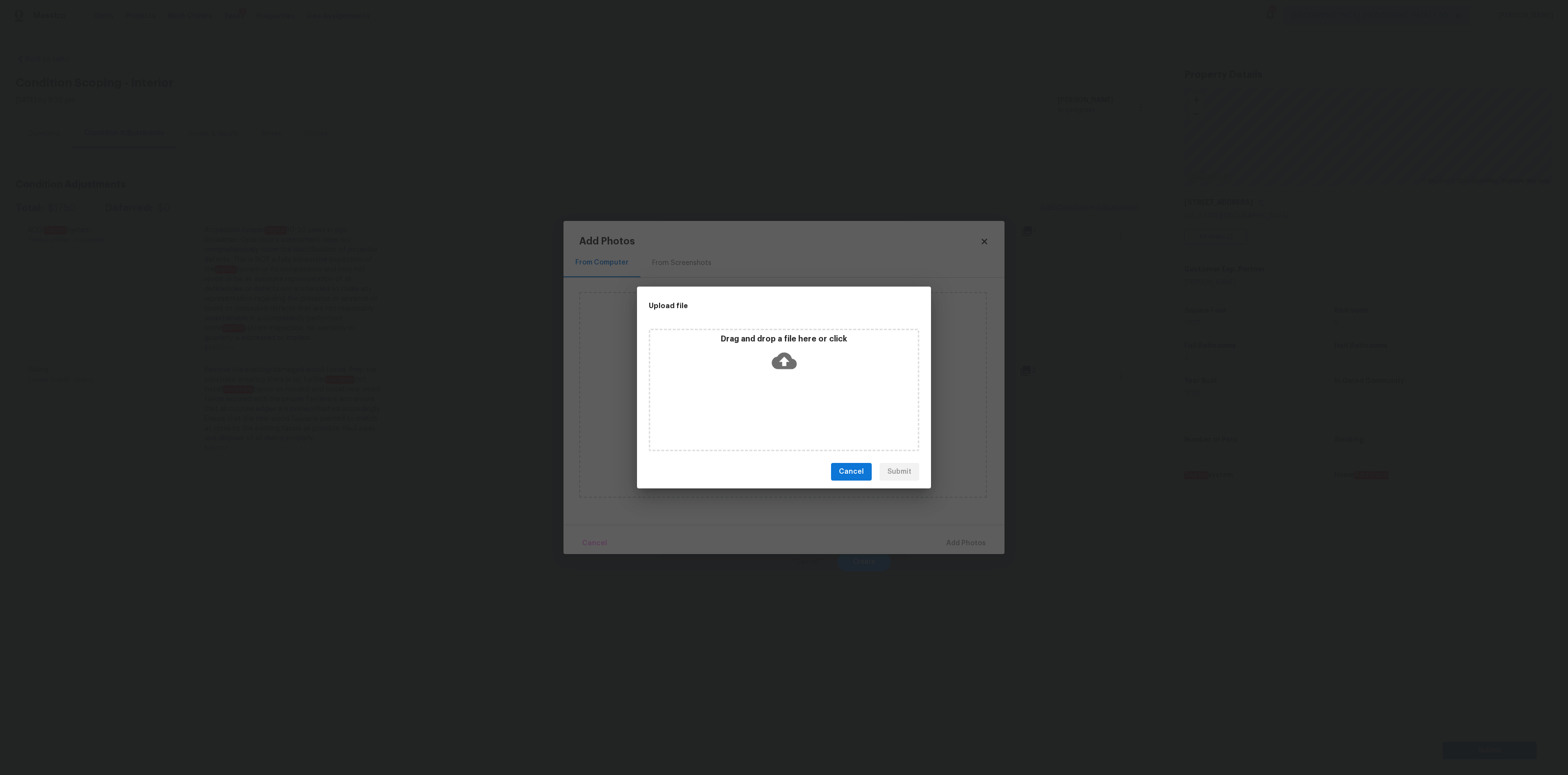
click at [782, 365] on icon at bounding box center [783, 360] width 25 height 25
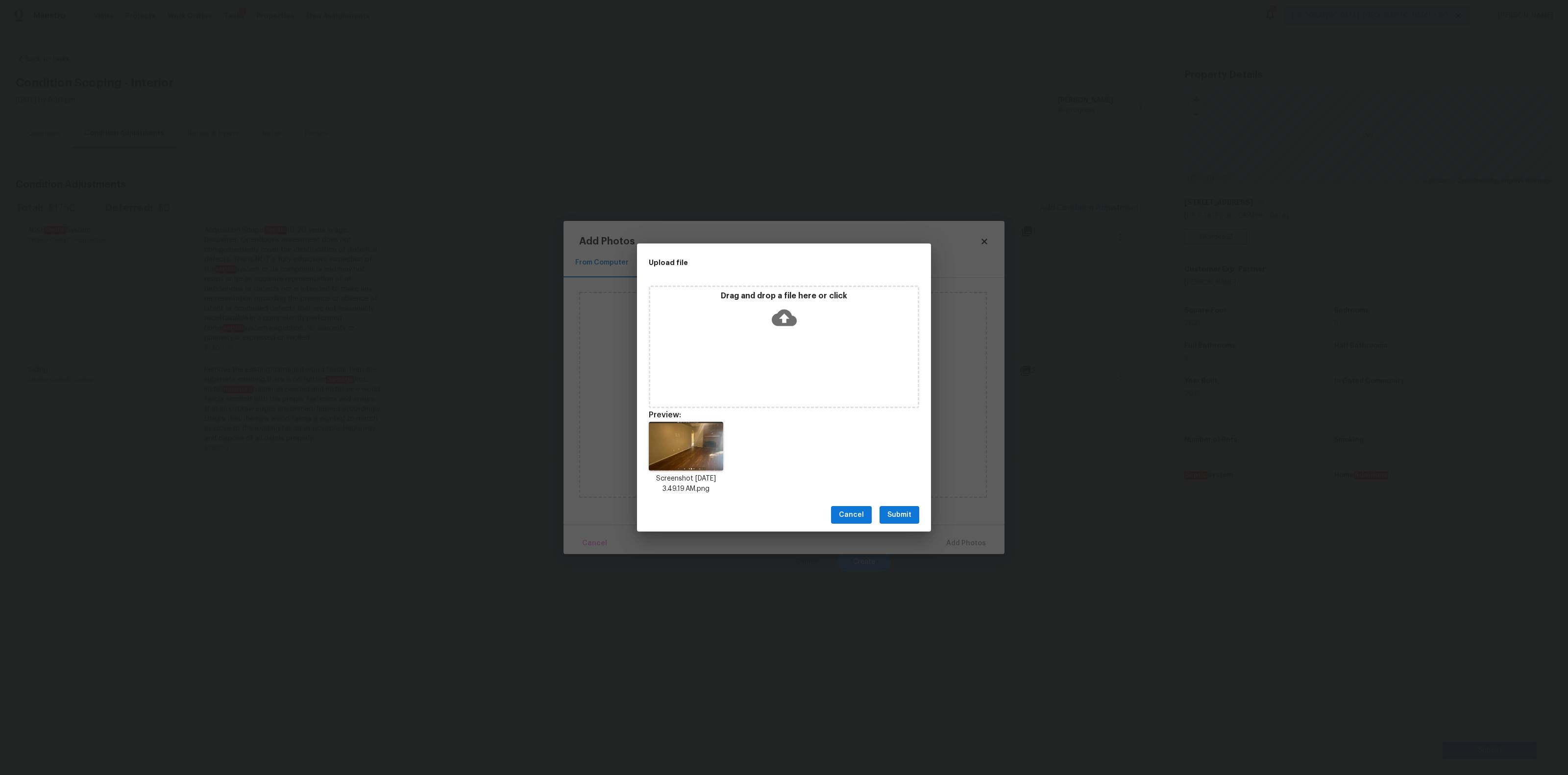
click at [775, 313] on icon at bounding box center [783, 317] width 25 height 25
click at [786, 312] on icon at bounding box center [783, 318] width 25 height 16
click at [790, 322] on icon at bounding box center [783, 318] width 25 height 16
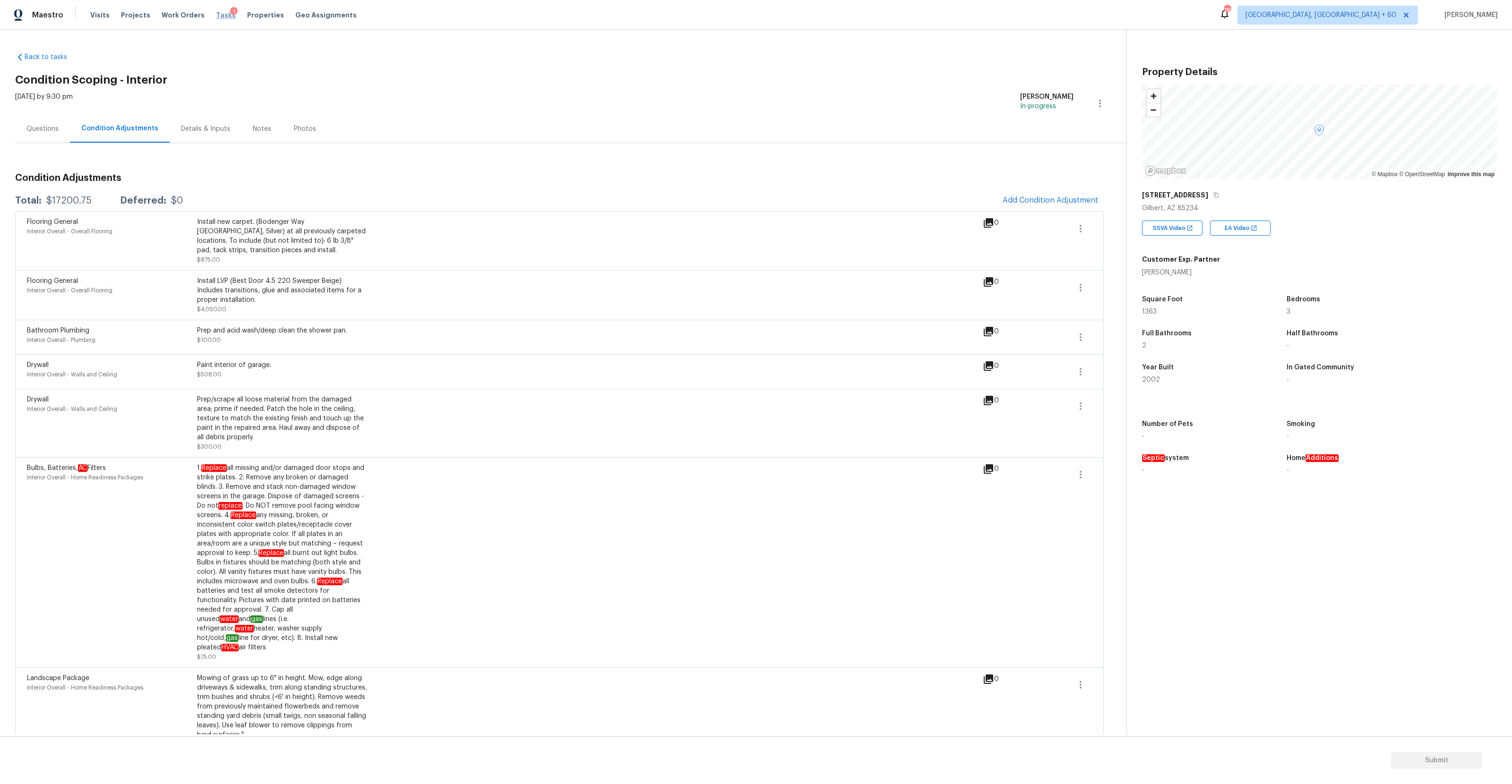
click at [218, 13] on span "Tasks" at bounding box center [226, 15] width 20 height 7
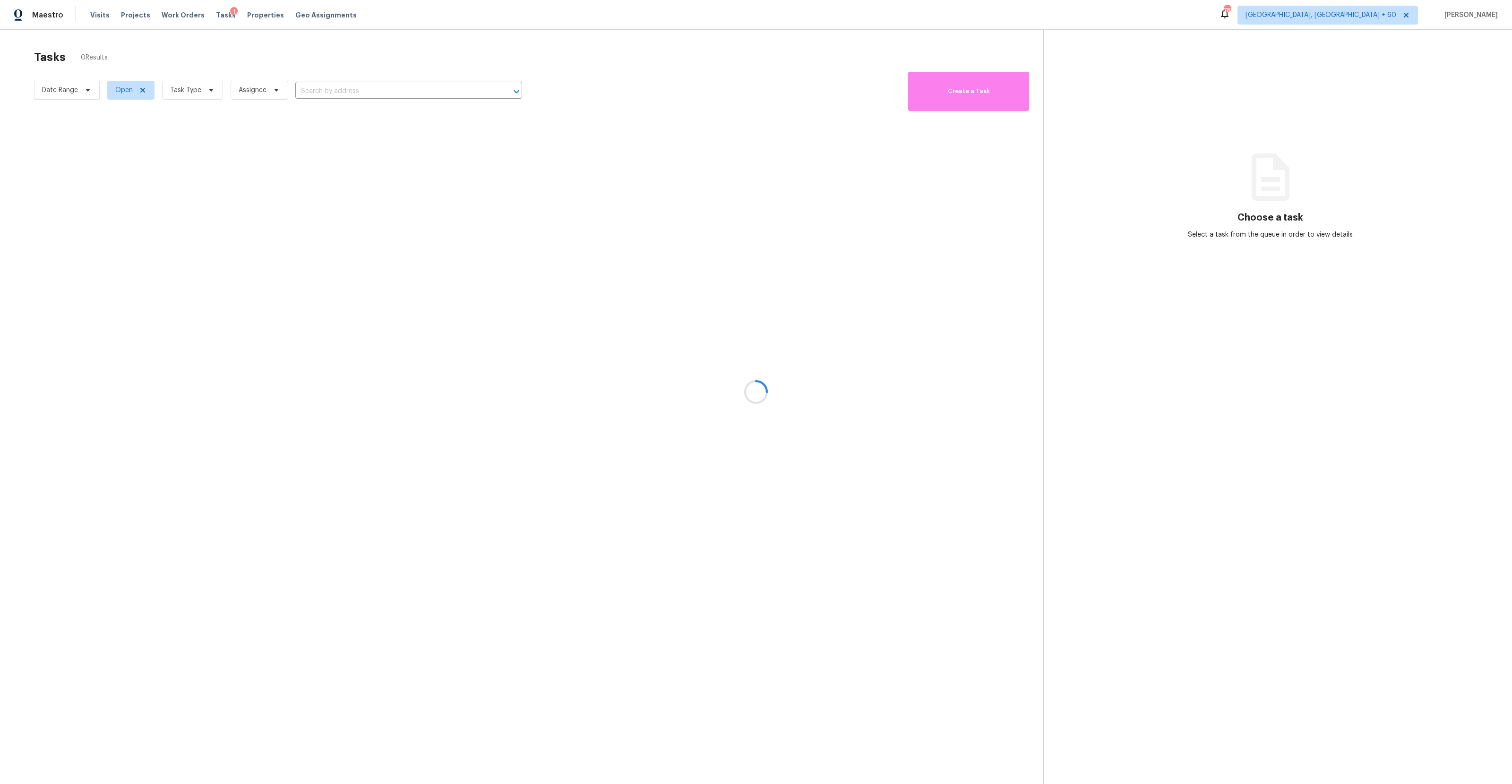
click at [484, 77] on div at bounding box center [756, 392] width 1512 height 784
click at [474, 84] on div at bounding box center [756, 392] width 1512 height 784
click at [473, 86] on div at bounding box center [756, 392] width 1512 height 784
click at [470, 89] on div at bounding box center [756, 392] width 1512 height 784
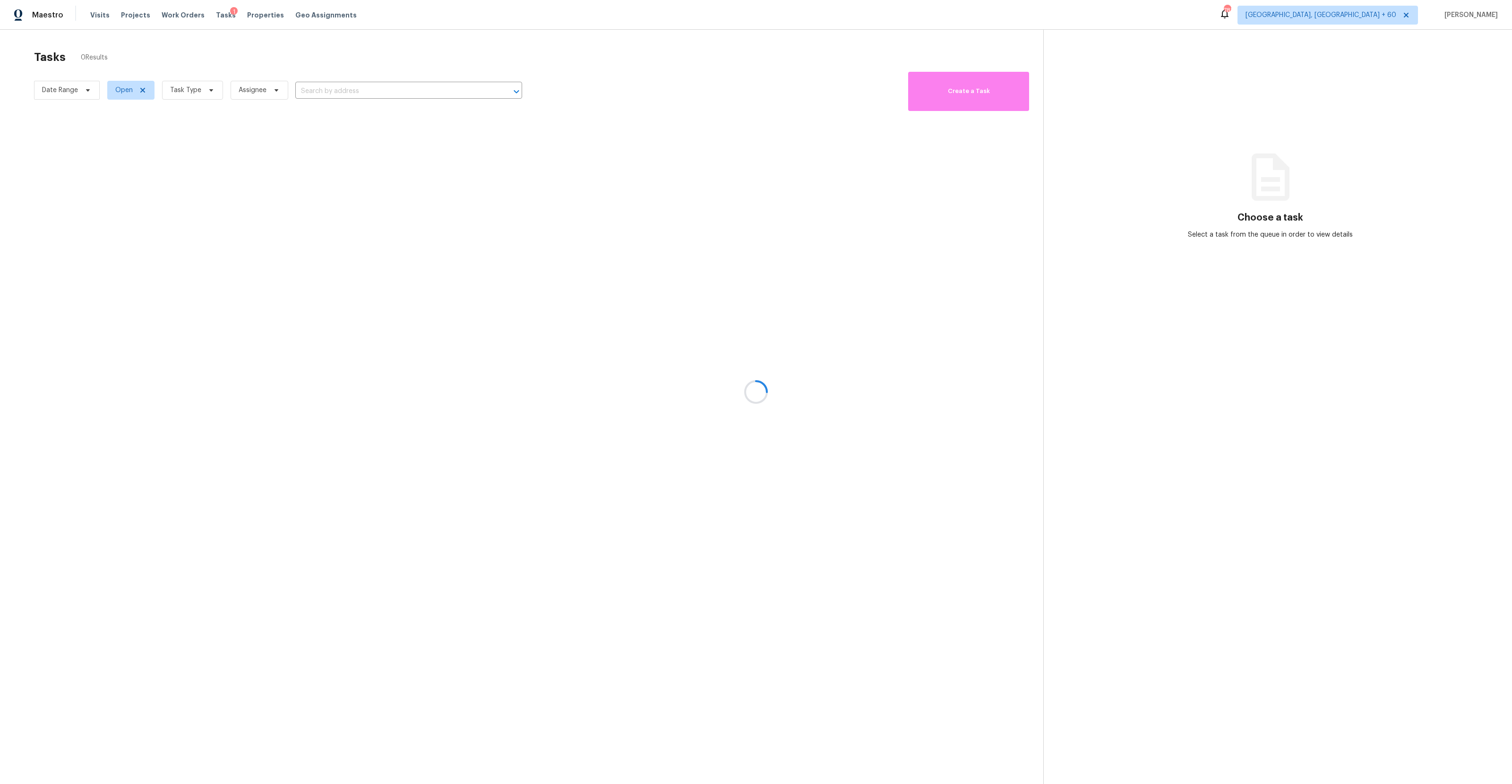
click at [482, 94] on div at bounding box center [756, 392] width 1512 height 784
click at [461, 92] on div at bounding box center [756, 392] width 1512 height 784
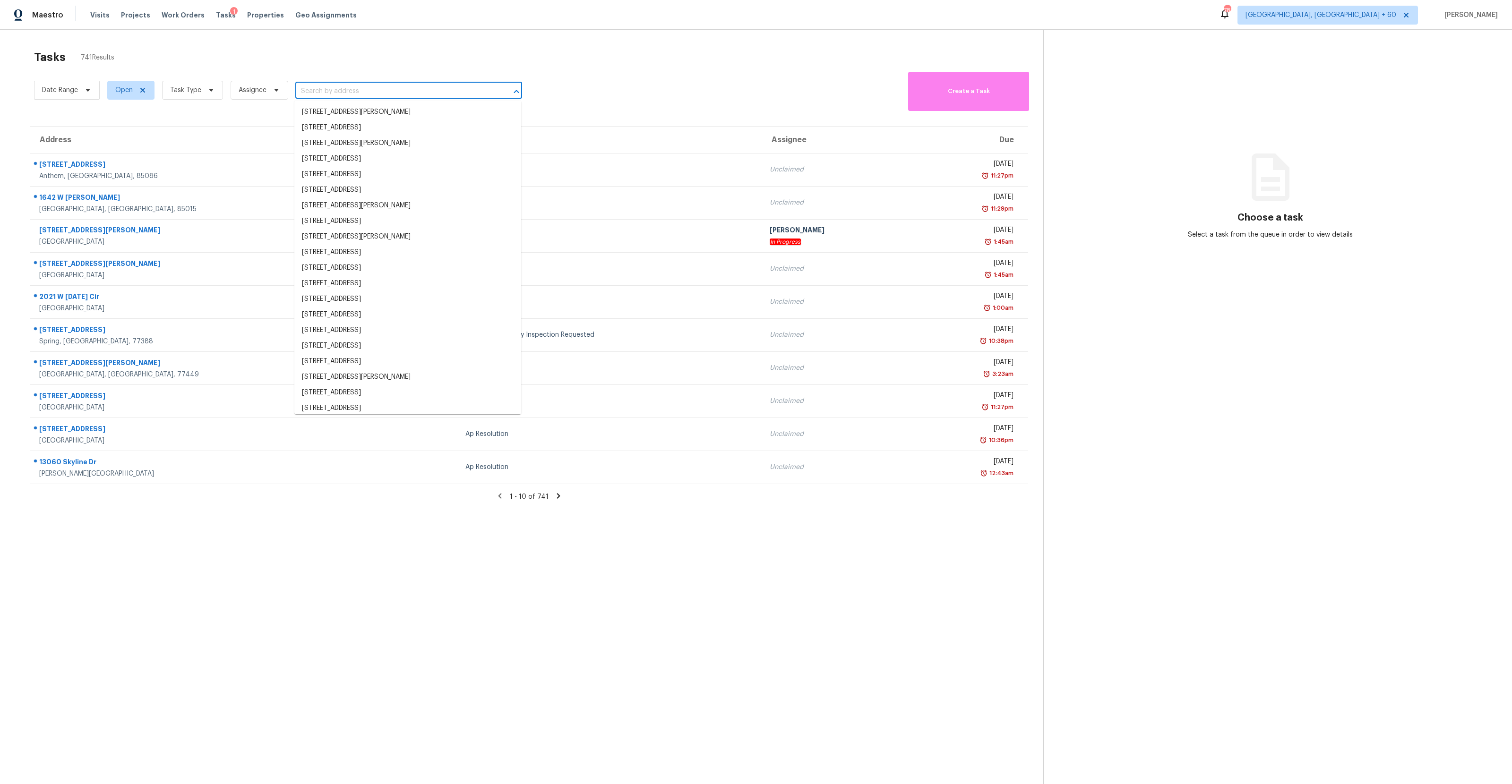
click at [461, 92] on input "text" at bounding box center [395, 91] width 200 height 15
paste input "[STREET_ADDRESS][US_STATE]"
type input "[STREET_ADDRESS][US_STATE]"
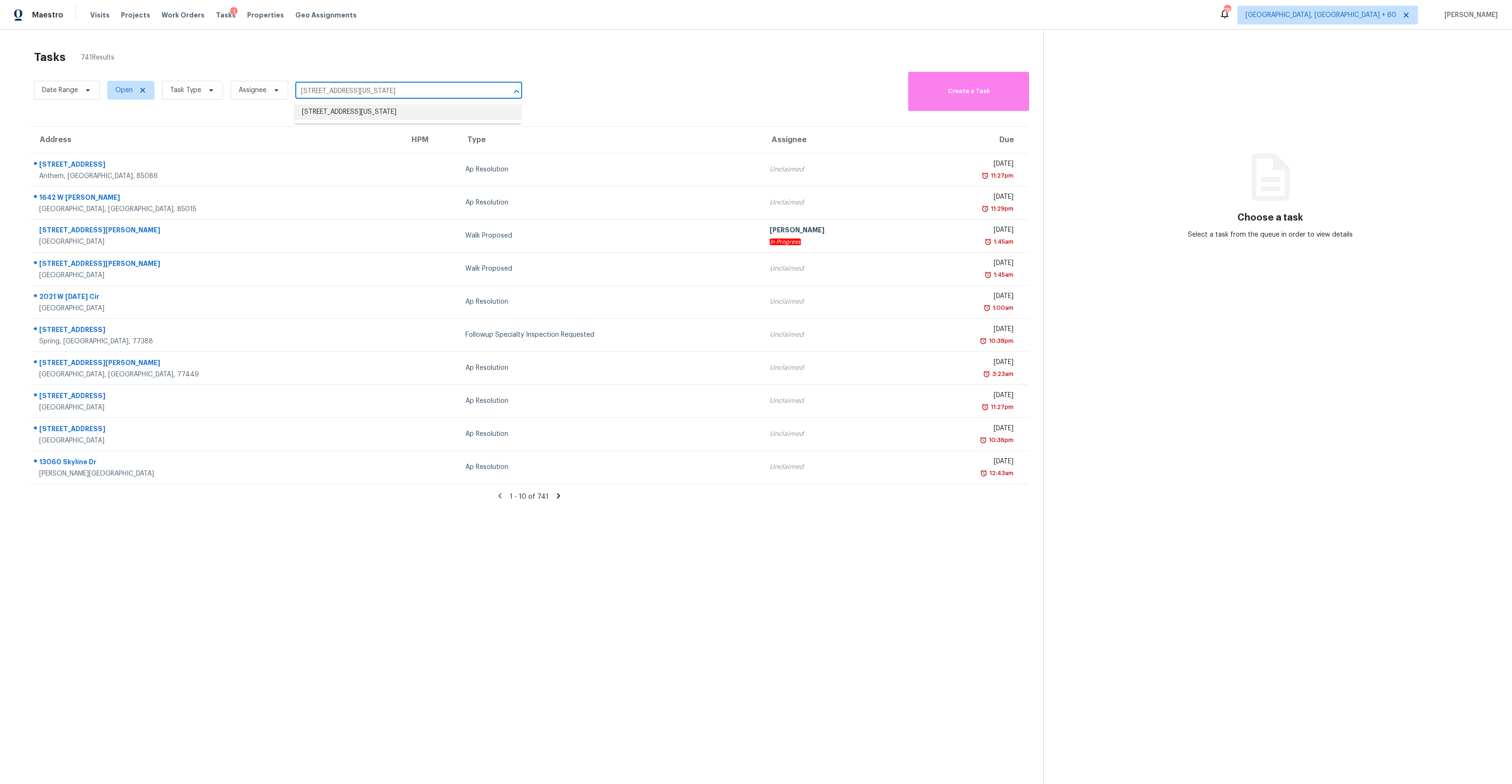
click at [420, 110] on li "[STREET_ADDRESS][US_STATE]" at bounding box center [407, 112] width 226 height 16
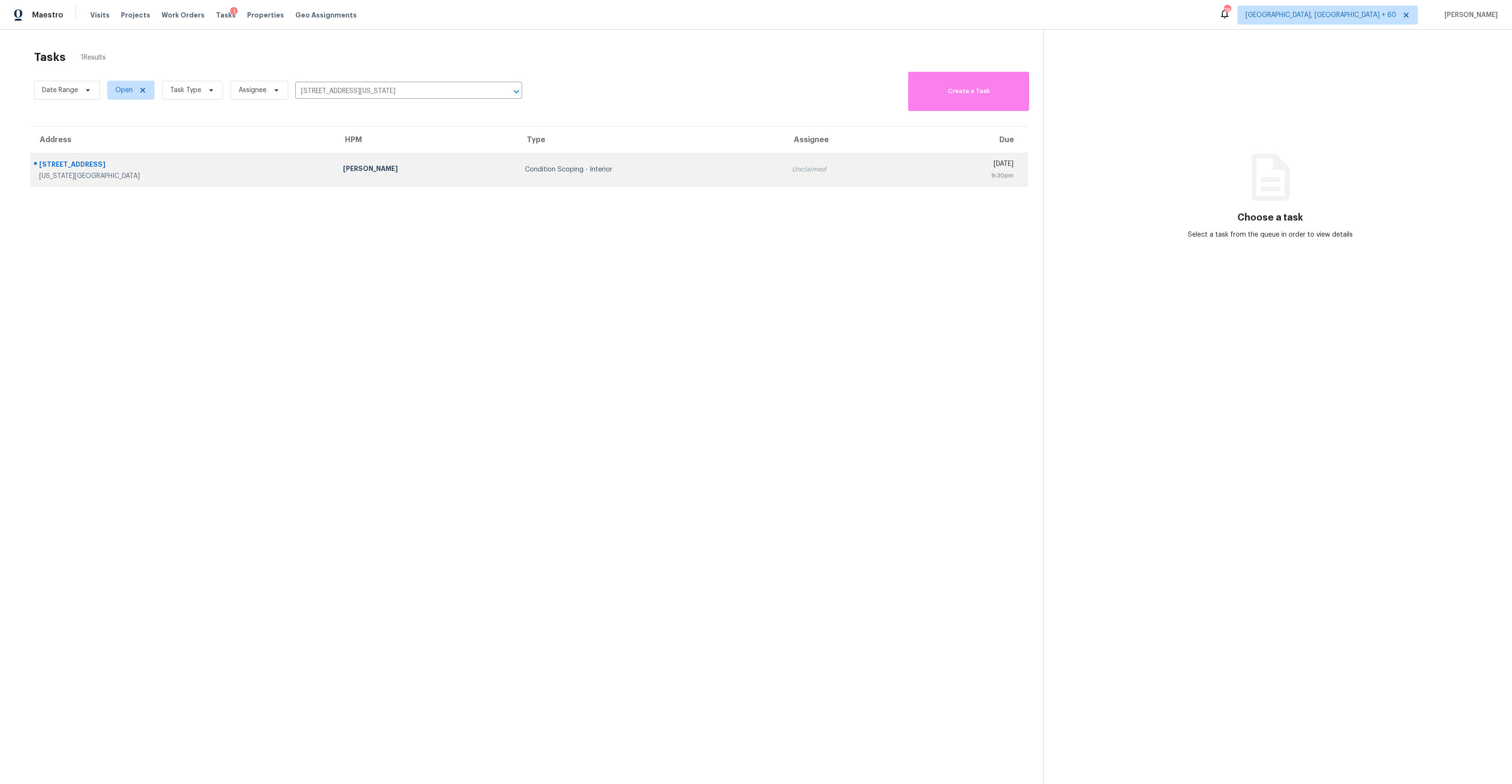
click at [792, 165] on div "Unclaimed" at bounding box center [849, 169] width 113 height 10
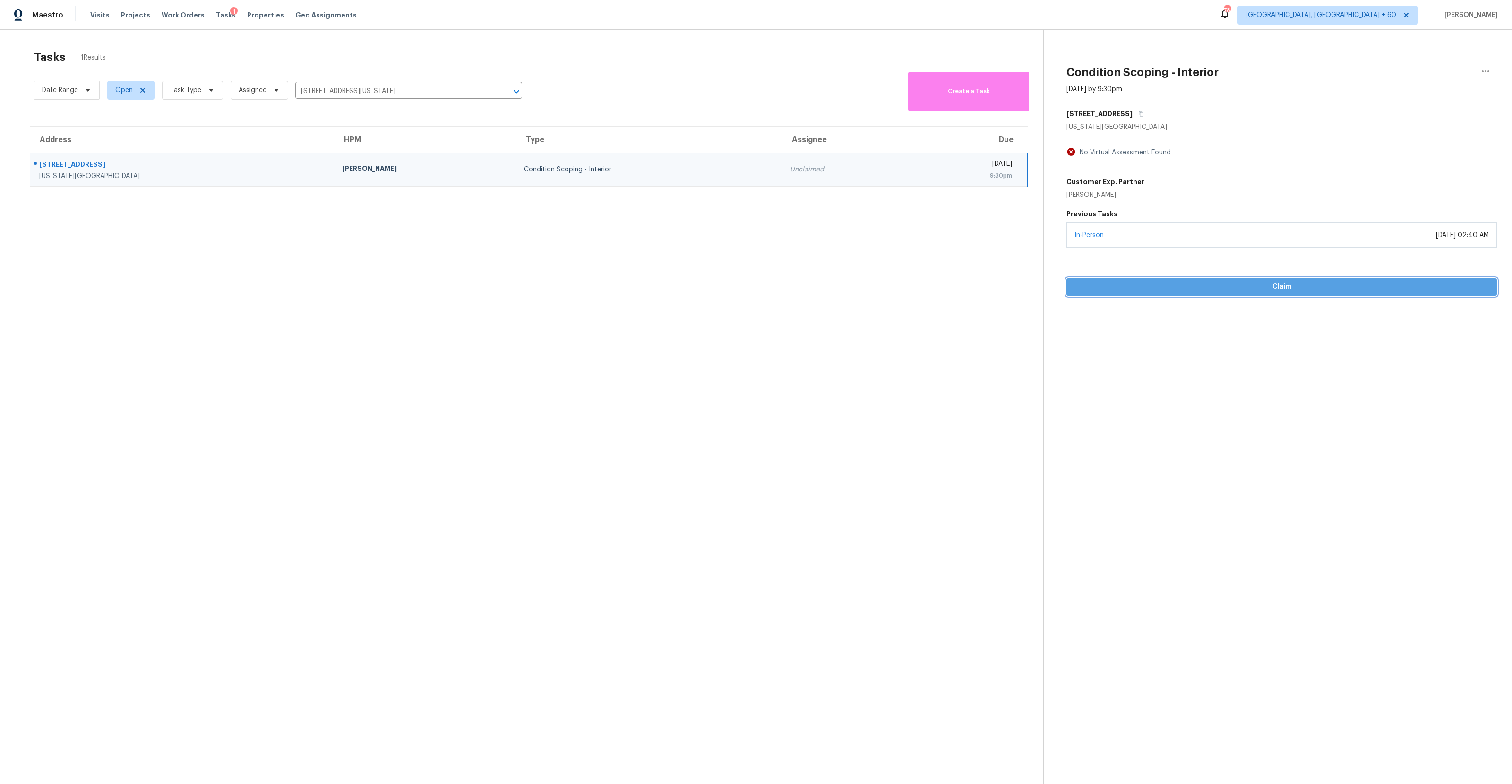
click at [1285, 292] on span "Claim" at bounding box center [1281, 286] width 415 height 11
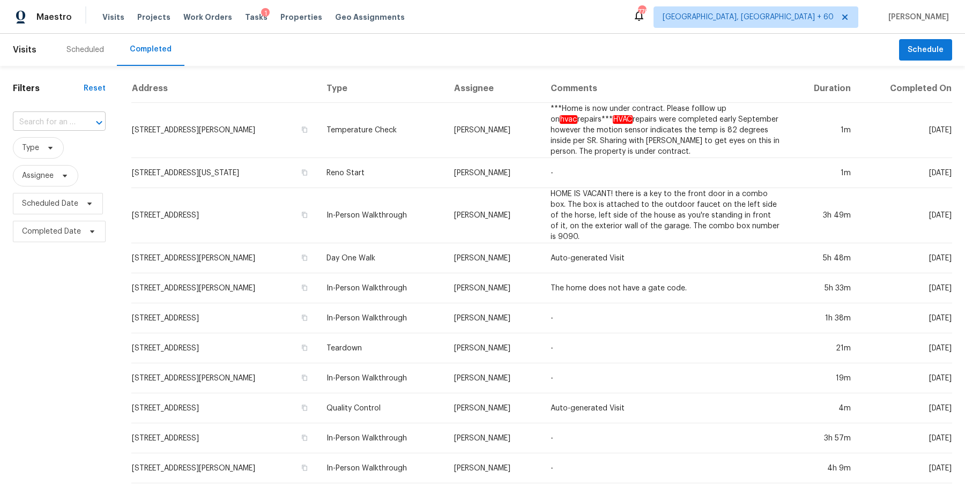
click at [78, 122] on div at bounding box center [92, 122] width 28 height 15
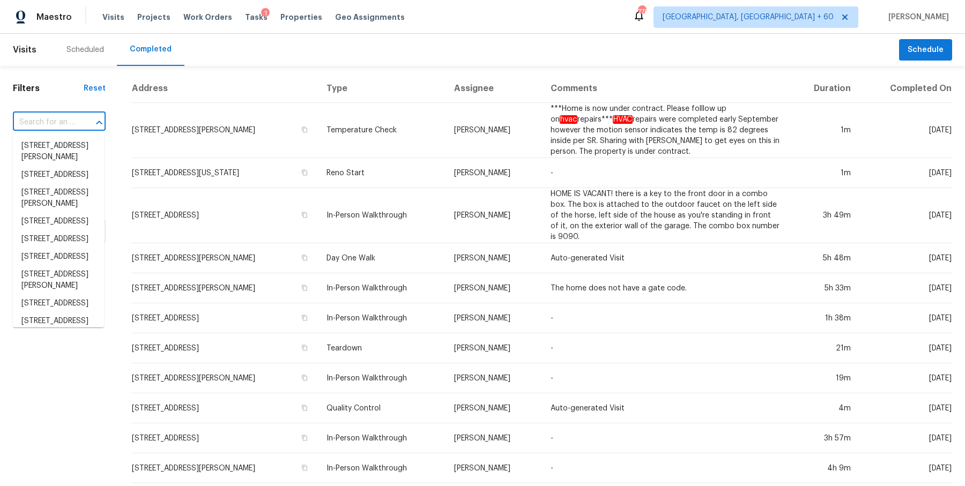
paste input "[STREET_ADDRESS][US_STATE]"
type input "[STREET_ADDRESS][US_STATE]"
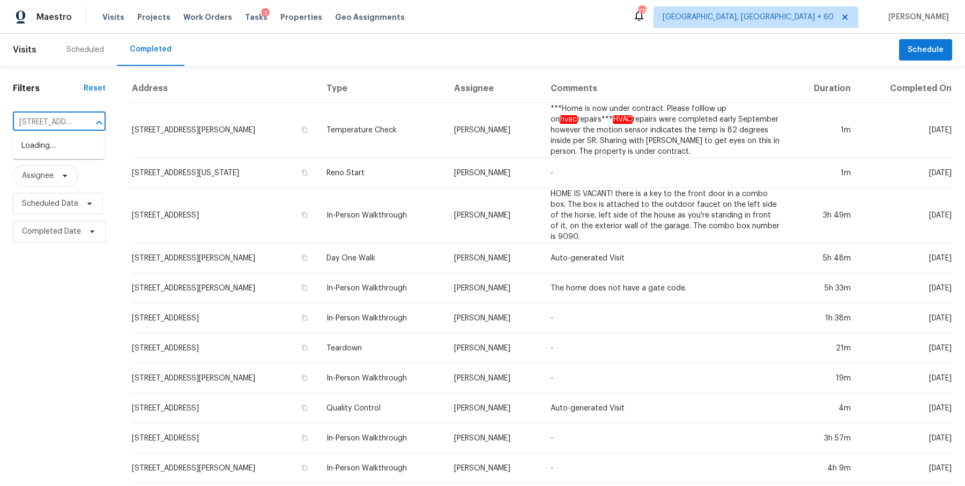
scroll to position [0, 113]
click at [62, 143] on li "7100 Ridge Manor Ln, Oklahoma City, OK 73150" at bounding box center [58, 151] width 91 height 29
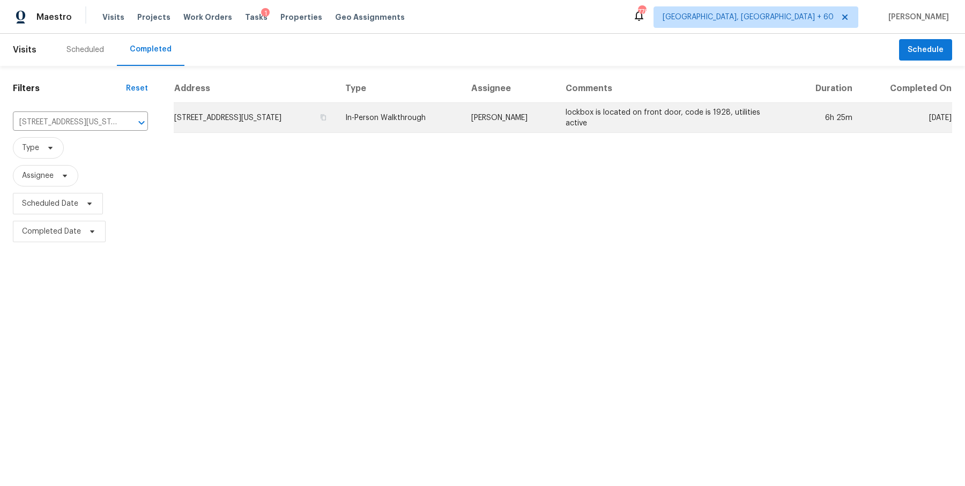
click at [337, 117] on td "7100 Ridge Manor Ln, Oklahoma City, OK 73150" at bounding box center [255, 118] width 163 height 30
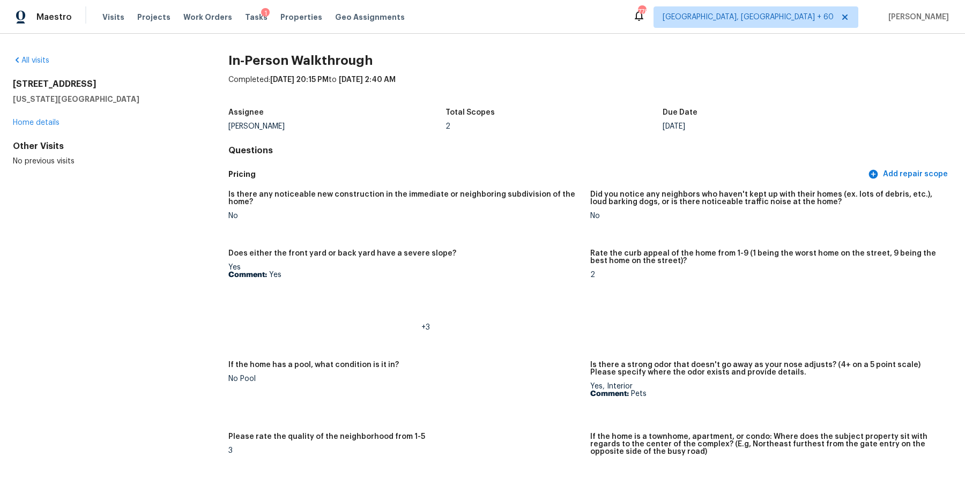
scroll to position [1370, 0]
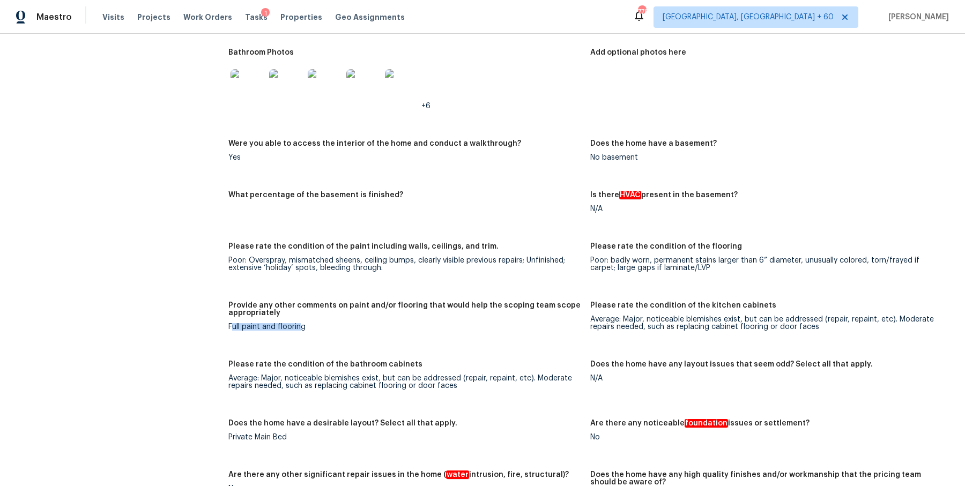
drag, startPoint x: 230, startPoint y: 326, endPoint x: 302, endPoint y: 326, distance: 71.8
click at [302, 326] on div "Full paint and flooring" at bounding box center [404, 327] width 353 height 8
drag, startPoint x: 228, startPoint y: 323, endPoint x: 306, endPoint y: 328, distance: 78.4
click at [306, 326] on div "Full paint and flooring" at bounding box center [404, 327] width 353 height 8
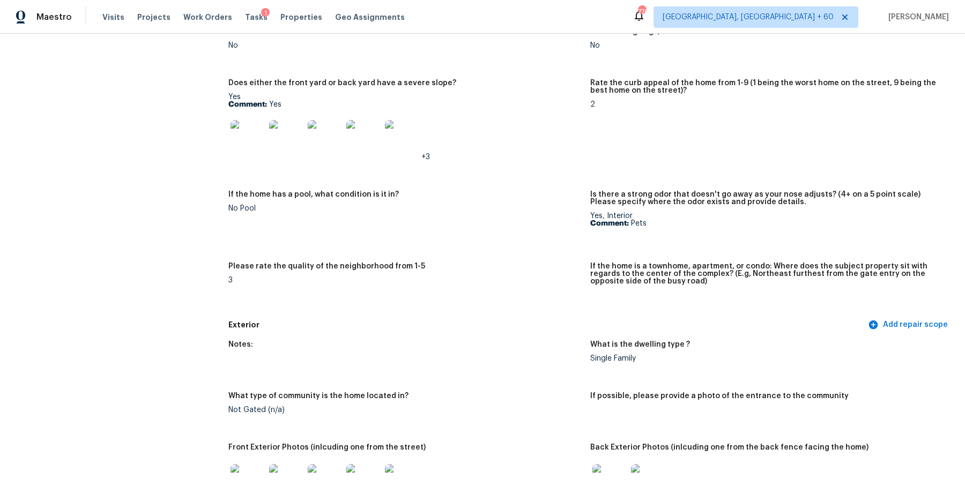
scroll to position [168, 0]
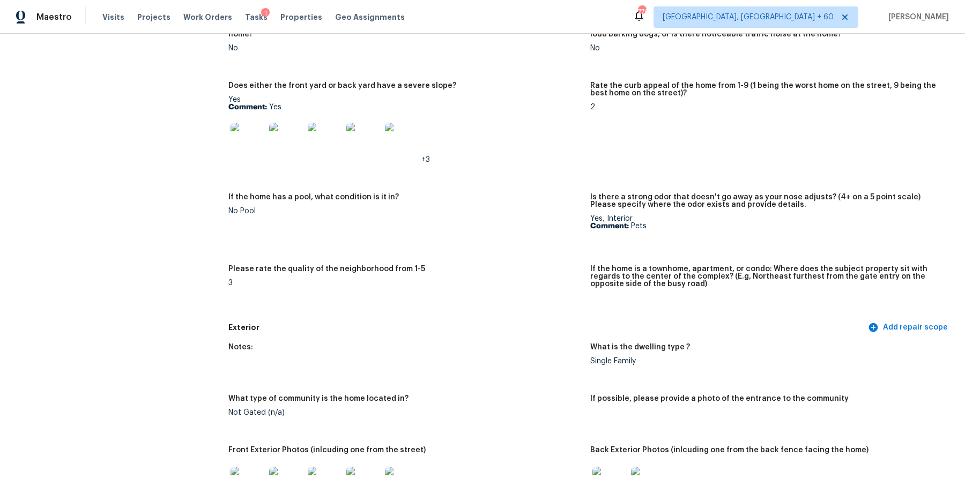
click at [242, 132] on img at bounding box center [248, 140] width 34 height 34
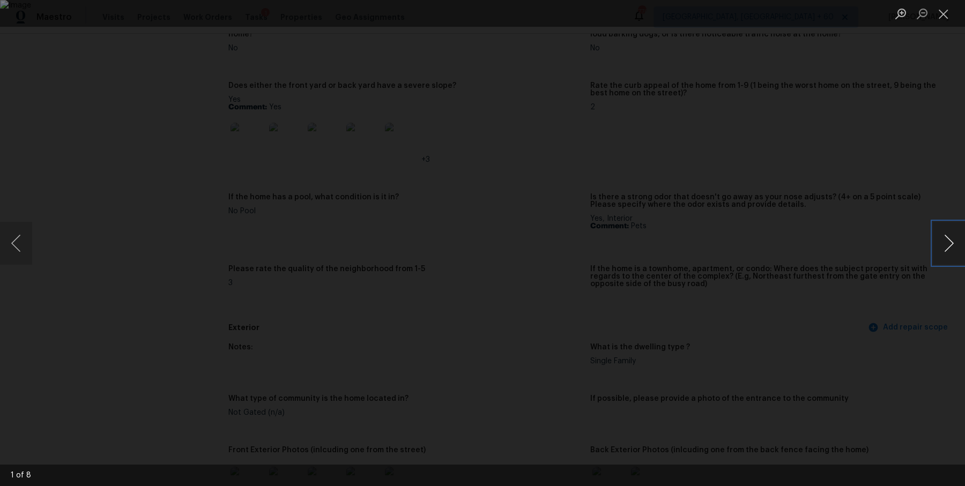
click at [945, 244] on button "Next image" at bounding box center [949, 243] width 32 height 43
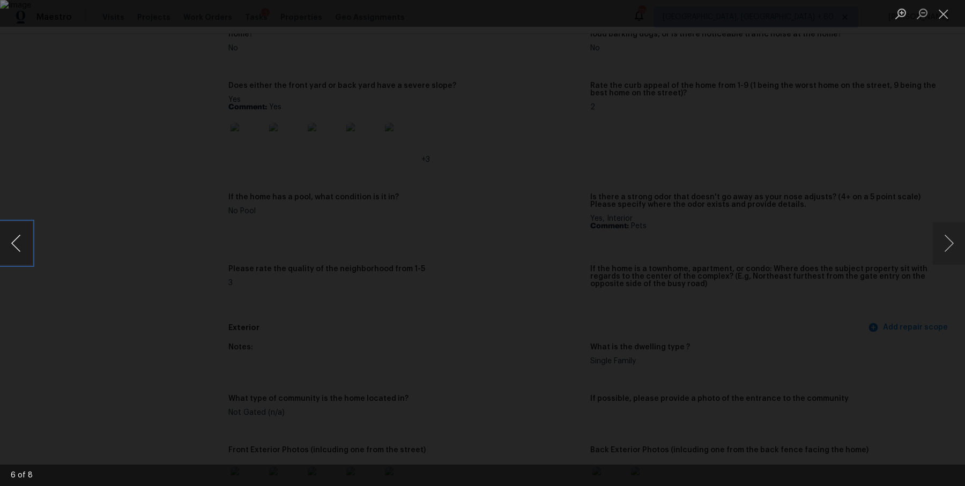
click at [17, 256] on button "Previous image" at bounding box center [16, 243] width 32 height 43
click at [953, 249] on button "Next image" at bounding box center [949, 243] width 32 height 43
click at [952, 235] on button "Next image" at bounding box center [949, 243] width 32 height 43
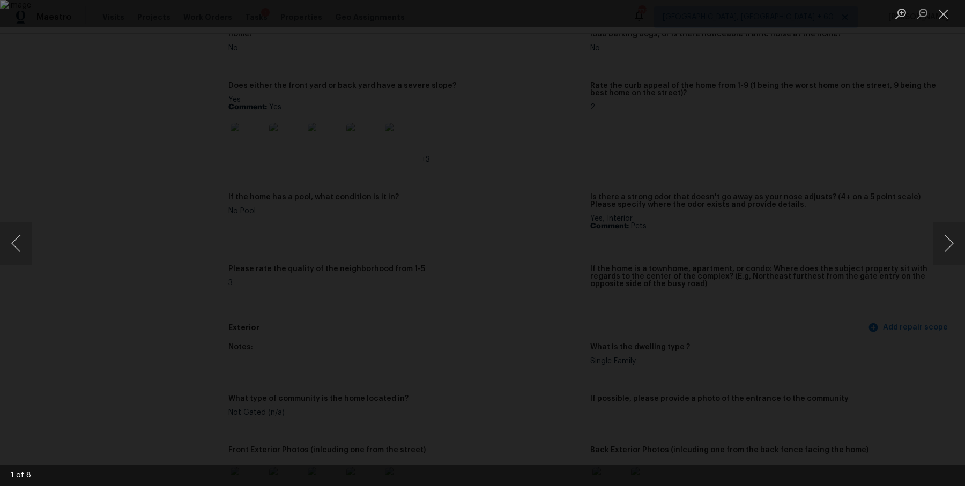
click at [903, 234] on div "Lightbox" at bounding box center [482, 243] width 965 height 486
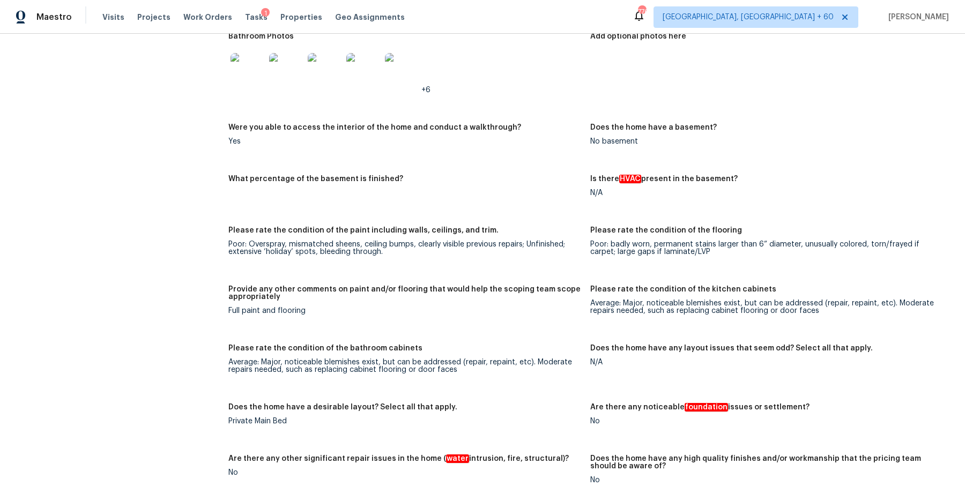
scroll to position [1408, 0]
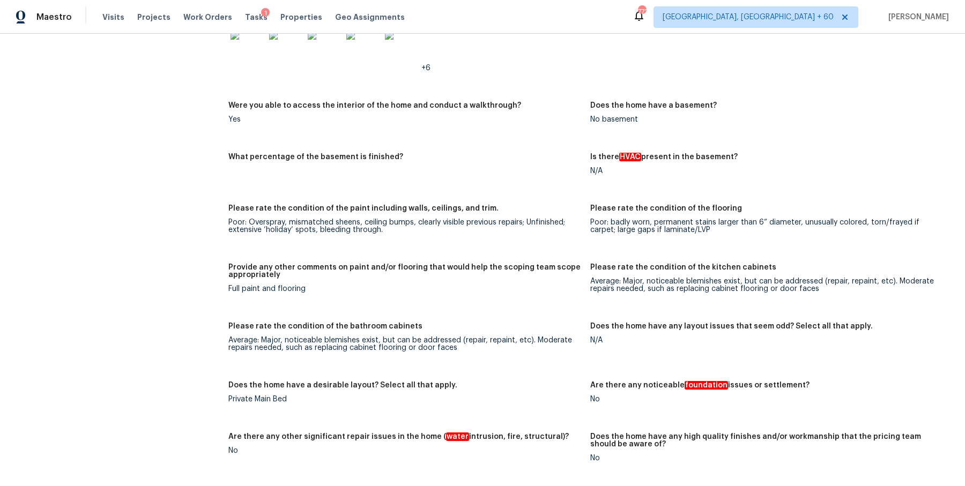
click at [341, 294] on figure "Provide any other comments on paint and/or flooring that would help the scoping…" at bounding box center [409, 287] width 362 height 46
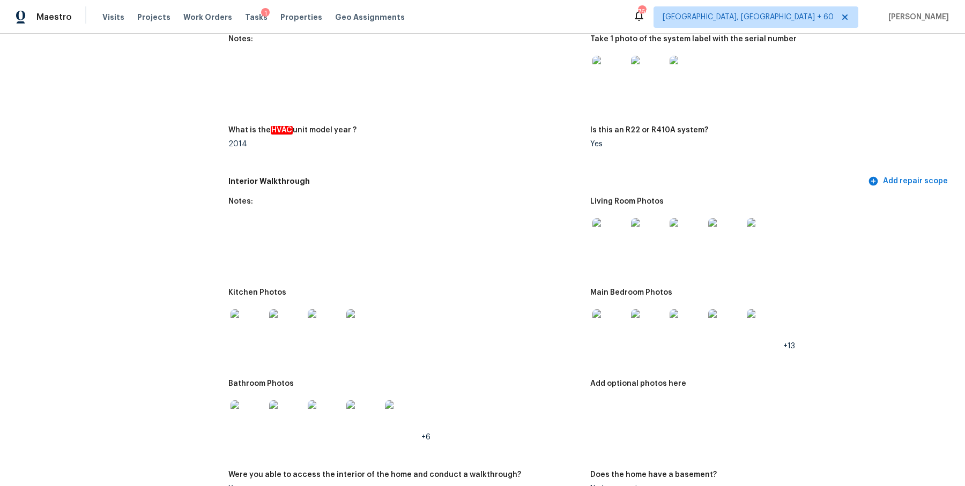
scroll to position [0, 0]
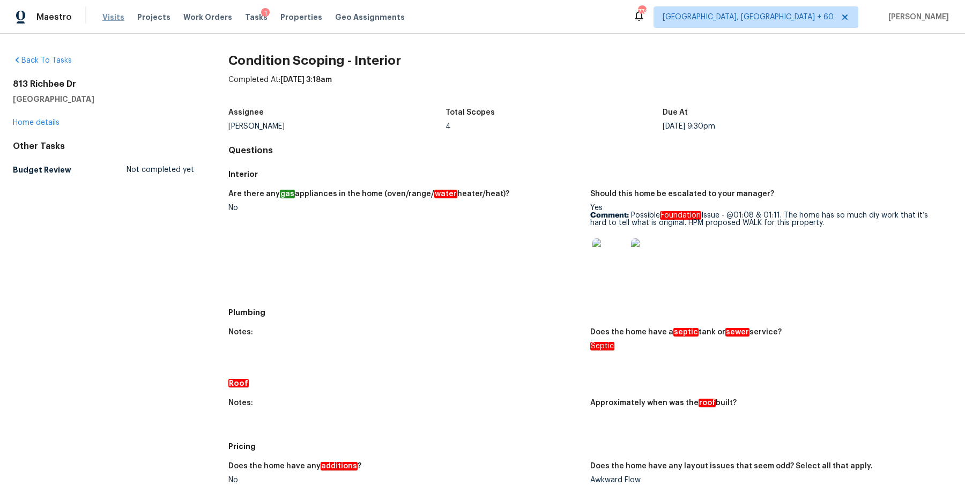
click at [110, 18] on span "Visits" at bounding box center [113, 17] width 22 height 11
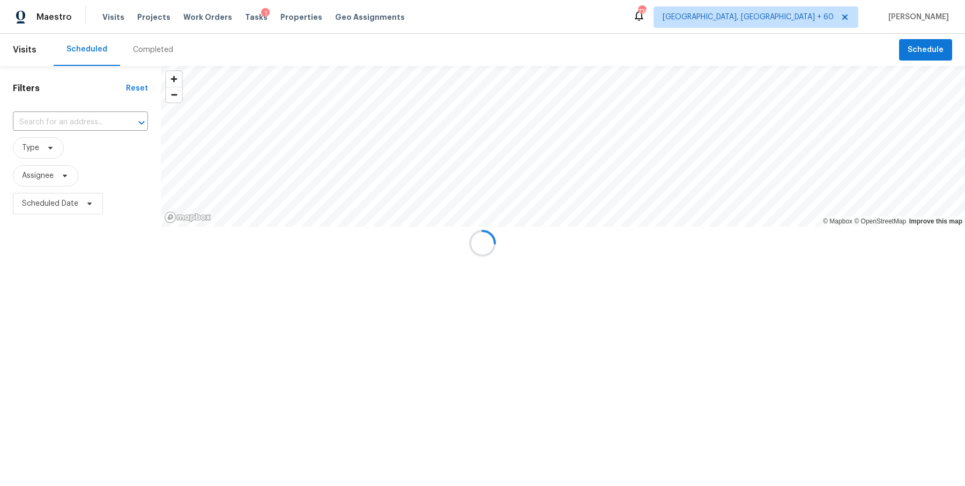
click at [88, 117] on div at bounding box center [482, 243] width 965 height 486
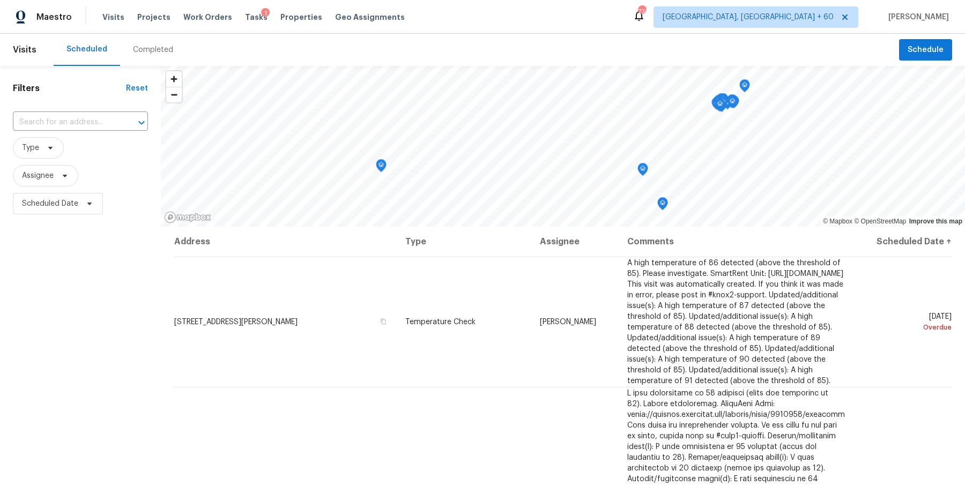
click at [135, 66] on div "Filters Reset ​ Type Assignee Scheduled Date" at bounding box center [80, 341] width 161 height 550
click at [145, 46] on div "Completed" at bounding box center [153, 49] width 40 height 11
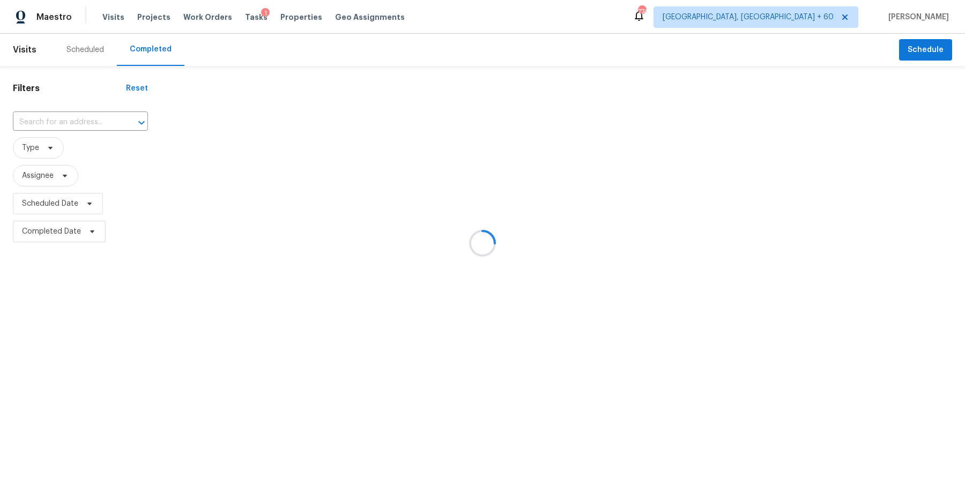
click at [108, 120] on div at bounding box center [482, 243] width 965 height 486
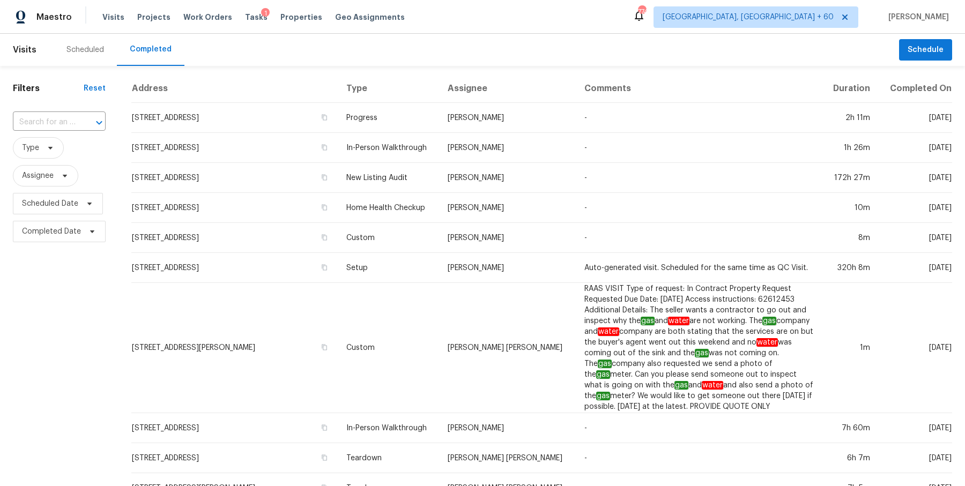
click at [106, 122] on div "Filters Reset ​ Type Assignee Scheduled Date Completed Date" at bounding box center [59, 461] width 118 height 791
click at [67, 121] on input "text" at bounding box center [44, 122] width 63 height 17
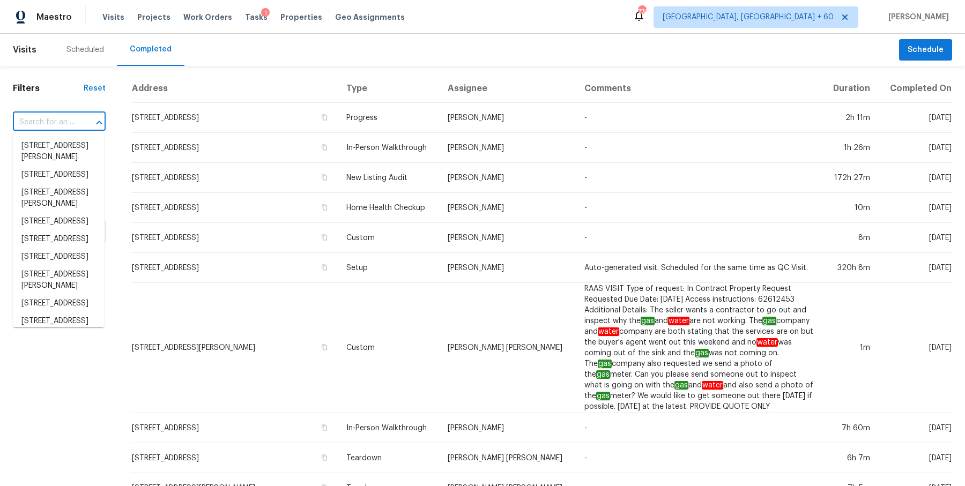
paste input "[STREET_ADDRESS]"
type input "[STREET_ADDRESS]"
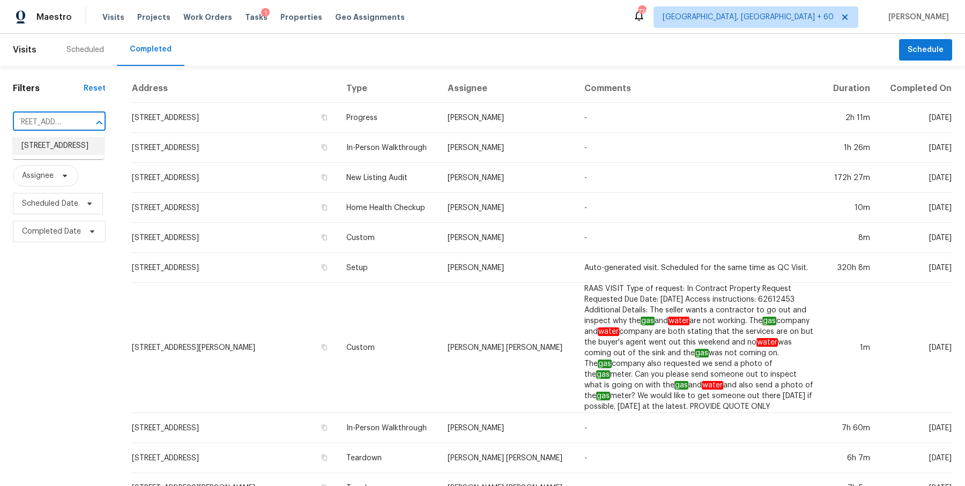
click at [63, 152] on li "1419 N Thunderbird Ave, Gilbert, AZ 85234" at bounding box center [58, 146] width 91 height 18
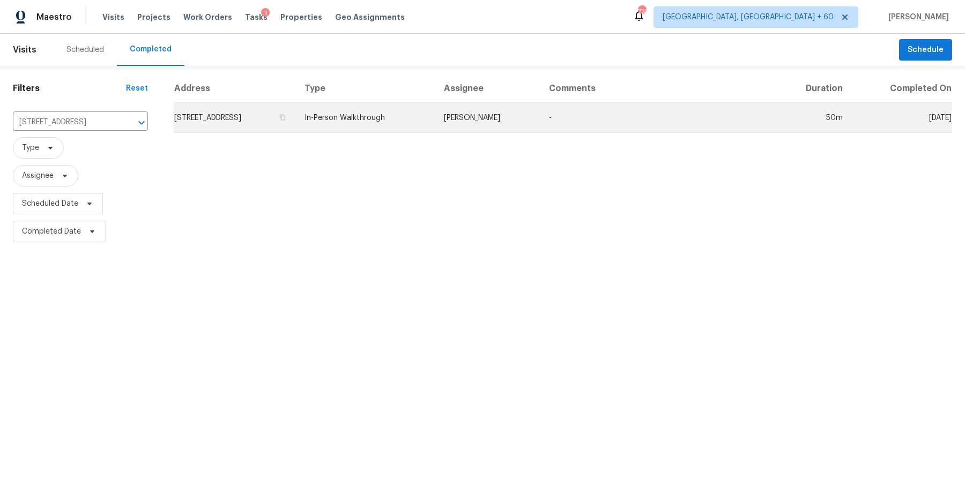
click at [248, 121] on td "1419 N Thunderbird Ave, Gilbert, AZ 85234" at bounding box center [235, 118] width 122 height 30
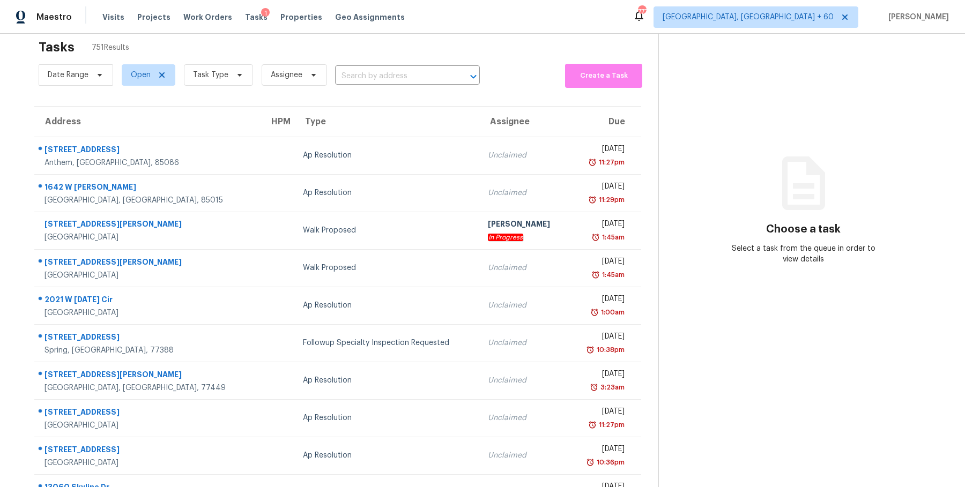
scroll to position [11, 0]
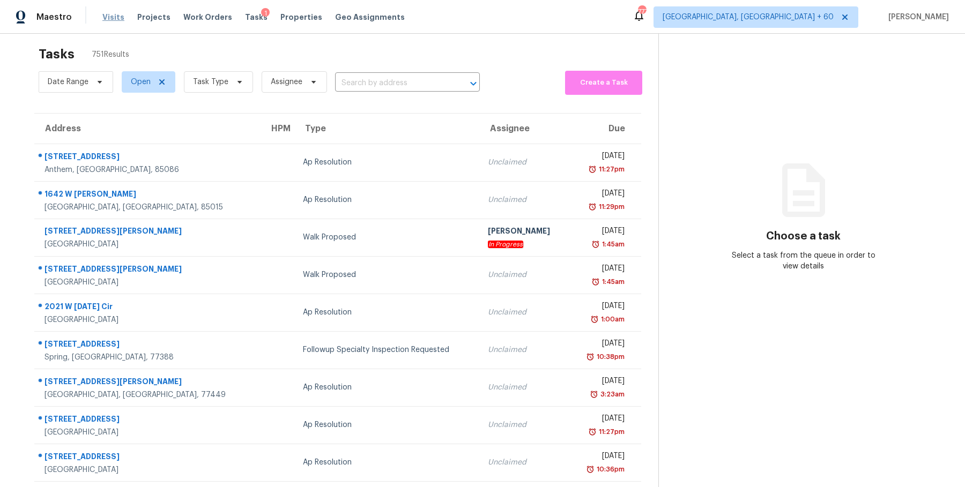
click at [103, 17] on span "Visits" at bounding box center [113, 17] width 22 height 11
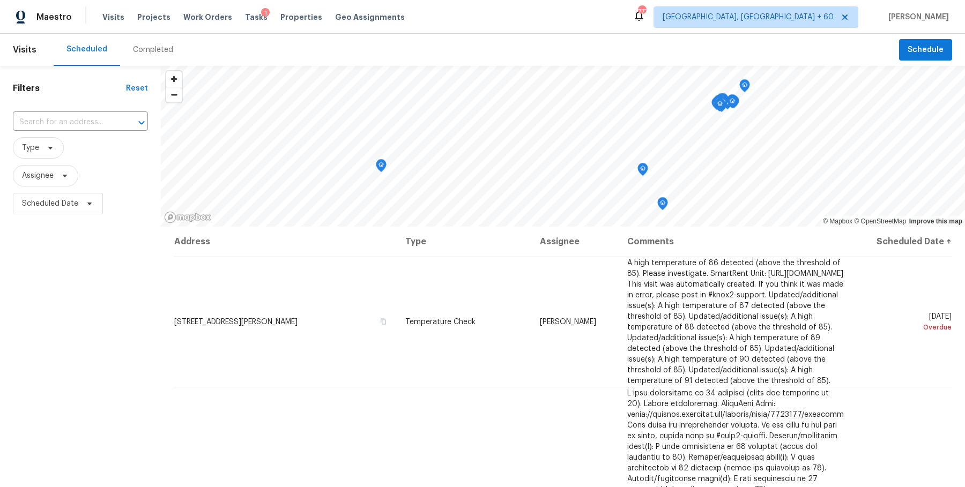
click at [70, 112] on div "​" at bounding box center [80, 122] width 135 height 23
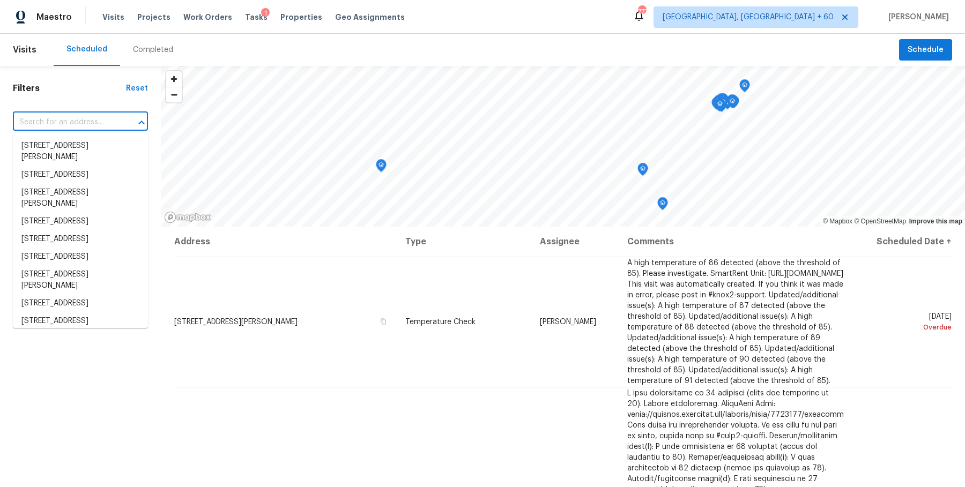
click at [137, 57] on div "Completed" at bounding box center [153, 50] width 66 height 32
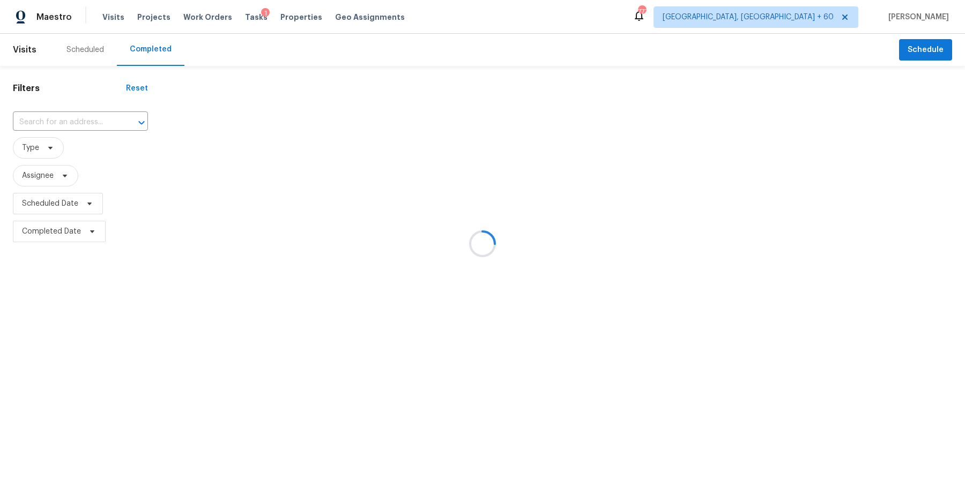
click at [101, 118] on div at bounding box center [482, 243] width 965 height 487
click at [91, 128] on div at bounding box center [482, 243] width 965 height 487
click at [91, 124] on div at bounding box center [482, 243] width 965 height 487
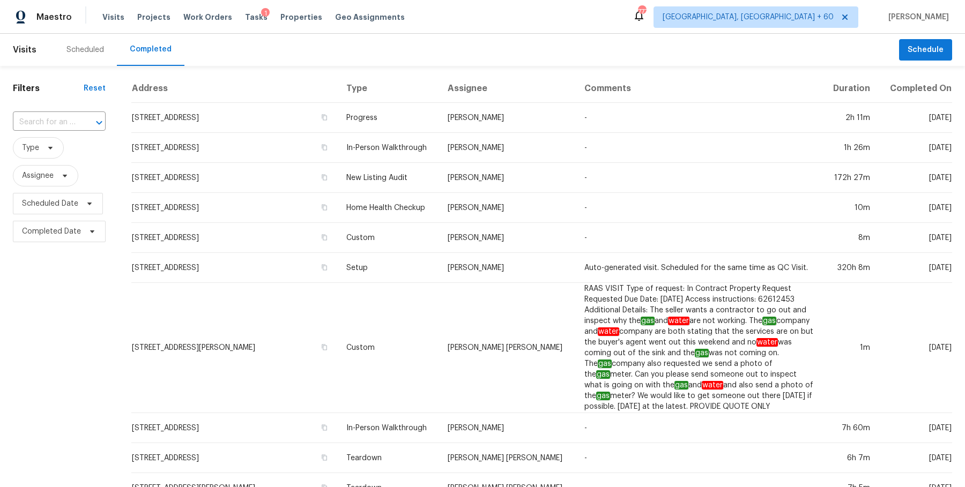
click at [75, 130] on div "​" at bounding box center [59, 122] width 93 height 23
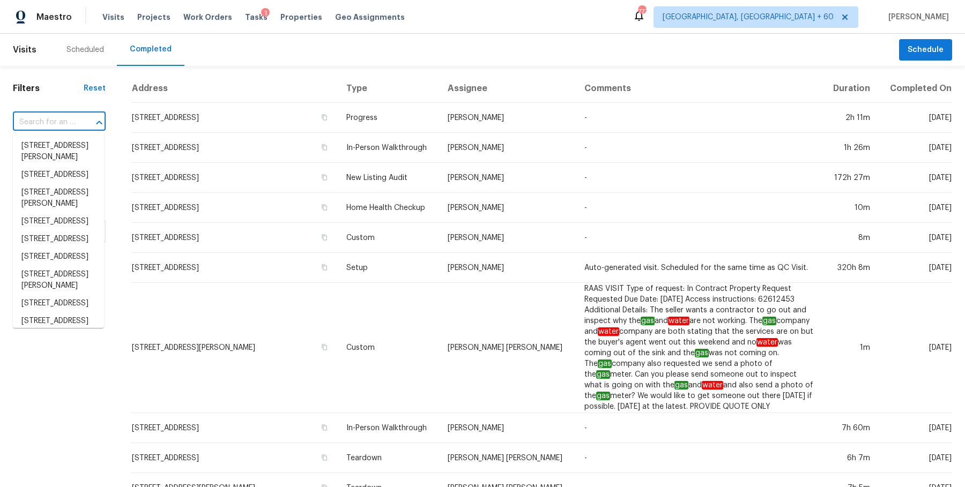
click at [75, 129] on div "​" at bounding box center [59, 122] width 93 height 17
paste input "[STREET_ADDRESS][US_STATE]"
type input "[STREET_ADDRESS][US_STATE]"
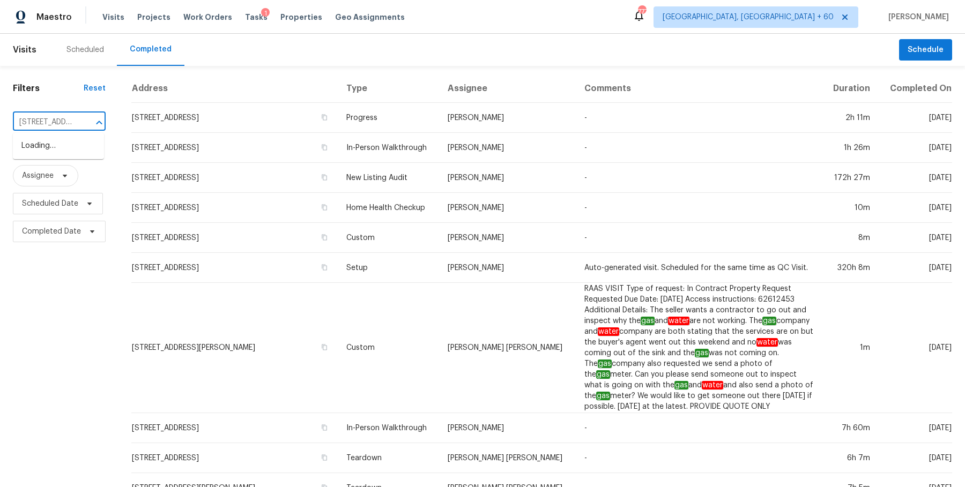
scroll to position [0, 113]
click at [68, 150] on li "[STREET_ADDRESS][US_STATE]" at bounding box center [58, 151] width 91 height 29
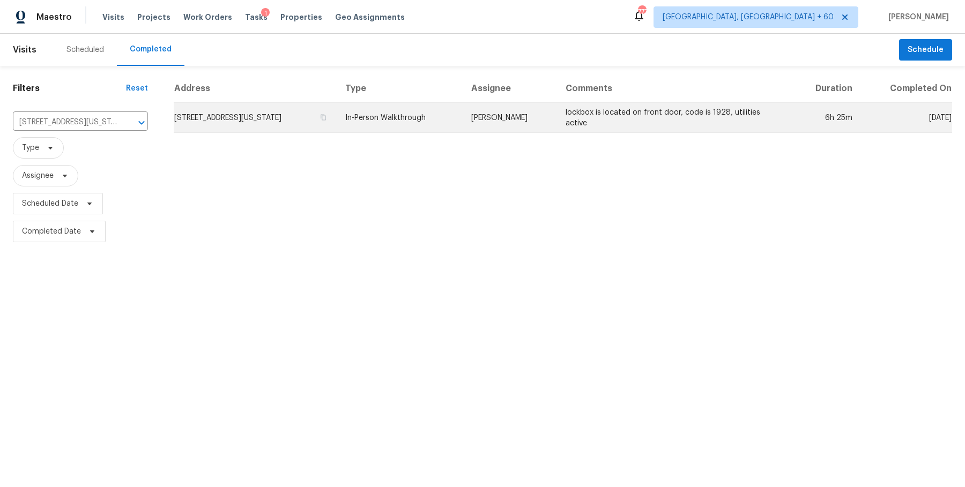
click at [337, 125] on td "[STREET_ADDRESS][US_STATE]" at bounding box center [255, 118] width 163 height 30
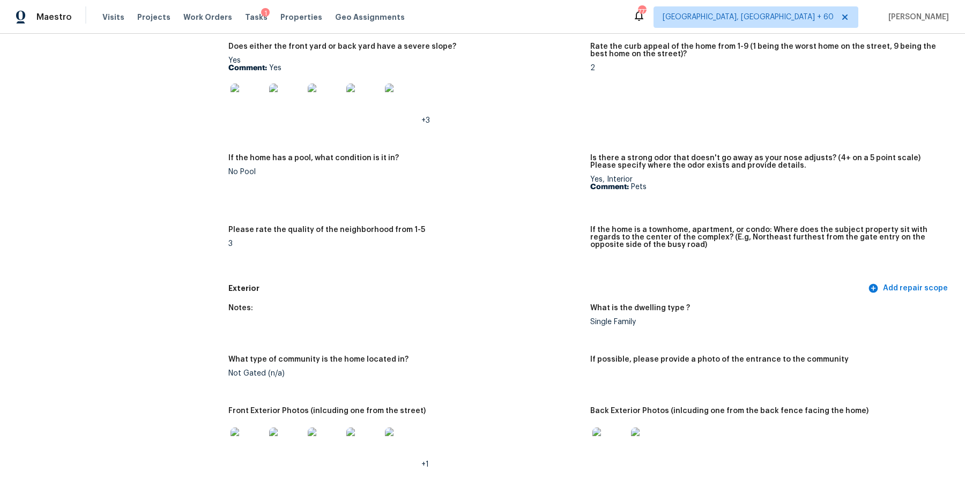
scroll to position [174, 0]
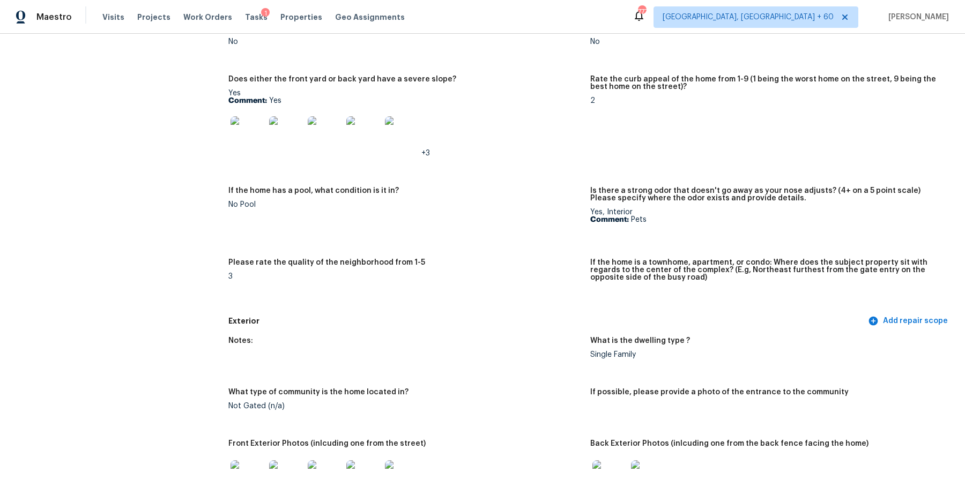
click at [307, 253] on div "Is there any noticeable new construction in the immediate or neighboring subdiv…" at bounding box center [590, 160] width 724 height 301
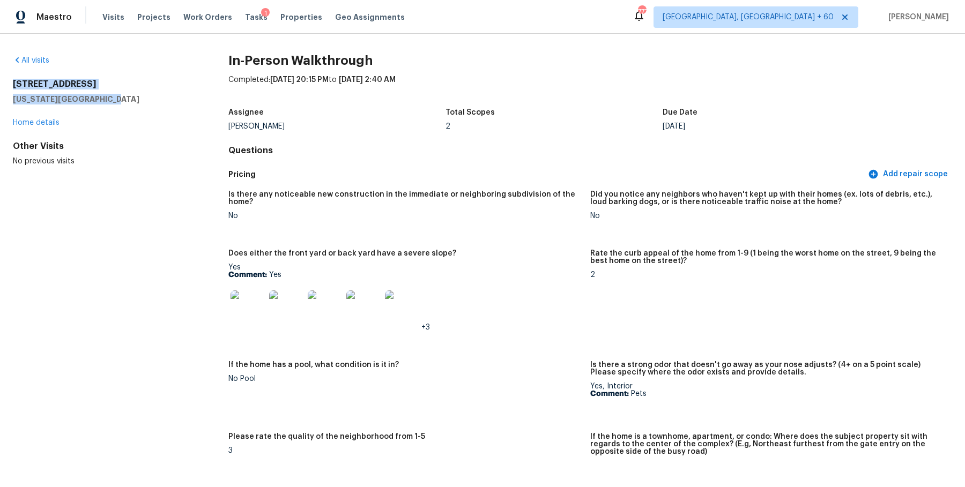
drag, startPoint x: 11, startPoint y: 81, endPoint x: 107, endPoint y: 99, distance: 97.5
click at [107, 99] on div "All visits [STREET_ADDRESS][US_STATE] Home details Other Visits No previous vis…" at bounding box center [482, 261] width 965 height 454
copy div "[STREET_ADDRESS][US_STATE]"
